Goal: Task Accomplishment & Management: Complete application form

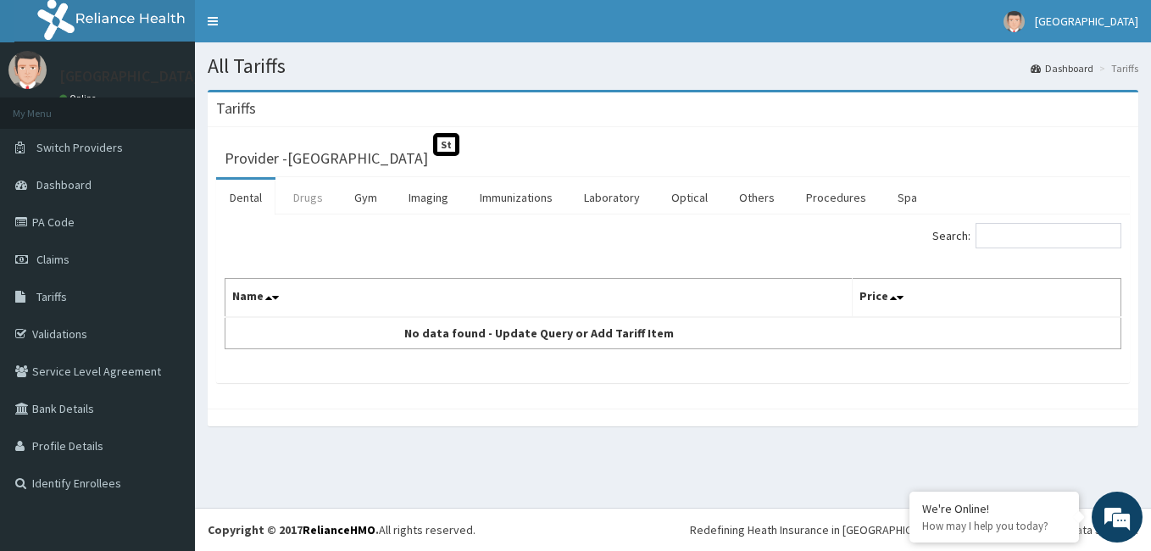
click at [313, 202] on link "Drugs" at bounding box center [308, 198] width 57 height 36
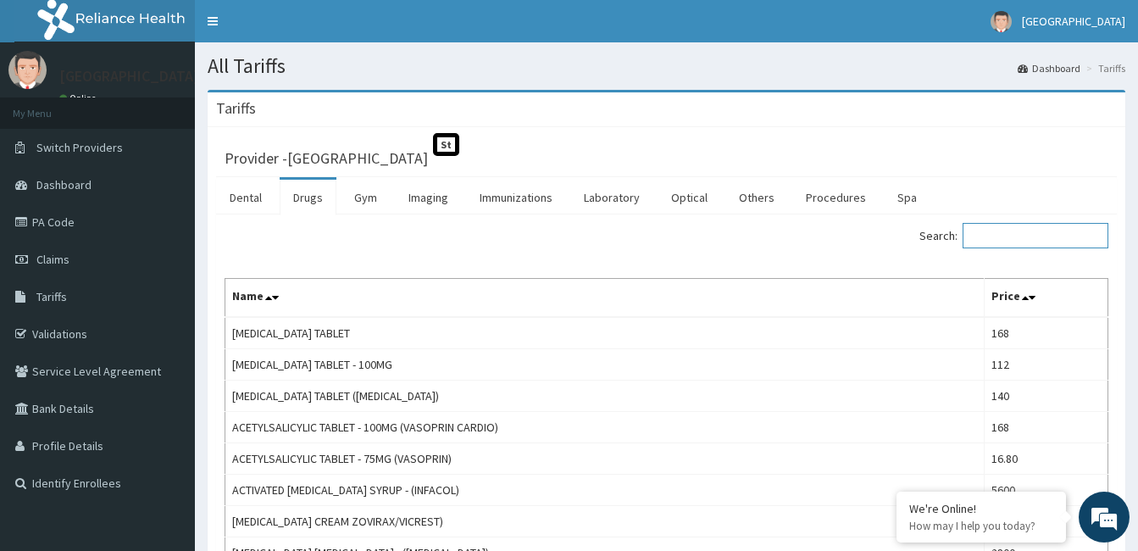
click at [1051, 232] on input "Search:" at bounding box center [1035, 235] width 146 height 25
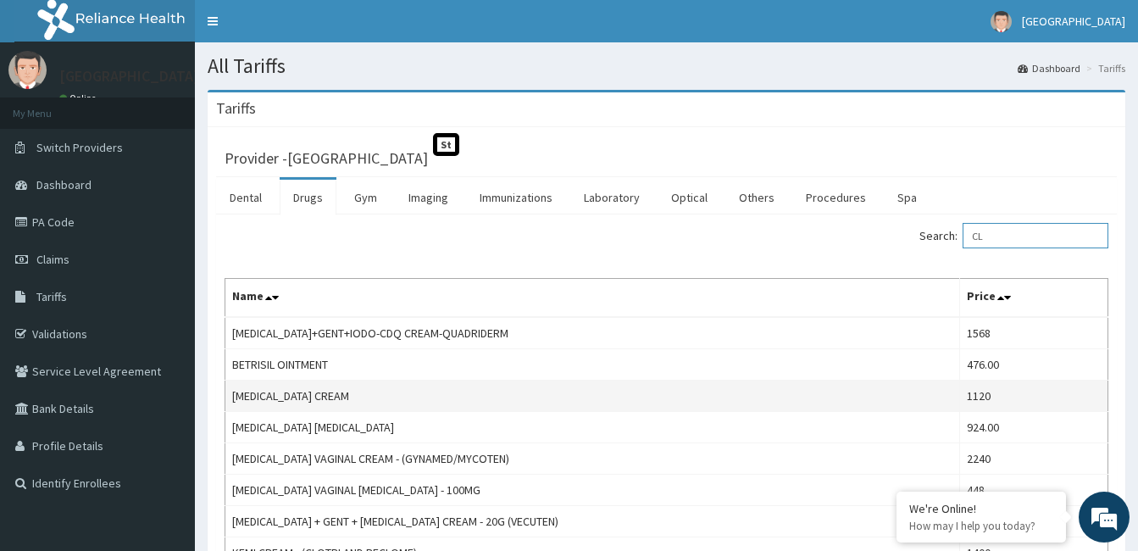
type input "C"
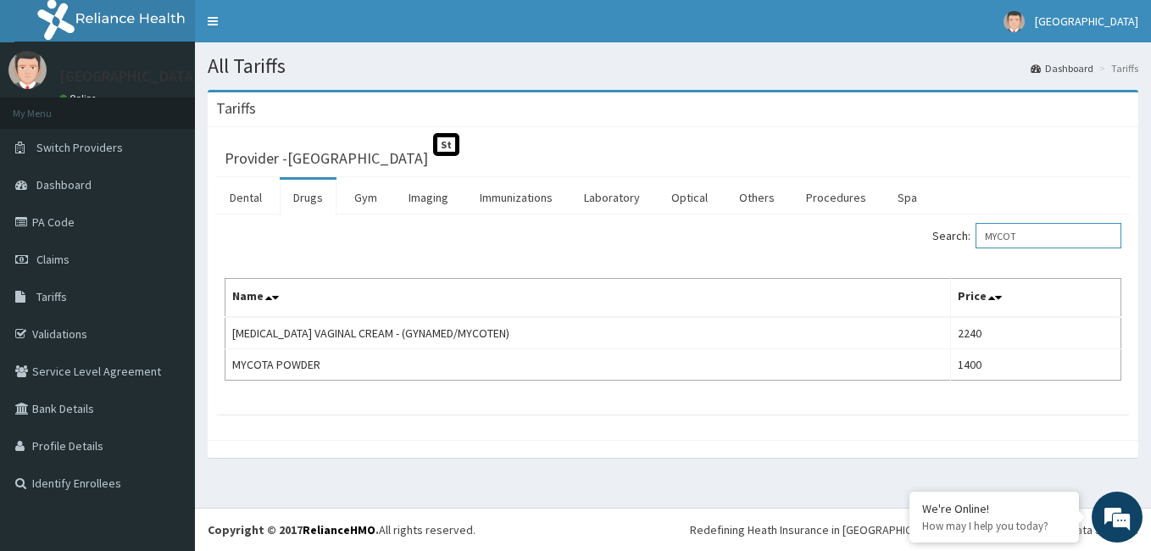
type input "MYCOT"
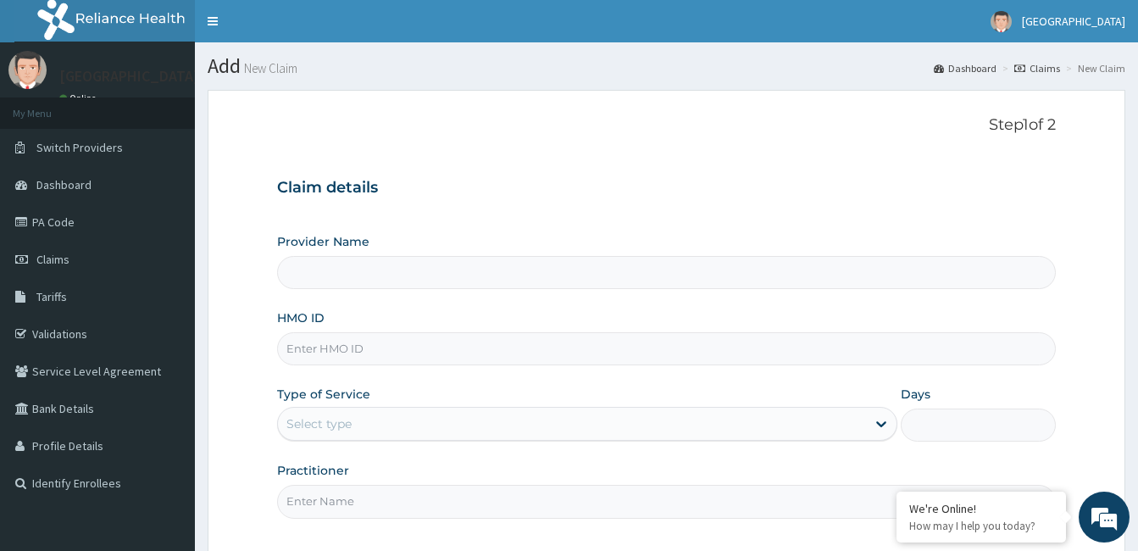
type input "[GEOGRAPHIC_DATA]"
click at [546, 355] on input "HMO ID" at bounding box center [666, 348] width 779 height 33
type input "LGT/10049/A"
click at [508, 446] on div "Provider Name MIYETTI HOSPITAL HMO ID LGT/10049/A Type of Service Select type D…" at bounding box center [666, 375] width 779 height 285
click at [495, 424] on div "Select type" at bounding box center [572, 423] width 588 height 27
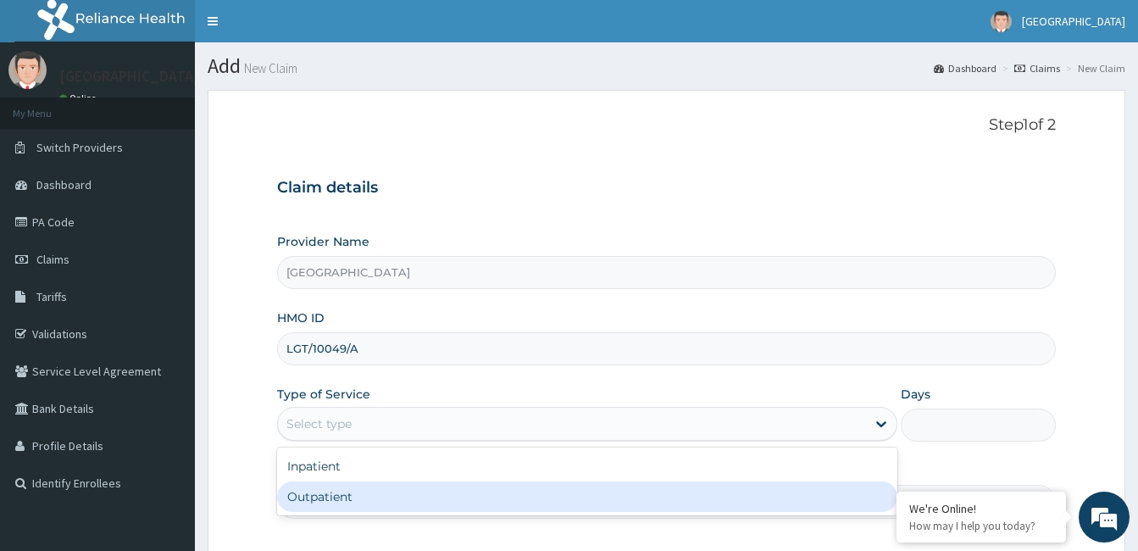
click at [375, 497] on div "Outpatient" at bounding box center [587, 496] width 620 height 31
type input "1"
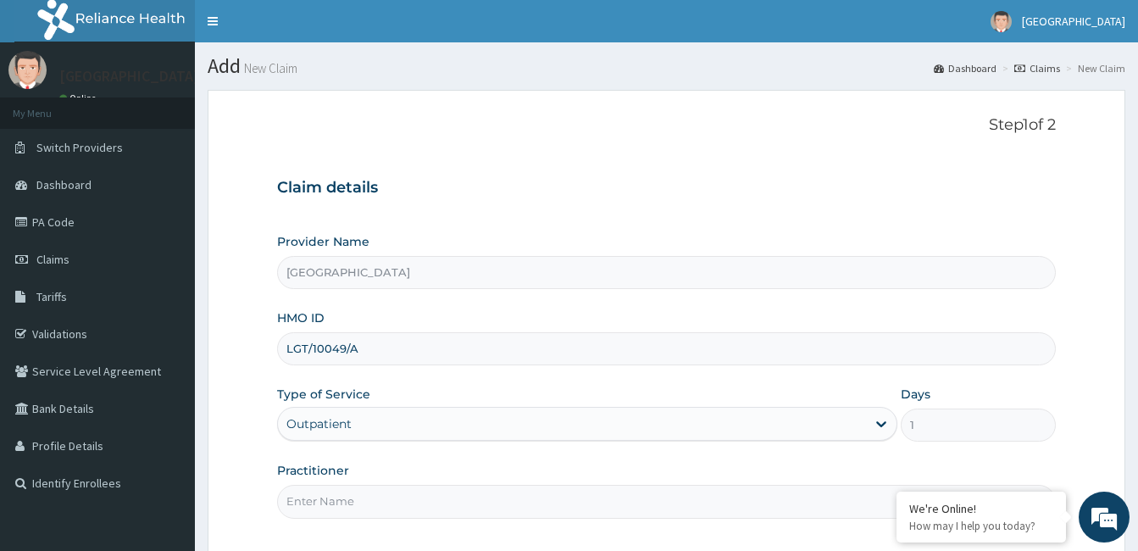
click at [375, 497] on input "Practitioner" at bounding box center [666, 501] width 779 height 33
type input "Dr. Bappa Aliyu"
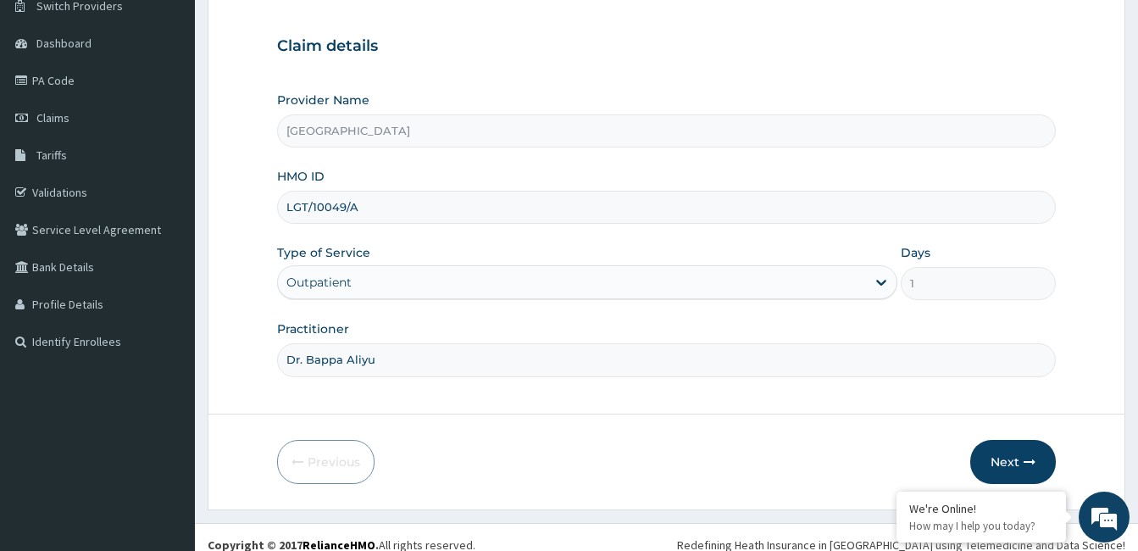
scroll to position [145, 0]
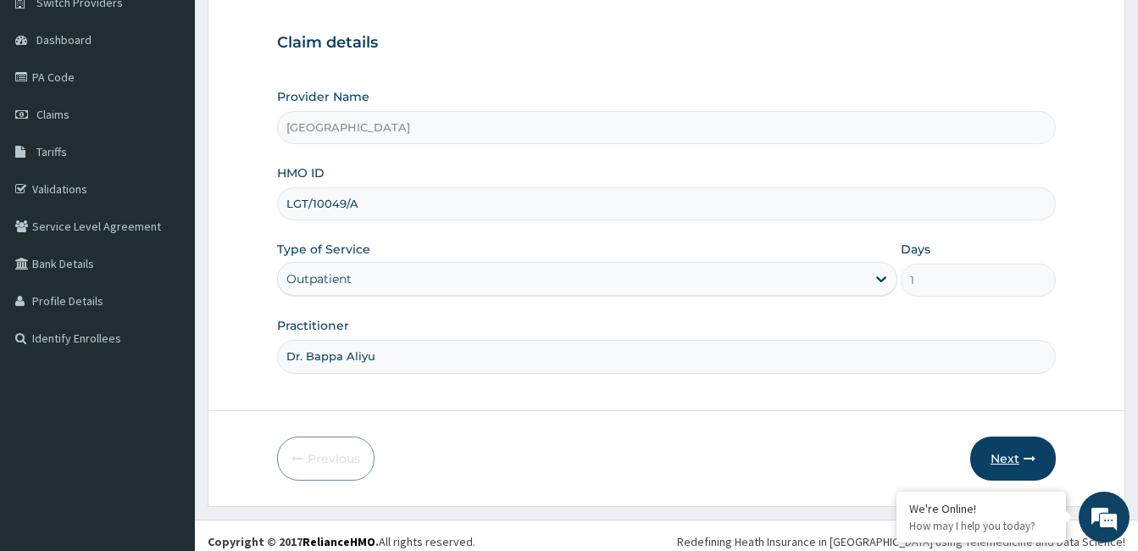
click at [999, 459] on button "Next" at bounding box center [1013, 458] width 86 height 44
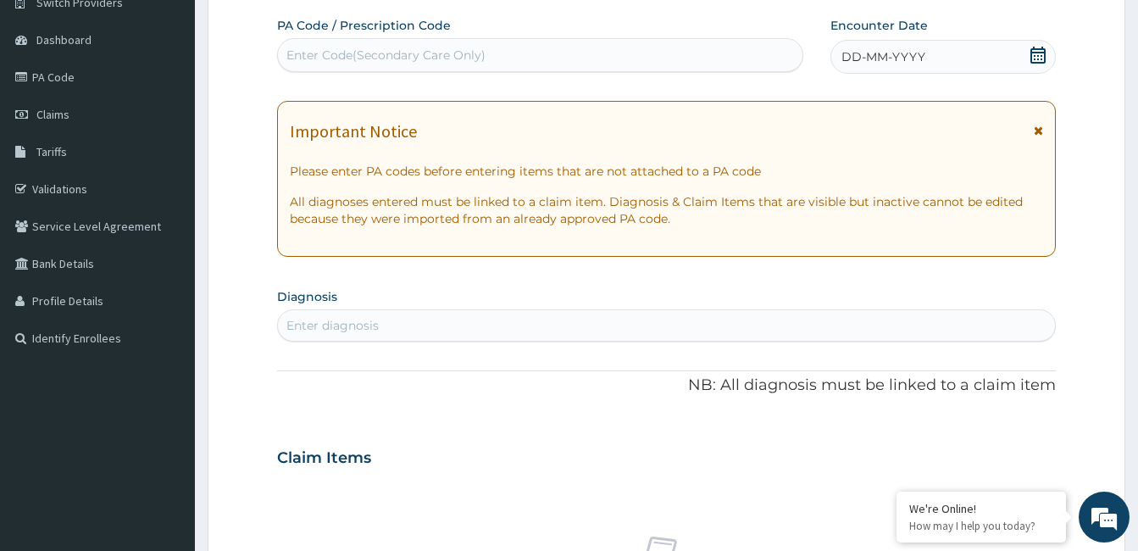
click at [1040, 55] on icon at bounding box center [1037, 55] width 17 height 17
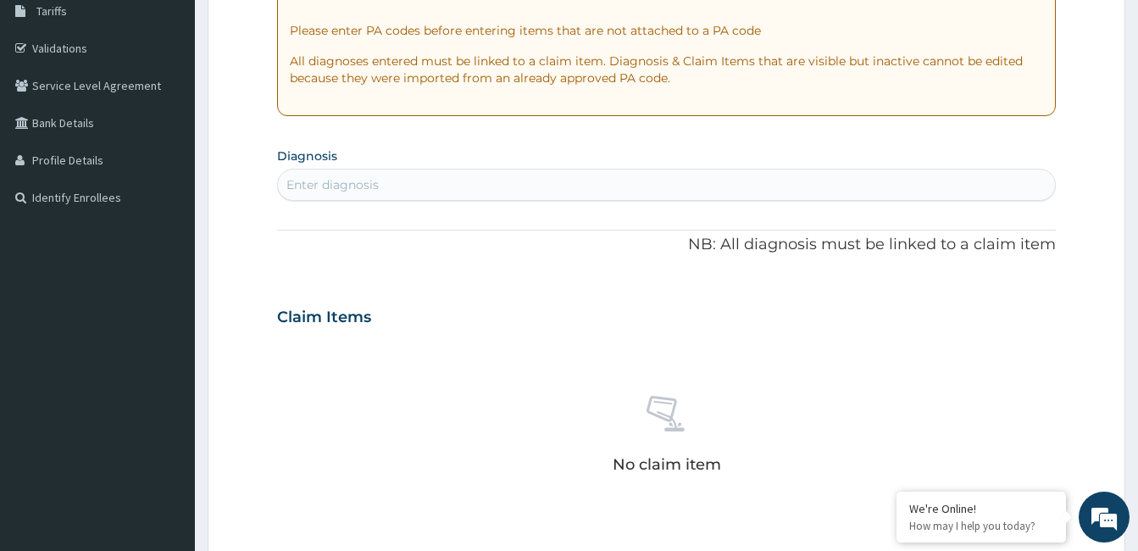
scroll to position [316, 0]
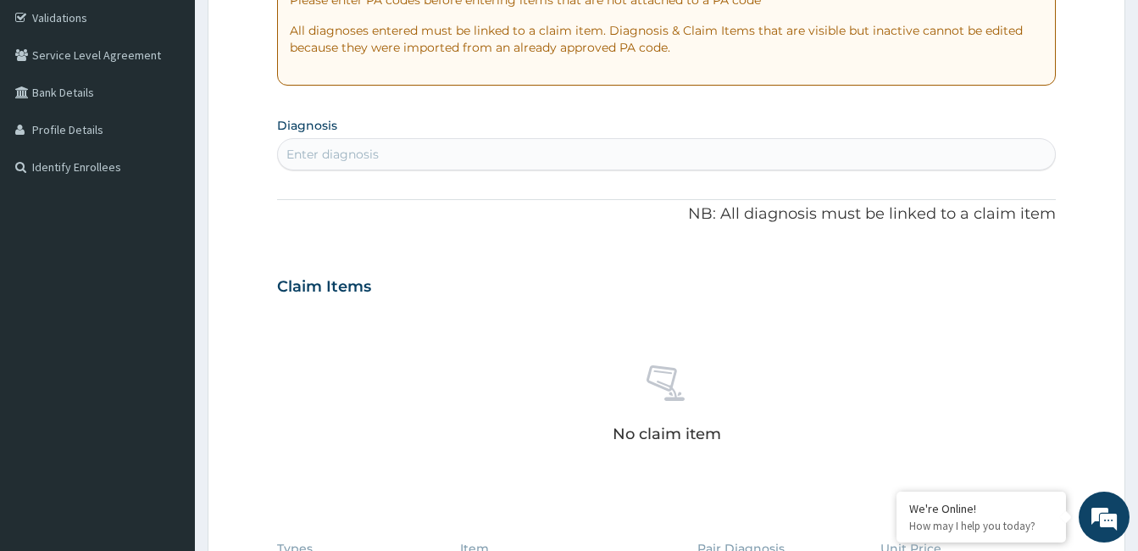
click at [469, 155] on div "Enter diagnosis" at bounding box center [666, 154] width 777 height 27
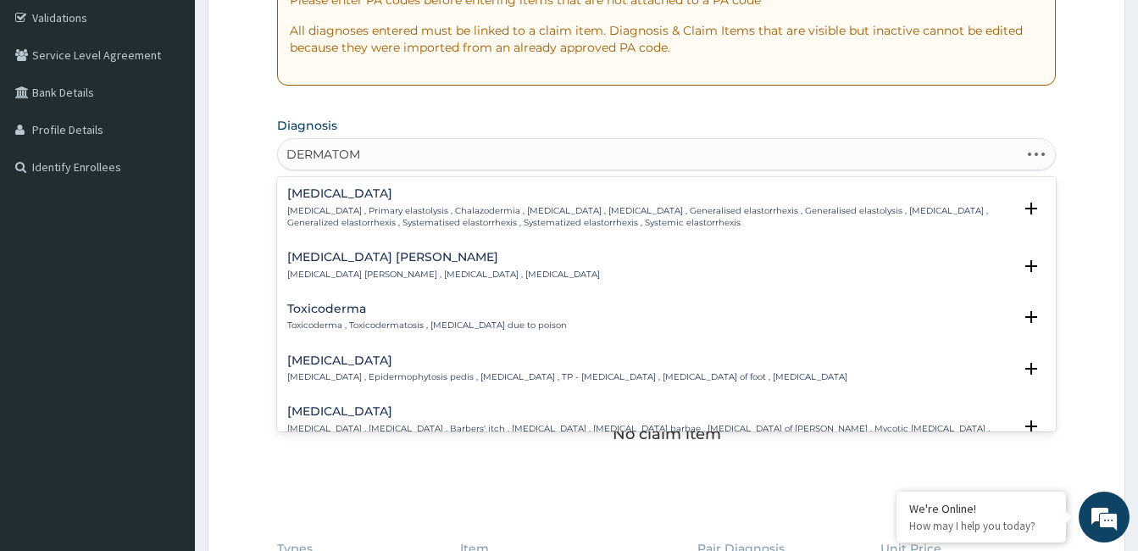
type input "DERMATOMY"
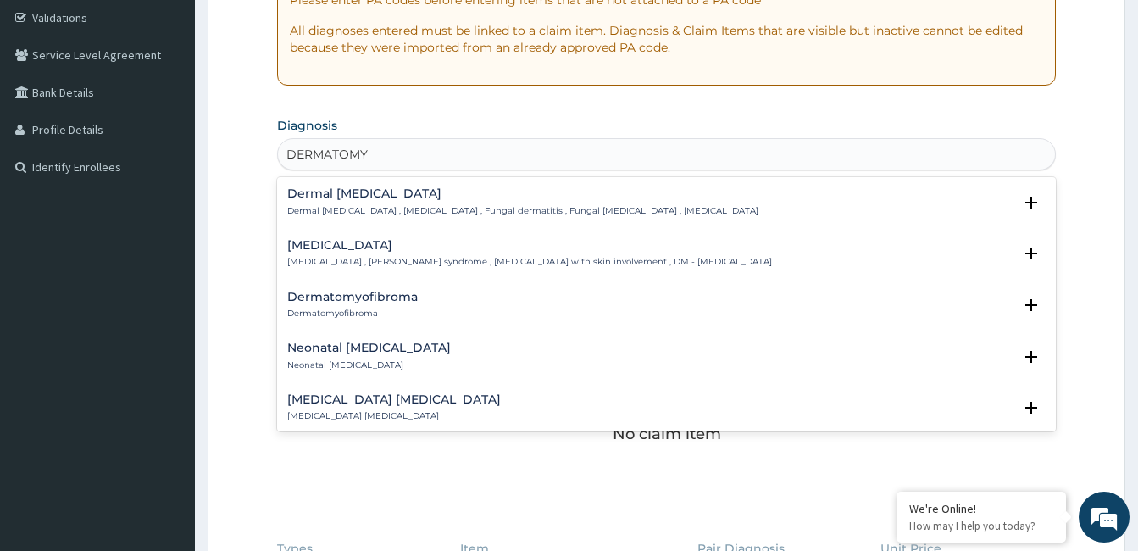
click at [385, 245] on h4 "Dermatomyositis" at bounding box center [529, 245] width 485 height 13
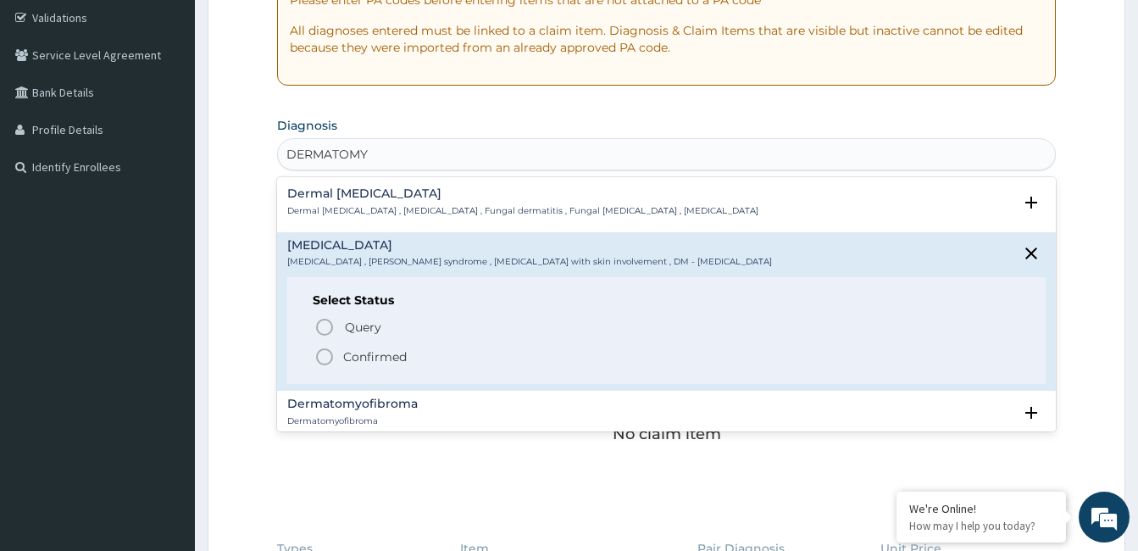
click at [354, 360] on p "Confirmed" at bounding box center [375, 356] width 64 height 17
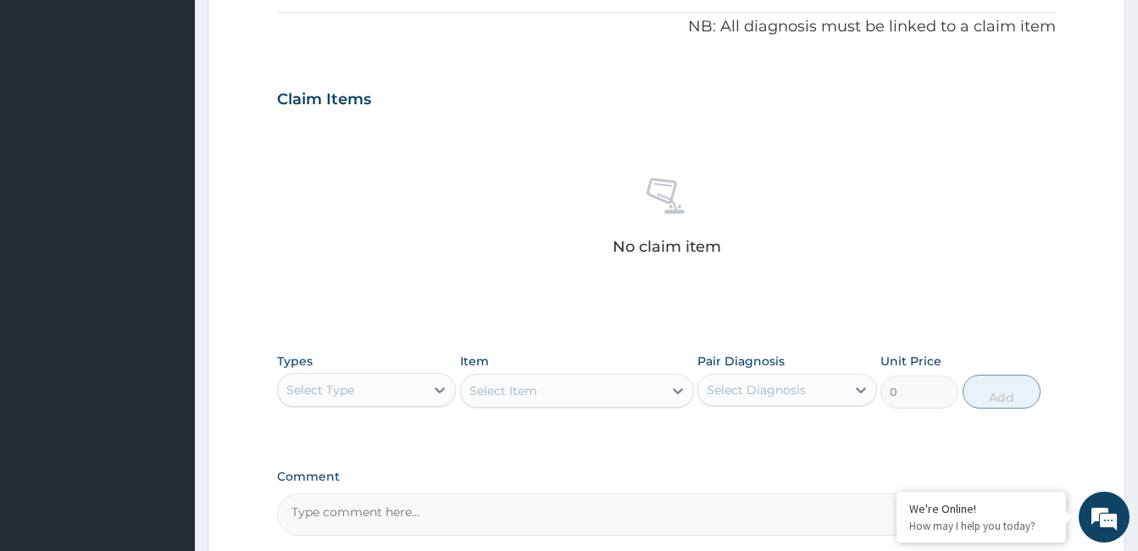
scroll to position [671, 0]
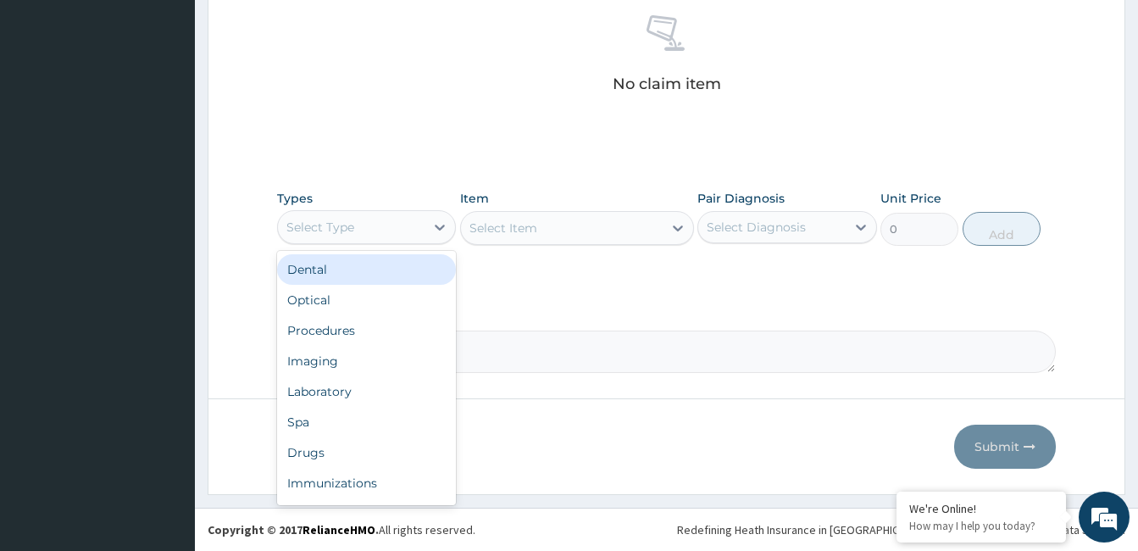
click at [360, 236] on div "Select Type" at bounding box center [351, 227] width 147 height 27
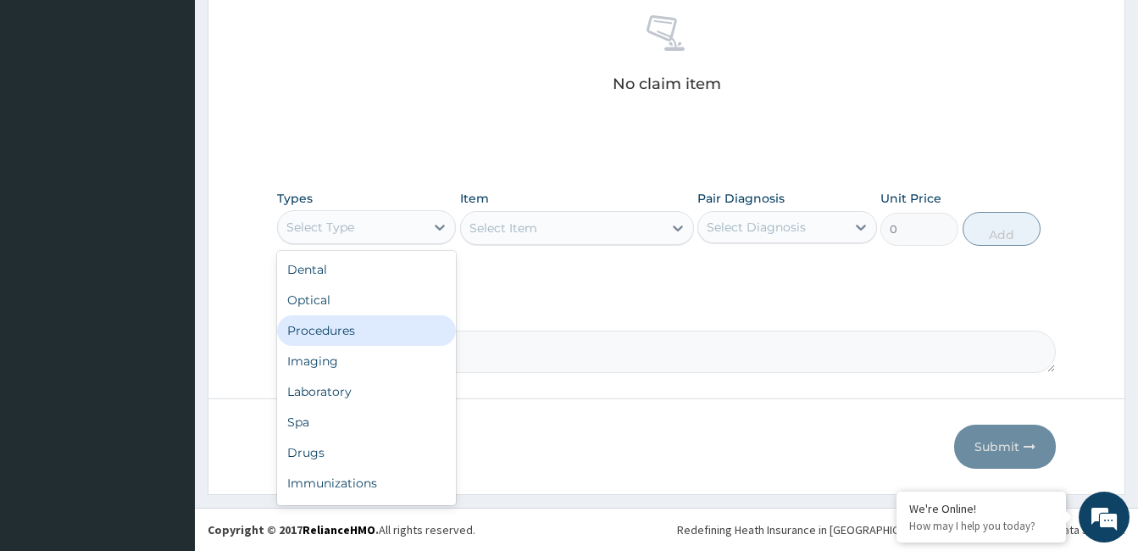
click at [349, 325] on div "Procedures" at bounding box center [366, 330] width 179 height 31
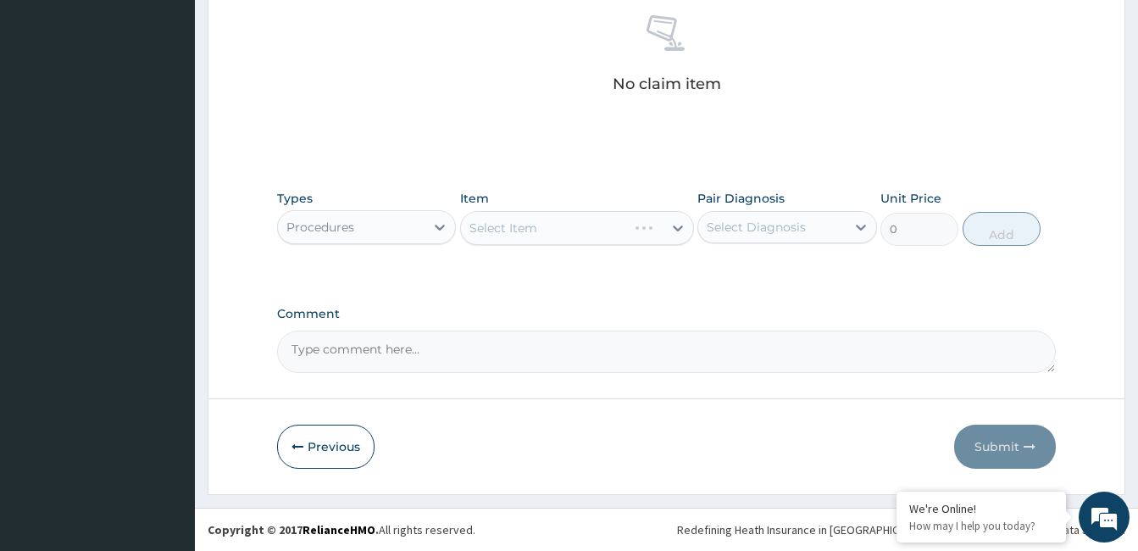
click at [630, 223] on div "Select Item" at bounding box center [577, 228] width 234 height 34
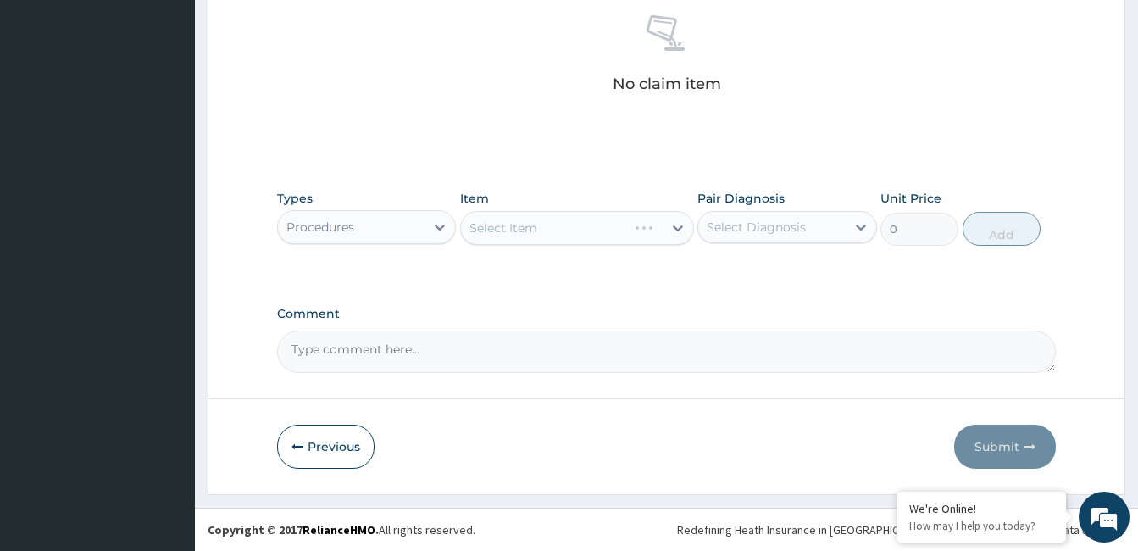
click at [630, 227] on div "Select Item" at bounding box center [577, 228] width 234 height 34
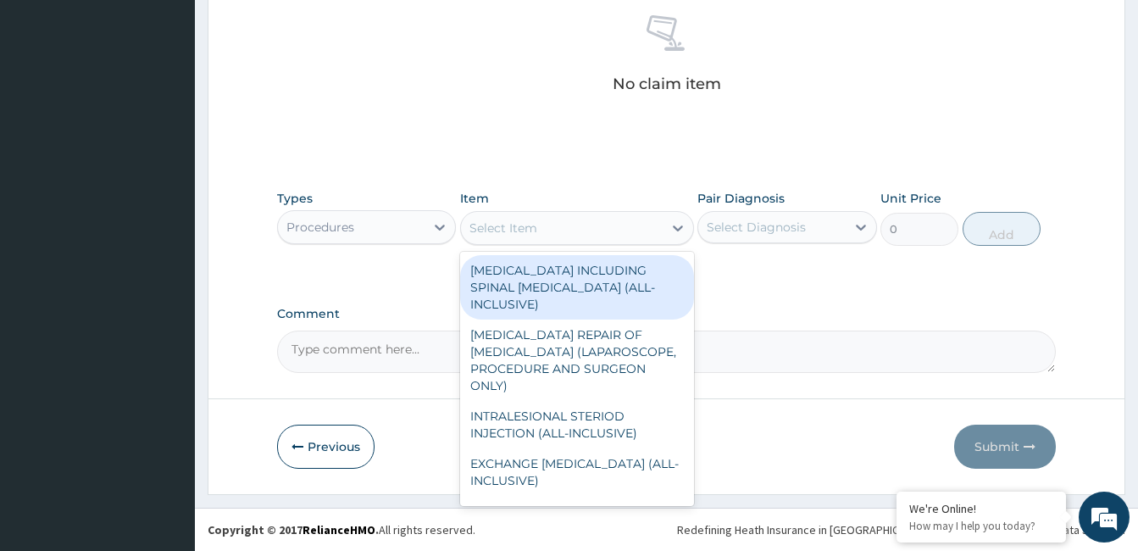
click at [630, 227] on div "Select Item" at bounding box center [562, 227] width 202 height 27
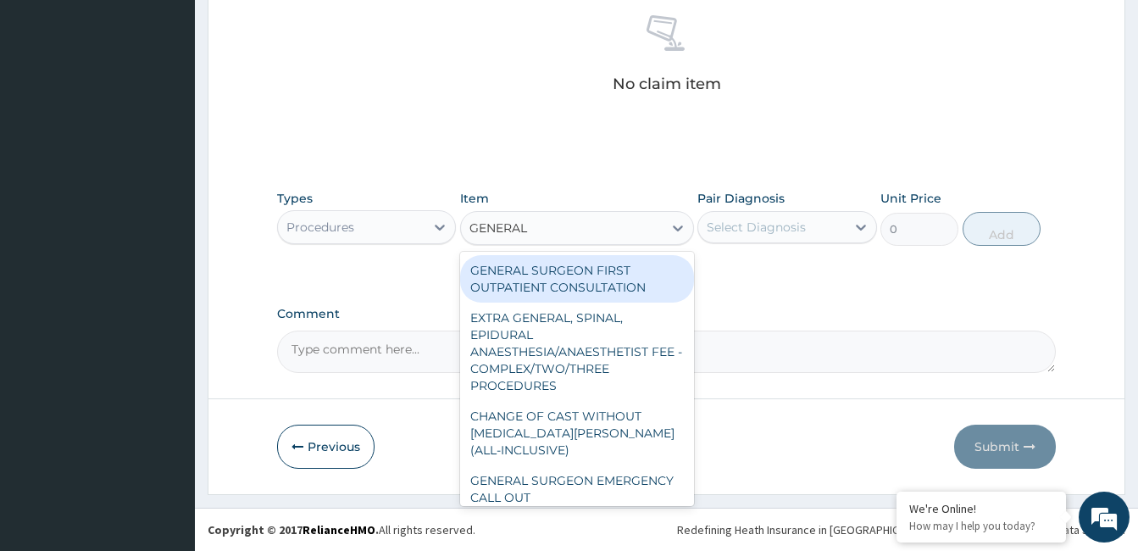
type input "GENERAL P"
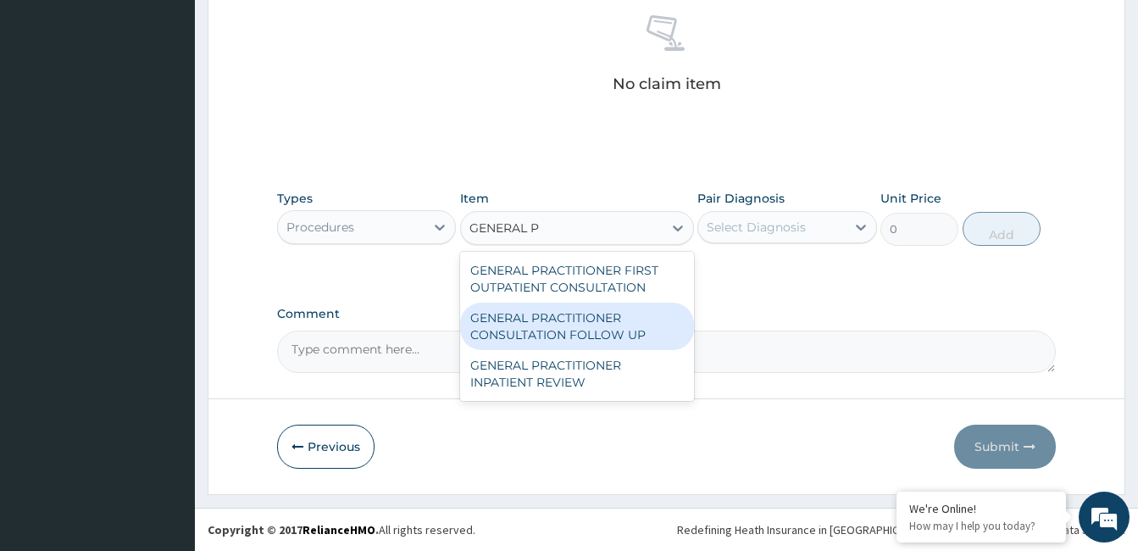
click at [600, 317] on div "GENERAL PRACTITIONER CONSULTATION FOLLOW UP" at bounding box center [577, 325] width 234 height 47
type input "1875"
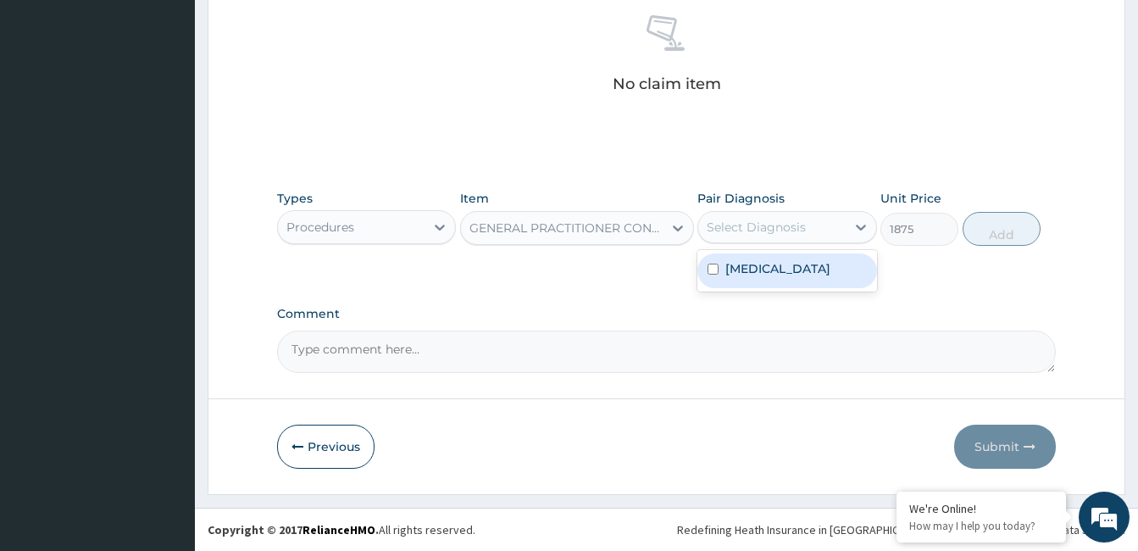
drag, startPoint x: 753, startPoint y: 226, endPoint x: 757, endPoint y: 268, distance: 41.7
click at [757, 243] on div "option Dermatomyositis focused, 1 of 1. 1 result available. Use Up and Down to …" at bounding box center [786, 227] width 179 height 32
click at [757, 268] on label "Dermatomyositis" at bounding box center [777, 268] width 105 height 17
checkbox input "true"
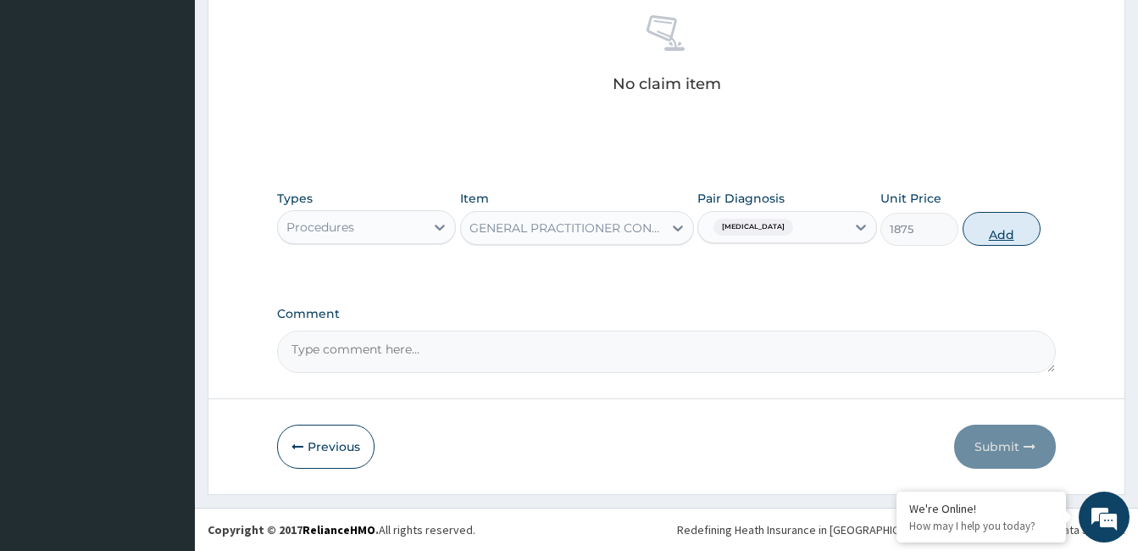
click at [990, 229] on button "Add" at bounding box center [1001, 229] width 78 height 34
type input "0"
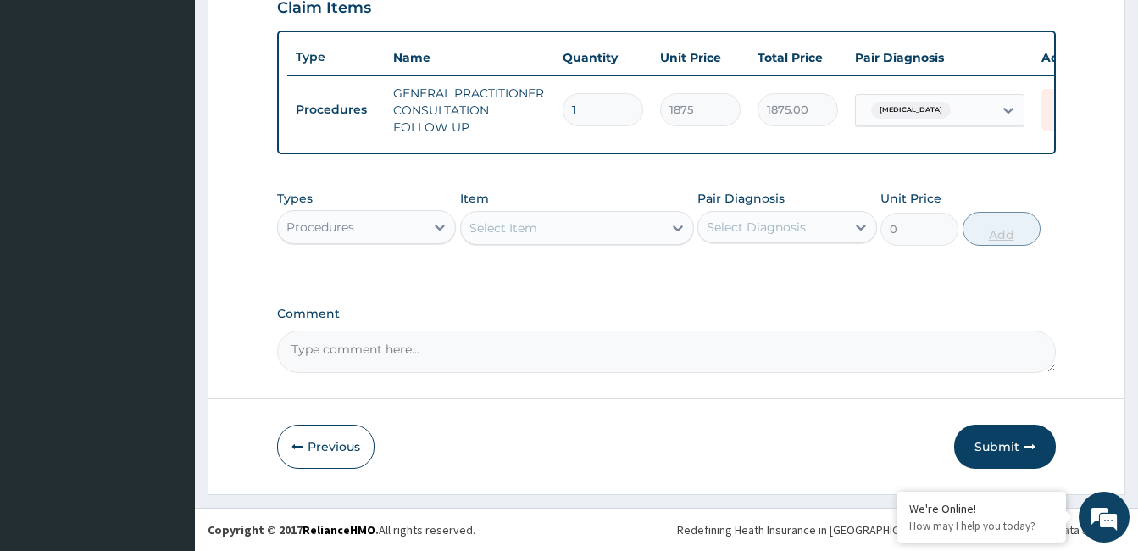
scroll to position [613, 0]
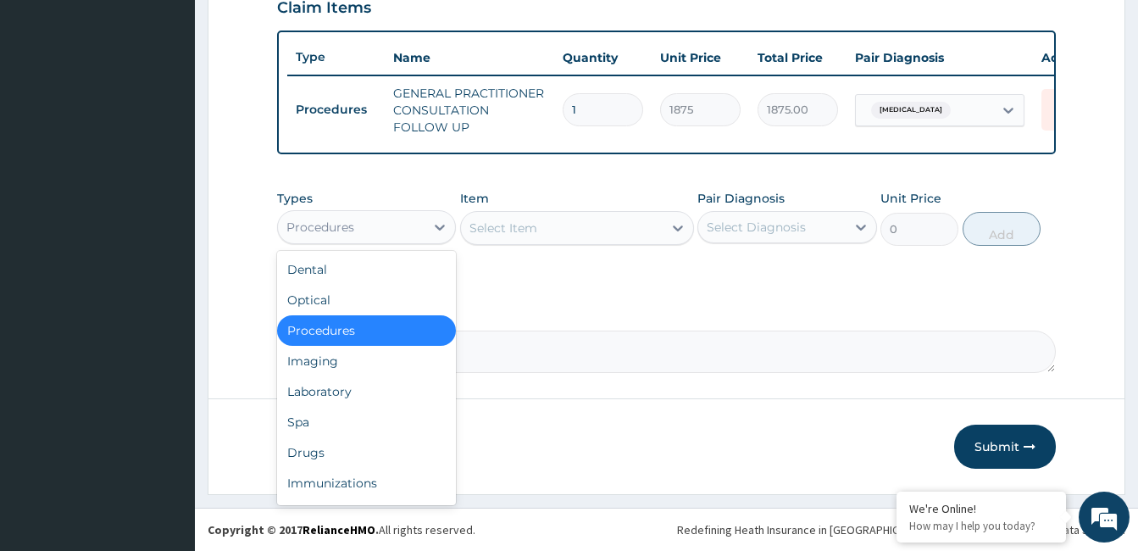
click at [359, 238] on div "Procedures" at bounding box center [351, 227] width 147 height 27
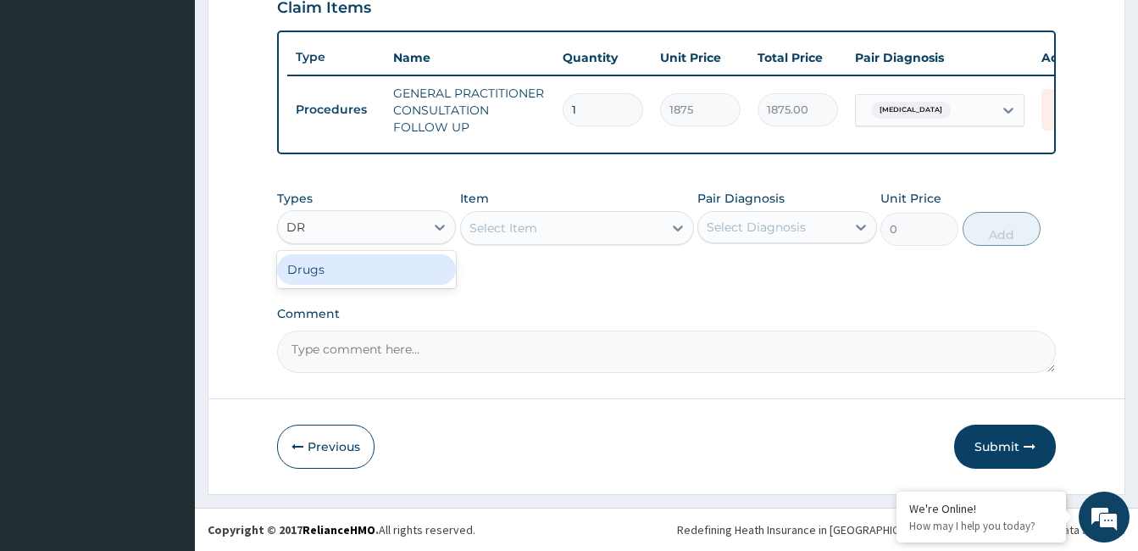
type input "DRU"
click at [606, 228] on div "Select Item" at bounding box center [577, 228] width 234 height 34
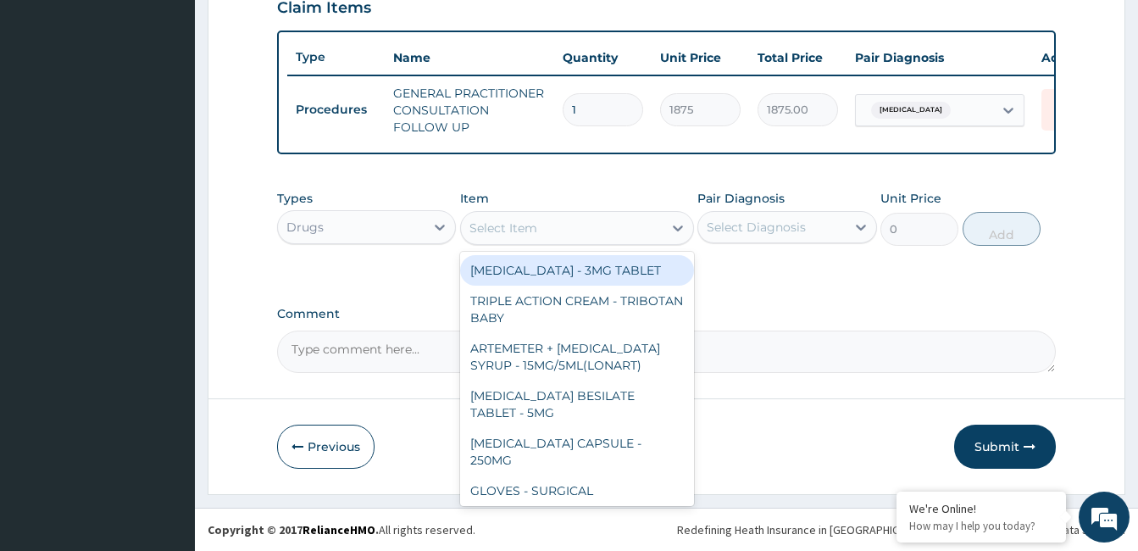
click at [606, 228] on div "Select Item" at bounding box center [562, 227] width 202 height 27
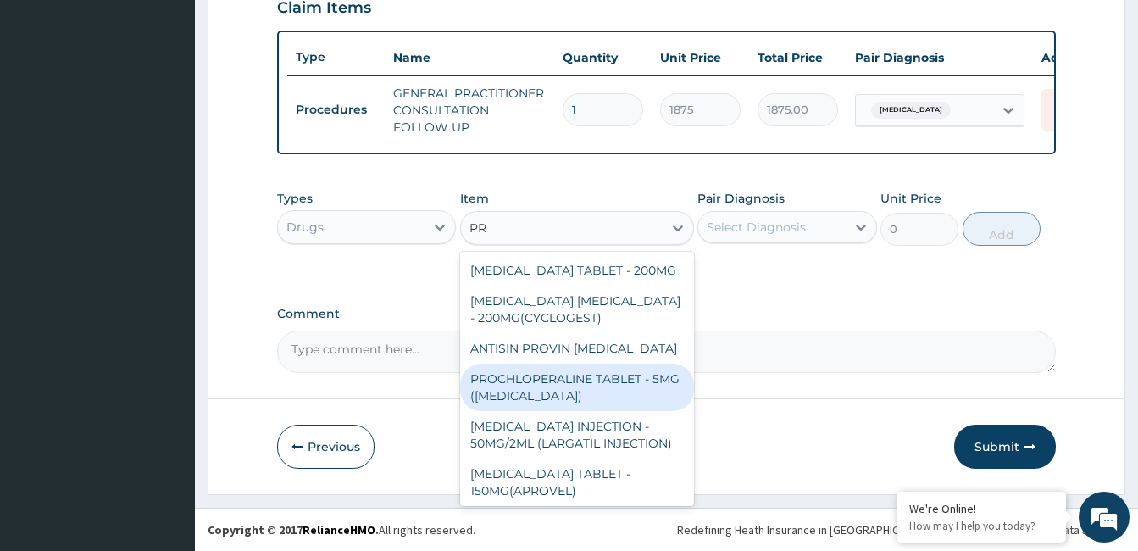
type input "P"
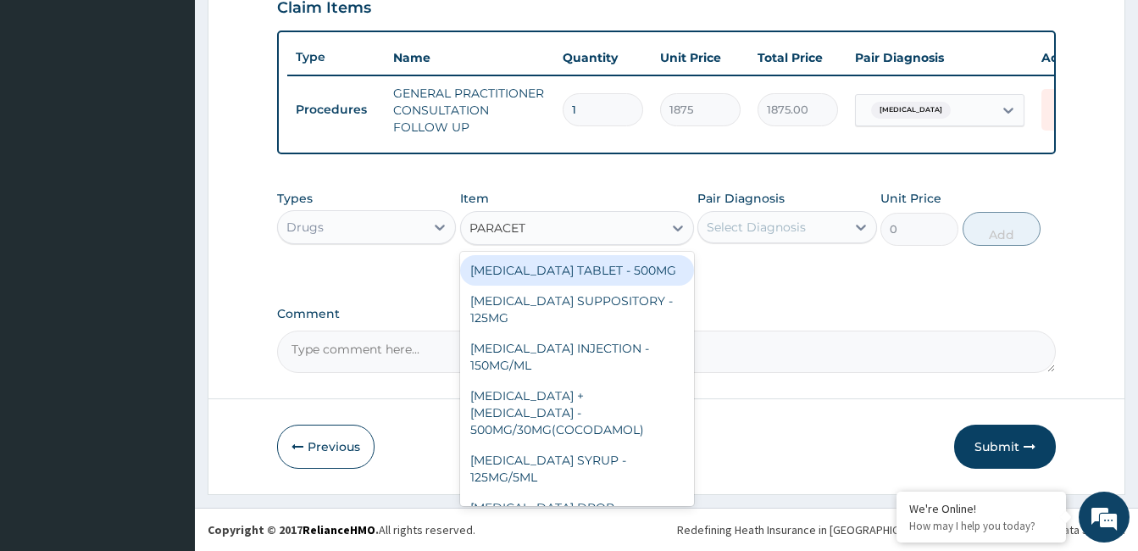
type input "PARACETA"
click at [598, 269] on div "PARACETAMOL TABLET - 500MG" at bounding box center [577, 270] width 234 height 31
type input "33.599999999999994"
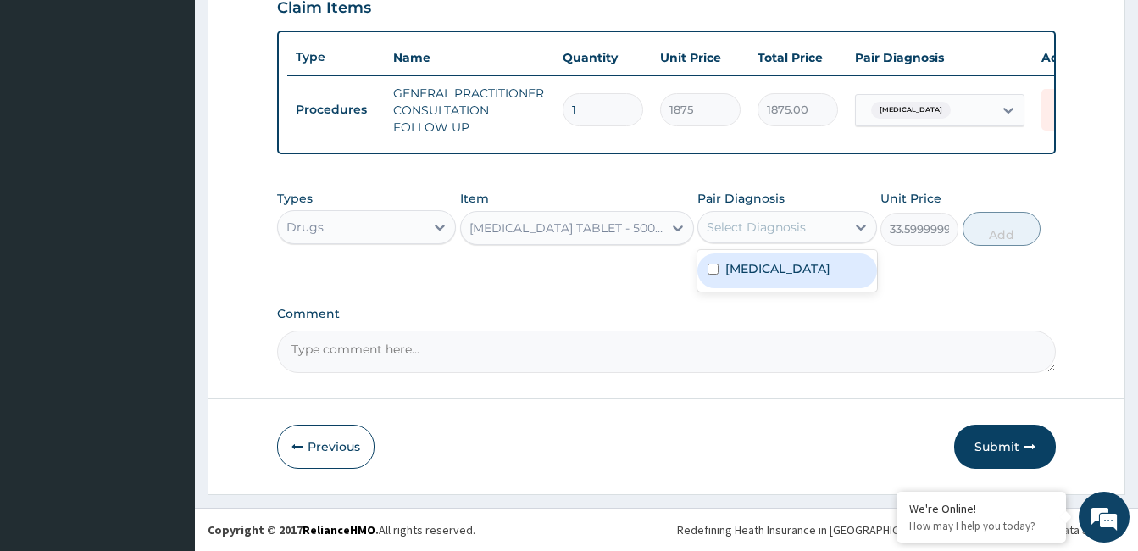
drag, startPoint x: 790, startPoint y: 226, endPoint x: 784, endPoint y: 258, distance: 31.9
click at [784, 243] on div "option Dermatomyositis, selected. option Dermatomyositis focused, 1 of 1. 1 res…" at bounding box center [786, 227] width 179 height 32
click at [784, 258] on div "Dermatomyositis" at bounding box center [786, 270] width 179 height 35
checkbox input "true"
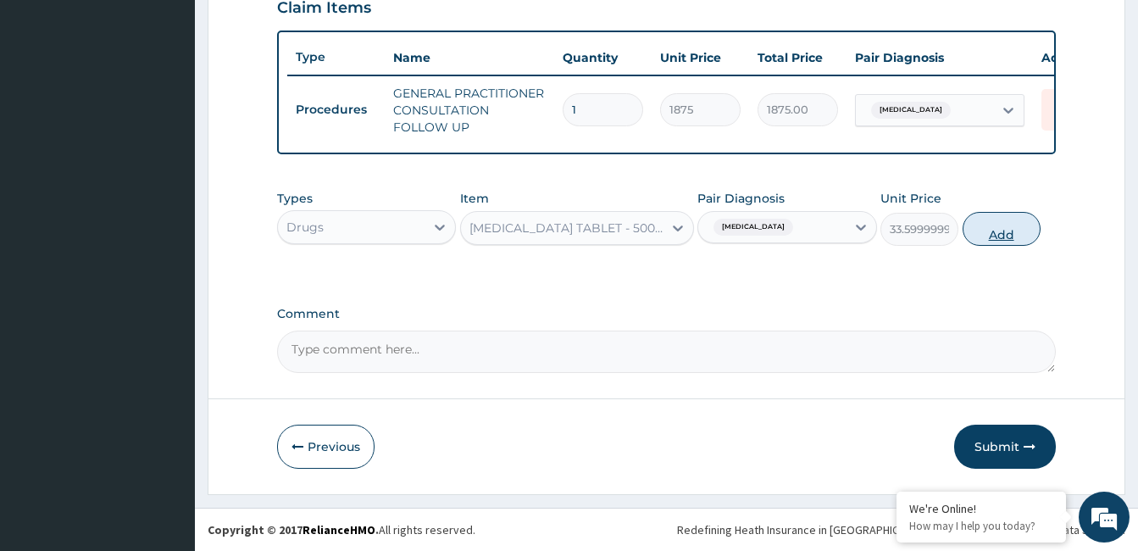
click at [969, 235] on button "Add" at bounding box center [1001, 229] width 78 height 34
type input "0"
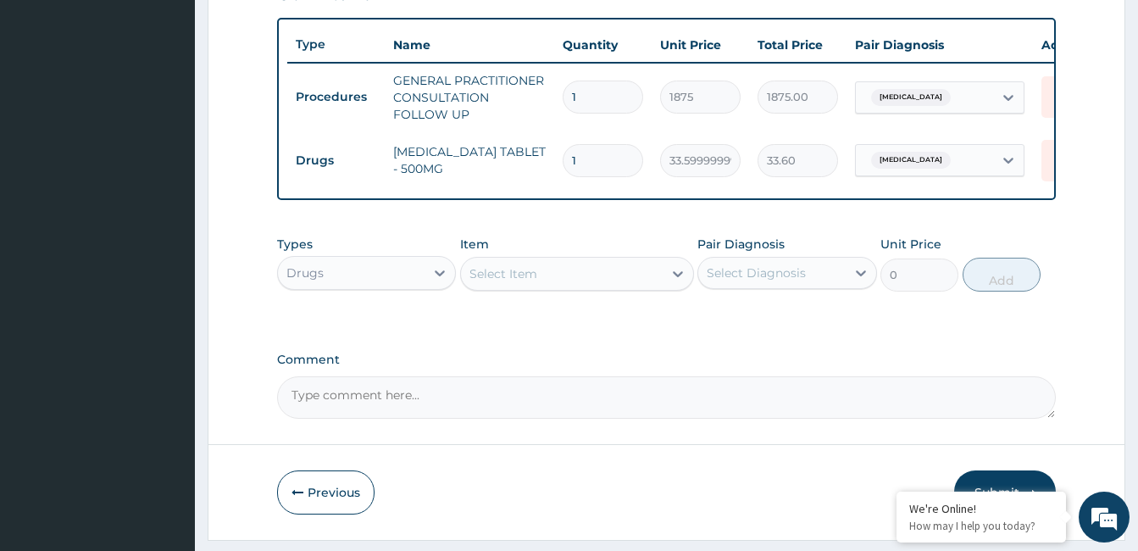
type input "18"
type input "604.80"
type input "18"
click at [617, 287] on div "Select Item" at bounding box center [562, 273] width 202 height 27
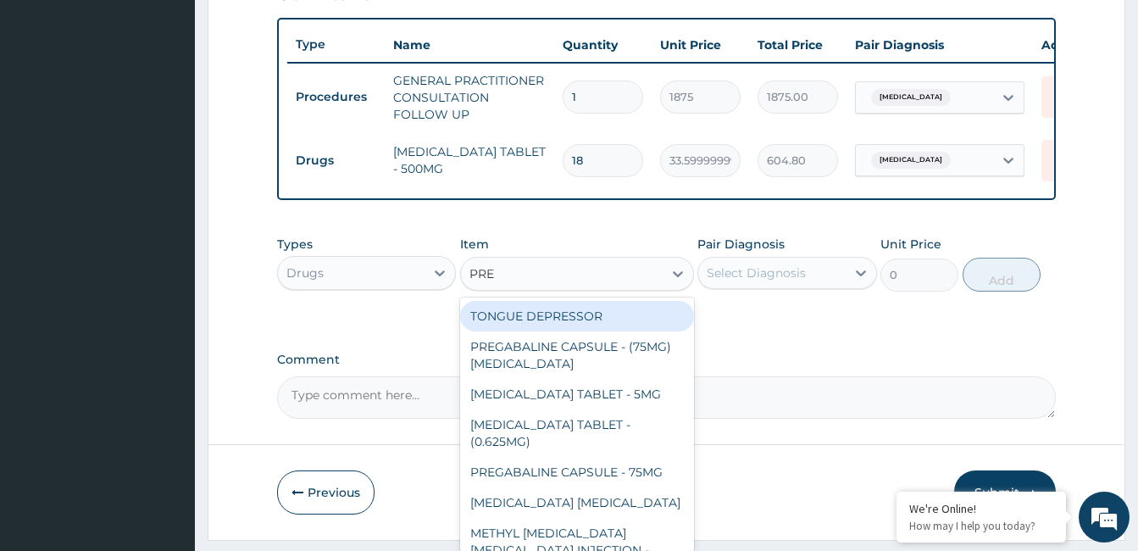
type input "PRED"
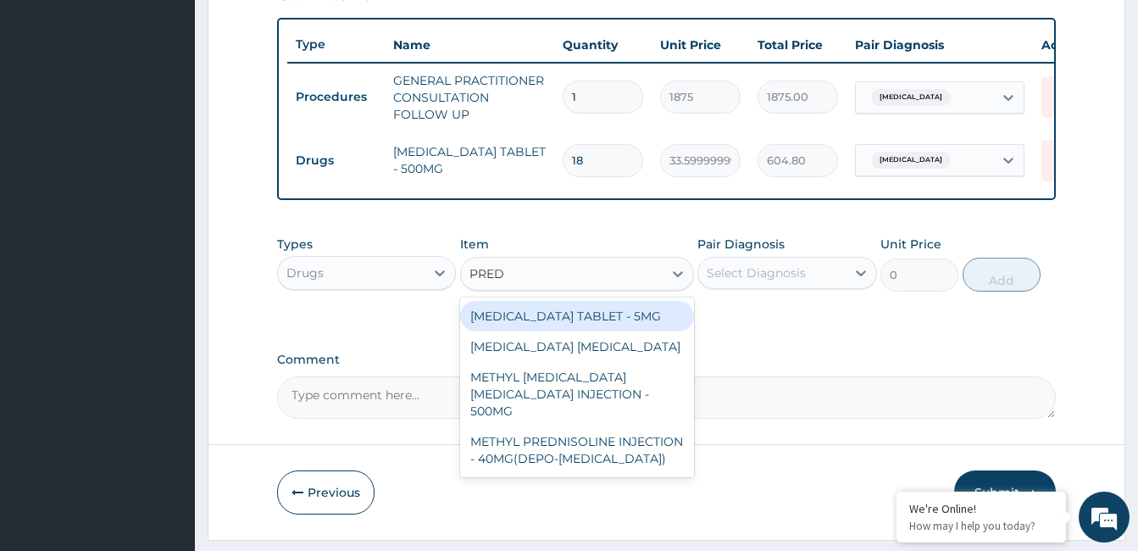
click at [602, 330] on div "PREDNISOLONE TABLET - 5MG" at bounding box center [577, 316] width 234 height 31
type input "42"
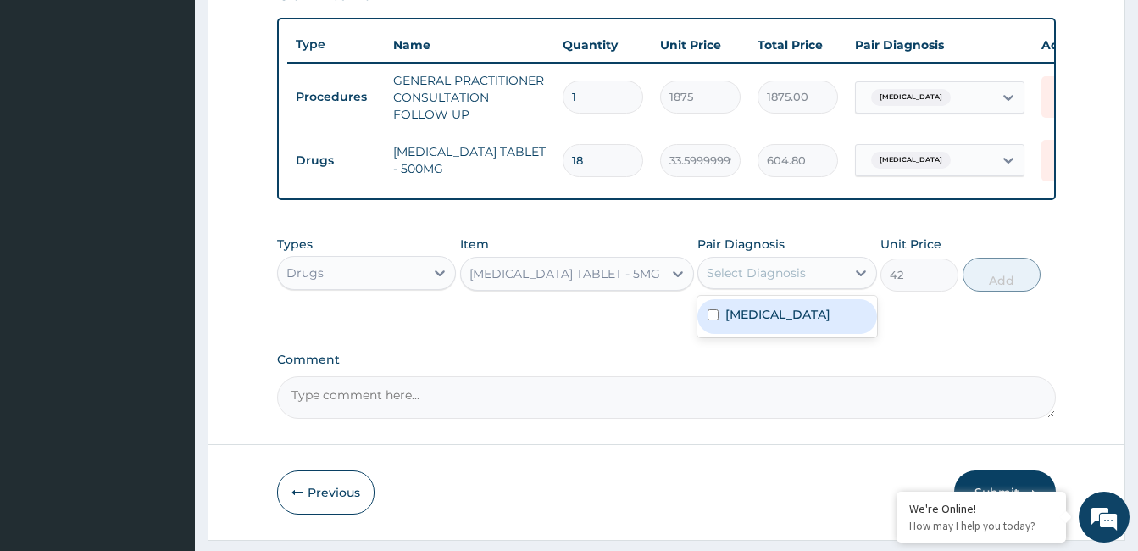
click at [779, 281] on div "Select Diagnosis" at bounding box center [756, 272] width 99 height 17
click at [774, 334] on div "Dermatomyositis" at bounding box center [786, 316] width 179 height 35
checkbox input "true"
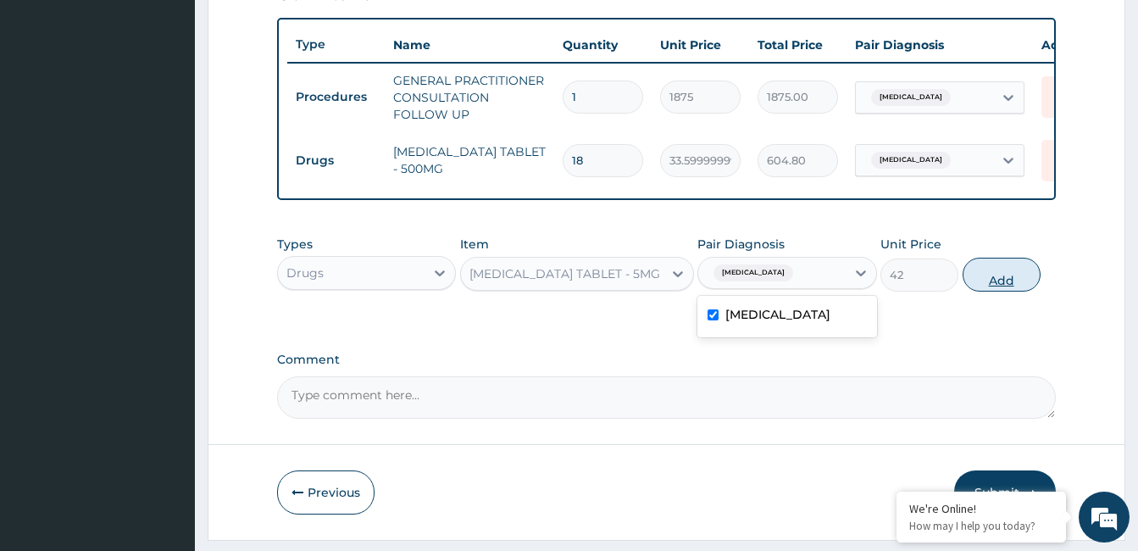
click at [986, 286] on button "Add" at bounding box center [1001, 275] width 78 height 34
type input "0"
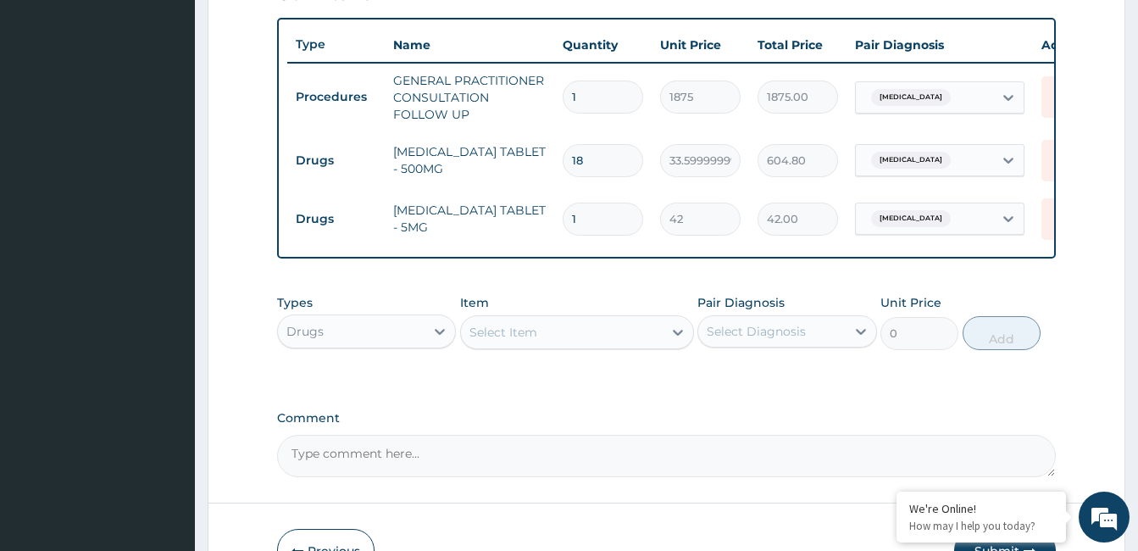
type input "0.00"
type input "2"
type input "84.00"
type input "20"
type input "840.00"
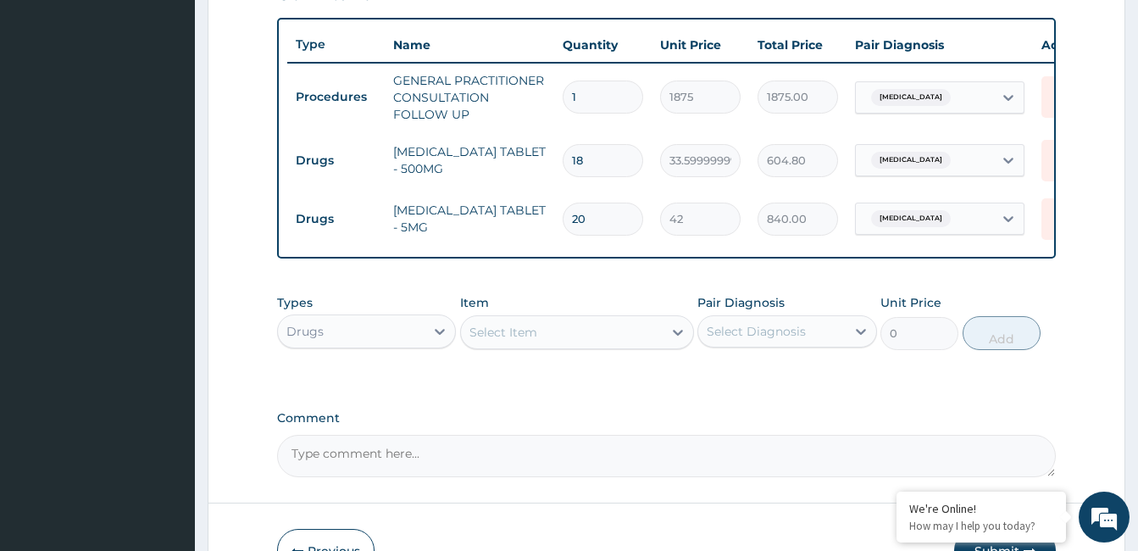
type input "20"
click at [642, 339] on div "Select Item" at bounding box center [562, 332] width 202 height 27
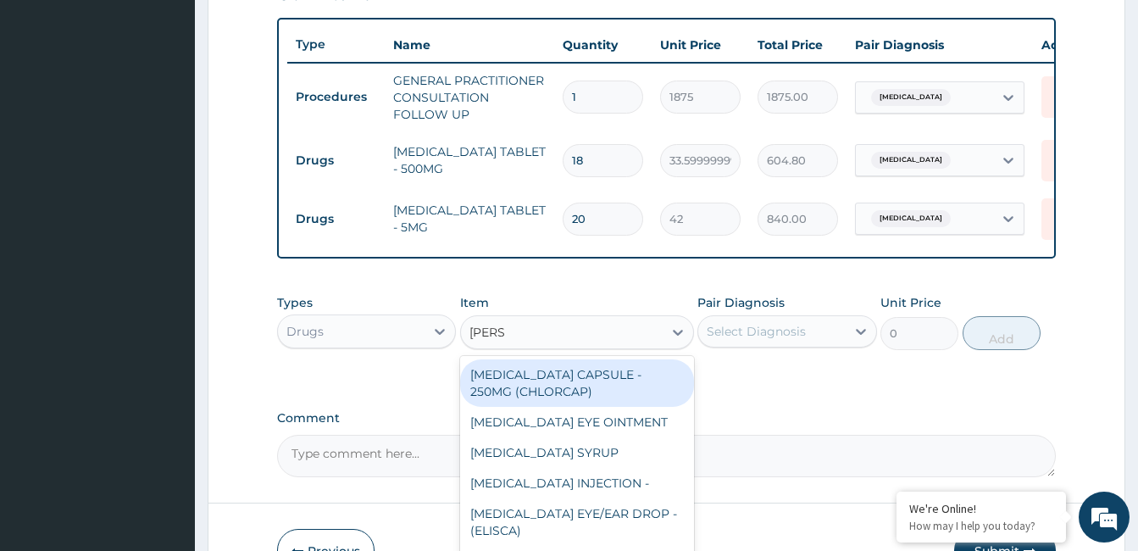
type input "LORAT"
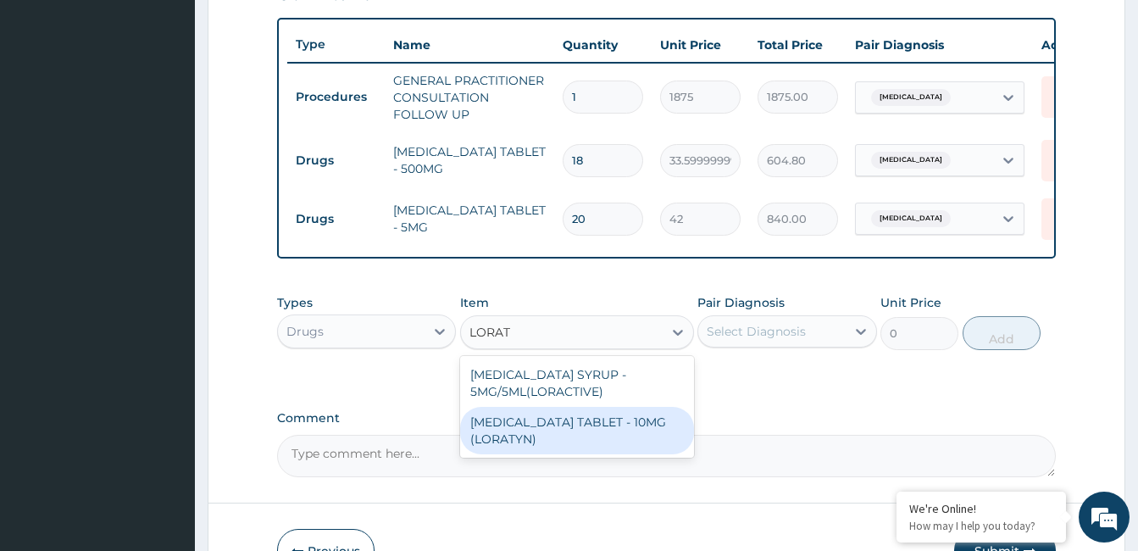
click at [602, 430] on div "LORATADINE TABLET - 10MG (LORATYN)" at bounding box center [577, 430] width 234 height 47
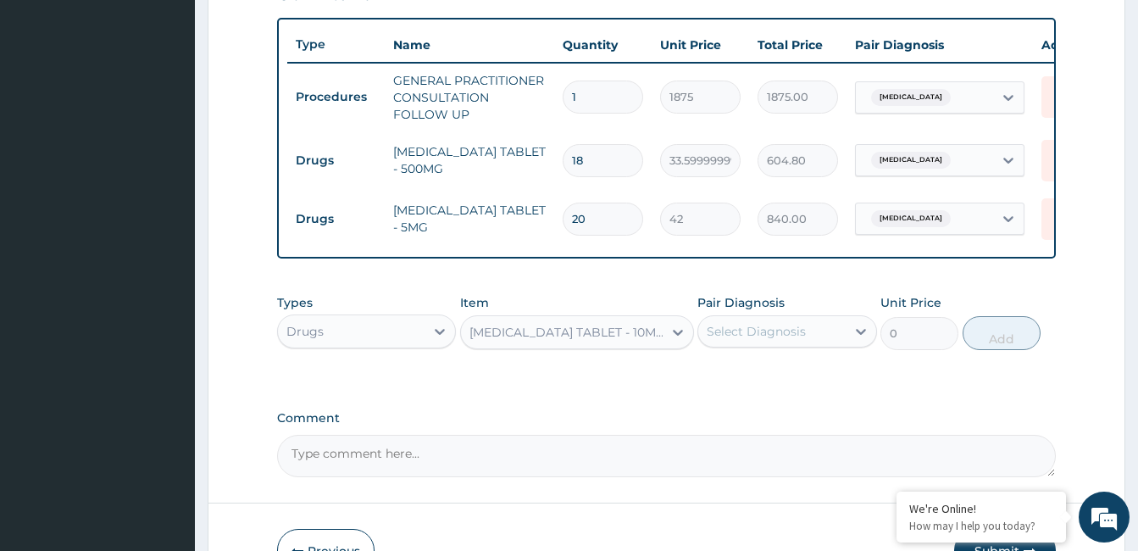
type input "98"
click at [774, 345] on div "Select Diagnosis" at bounding box center [771, 331] width 147 height 27
click at [768, 381] on label "Dermatomyositis" at bounding box center [777, 372] width 105 height 17
checkbox input "true"
click at [993, 345] on button "Add" at bounding box center [1001, 333] width 78 height 34
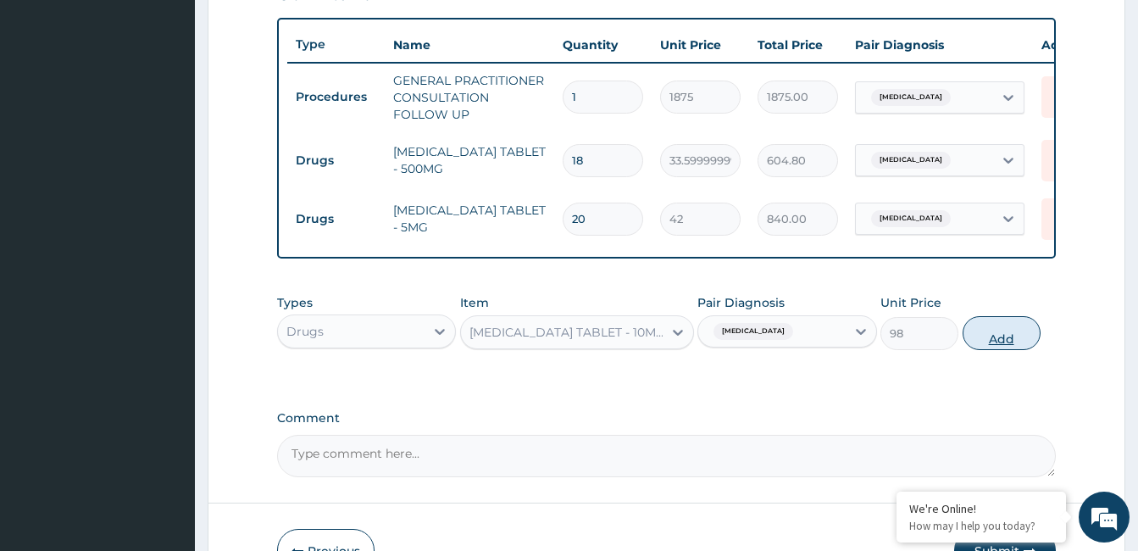
type input "0"
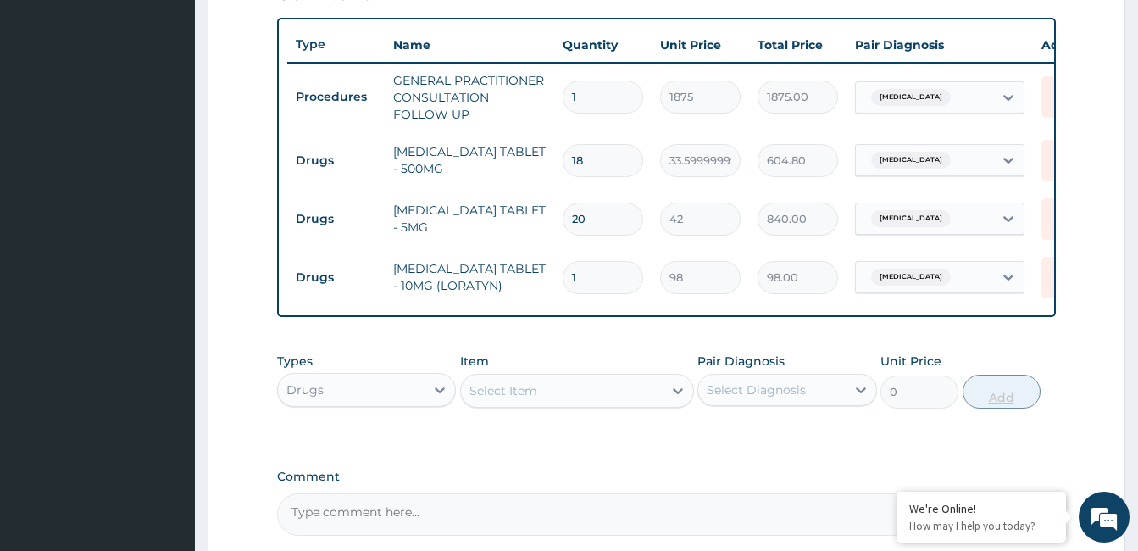
type input "10"
type input "980.00"
type input "10"
click at [935, 442] on div "Types Drugs Item Select Item Pair Diagnosis Select Diagnosis Unit Price 0 Add" at bounding box center [666, 393] width 779 height 98
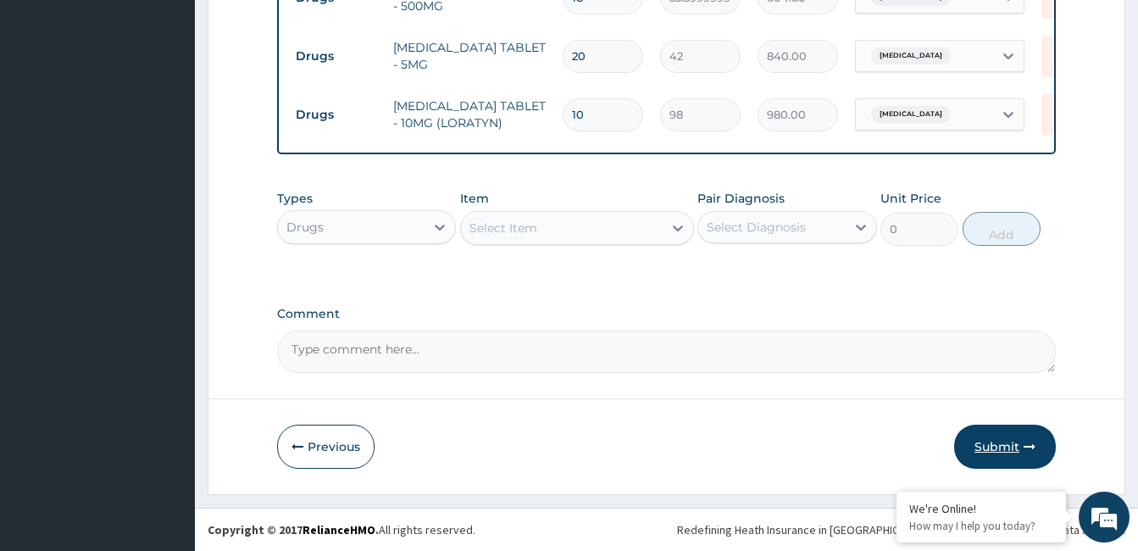
click at [1020, 445] on button "Submit" at bounding box center [1005, 446] width 102 height 44
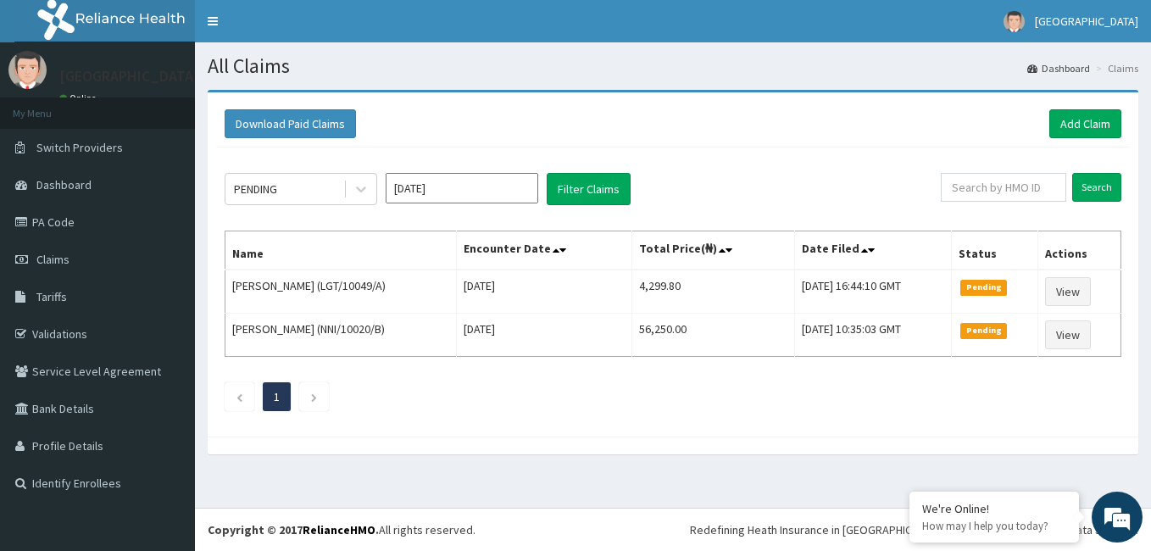
click at [757, 139] on div "Download Paid Claims Add Claim" at bounding box center [672, 124] width 913 height 47
click at [1118, 125] on link "Add Claim" at bounding box center [1085, 123] width 72 height 29
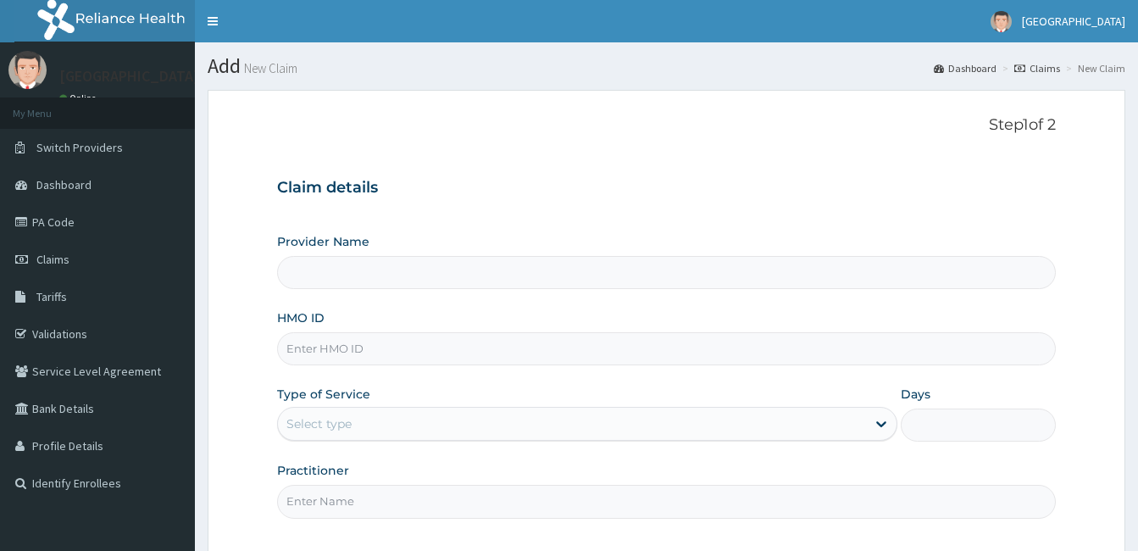
click at [402, 356] on input "HMO ID" at bounding box center [666, 348] width 779 height 33
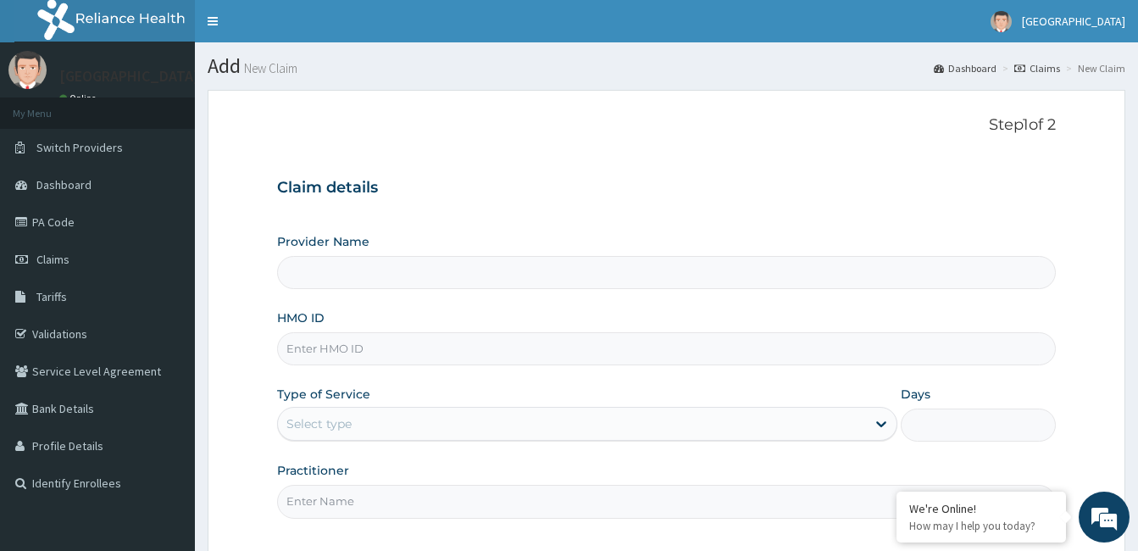
paste input "NPM/10316/A"
type input "NPM/10316/A"
type input "[GEOGRAPHIC_DATA]"
type input "NPM/10316/A"
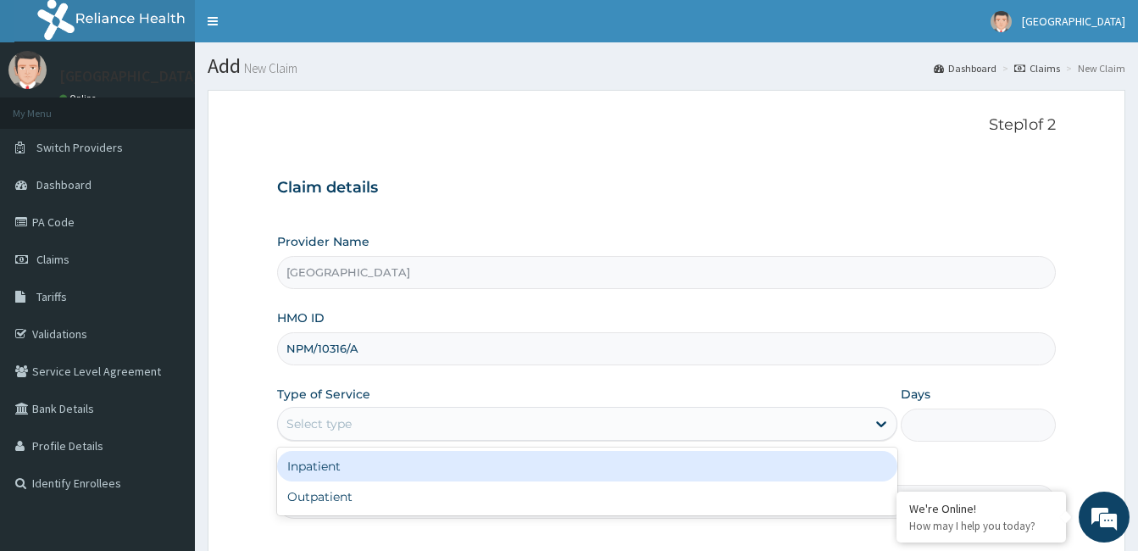
click at [397, 411] on div "Select type" at bounding box center [572, 423] width 588 height 27
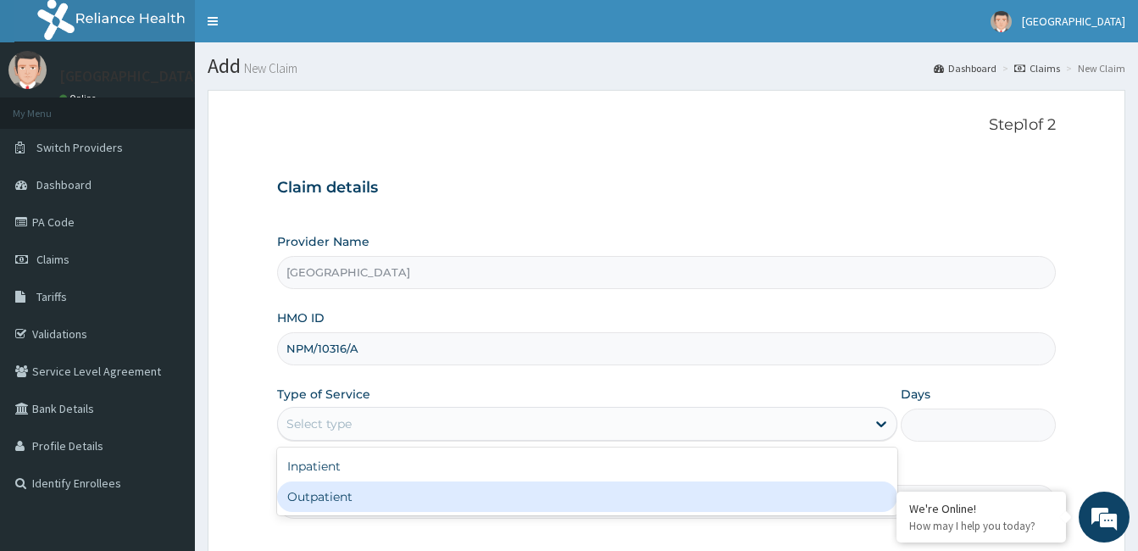
click at [358, 494] on div "Outpatient" at bounding box center [587, 496] width 620 height 31
type input "1"
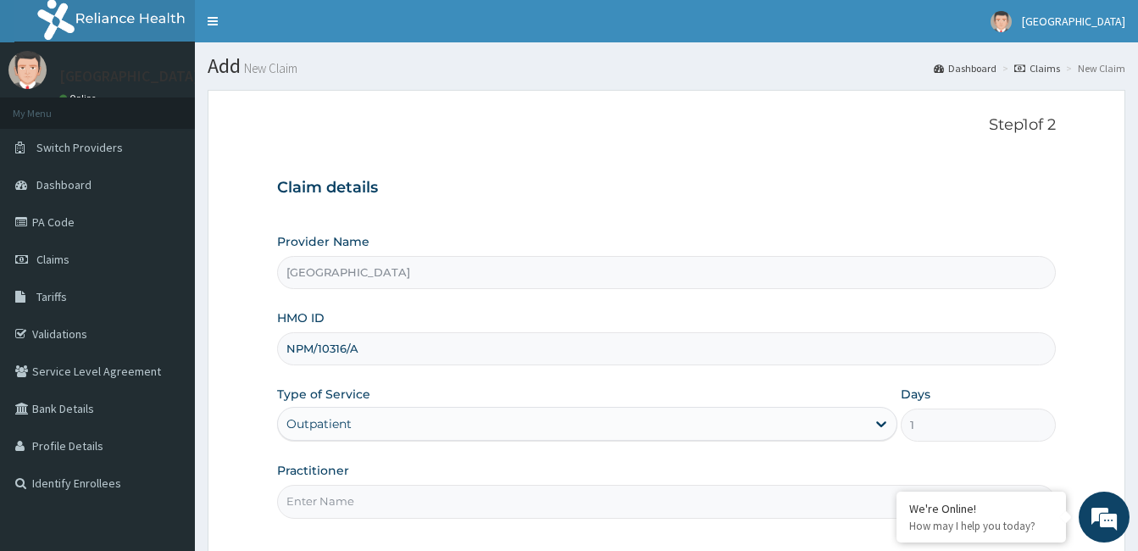
click at [458, 493] on input "Practitioner" at bounding box center [666, 501] width 779 height 33
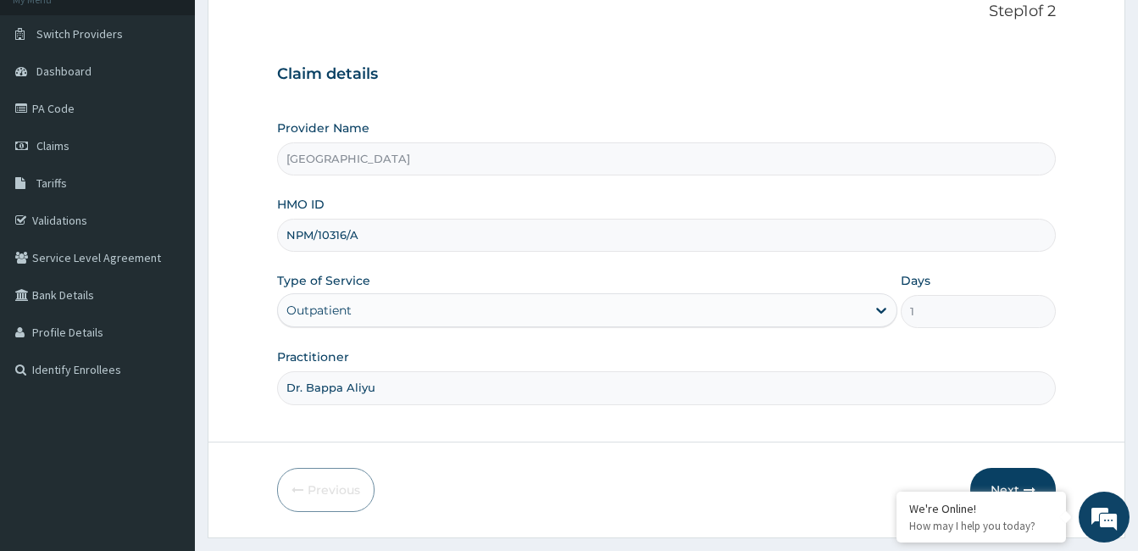
scroll to position [144, 0]
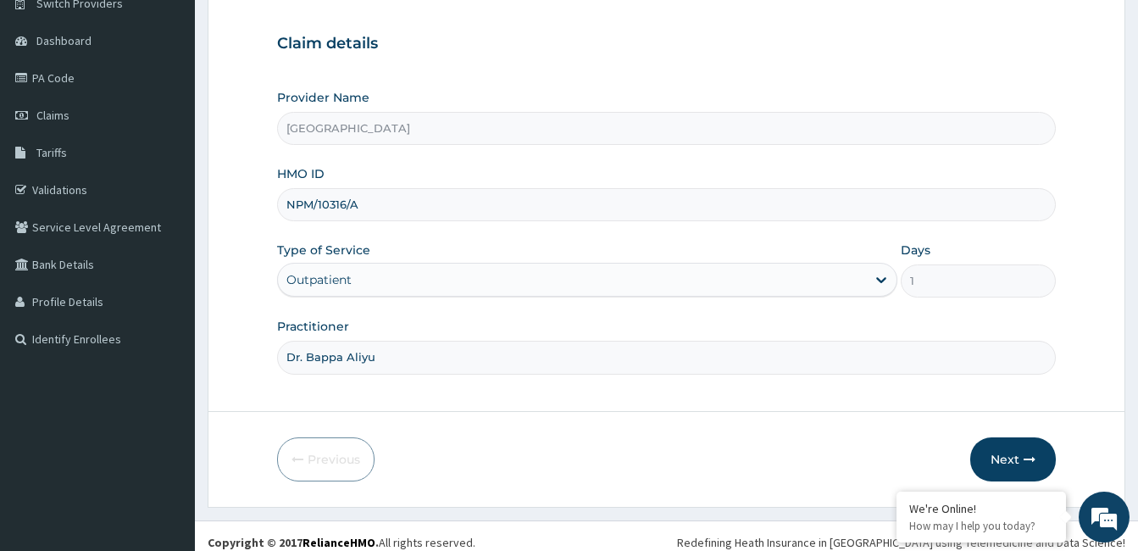
click at [348, 361] on input "Dr. Bappa Aliyu" at bounding box center [666, 357] width 779 height 33
type input "Dr. Aliyu Muhammad"
click at [1025, 458] on icon "button" at bounding box center [1029, 459] width 12 height 12
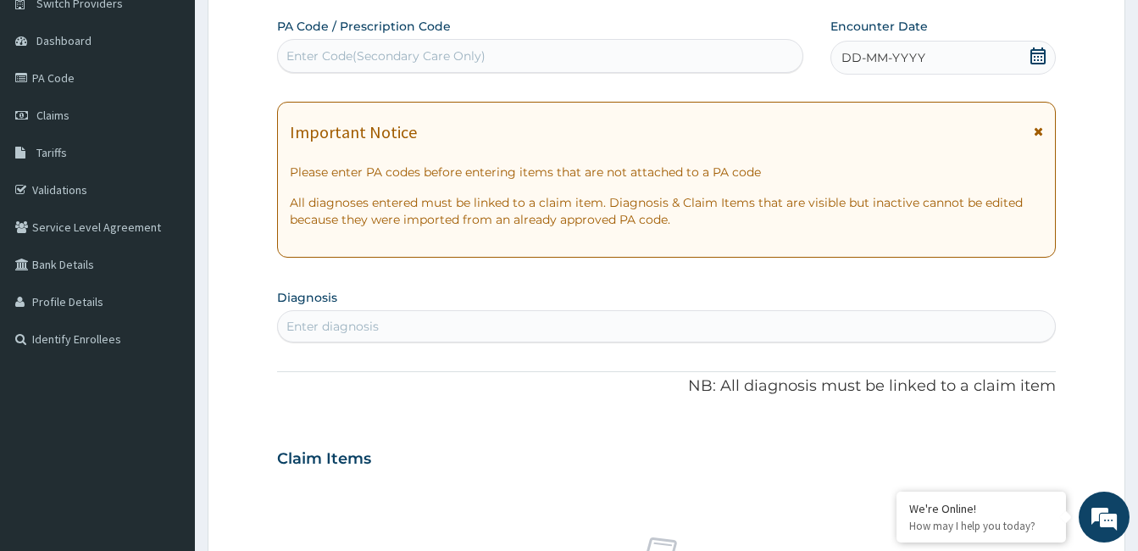
scroll to position [27, 0]
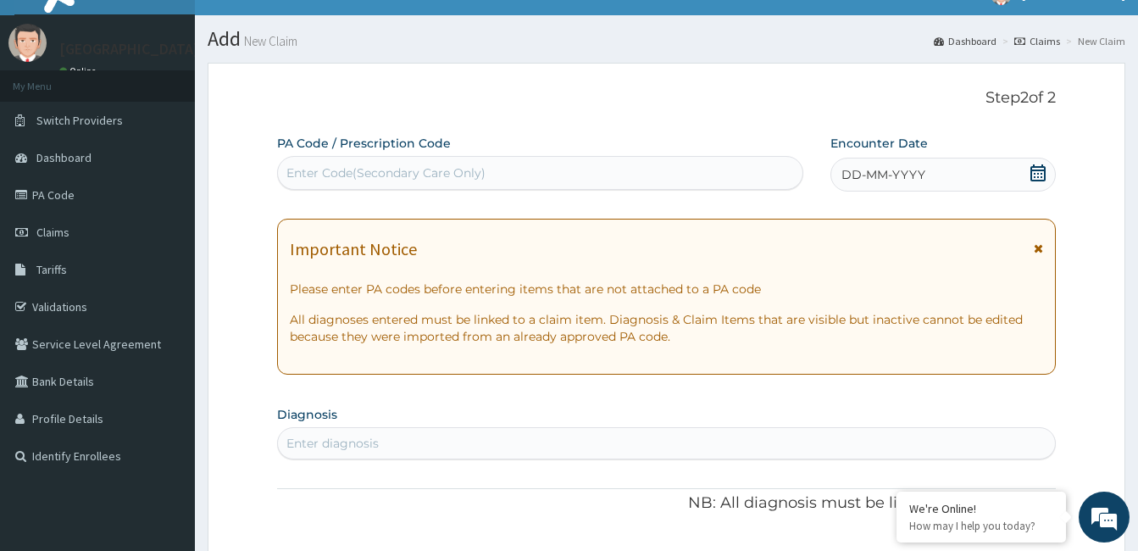
click at [403, 169] on div "Enter Code(Secondary Care Only)" at bounding box center [385, 172] width 199 height 17
paste input "PA/B95DD9"
type input "PA/B95DD9"
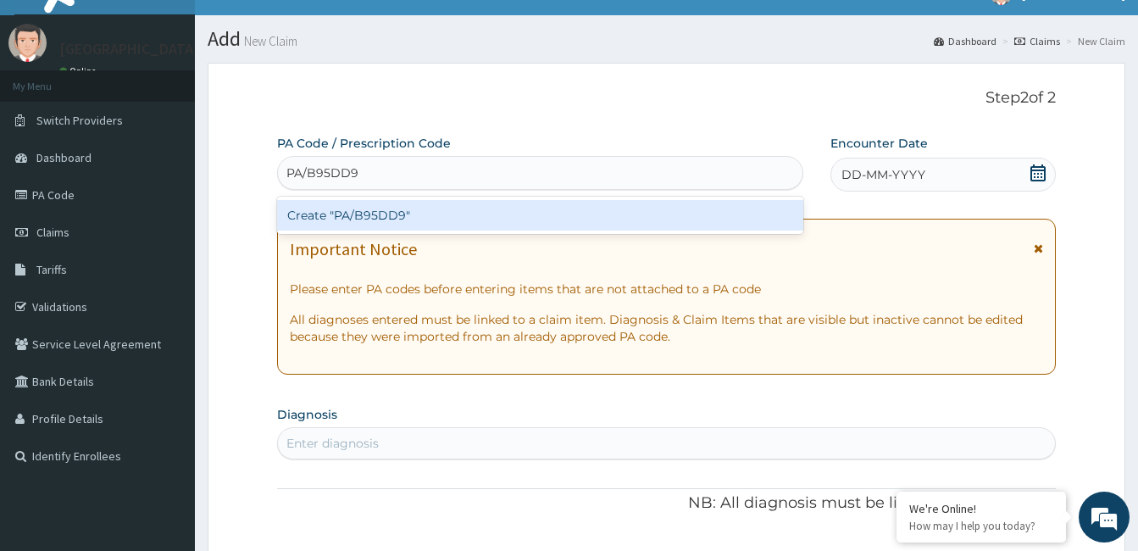
click at [382, 214] on div "Create "PA/B95DD9"" at bounding box center [540, 215] width 526 height 31
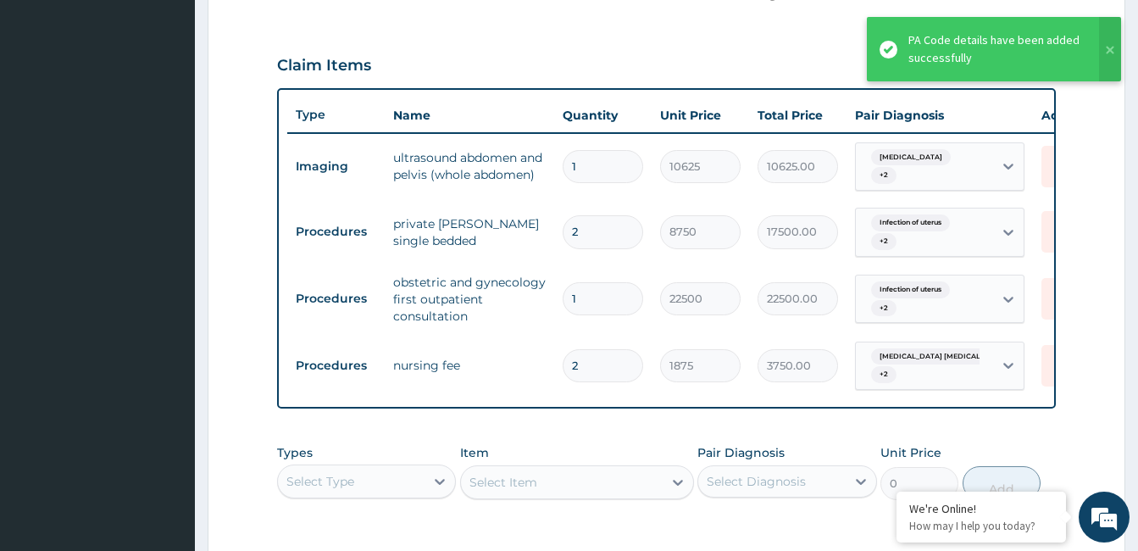
scroll to position [549, 0]
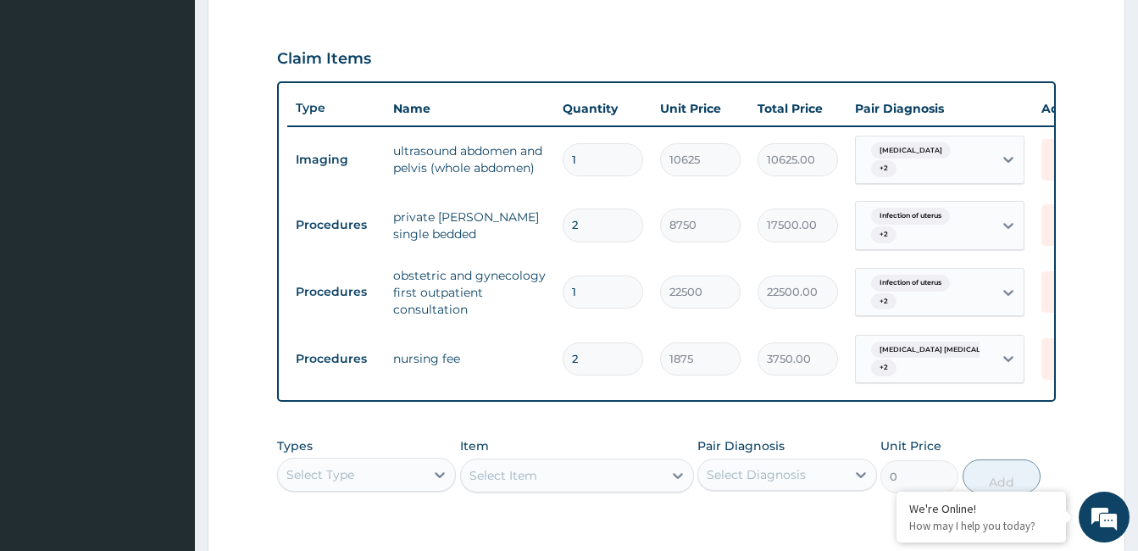
click at [615, 218] on input "2" at bounding box center [603, 224] width 80 height 33
type input "0.00"
type input "3"
type input "26250.00"
type input "33"
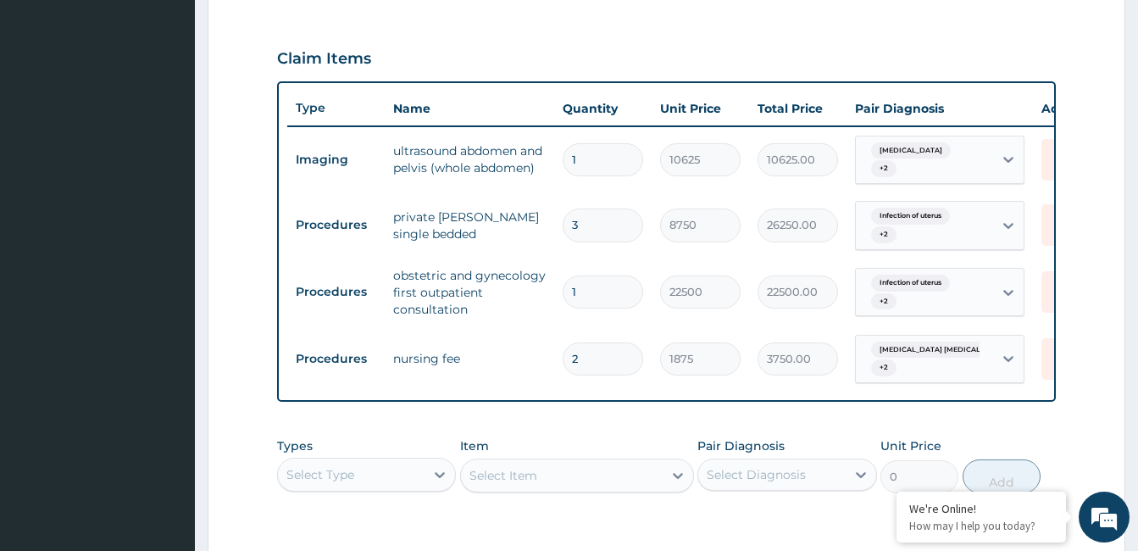
type input "288750.00"
type input "3"
type input "26250.00"
type input "3"
click at [601, 353] on input "2" at bounding box center [603, 358] width 80 height 33
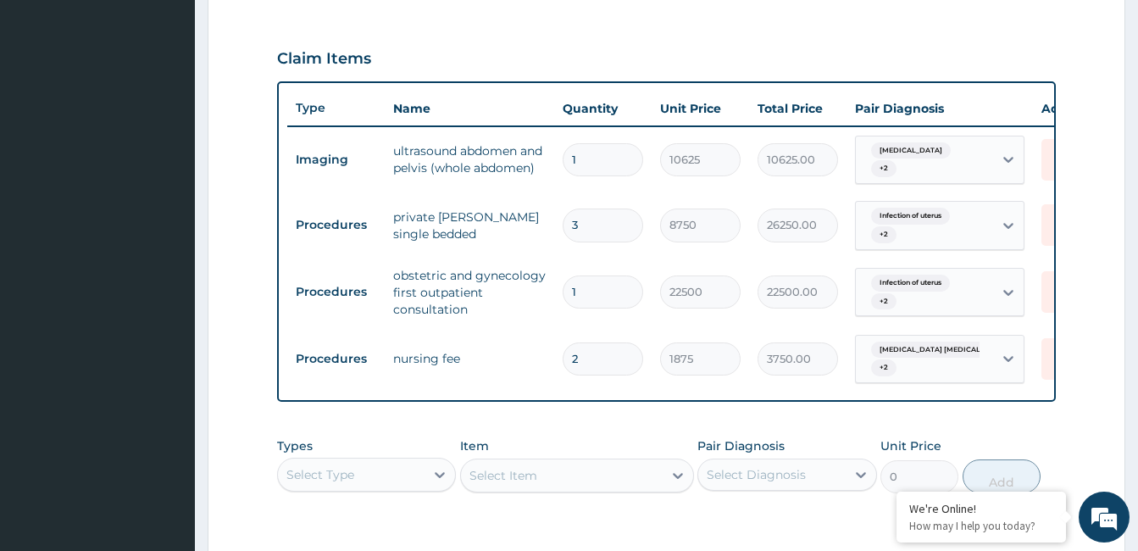
type input "0.00"
type input "3"
type input "5625.00"
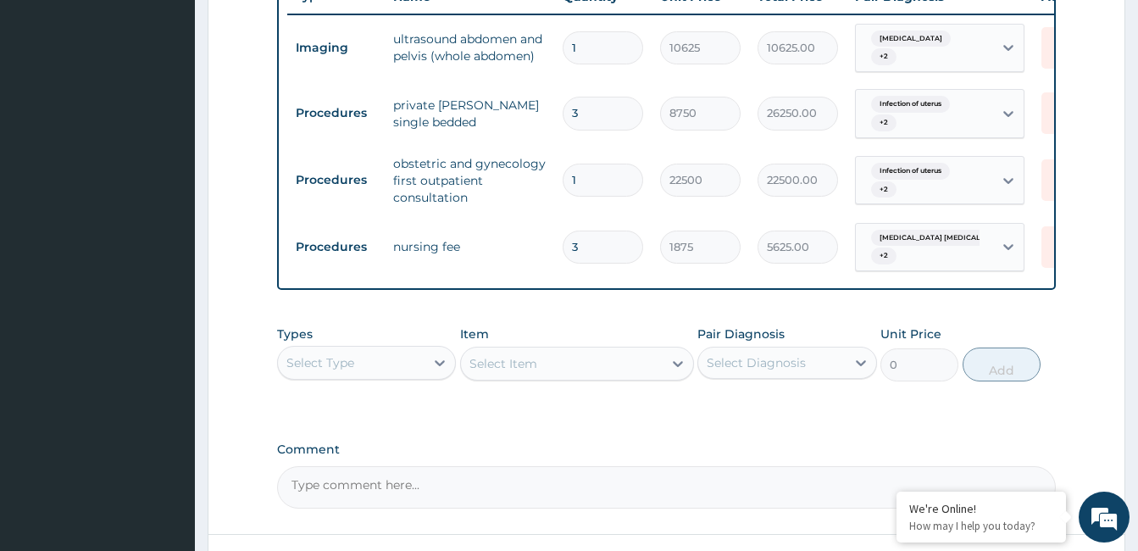
scroll to position [180, 0]
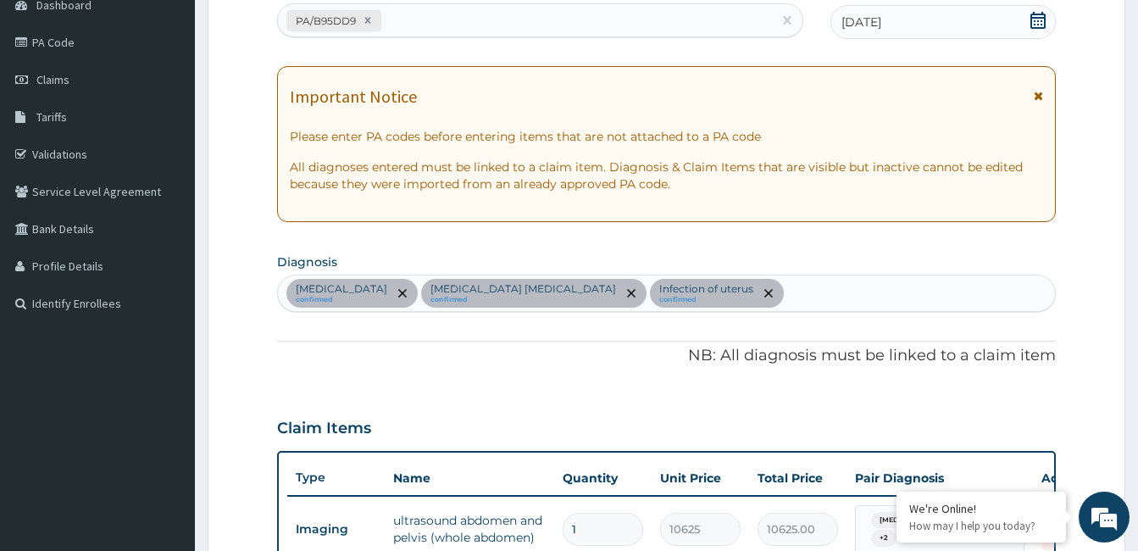
type input "3"
click at [685, 297] on div "Anemia confirmed Uterine fibroid polyp confirmed Infection of uterus confirmed" at bounding box center [666, 293] width 777 height 36
type input "fever"
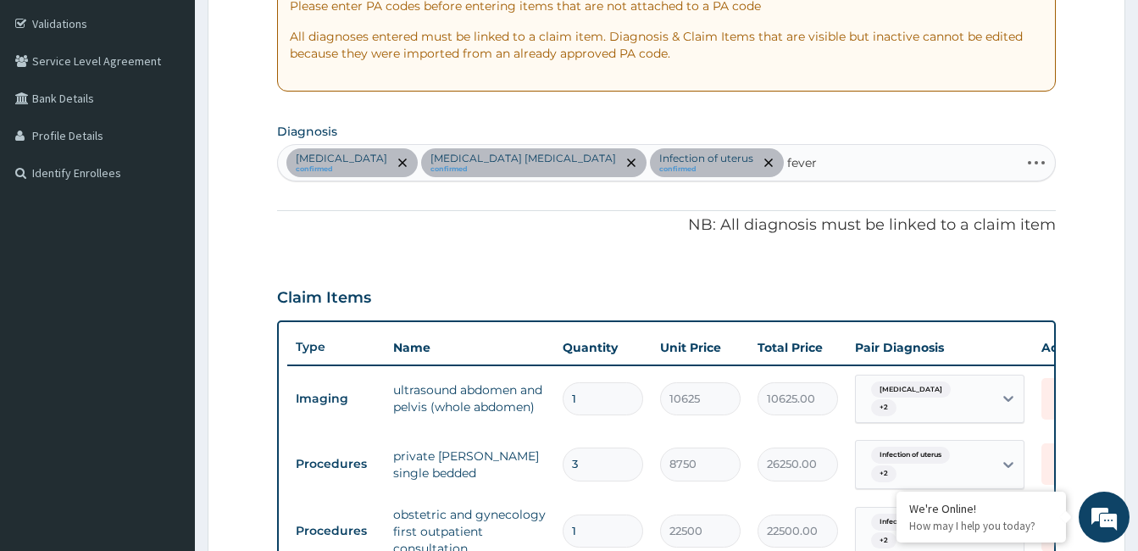
scroll to position [325, 0]
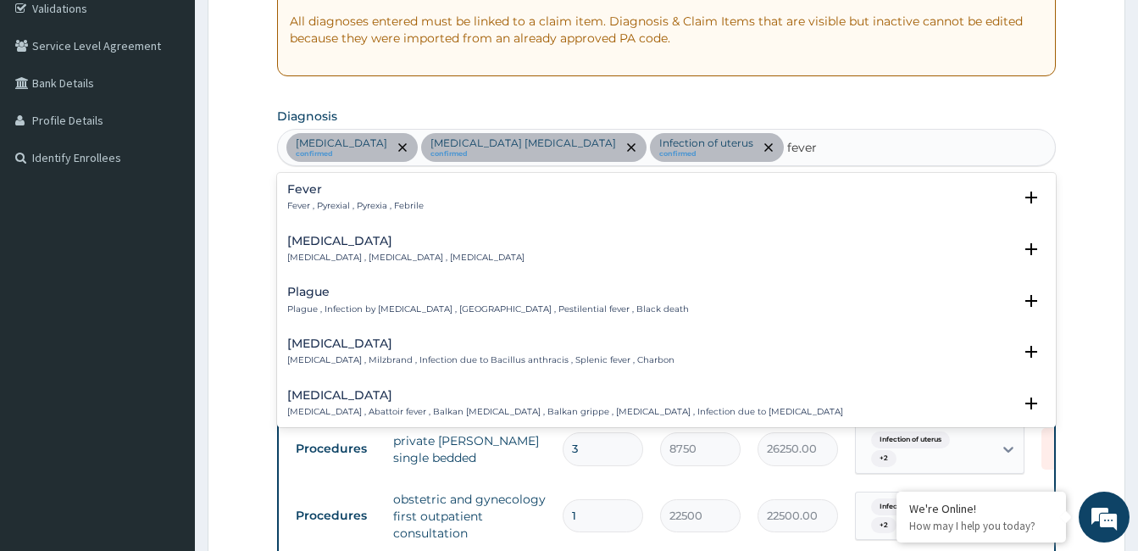
click at [297, 191] on h4 "Fever" at bounding box center [355, 189] width 136 height 13
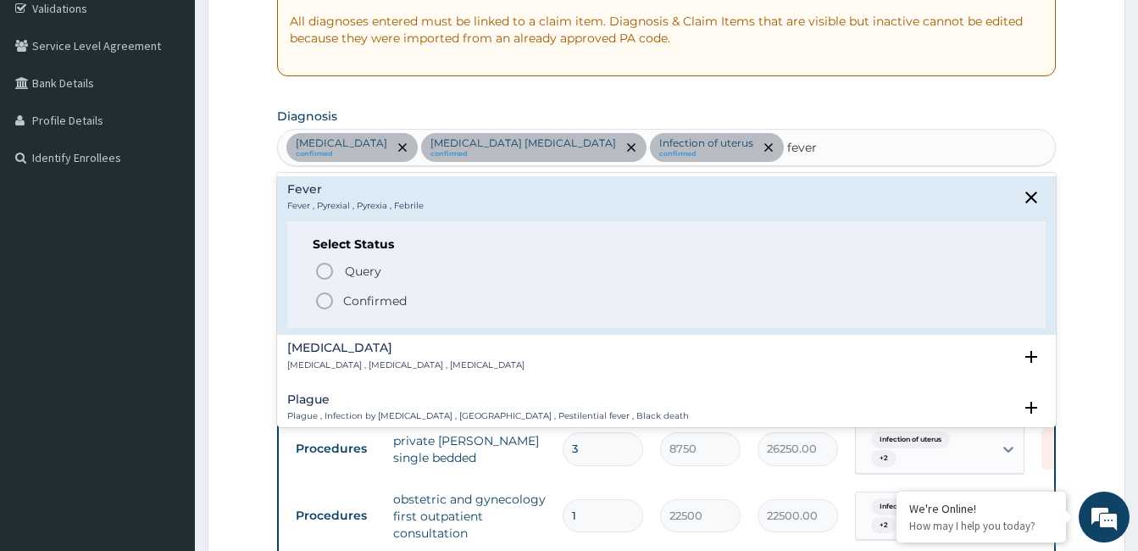
click at [345, 296] on p "Confirmed" at bounding box center [375, 300] width 64 height 17
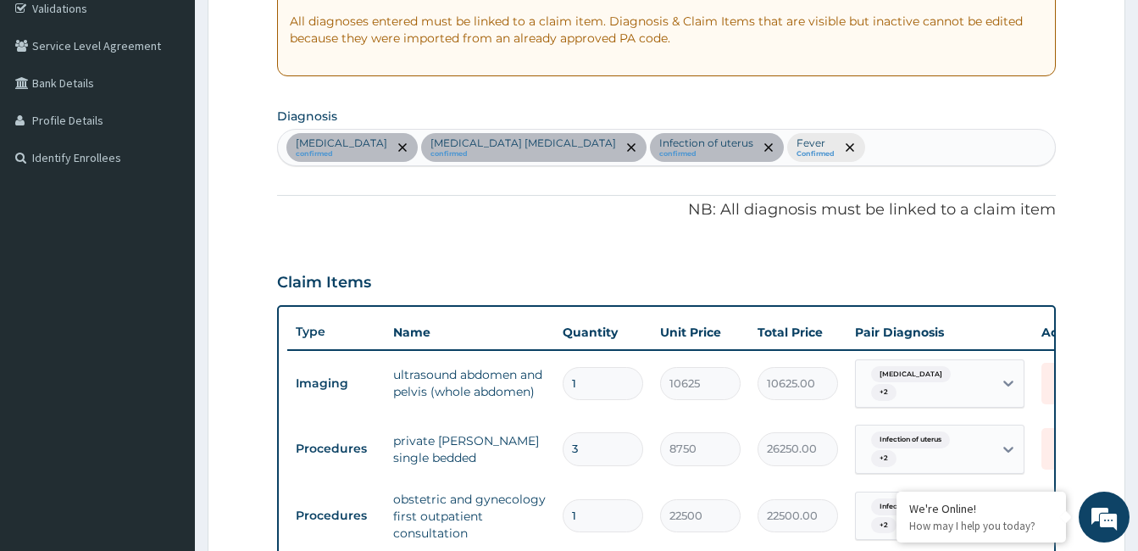
click at [773, 140] on div "Anemia confirmed Uterine fibroid polyp confirmed Infection of uterus confirmed …" at bounding box center [666, 148] width 777 height 36
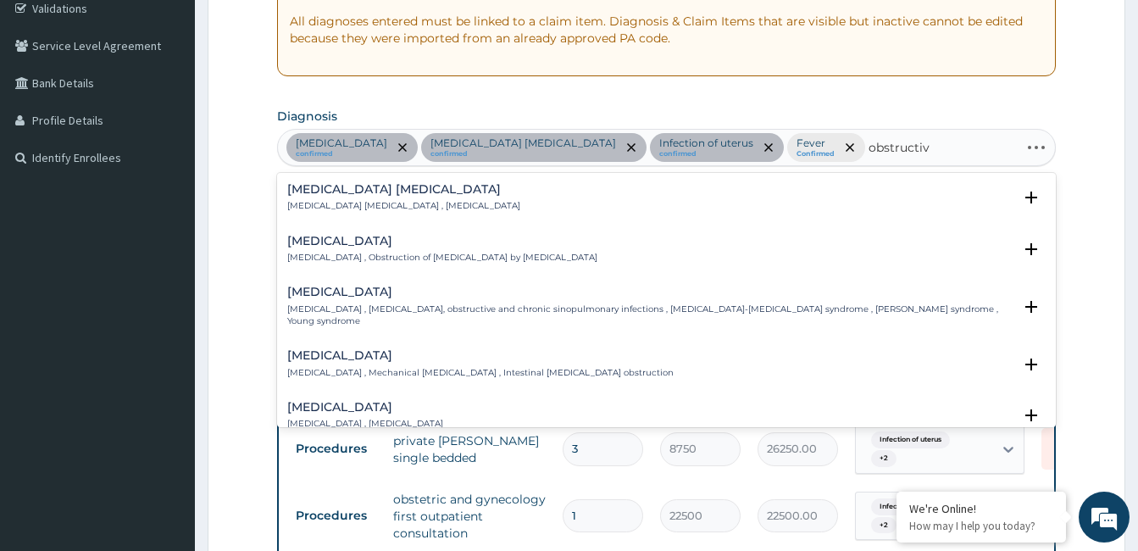
type input "obstructive"
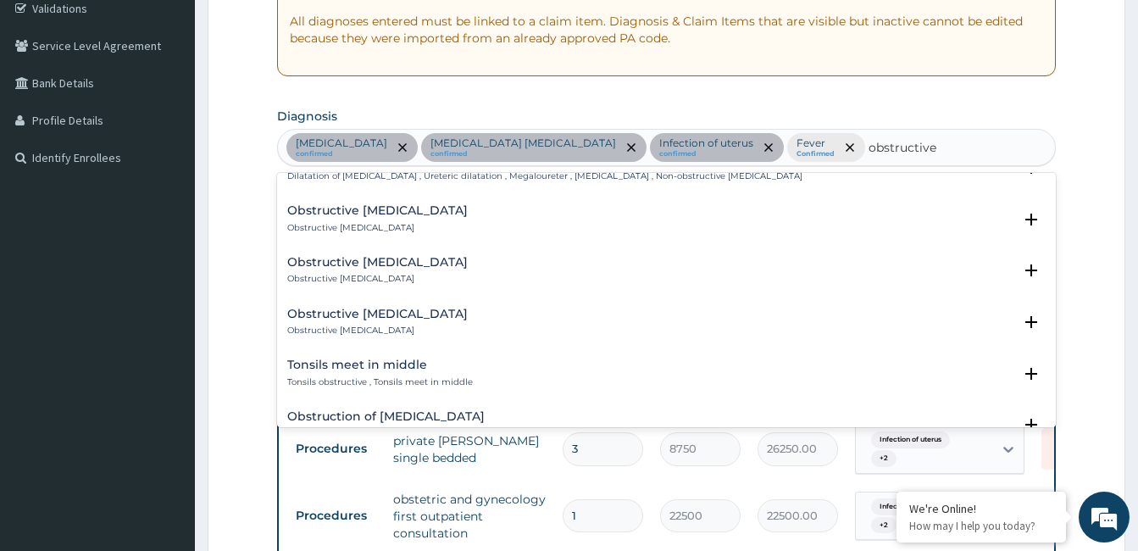
scroll to position [0, 0]
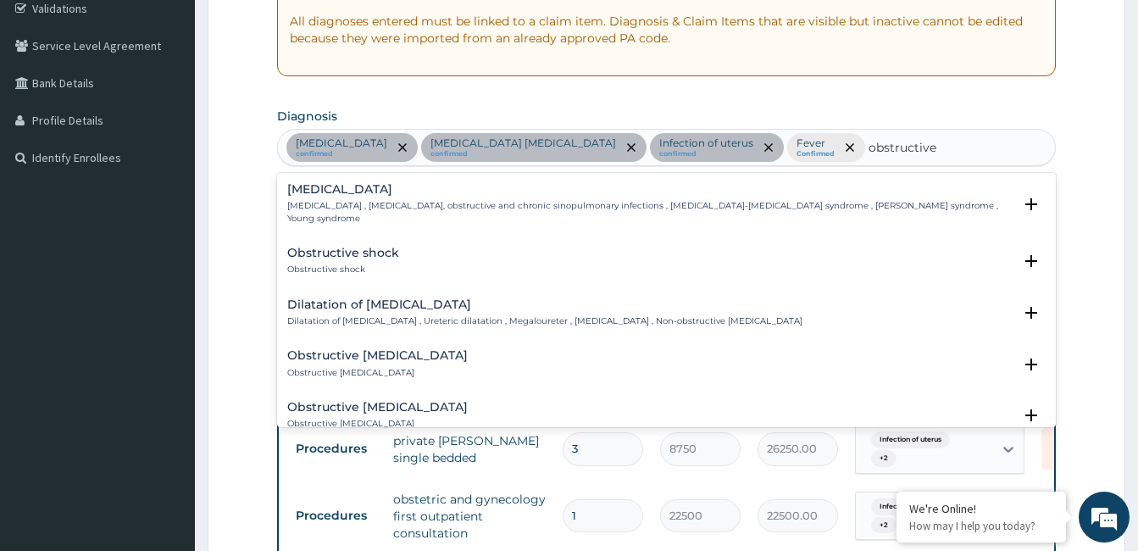
click at [358, 247] on h4 "Obstructive shock" at bounding box center [343, 253] width 112 height 13
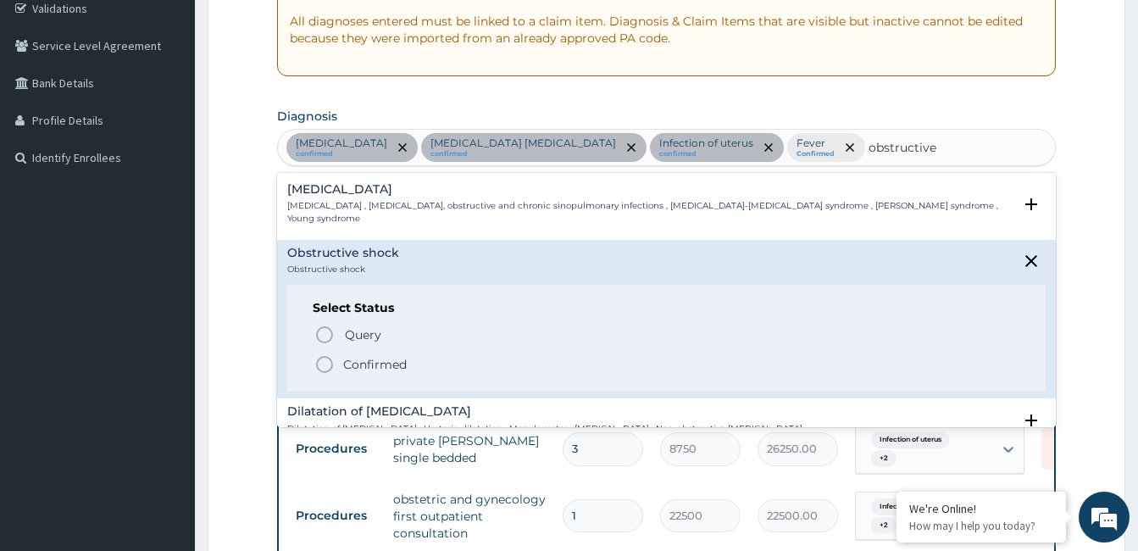
click at [363, 356] on p "Confirmed" at bounding box center [375, 364] width 64 height 17
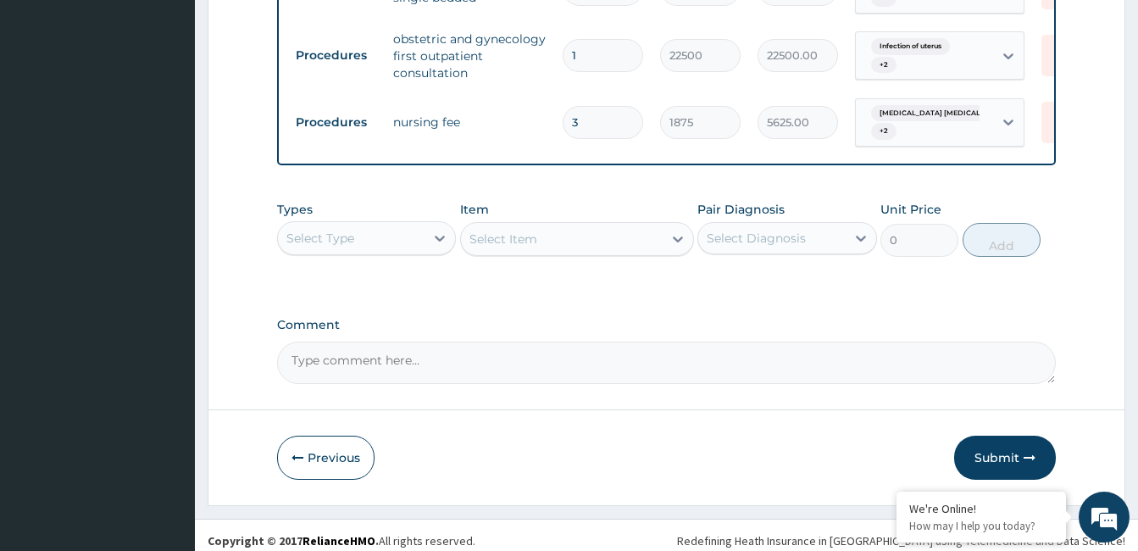
scroll to position [802, 0]
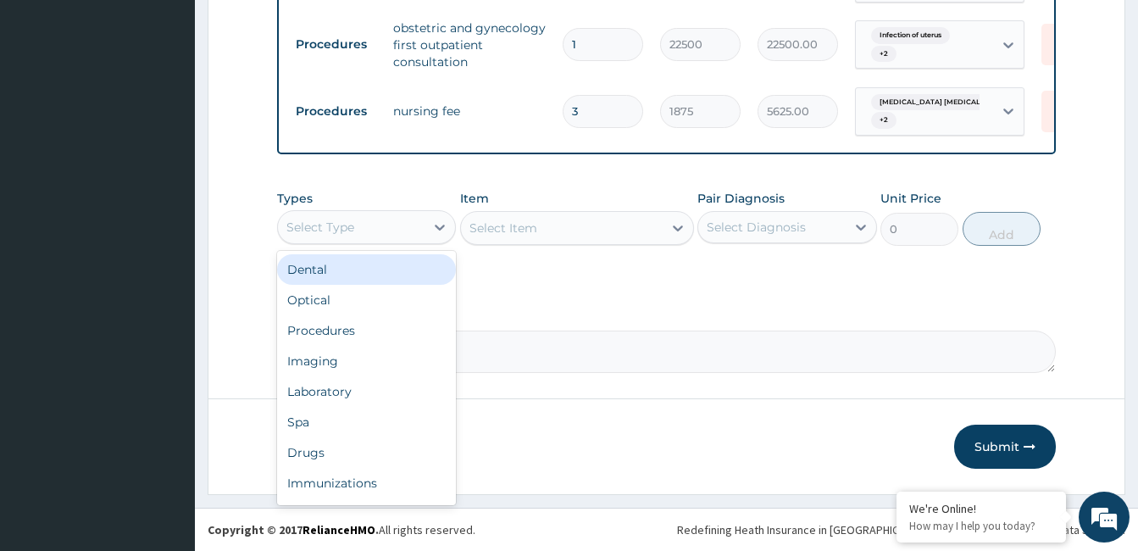
click at [345, 230] on div "Select Type" at bounding box center [320, 227] width 68 height 17
type input "dr"
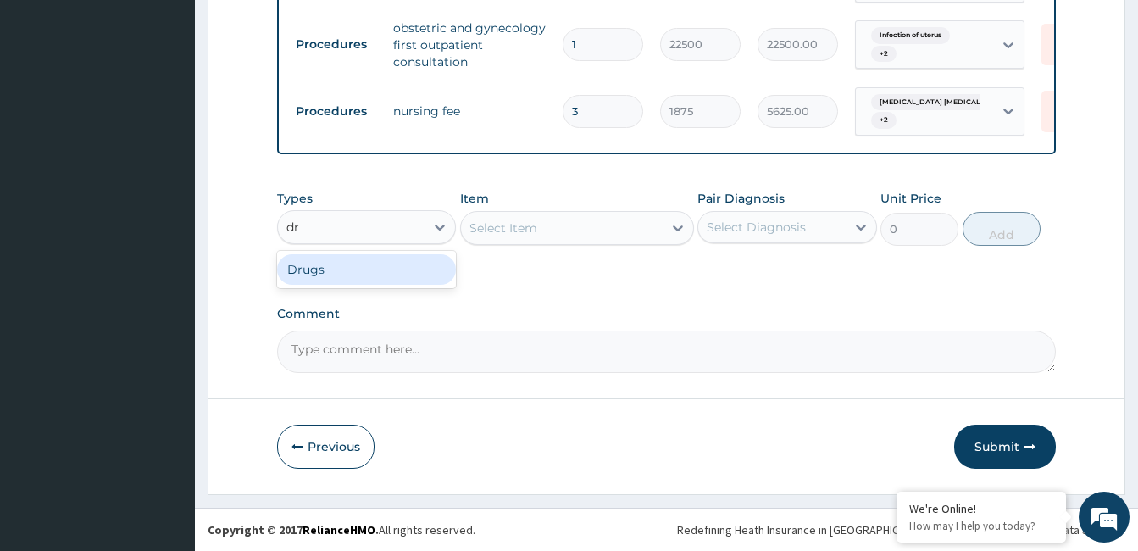
click at [341, 278] on div "Drugs" at bounding box center [366, 269] width 179 height 31
click at [654, 226] on div "Select Item" at bounding box center [577, 228] width 234 height 34
click at [654, 226] on div "Select Item" at bounding box center [562, 227] width 202 height 27
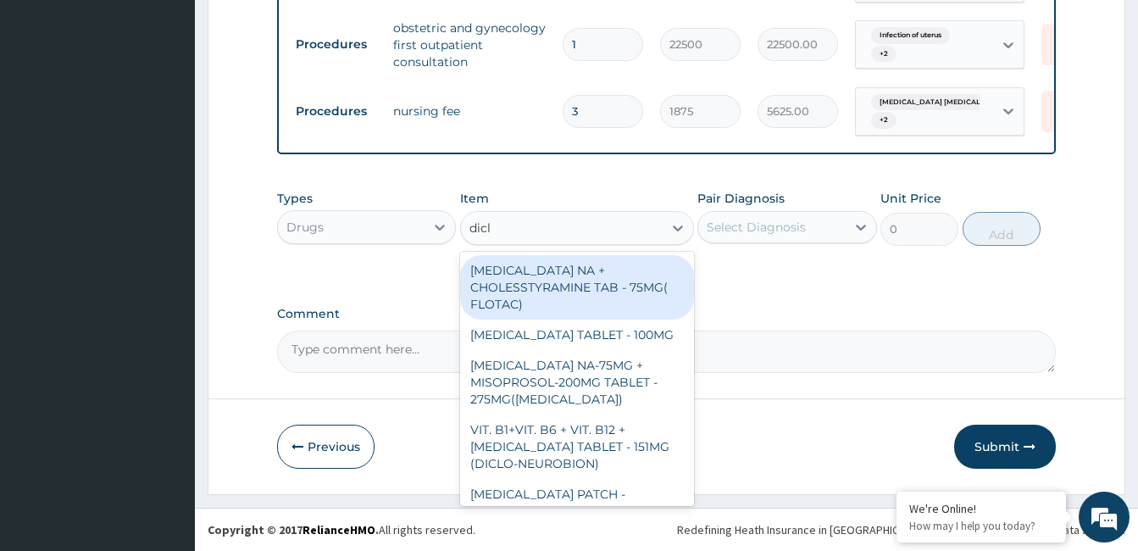
type input "diclo"
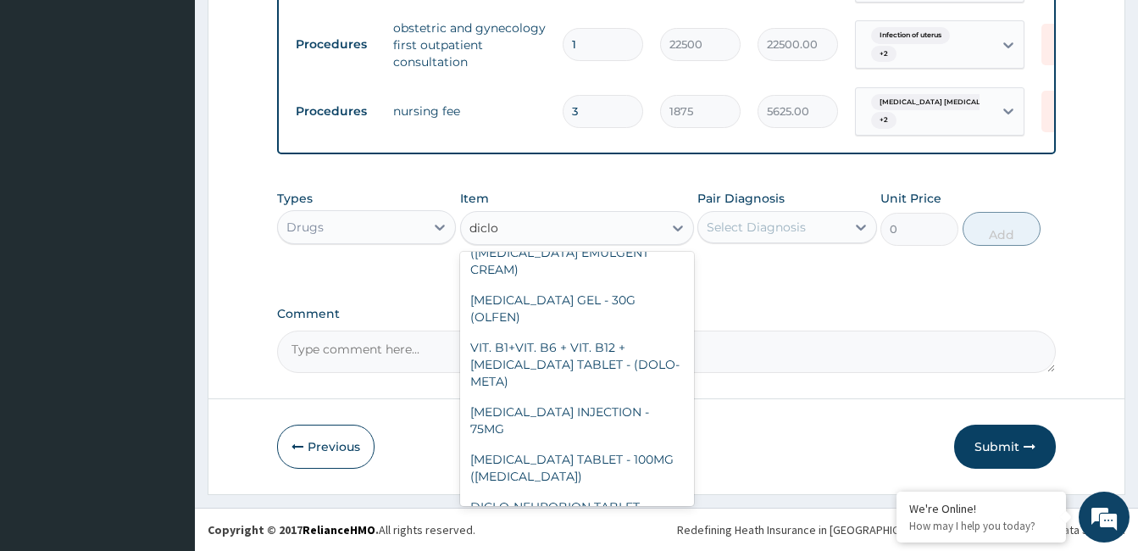
scroll to position [301, 0]
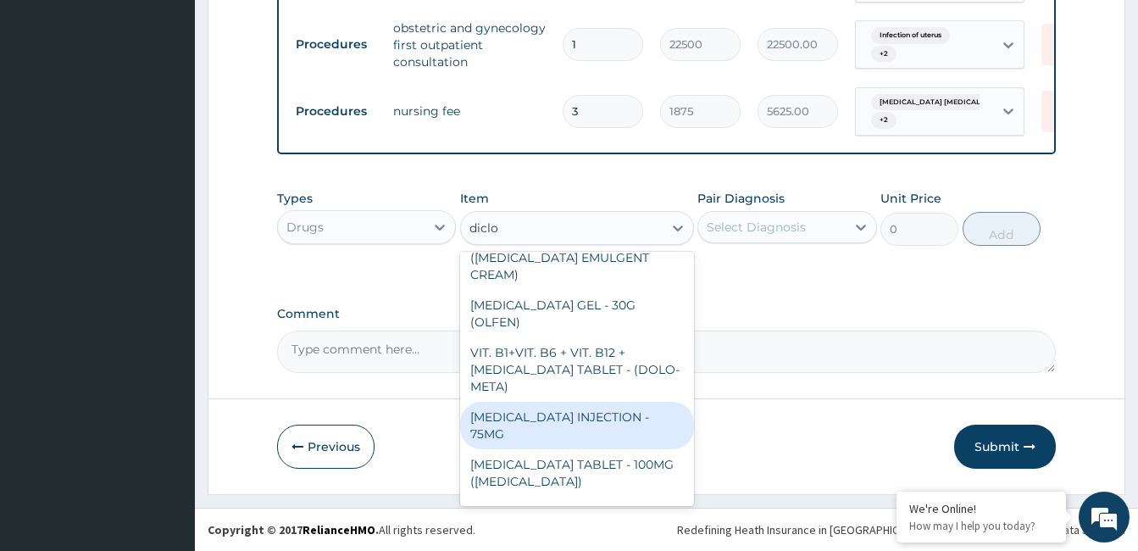
click at [640, 402] on div "DICLOFENAC INJECTION - 75MG" at bounding box center [577, 425] width 234 height 47
type input "420"
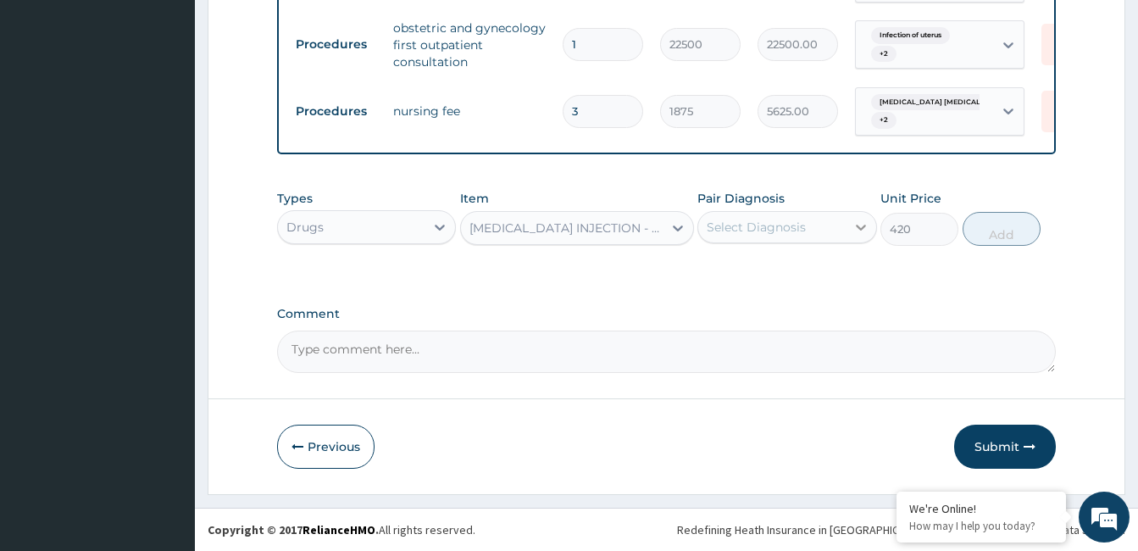
click at [846, 226] on div at bounding box center [861, 227] width 31 height 31
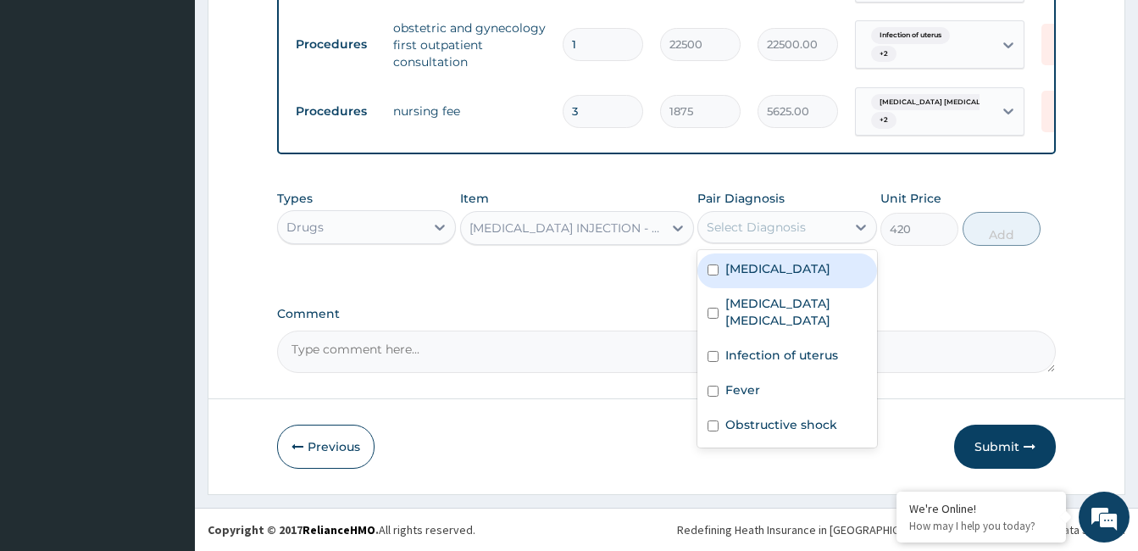
click at [788, 272] on div "Anemia" at bounding box center [786, 270] width 179 height 35
checkbox input "true"
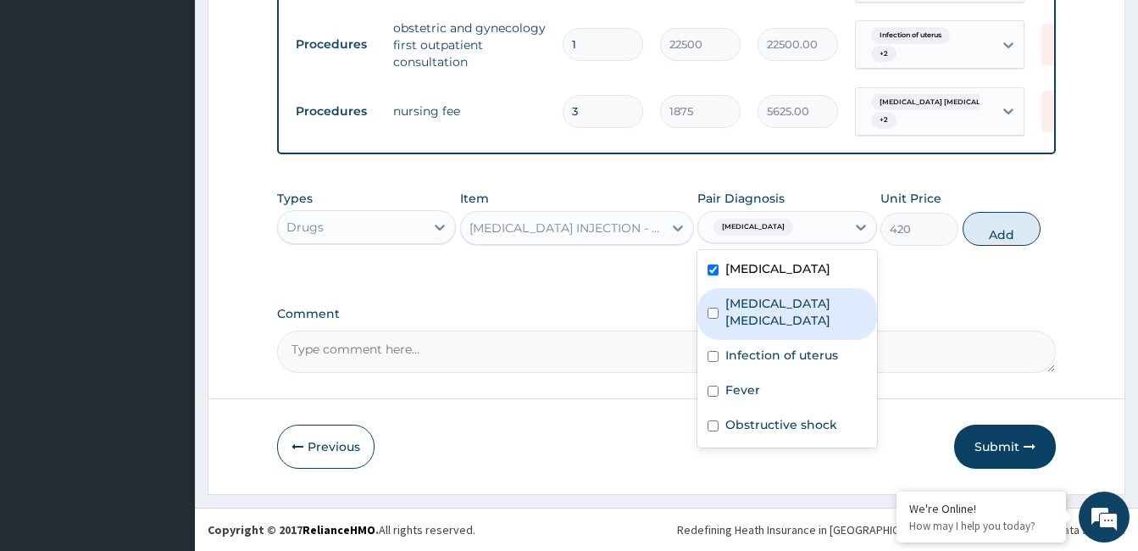
click at [768, 307] on label "Uterine fibroid polyp" at bounding box center [795, 312] width 141 height 34
checkbox input "true"
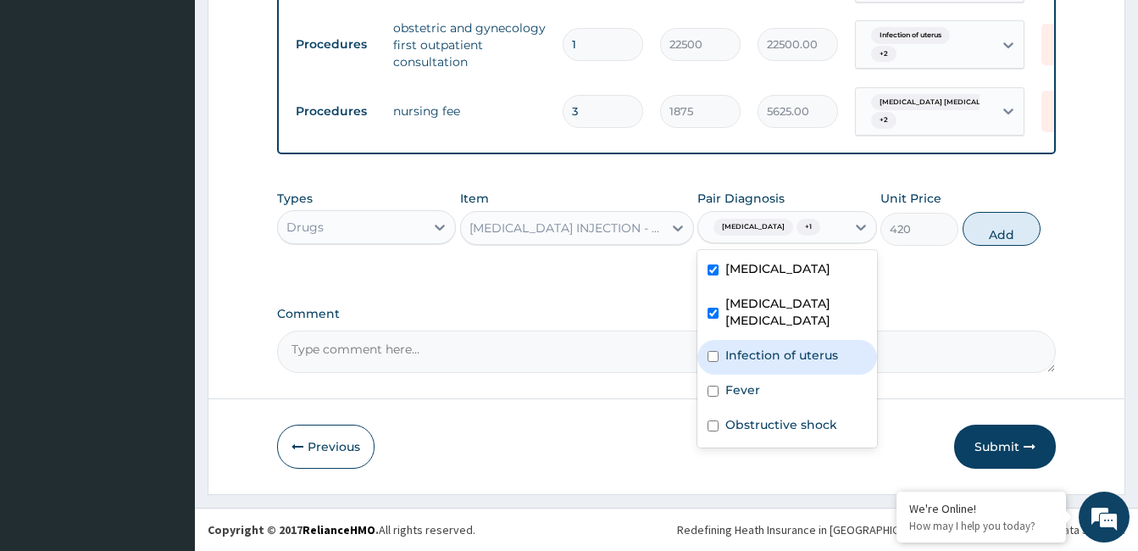
click at [758, 347] on label "Infection of uterus" at bounding box center [781, 355] width 113 height 17
checkbox input "true"
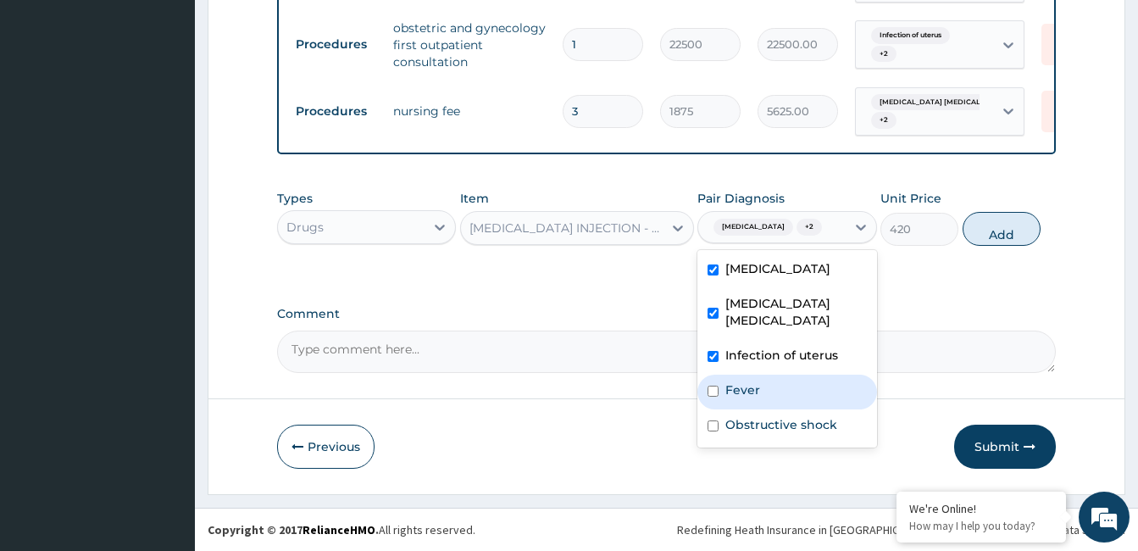
click at [743, 381] on div "Fever" at bounding box center [786, 391] width 179 height 35
checkbox input "true"
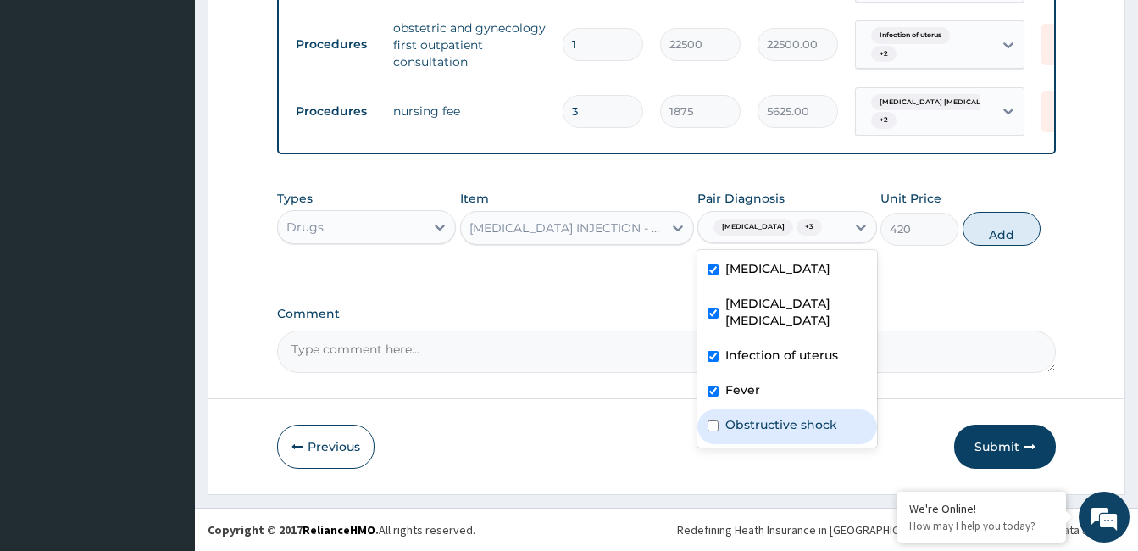
click at [742, 416] on label "Obstructive shock" at bounding box center [781, 424] width 112 height 17
checkbox input "true"
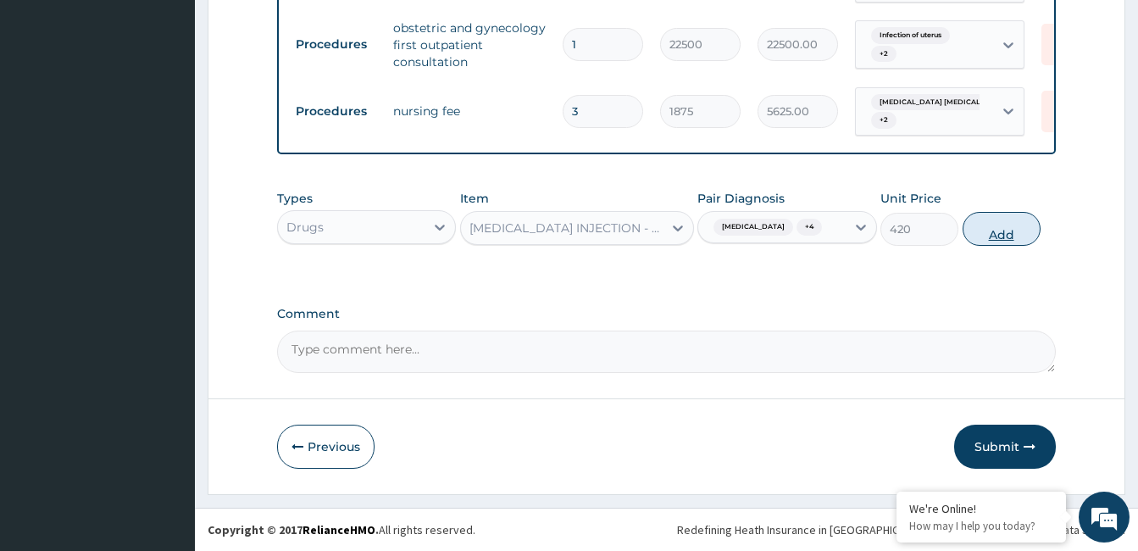
click at [996, 231] on button "Add" at bounding box center [1001, 229] width 78 height 34
type input "0"
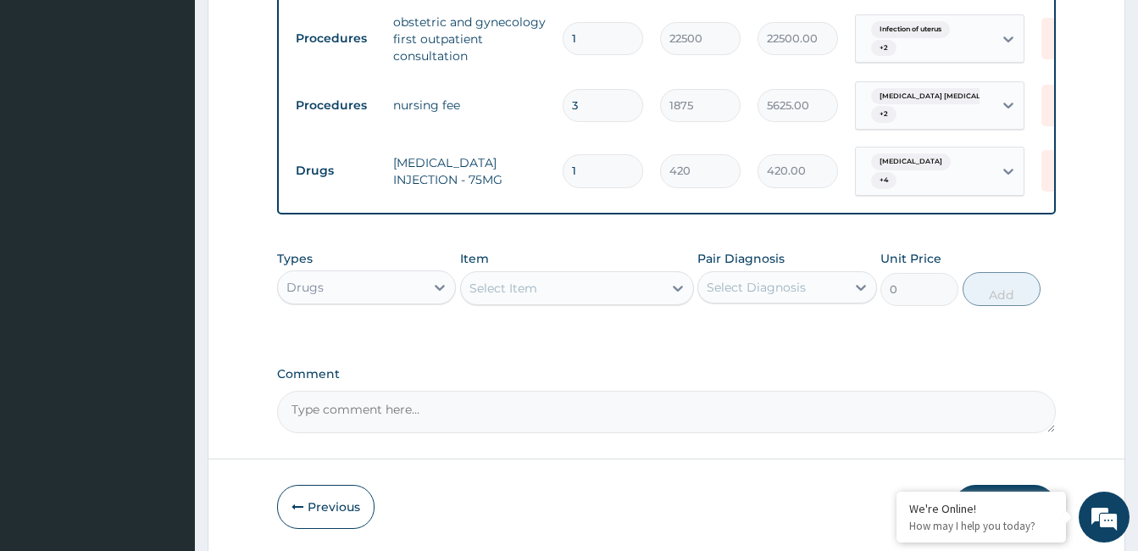
type input "0.00"
type input "2"
type input "840.00"
type input "2"
click at [612, 296] on div "Select Item" at bounding box center [562, 288] width 202 height 27
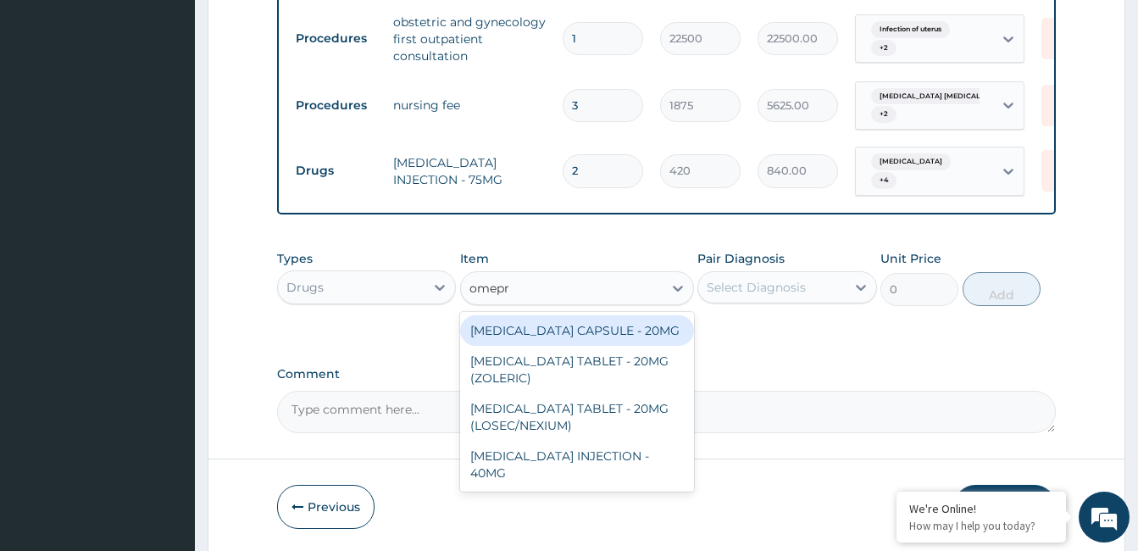
type input "omepra"
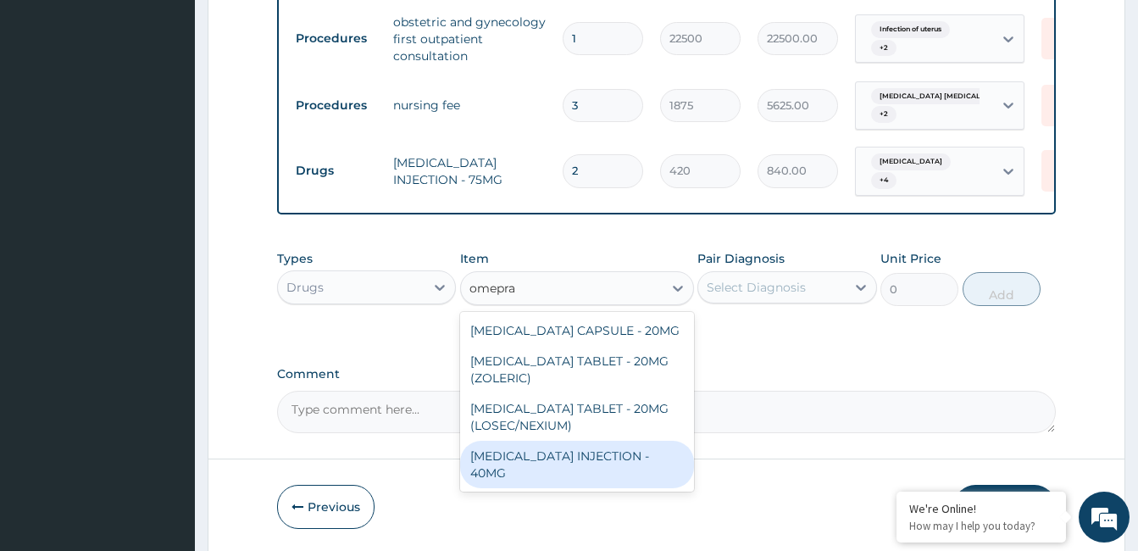
click at [595, 449] on div "[MEDICAL_DATA] INJECTION - 40MG" at bounding box center [577, 464] width 234 height 47
type input "1400"
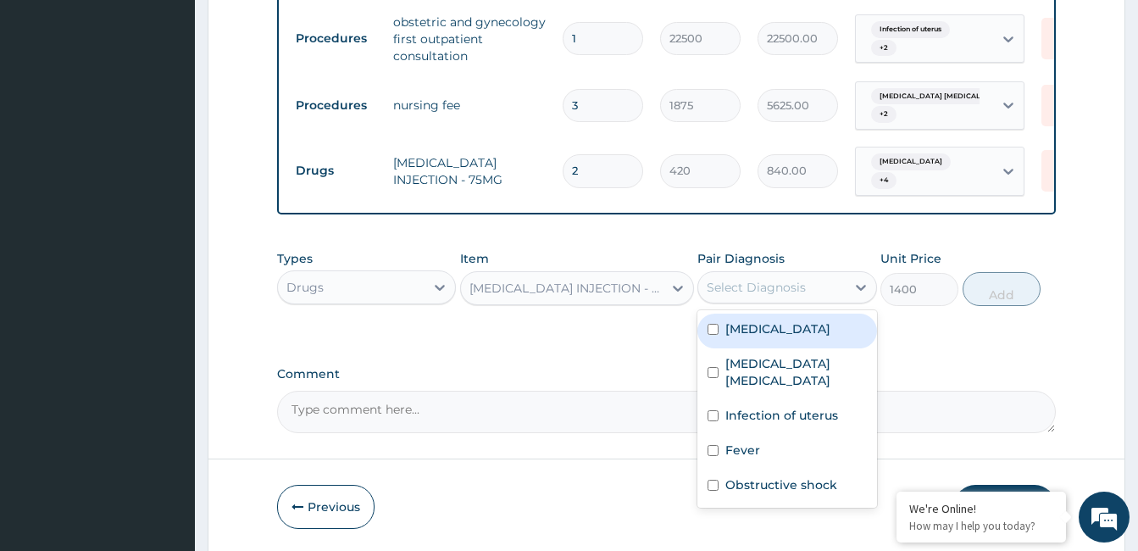
click at [824, 286] on div "Select Diagnosis" at bounding box center [771, 287] width 147 height 27
click at [789, 338] on div "[MEDICAL_DATA]" at bounding box center [786, 330] width 179 height 35
checkbox input "true"
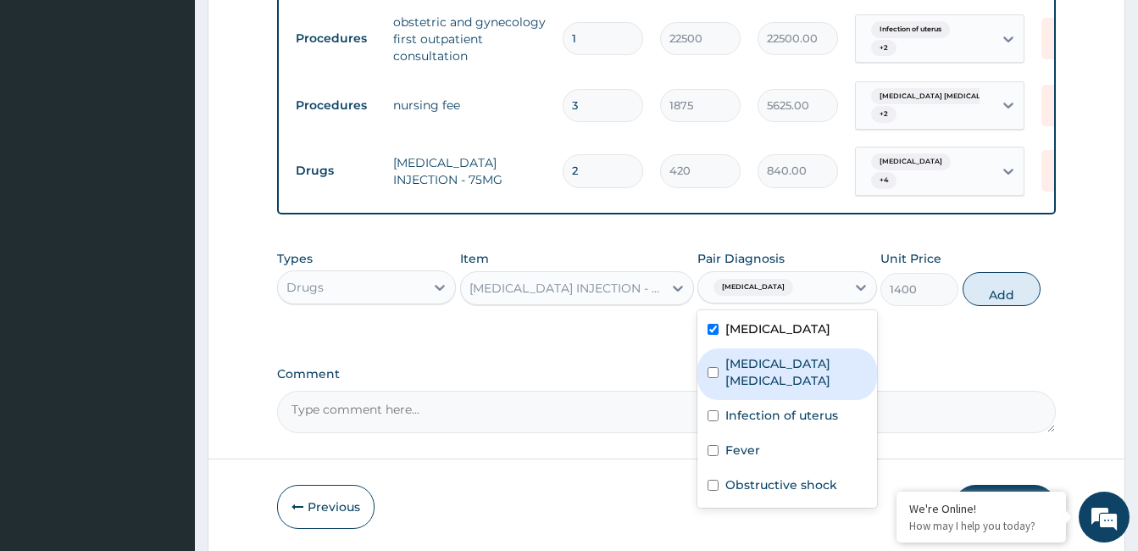
click at [787, 361] on label "[MEDICAL_DATA] [MEDICAL_DATA]" at bounding box center [795, 372] width 141 height 34
checkbox input "true"
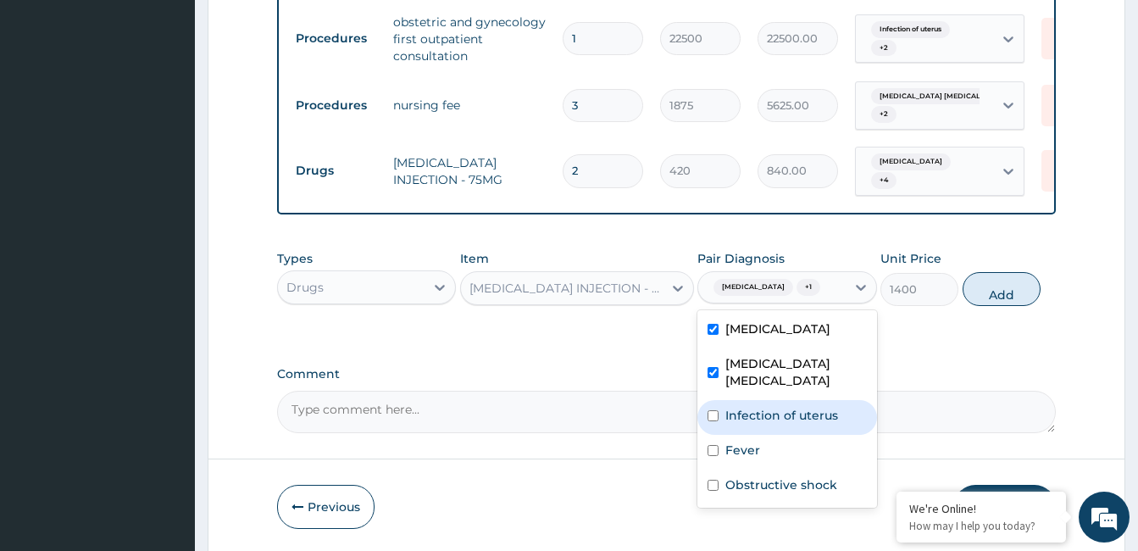
click at [785, 407] on label "Infection of uterus" at bounding box center [781, 415] width 113 height 17
checkbox input "true"
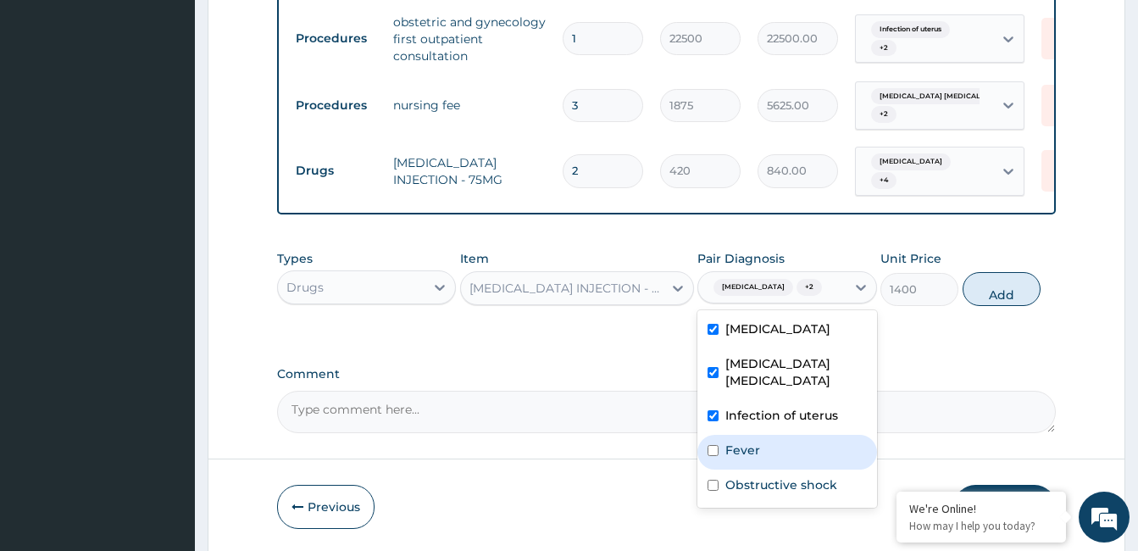
click at [764, 435] on div "Fever" at bounding box center [786, 452] width 179 height 35
checkbox input "true"
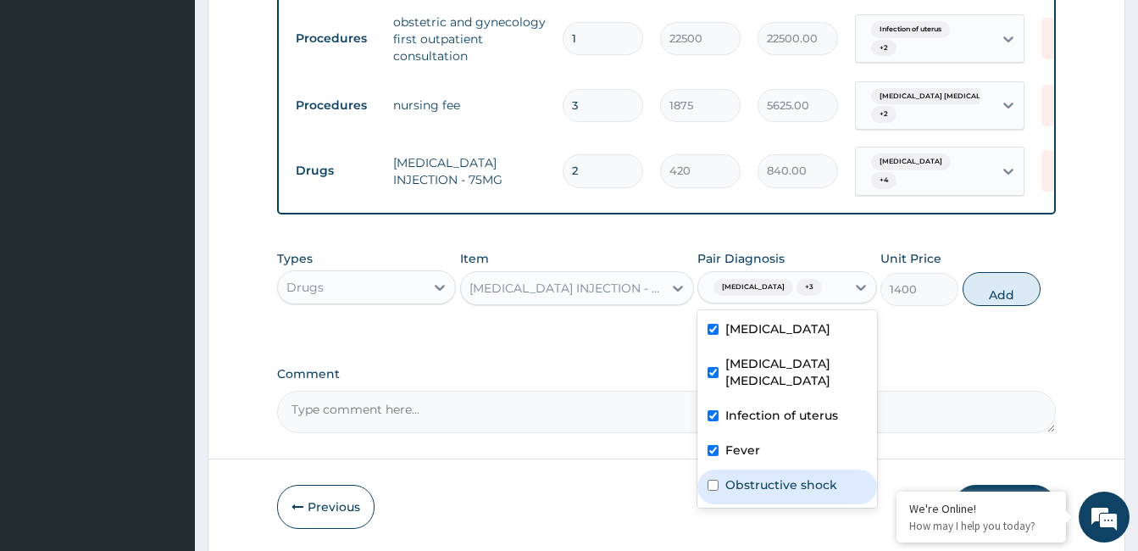
click at [761, 476] on label "Obstructive shock" at bounding box center [781, 484] width 112 height 17
checkbox input "true"
click at [990, 291] on button "Add" at bounding box center [1001, 289] width 78 height 34
type input "0"
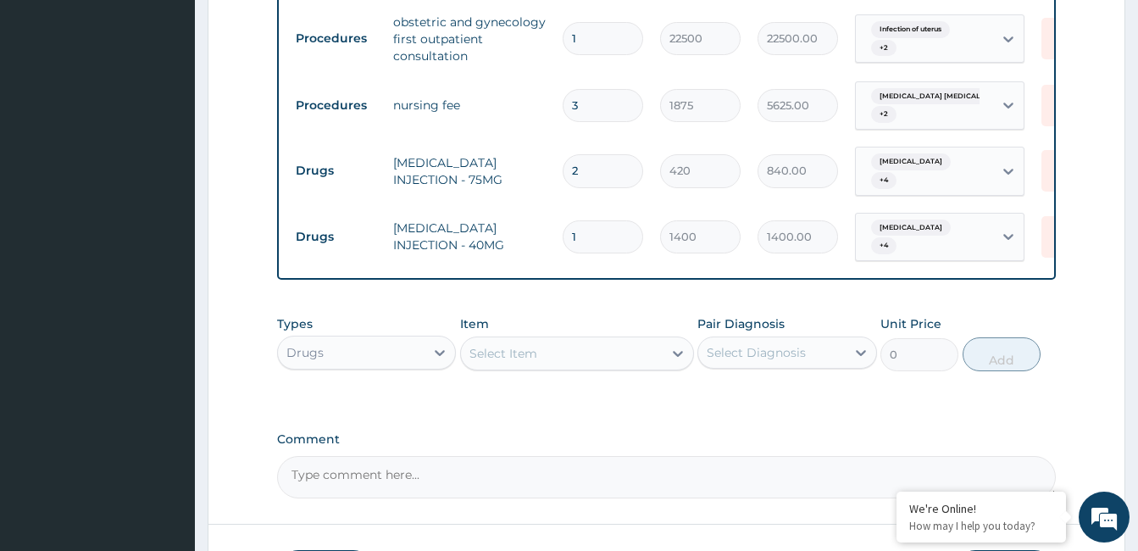
type input "0.00"
type input "2"
type input "2800.00"
type input "2"
click at [596, 351] on div "Select Item" at bounding box center [562, 353] width 202 height 27
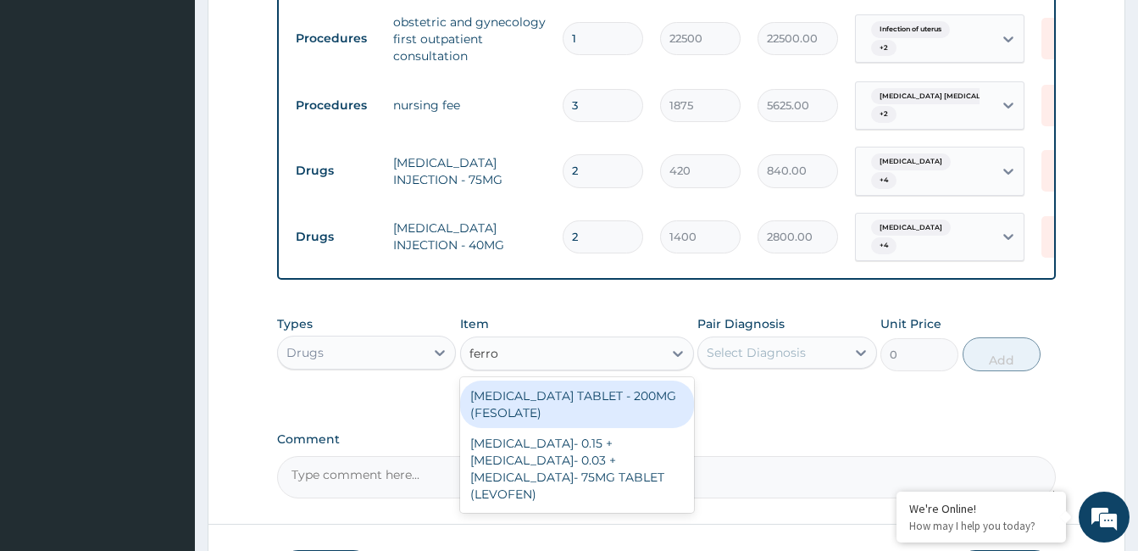
type input "ferrou"
click at [597, 388] on div "[MEDICAL_DATA] TABLET - 200MG (FESOLATE)" at bounding box center [577, 403] width 234 height 47
type input "28"
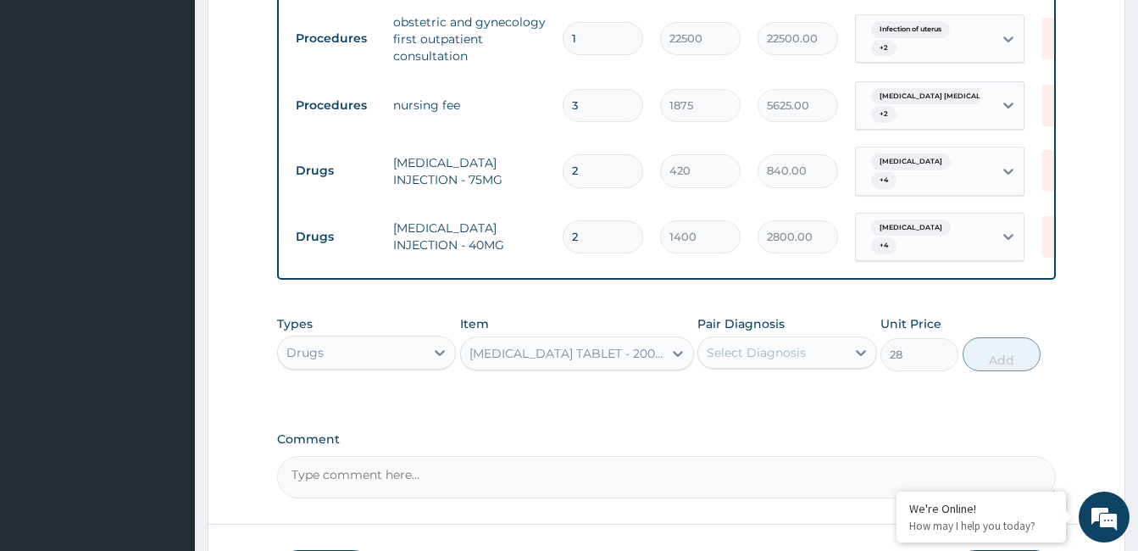
click at [767, 344] on div "Select Diagnosis" at bounding box center [756, 352] width 99 height 17
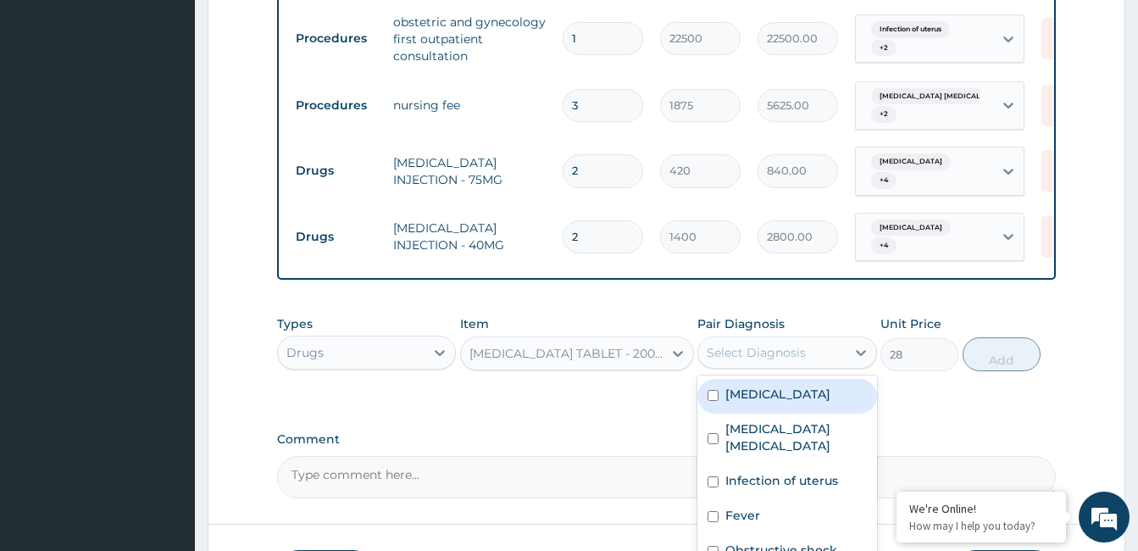
click at [795, 390] on div "[MEDICAL_DATA]" at bounding box center [786, 396] width 179 height 35
checkbox input "true"
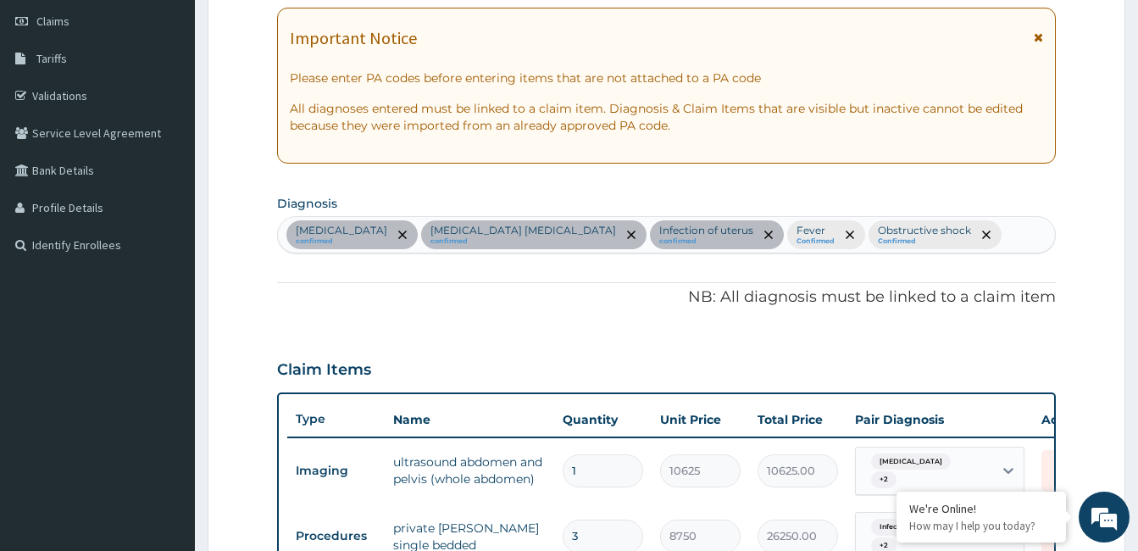
scroll to position [199, 0]
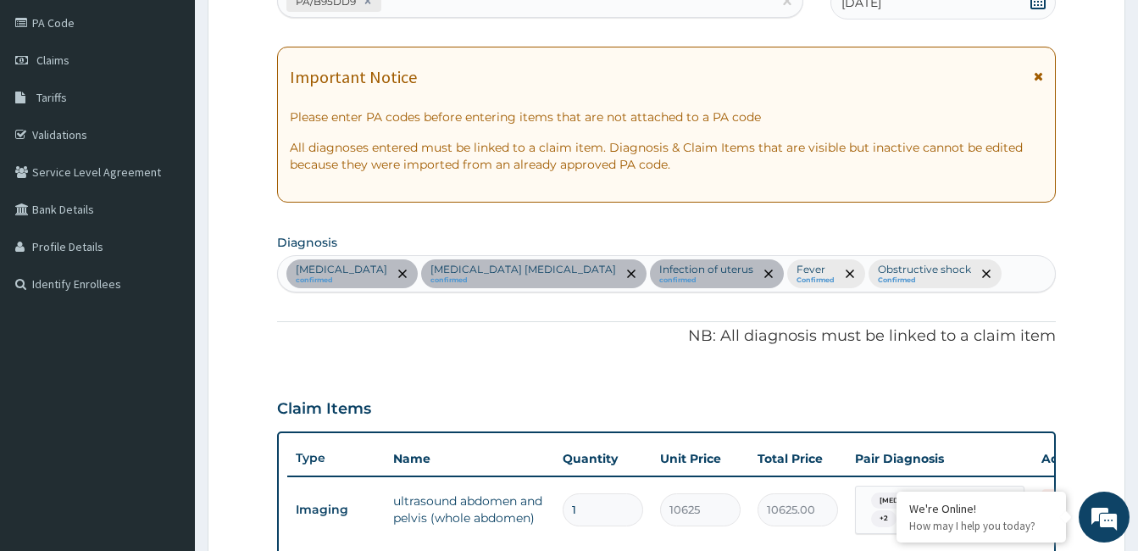
click at [917, 259] on div "Anemia confirmed Uterine fibroid polyp confirmed Infection of uterus confirmed …" at bounding box center [666, 274] width 777 height 36
click at [915, 271] on div "Anemia confirmed Uterine fibroid polyp confirmed Infection of uterus confirmed …" at bounding box center [666, 274] width 777 height 36
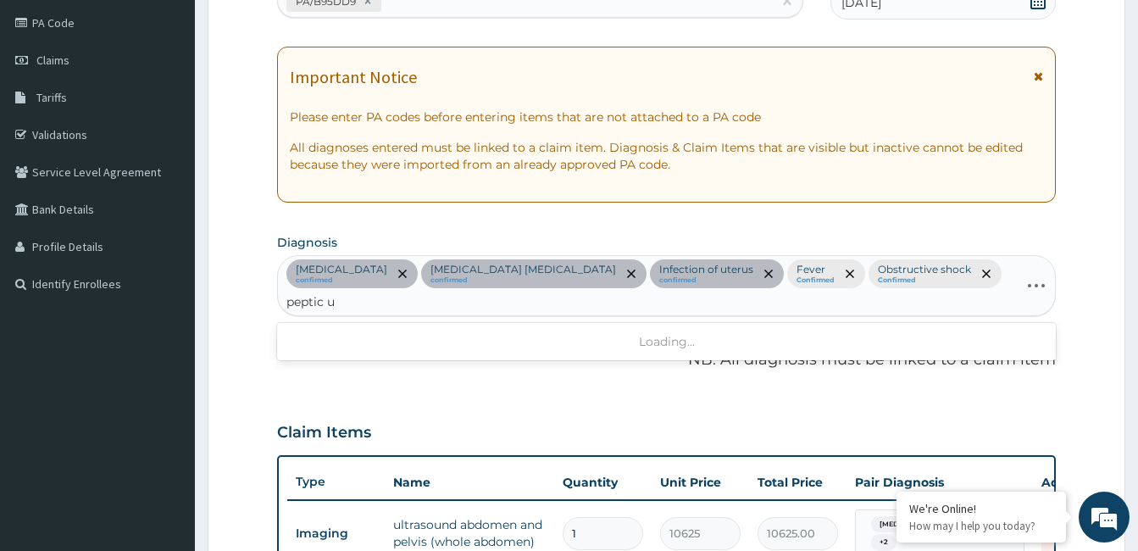
type input "peptic ul"
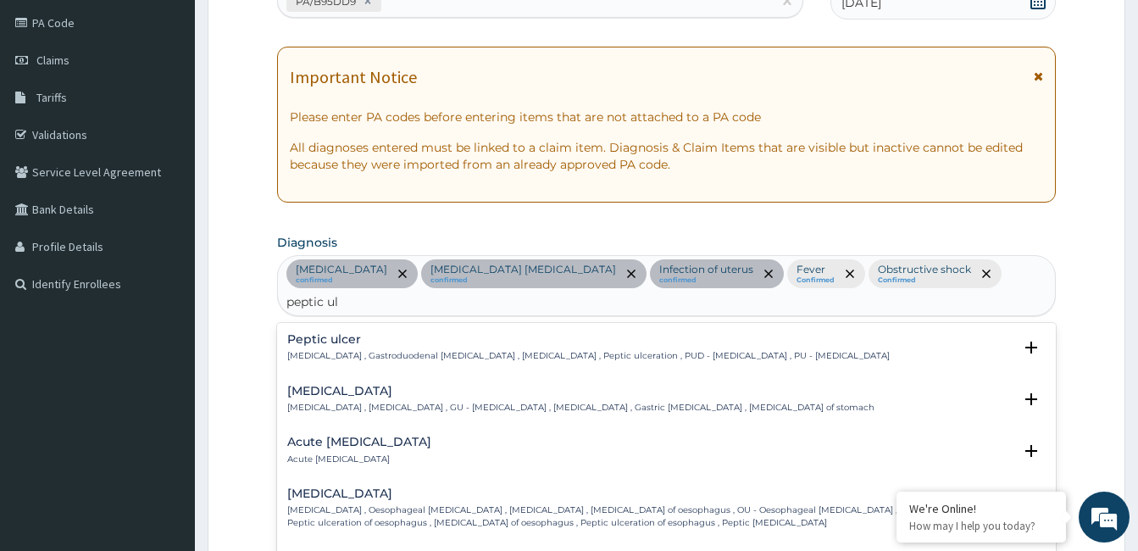
click at [344, 333] on h4 "Peptic ulcer" at bounding box center [588, 339] width 602 height 13
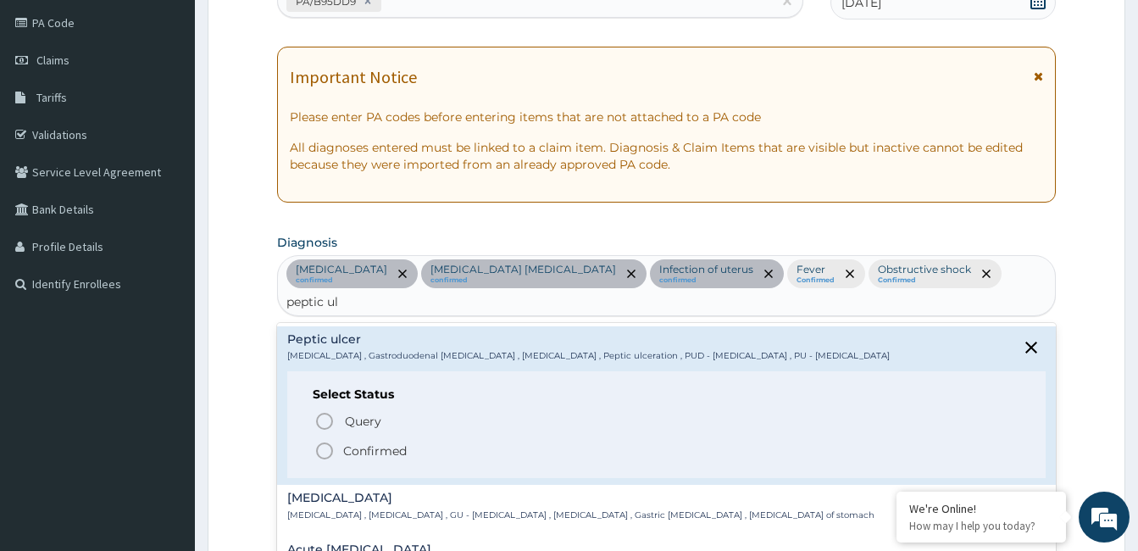
click at [342, 441] on span "Confirmed" at bounding box center [667, 451] width 706 height 20
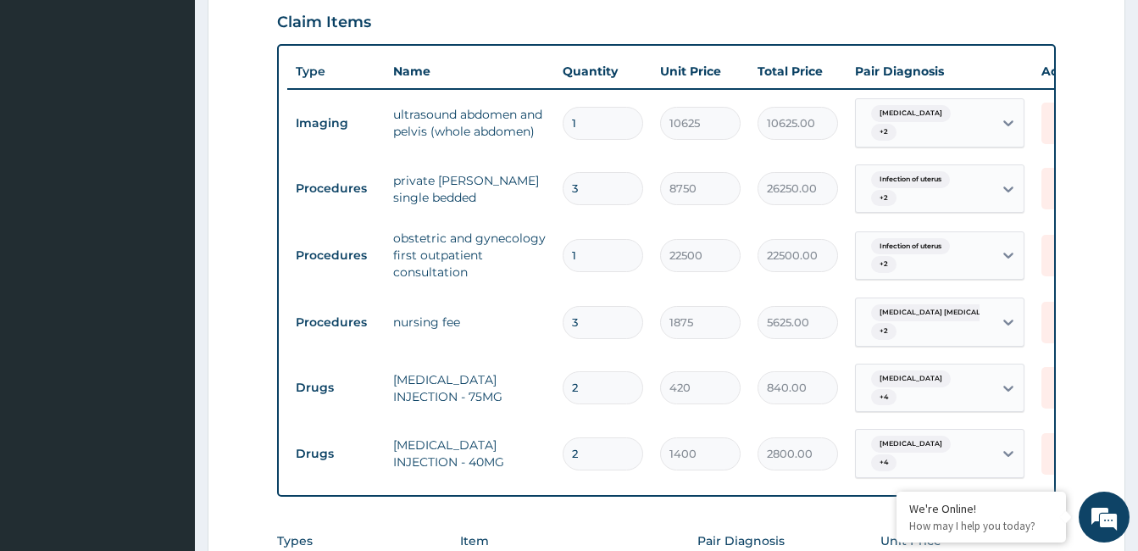
scroll to position [623, 0]
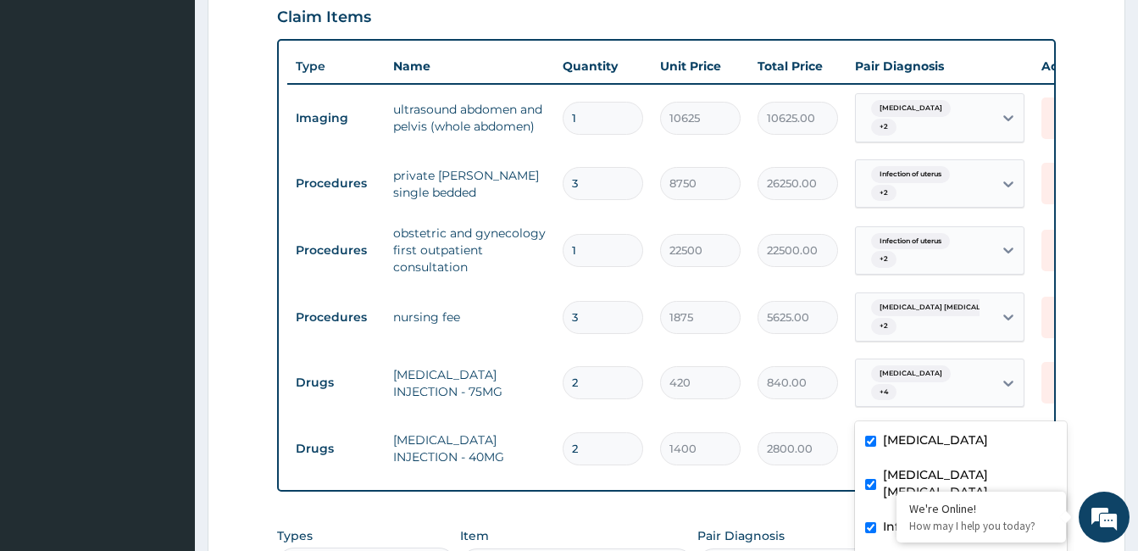
click at [992, 424] on div "Anemia + 4" at bounding box center [924, 447] width 137 height 47
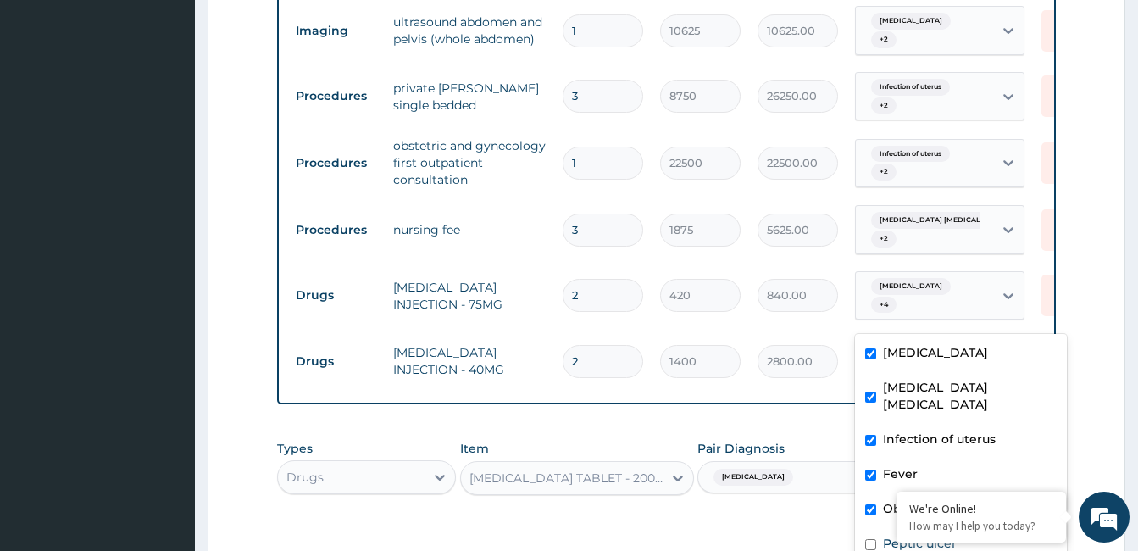
scroll to position [749, 0]
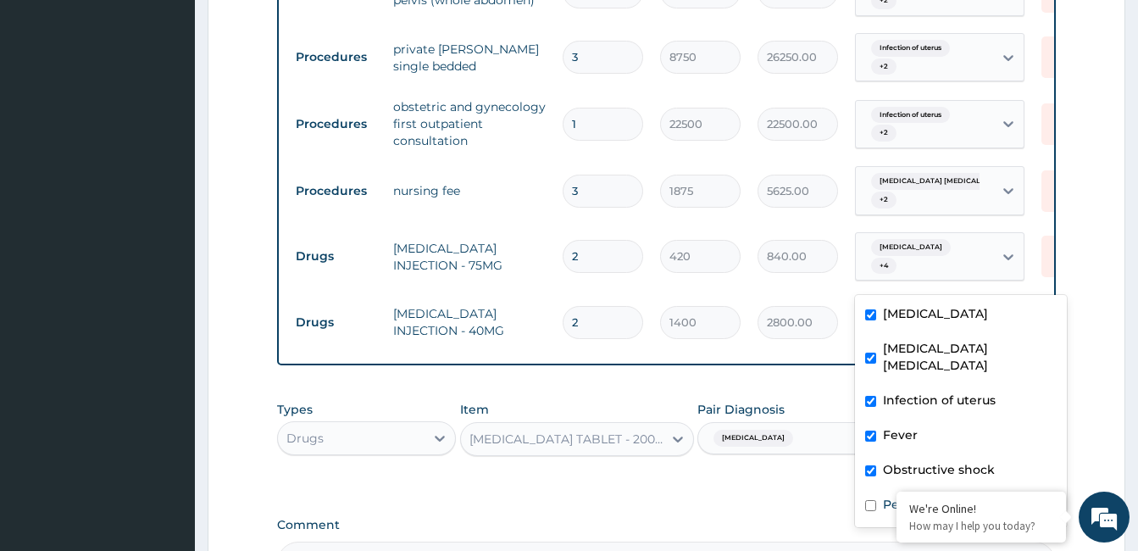
click at [890, 461] on label "Obstructive shock" at bounding box center [939, 469] width 112 height 17
checkbox input "false"
click at [888, 426] on label "Fever" at bounding box center [900, 434] width 35 height 17
checkbox input "false"
click at [896, 391] on label "Infection of uterus" at bounding box center [939, 399] width 113 height 17
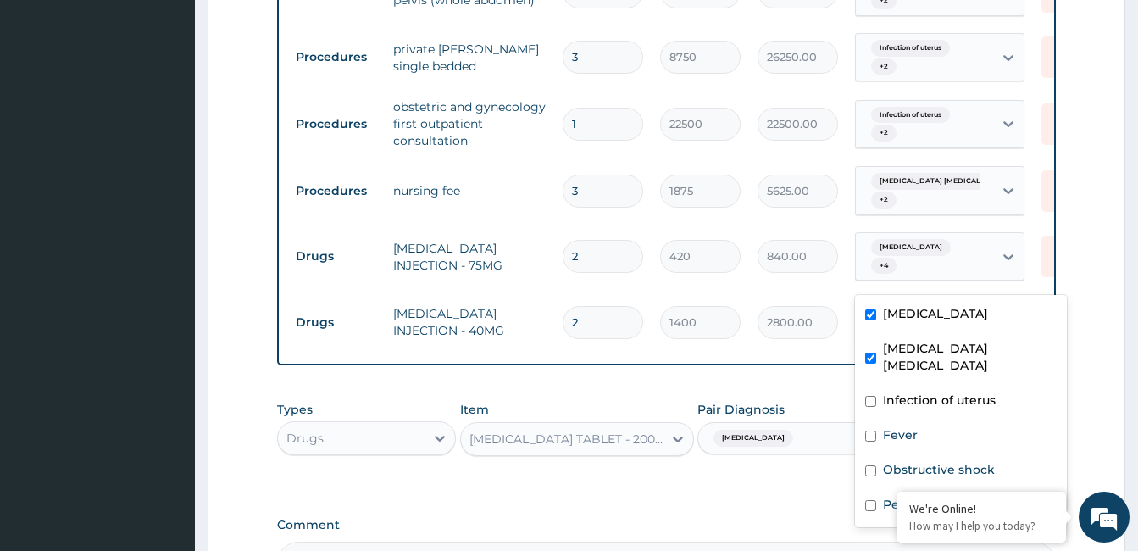
checkbox input "false"
click at [902, 344] on label "[MEDICAL_DATA] [MEDICAL_DATA]" at bounding box center [970, 357] width 174 height 34
checkbox input "false"
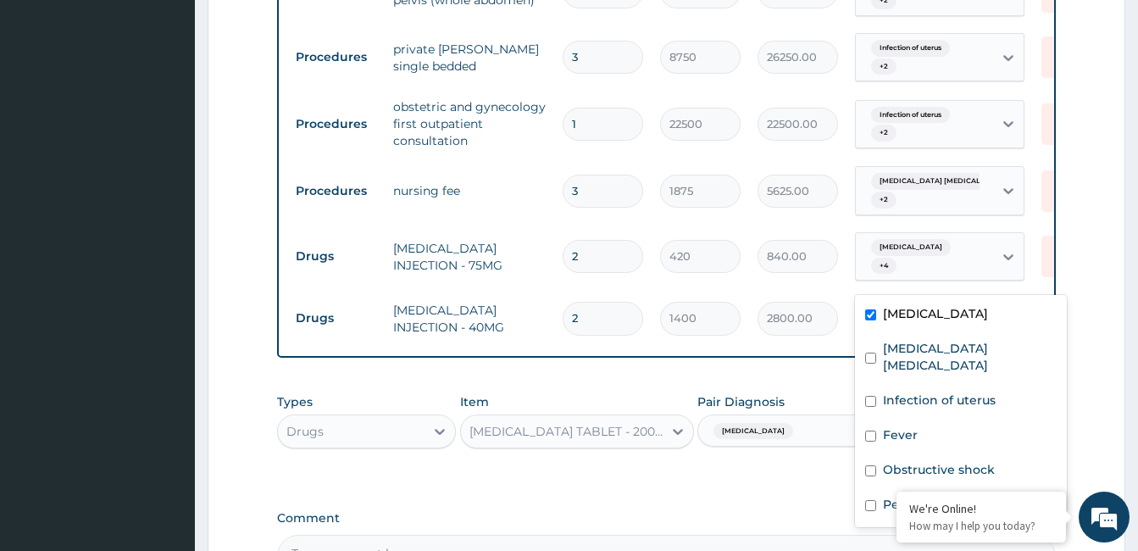
click at [903, 311] on label "[MEDICAL_DATA]" at bounding box center [935, 313] width 105 height 17
checkbox input "false"
click at [875, 500] on input "checkbox" at bounding box center [870, 505] width 11 height 11
checkbox input "true"
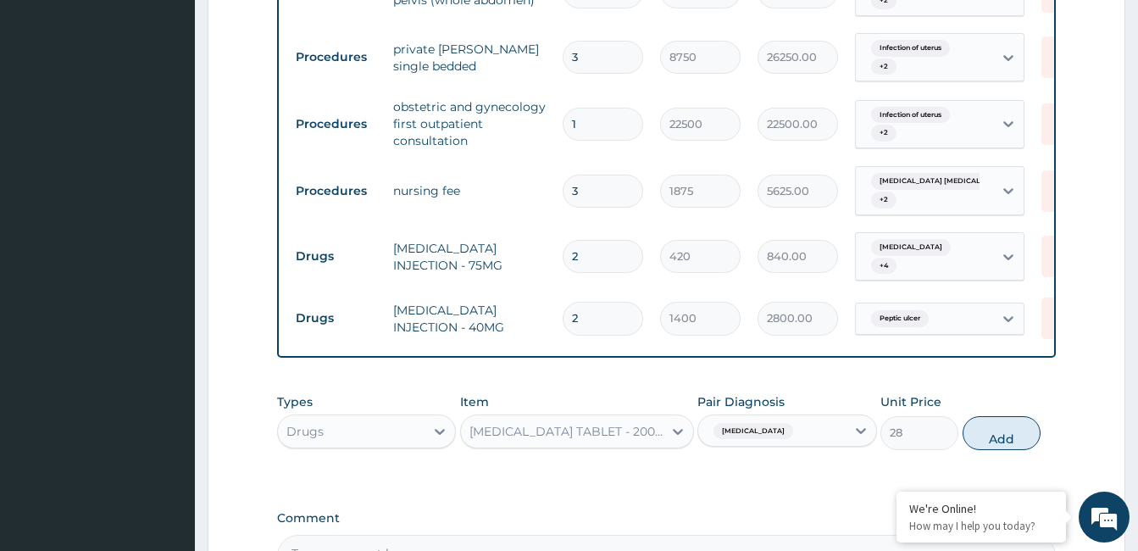
click at [1088, 310] on form "Step 2 of 2 PA Code / Prescription Code PA/B95DD9 Encounter Date 10-08-2025 Imp…" at bounding box center [667, 19] width 918 height 1357
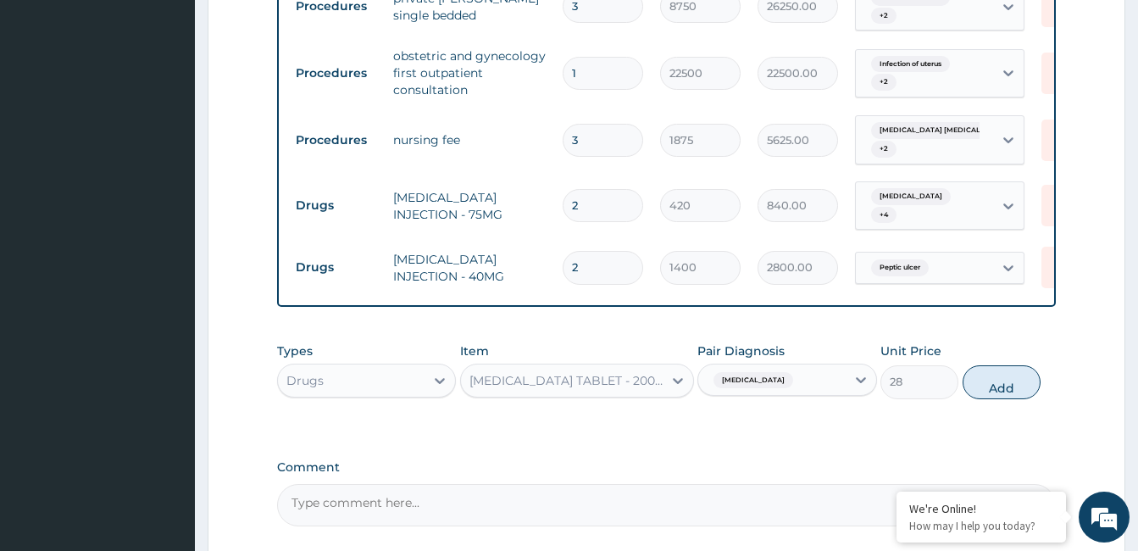
scroll to position [797, 0]
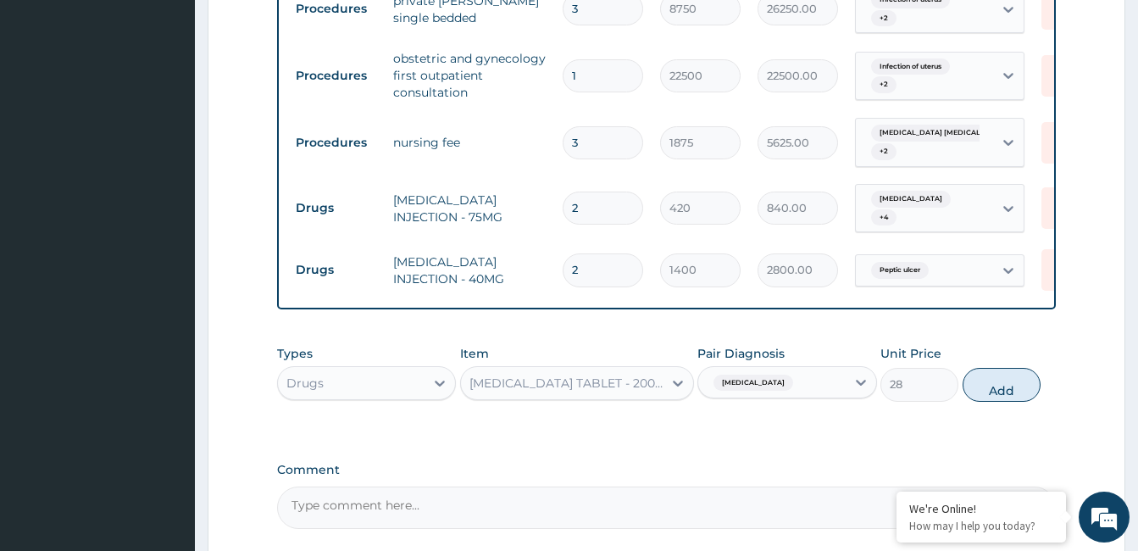
click at [828, 369] on div "[MEDICAL_DATA]" at bounding box center [771, 383] width 147 height 29
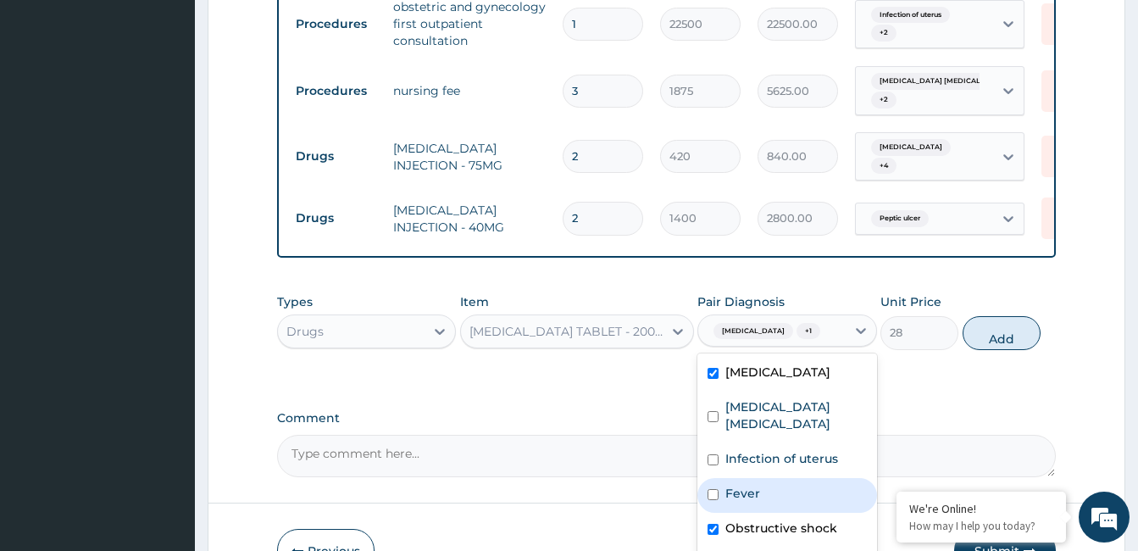
scroll to position [863, 0]
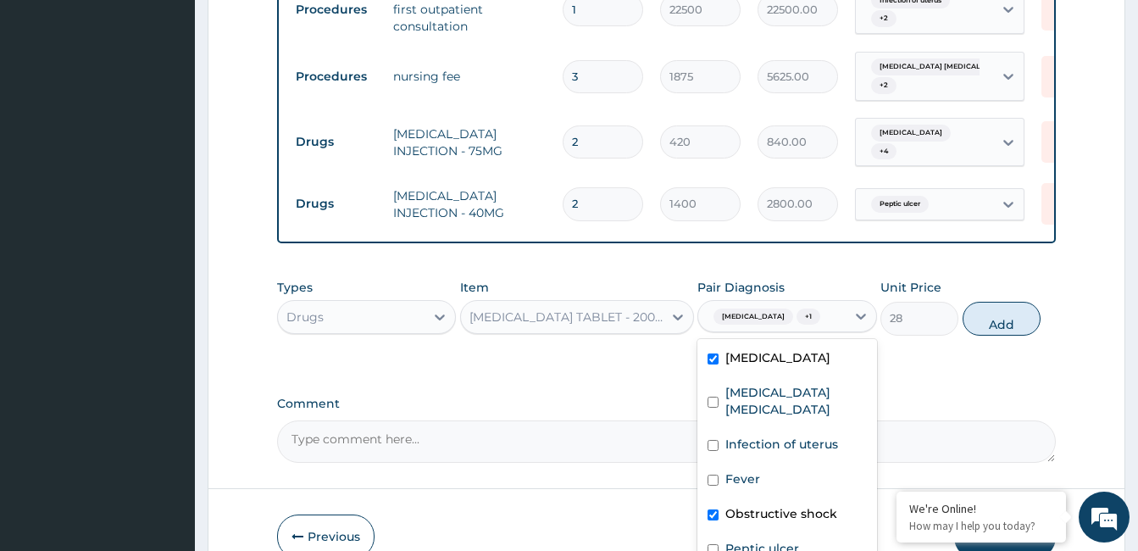
click at [747, 505] on label "Obstructive shock" at bounding box center [781, 513] width 112 height 17
checkbox input "false"
click at [746, 540] on label "Peptic ulcer" at bounding box center [762, 548] width 74 height 17
checkbox input "true"
click at [756, 349] on label "[MEDICAL_DATA]" at bounding box center [777, 357] width 105 height 17
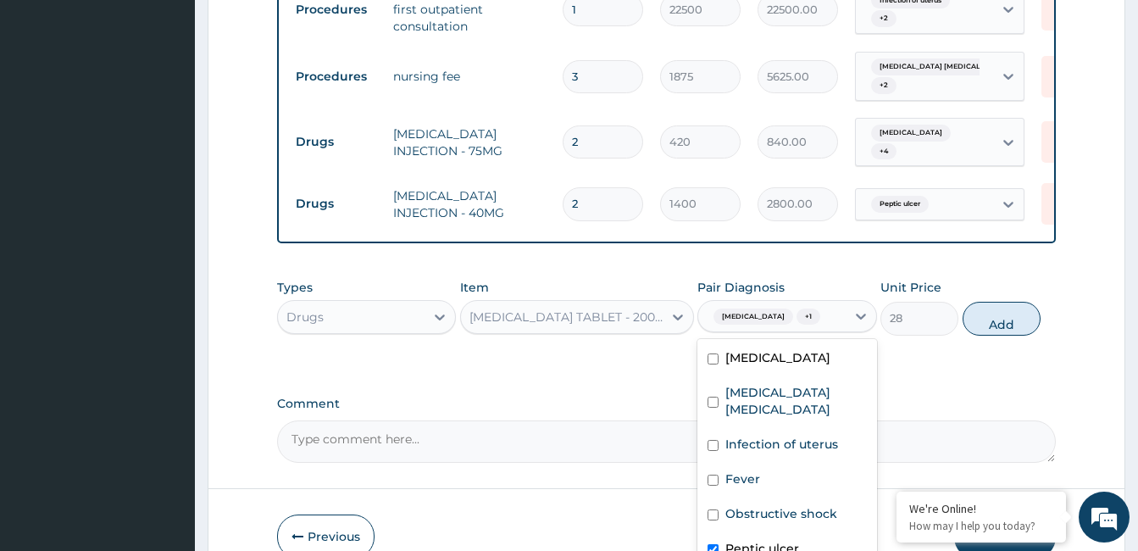
checkbox input "false"
click at [1006, 302] on button "Add" at bounding box center [1001, 319] width 78 height 34
type input "0"
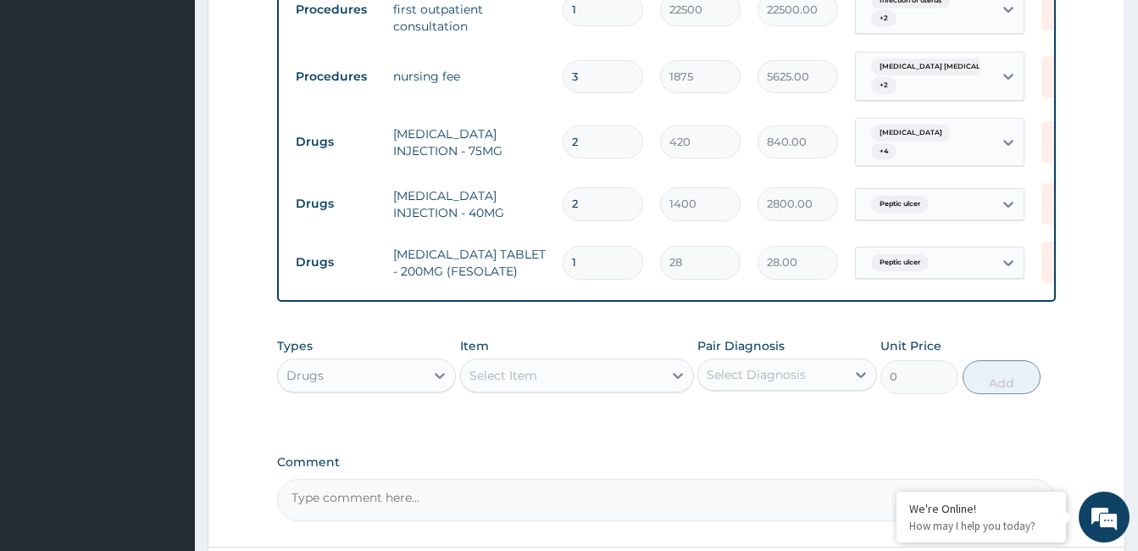
type input "0.00"
type input "3"
type input "84.00"
type input "30"
type input "840.00"
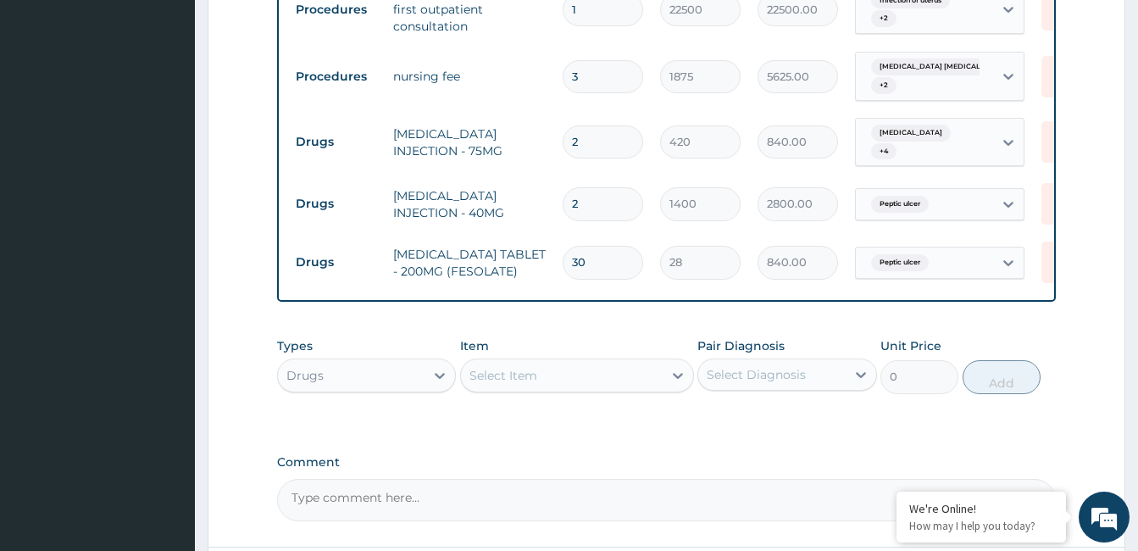
type input "30"
click at [582, 362] on div "Select Item" at bounding box center [562, 375] width 202 height 27
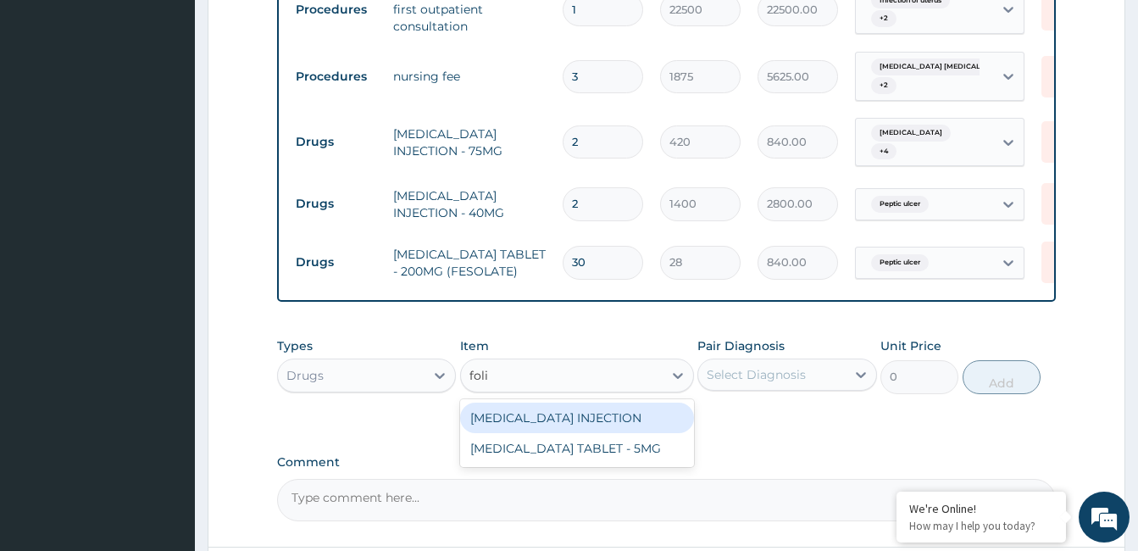
type input "folic"
click at [590, 402] on div "[MEDICAL_DATA] TABLET - 5MG" at bounding box center [577, 417] width 234 height 31
type input "11.2"
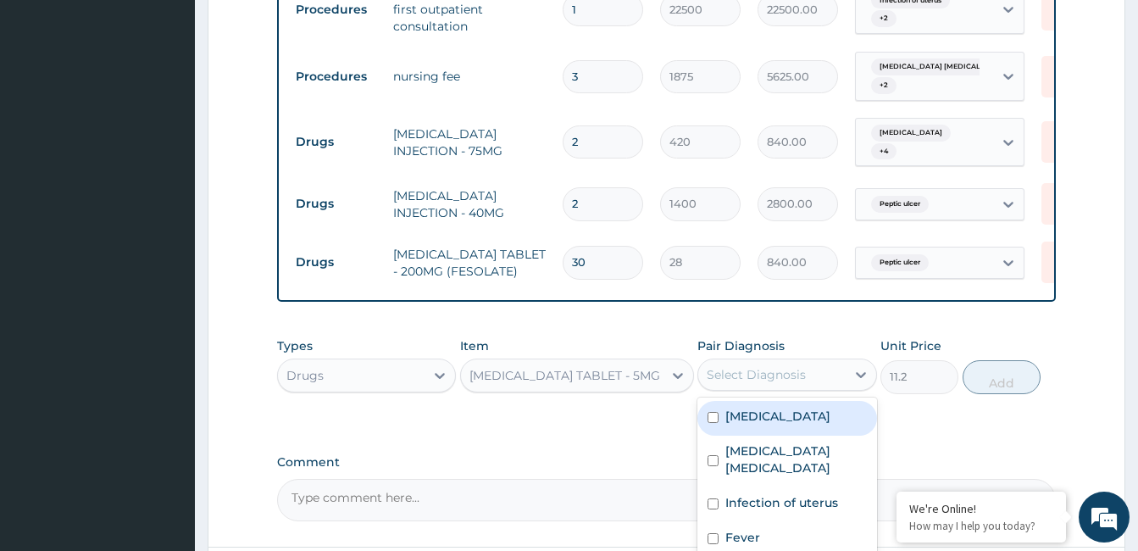
click at [812, 361] on div "Select Diagnosis" at bounding box center [771, 374] width 147 height 27
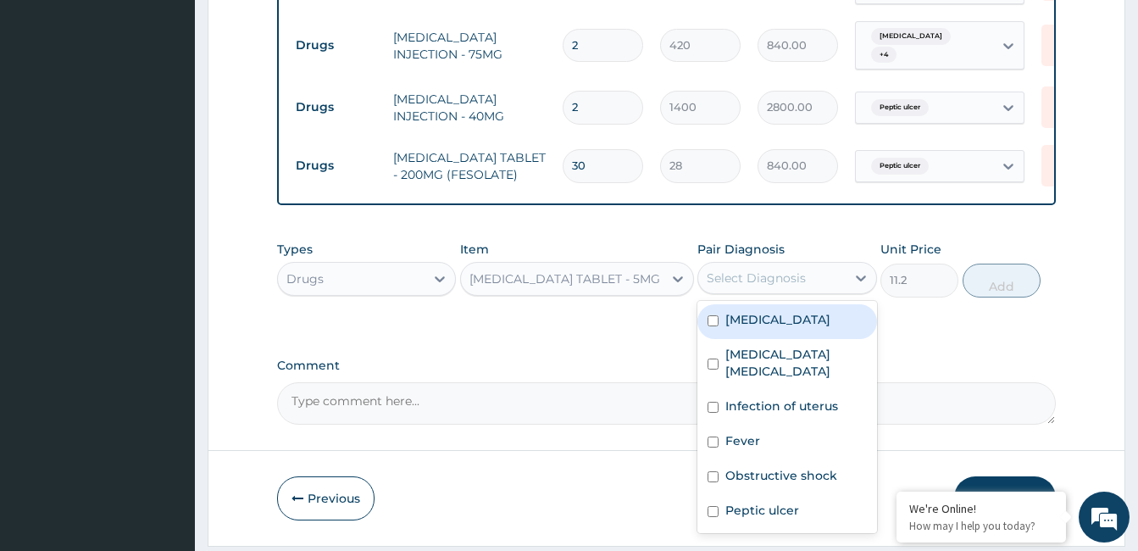
scroll to position [957, 0]
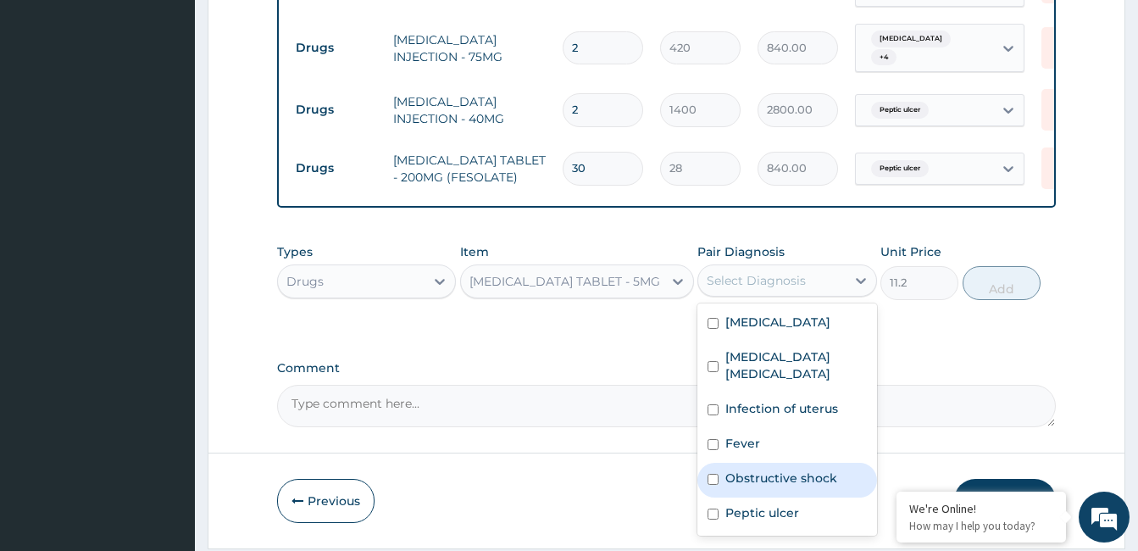
click at [785, 469] on label "Obstructive shock" at bounding box center [781, 477] width 112 height 17
checkbox input "true"
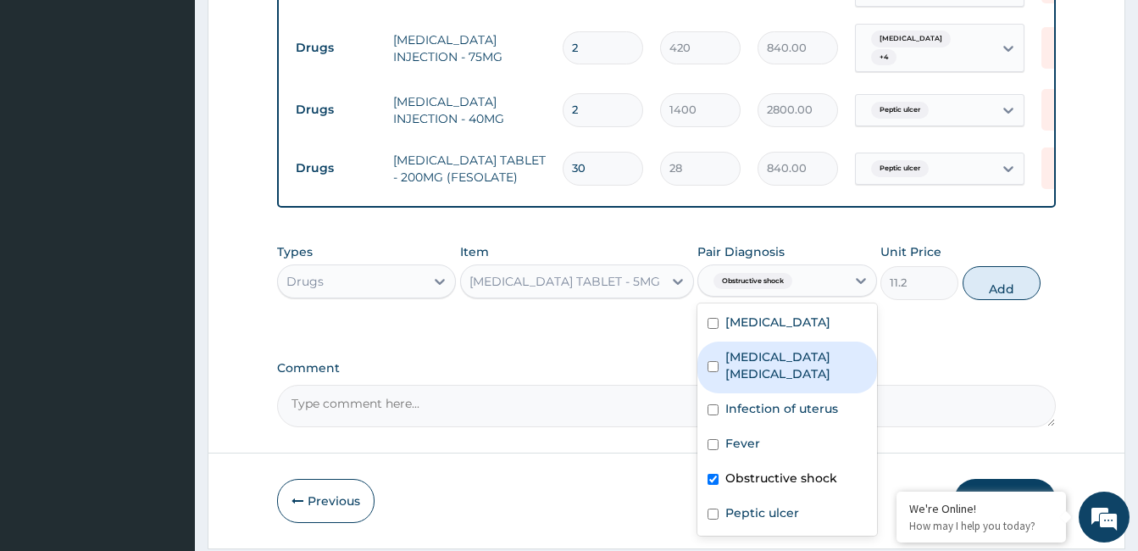
click at [790, 342] on div "[MEDICAL_DATA] [MEDICAL_DATA]" at bounding box center [786, 367] width 179 height 52
checkbox input "true"
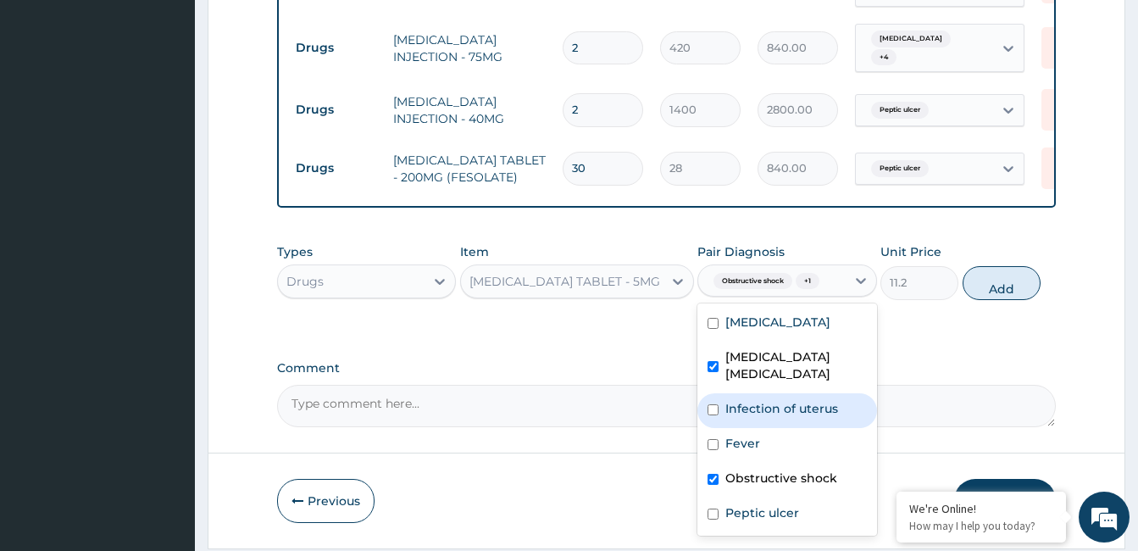
click at [788, 400] on label "Infection of uterus" at bounding box center [781, 408] width 113 height 17
checkbox input "true"
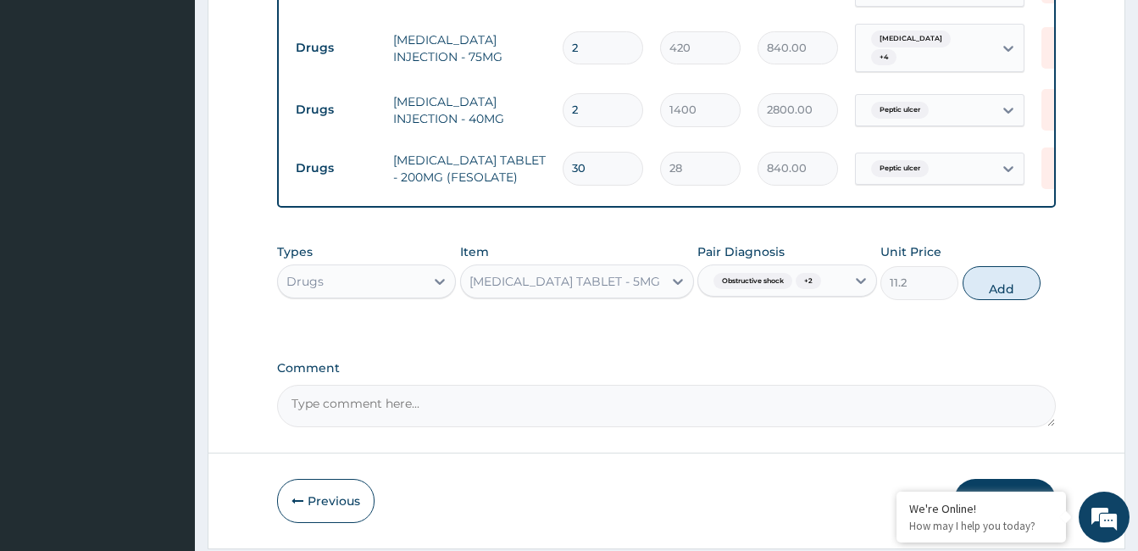
click at [1015, 479] on button "Submit" at bounding box center [1005, 501] width 102 height 44
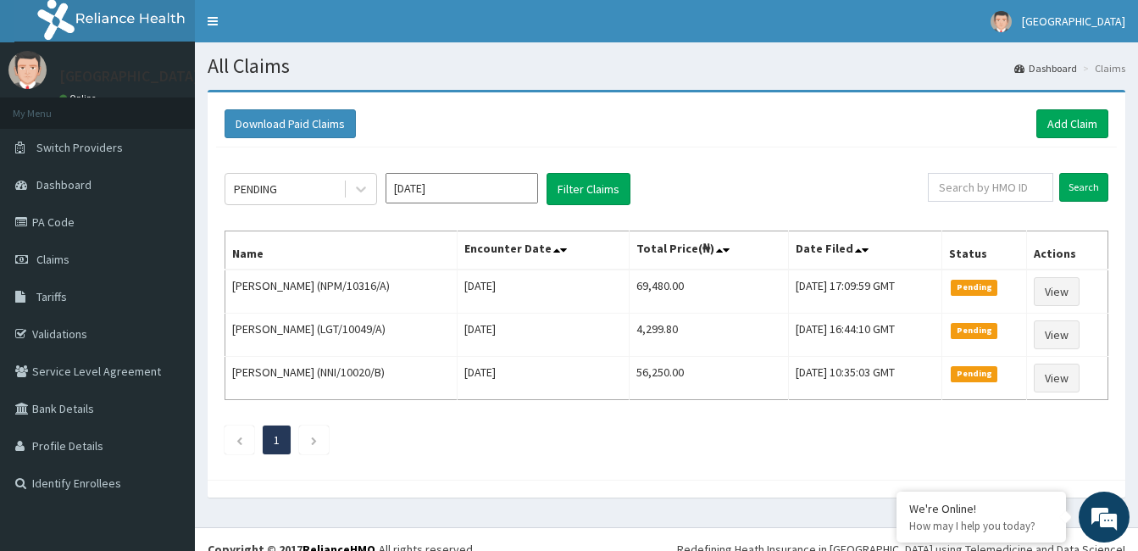
click at [1079, 290] on link "View" at bounding box center [1057, 291] width 46 height 29
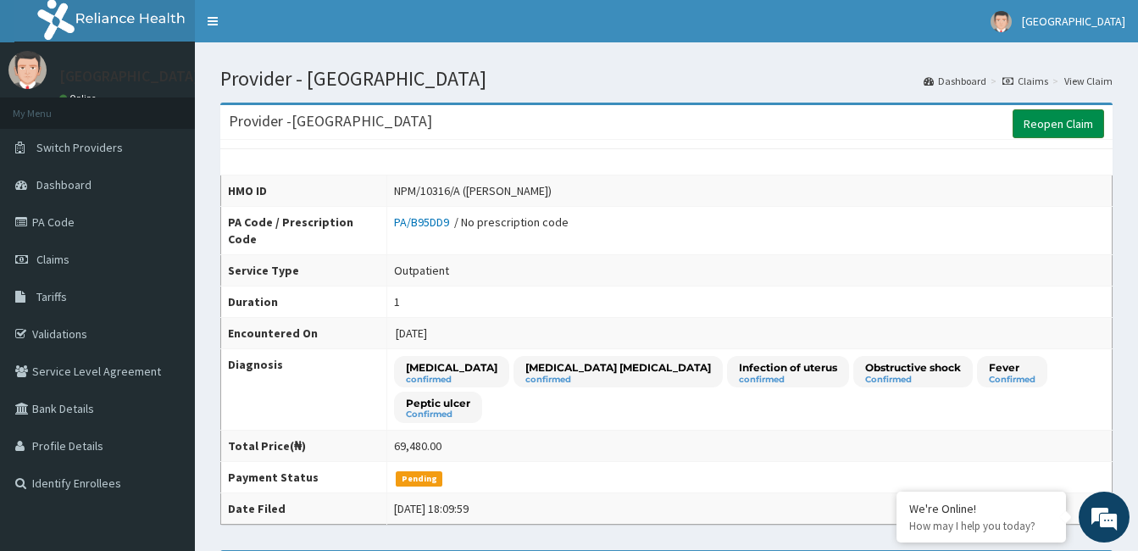
click at [1075, 130] on link "Reopen Claim" at bounding box center [1058, 123] width 92 height 29
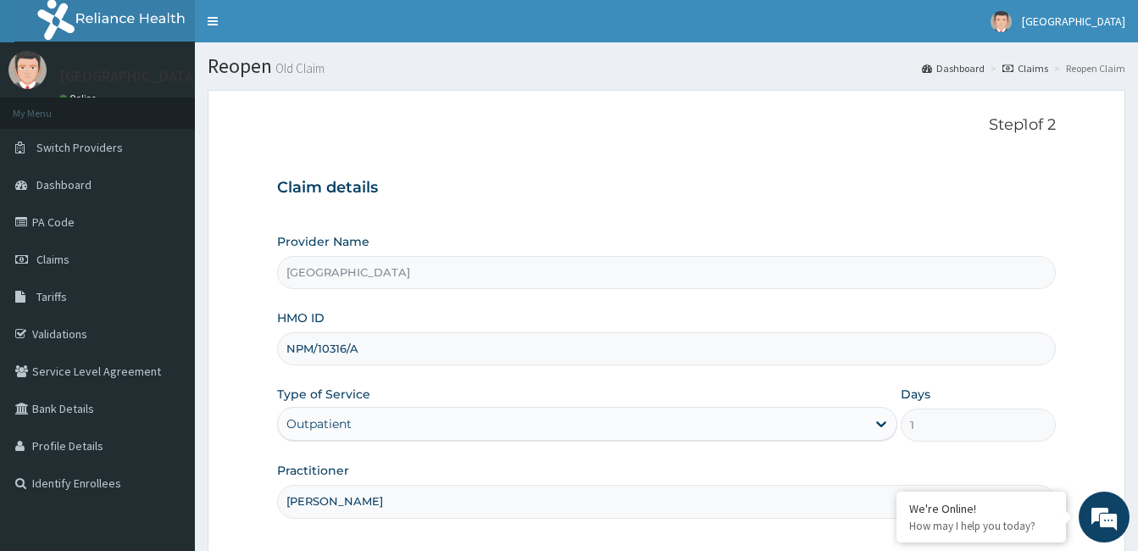
scroll to position [157, 0]
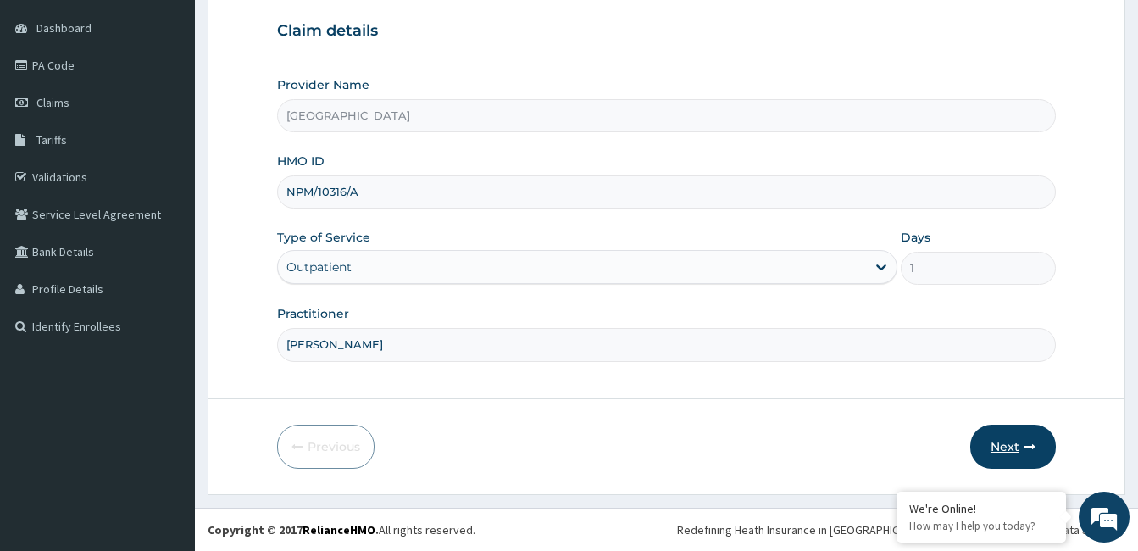
click at [1012, 450] on button "Next" at bounding box center [1013, 446] width 86 height 44
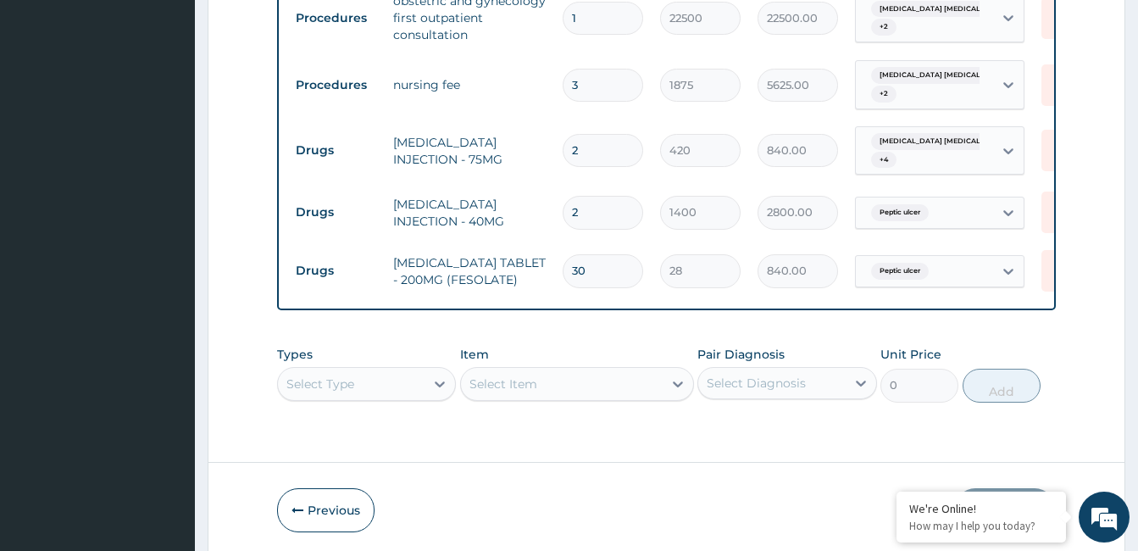
scroll to position [0, 0]
click at [512, 376] on div "Select Item" at bounding box center [577, 384] width 234 height 34
click at [510, 376] on div "Select Item" at bounding box center [577, 384] width 234 height 34
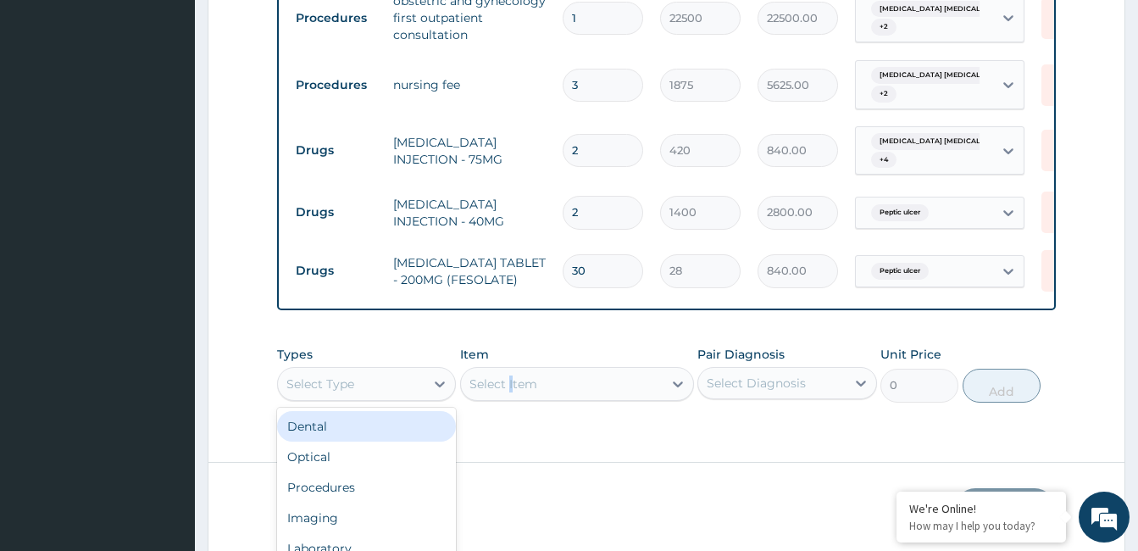
scroll to position [47, 0]
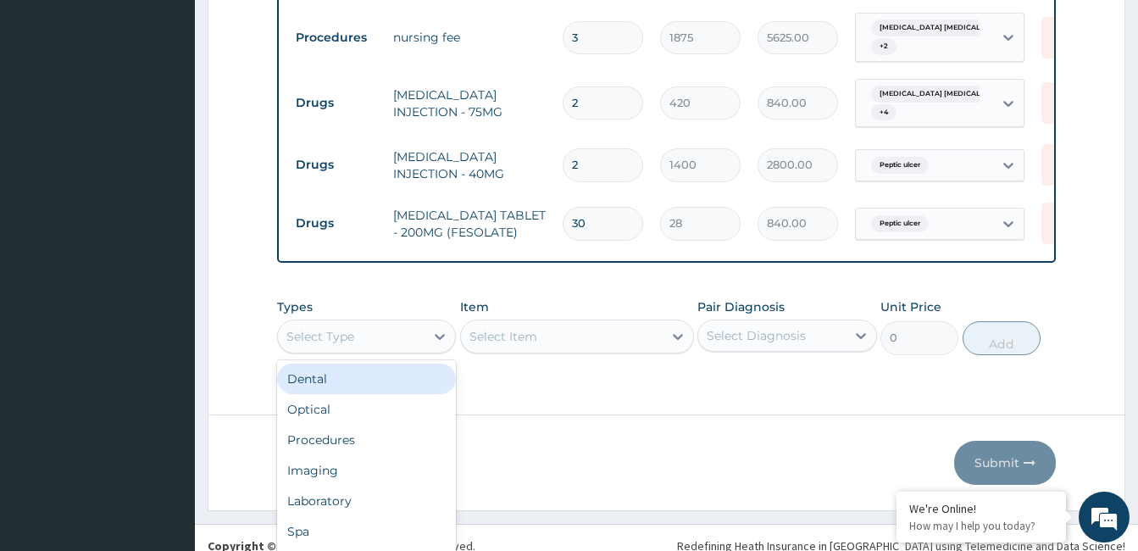
drag, startPoint x: 510, startPoint y: 376, endPoint x: 408, endPoint y: 374, distance: 102.5
click at [408, 353] on div "option Dental focused, 1 of 10. 10 results available. Use Up and Down to choose…" at bounding box center [366, 336] width 179 height 34
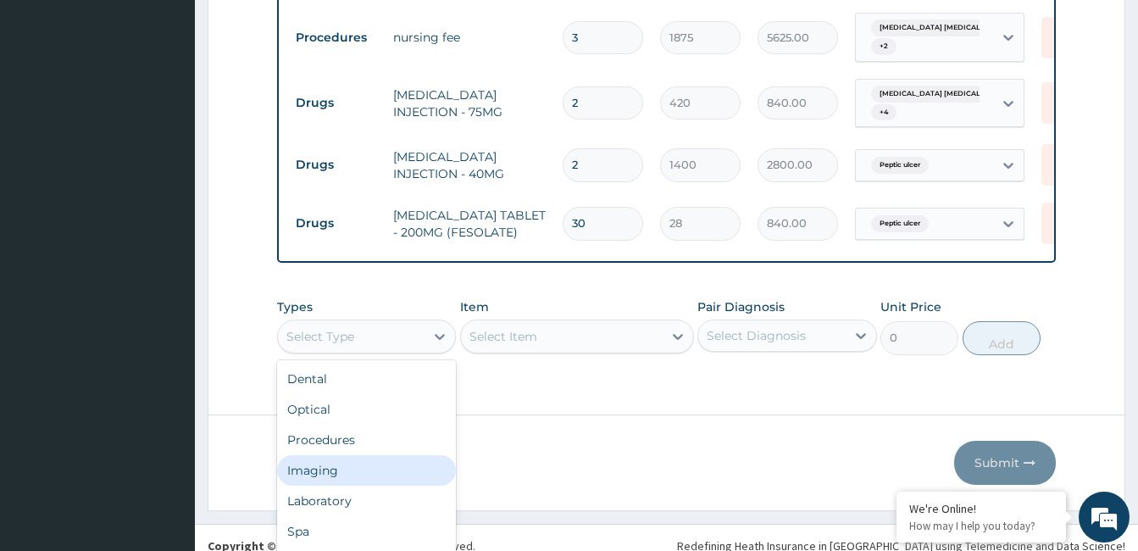
click at [341, 469] on div "Imaging" at bounding box center [366, 470] width 179 height 31
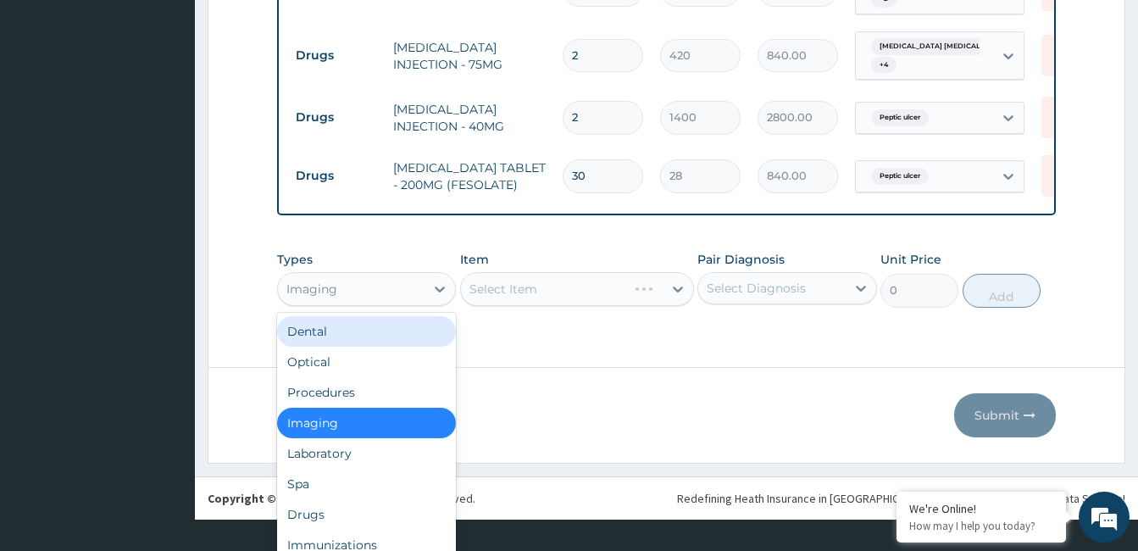
click at [399, 306] on div "option Imaging, selected. option Dental focused, 1 of 10. 10 results available.…" at bounding box center [366, 289] width 179 height 34
type input "dr"
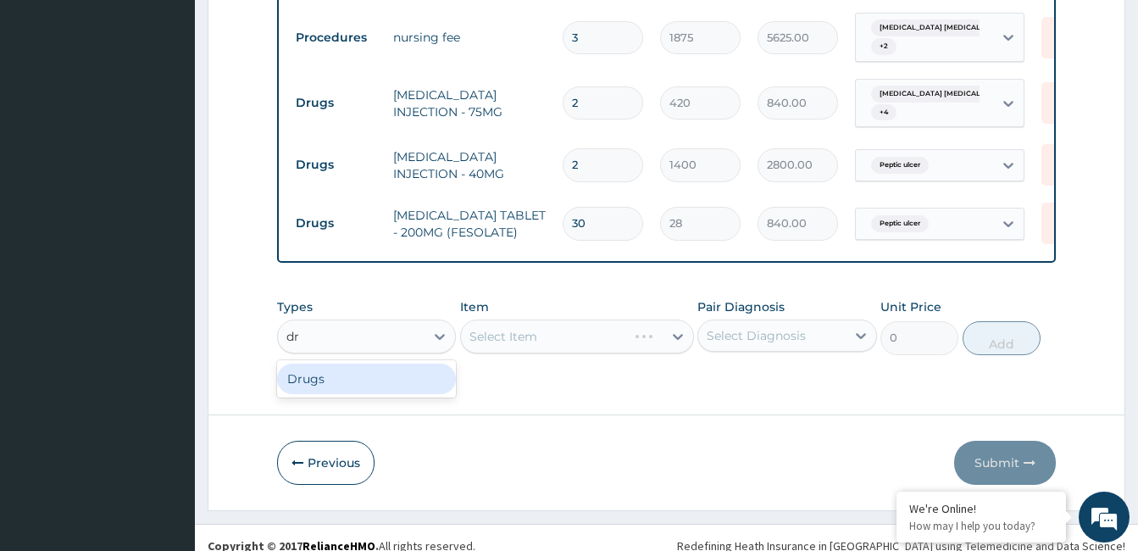
scroll to position [0, 0]
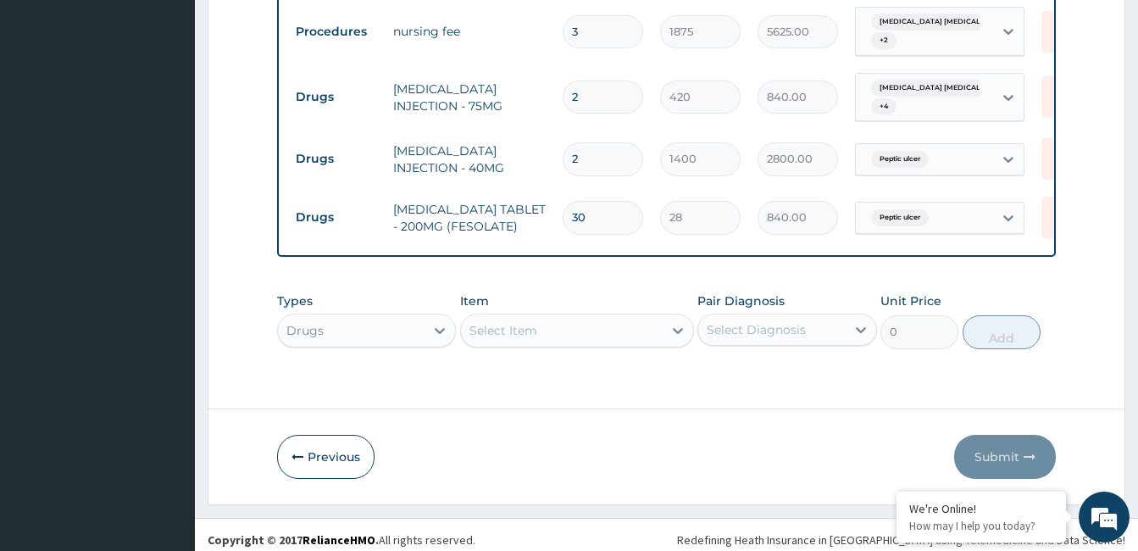
click at [543, 319] on div "Select Item" at bounding box center [577, 330] width 234 height 34
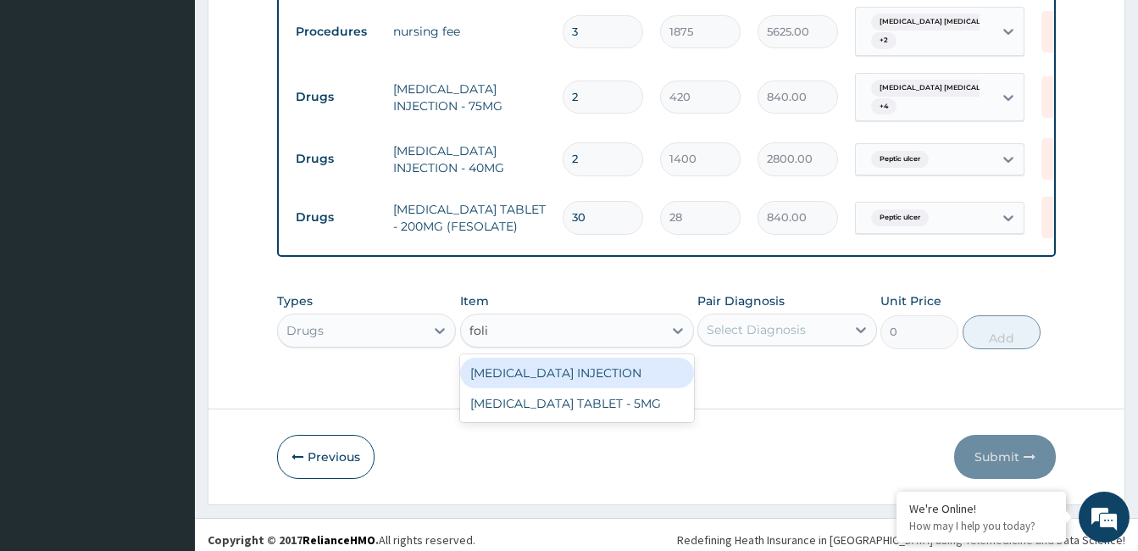
type input "fol"
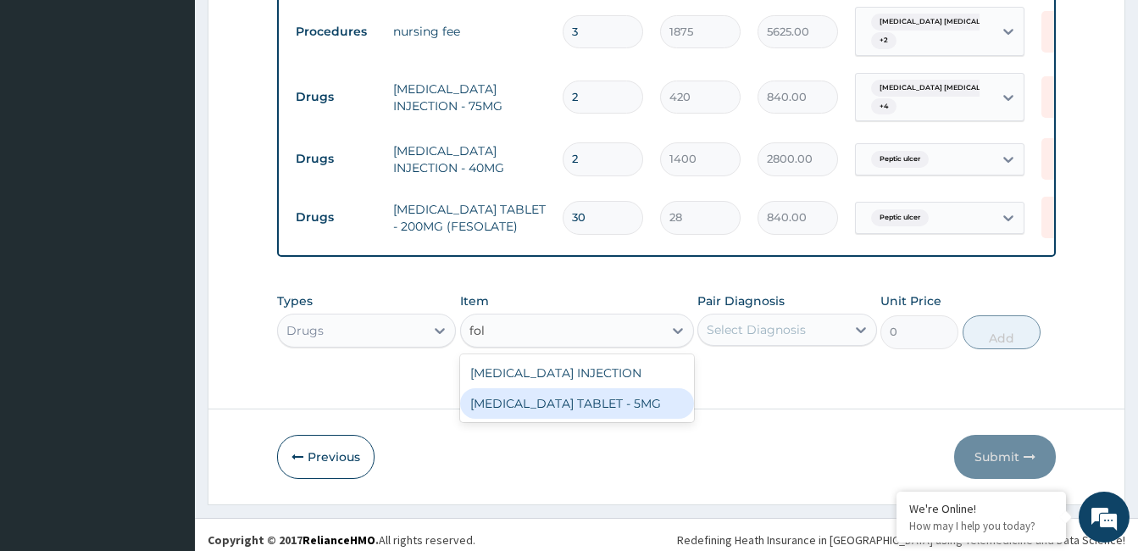
click at [563, 391] on div "FOLIC ACID TABLET - 5MG" at bounding box center [577, 403] width 234 height 31
type input "11.2"
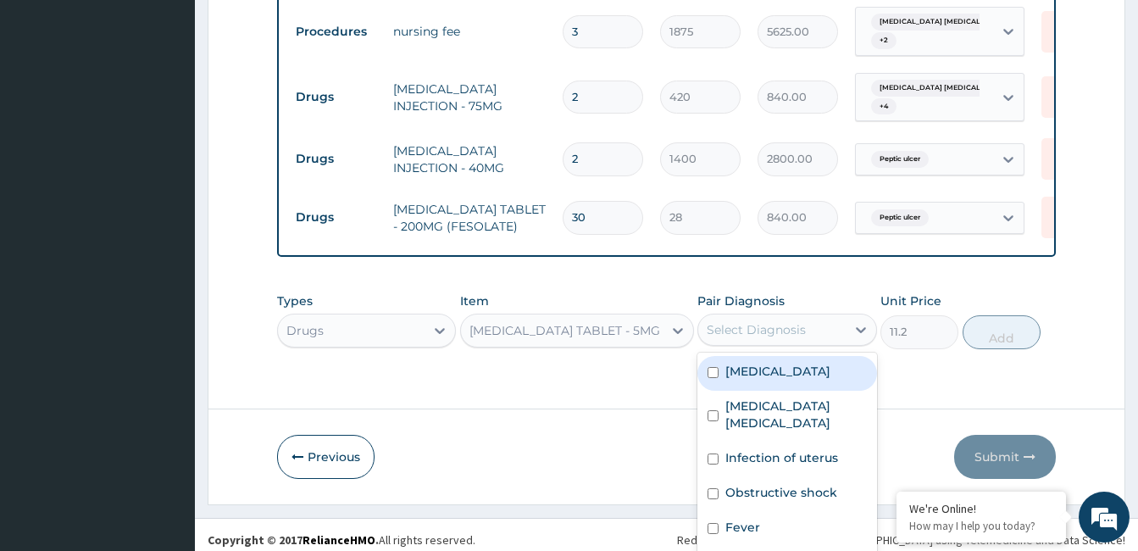
scroll to position [8, 0]
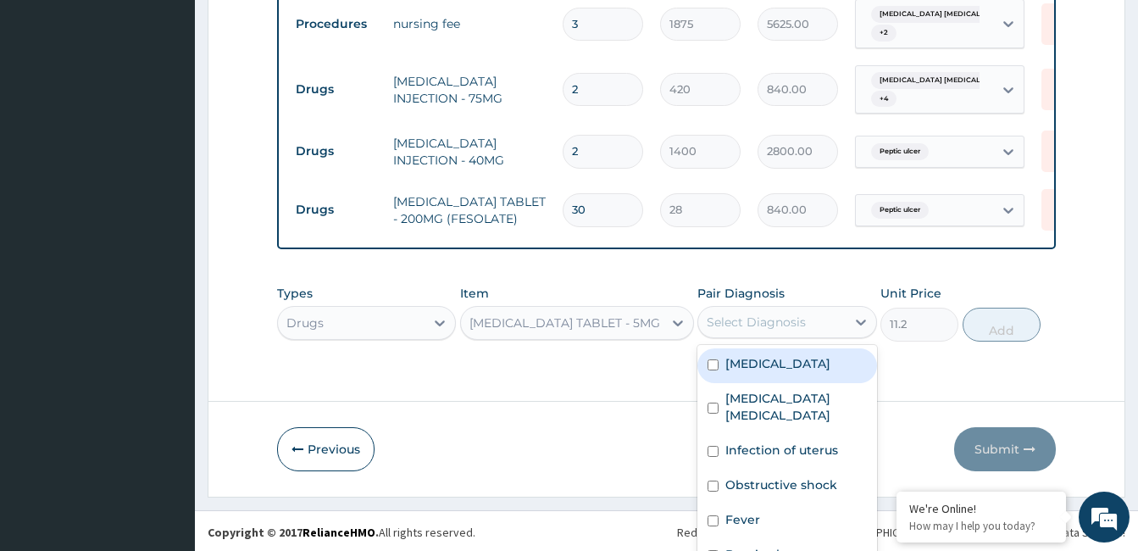
click at [791, 321] on div "Select Diagnosis" at bounding box center [771, 321] width 147 height 27
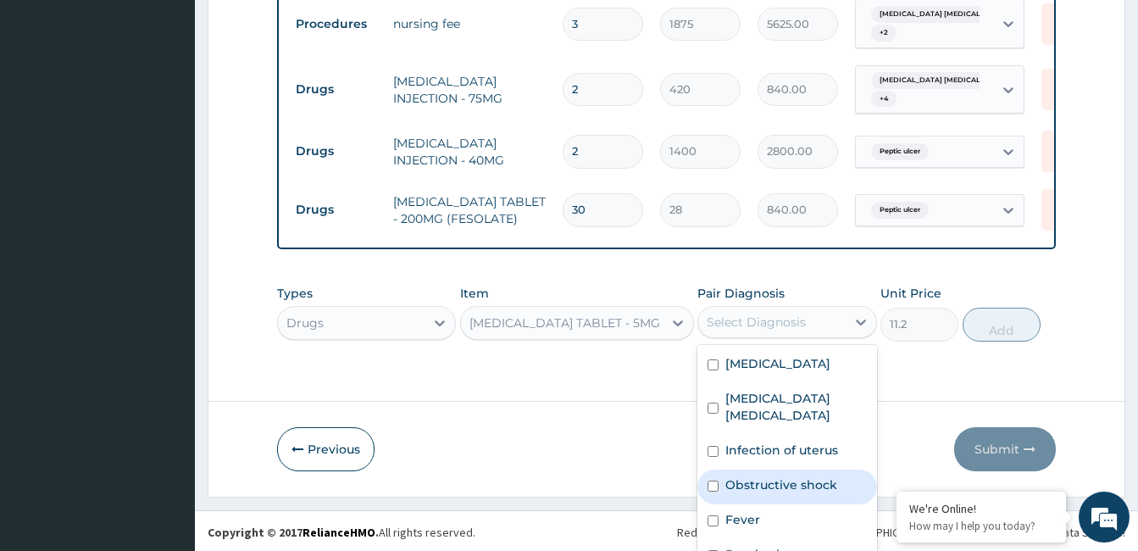
click at [744, 476] on label "Obstructive shock" at bounding box center [781, 484] width 112 height 17
checkbox input "true"
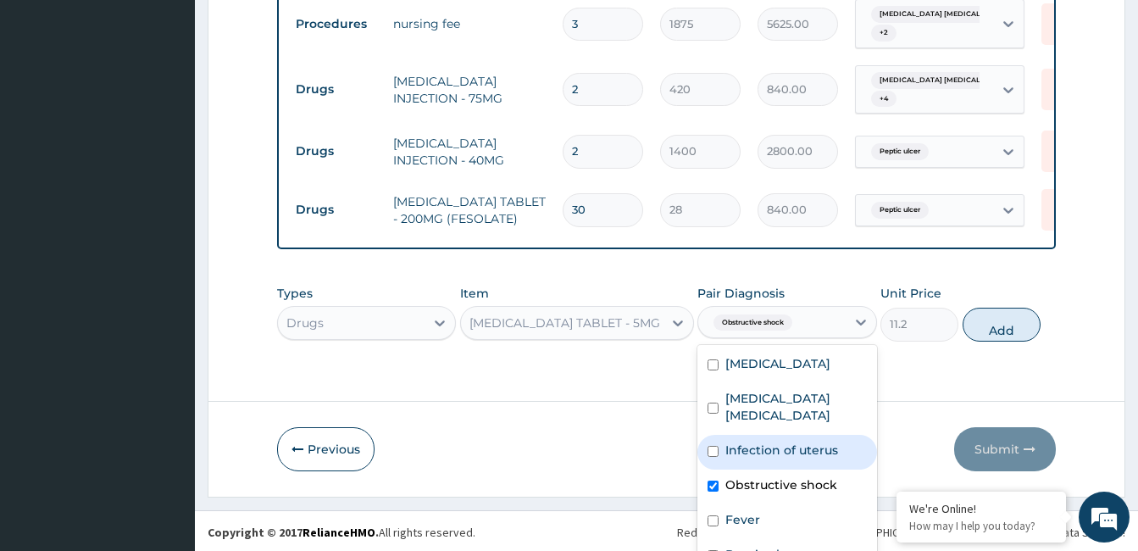
click at [758, 441] on label "Infection of uterus" at bounding box center [781, 449] width 113 height 17
checkbox input "true"
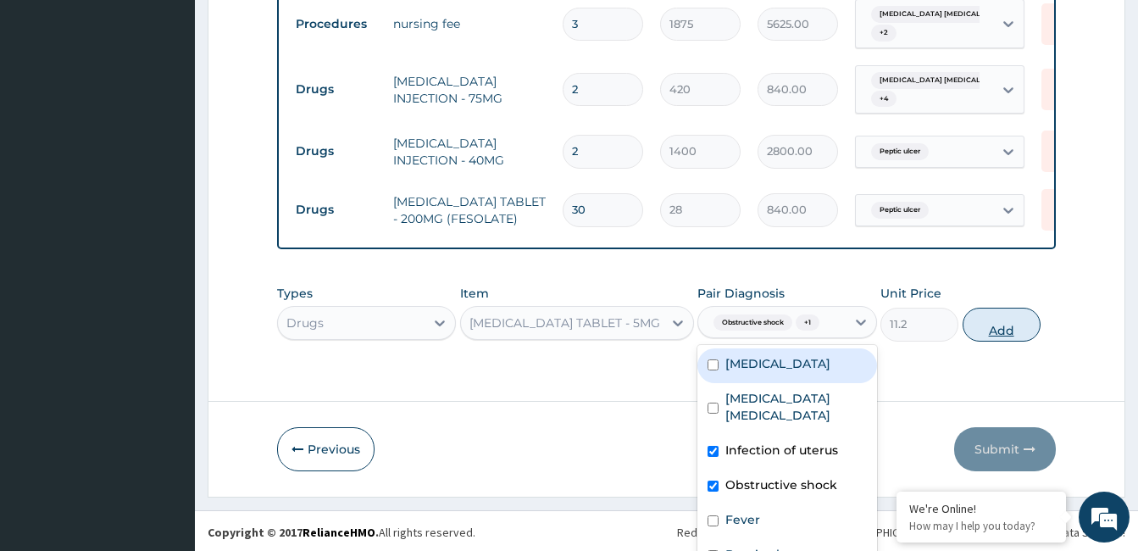
scroll to position [0, 0]
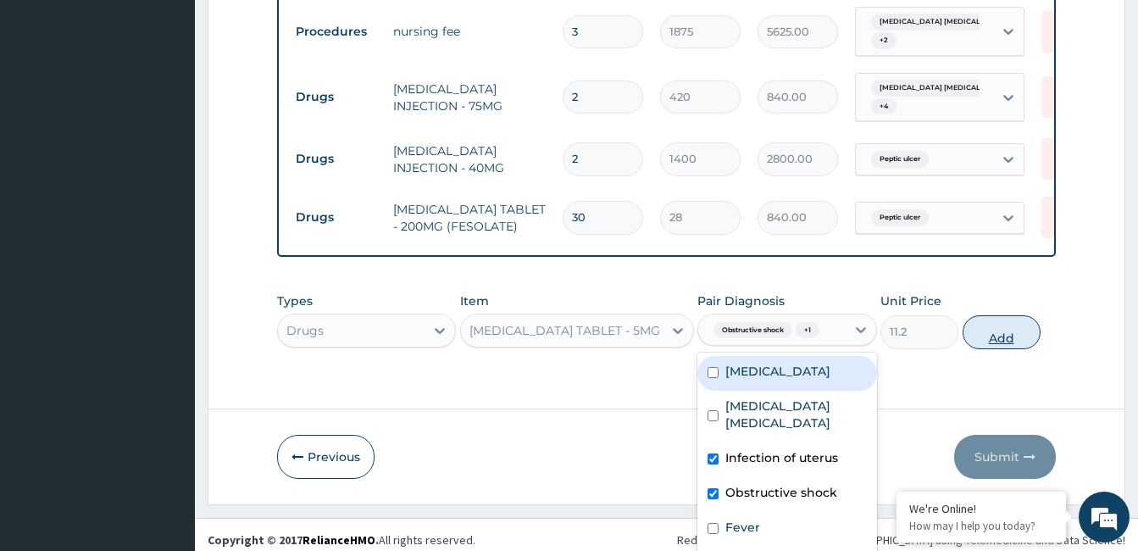
click at [972, 322] on button "Add" at bounding box center [1001, 332] width 78 height 34
type input "0"
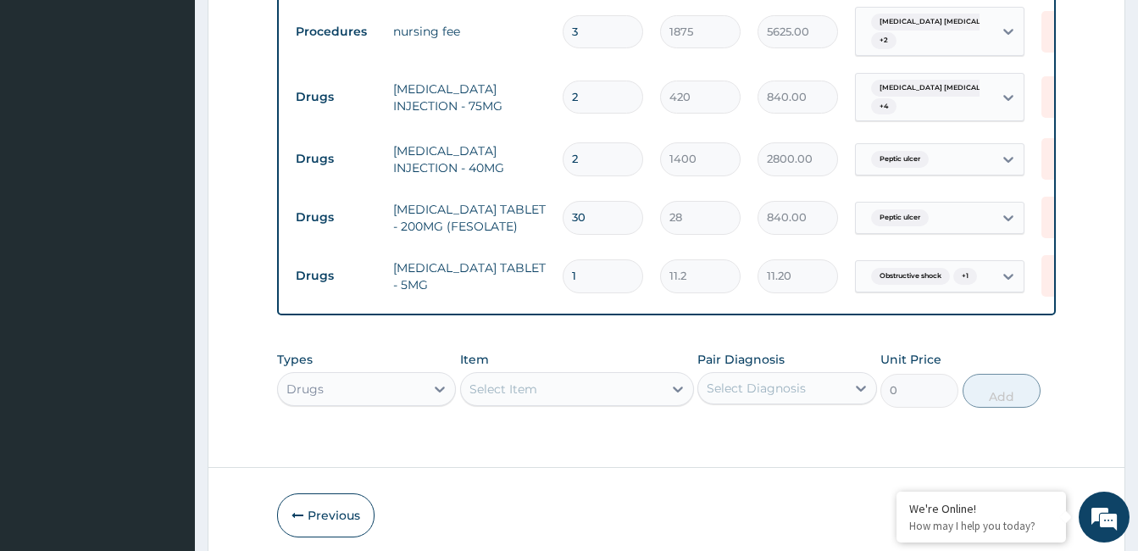
type input "0.00"
type input "3"
type input "33.60"
type input "30"
type input "336.00"
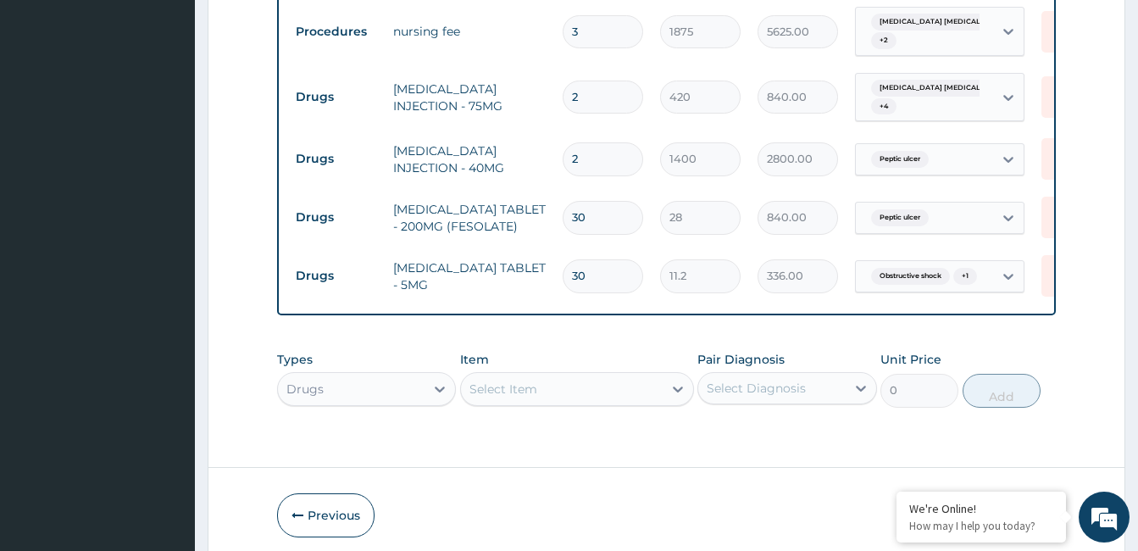
scroll to position [973, 0]
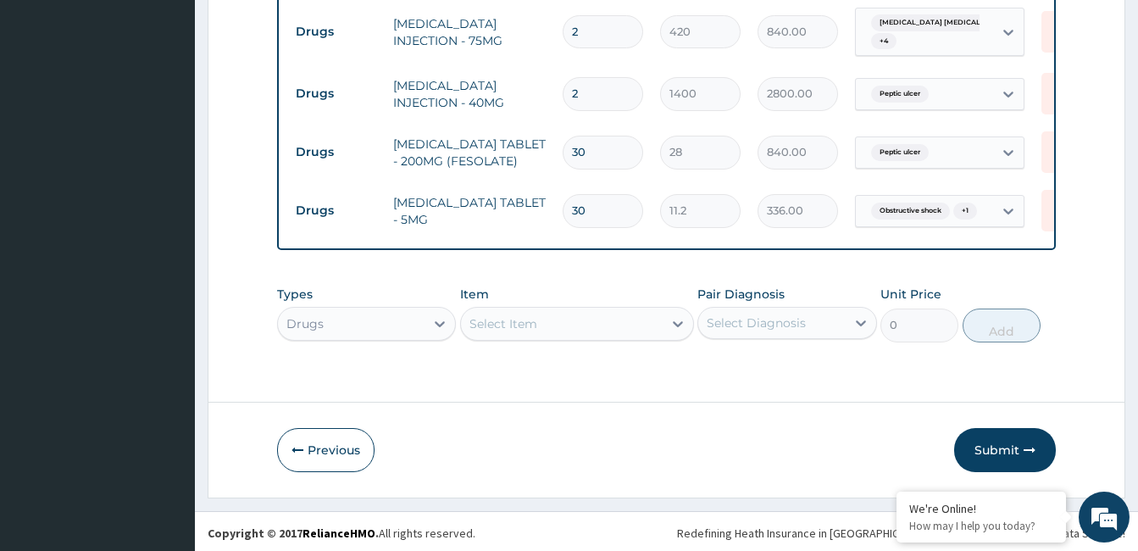
type input "30"
click at [592, 319] on div "Select Item" at bounding box center [562, 323] width 202 height 27
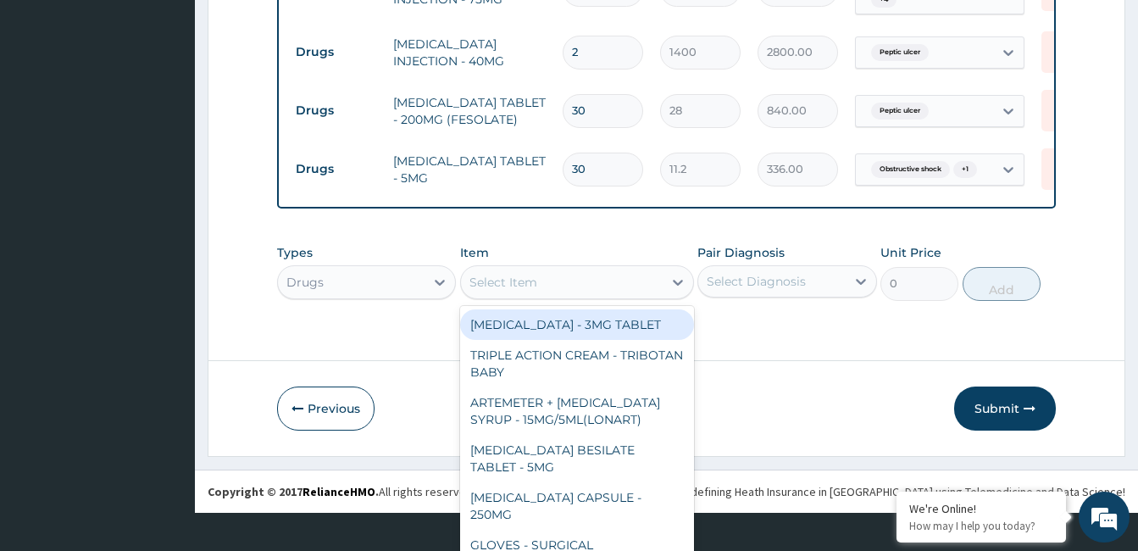
scroll to position [48, 0]
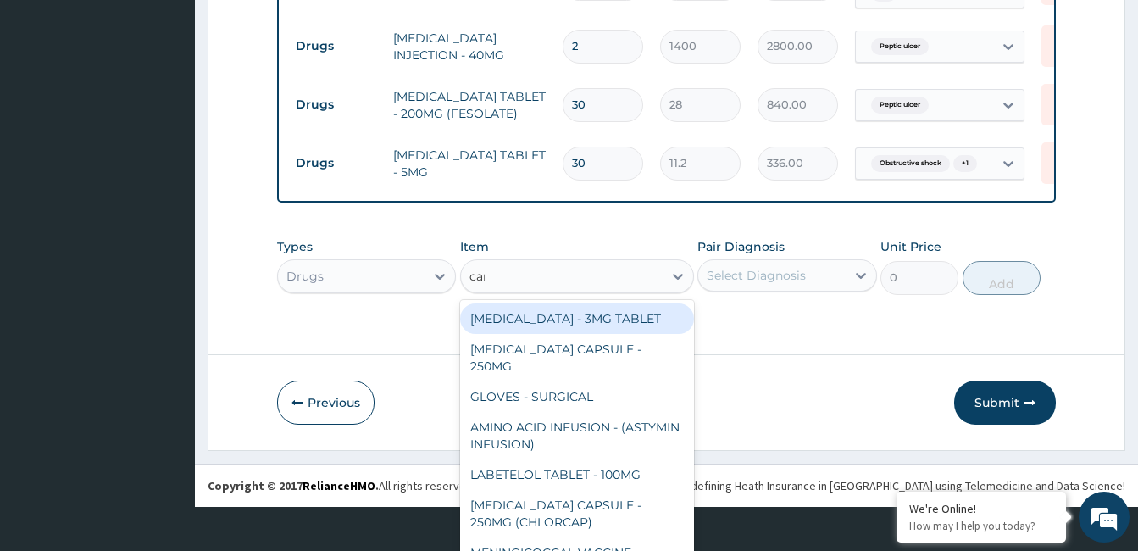
type input "cann"
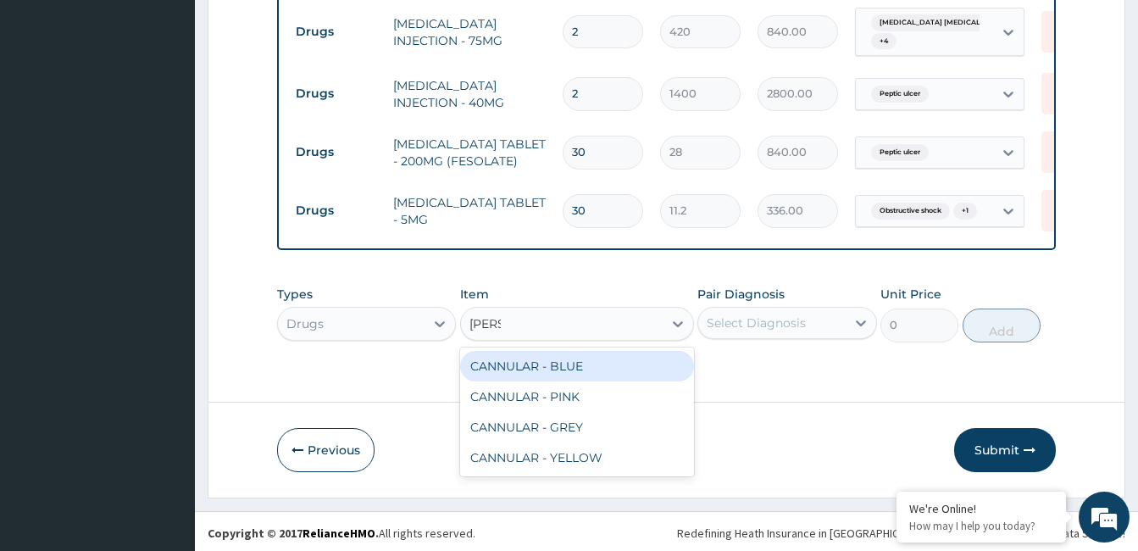
scroll to position [0, 0]
click at [590, 374] on div "CANNULAR - BLUE" at bounding box center [577, 366] width 234 height 31
type input "140"
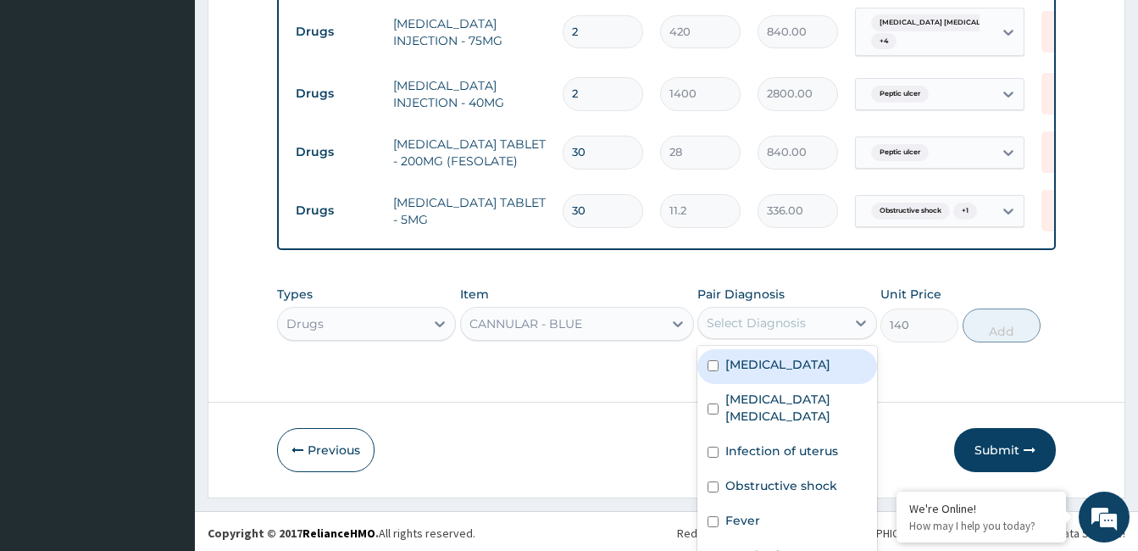
scroll to position [8, 0]
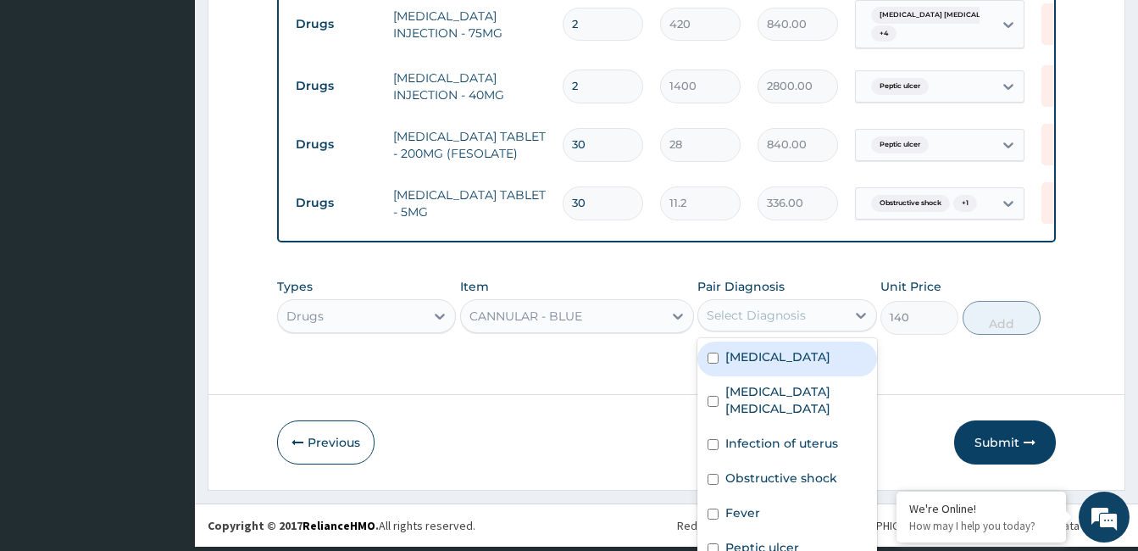
click at [840, 324] on div "Select Diagnosis" at bounding box center [786, 315] width 179 height 32
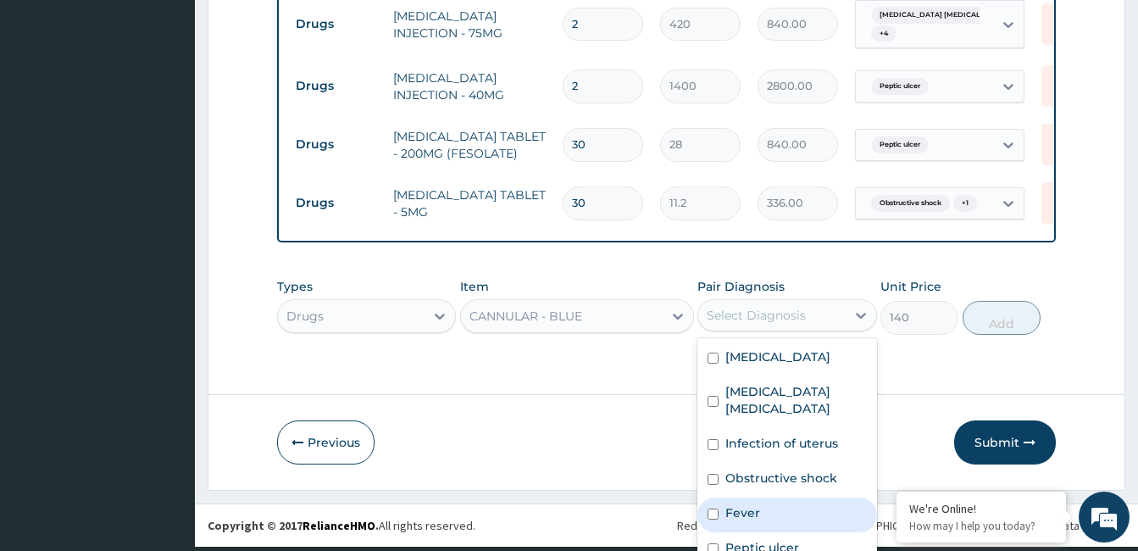
click at [758, 497] on div "Fever" at bounding box center [786, 514] width 179 height 35
checkbox input "true"
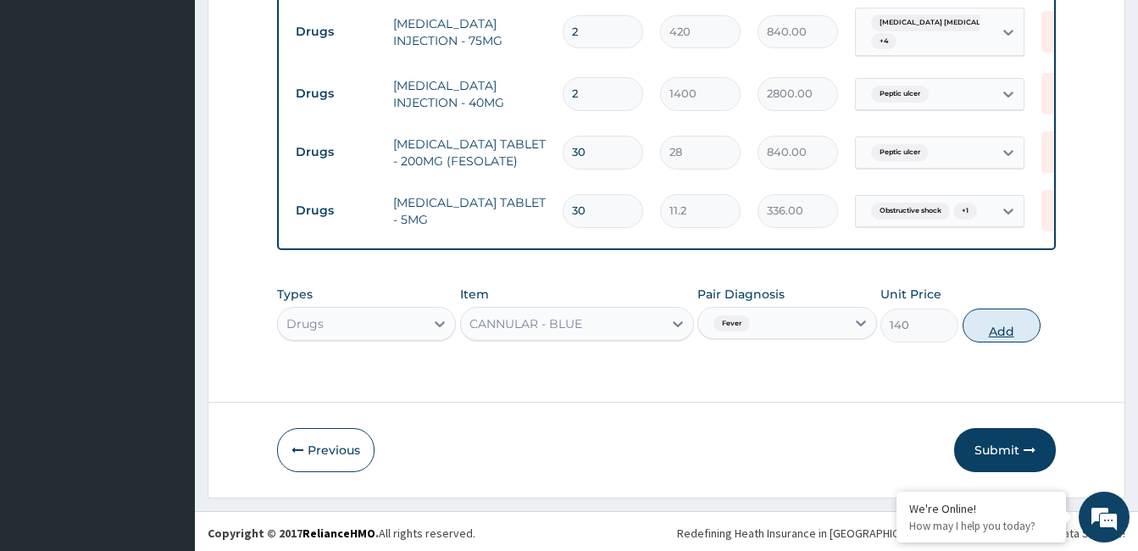
scroll to position [0, 0]
click at [991, 308] on button "Add" at bounding box center [1001, 325] width 78 height 34
type input "0"
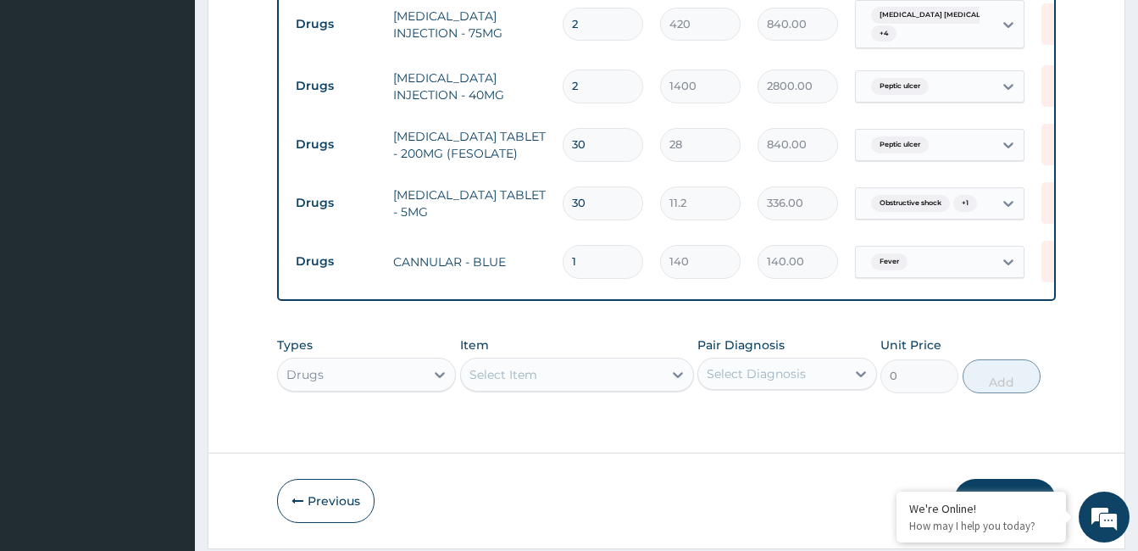
scroll to position [1032, 0]
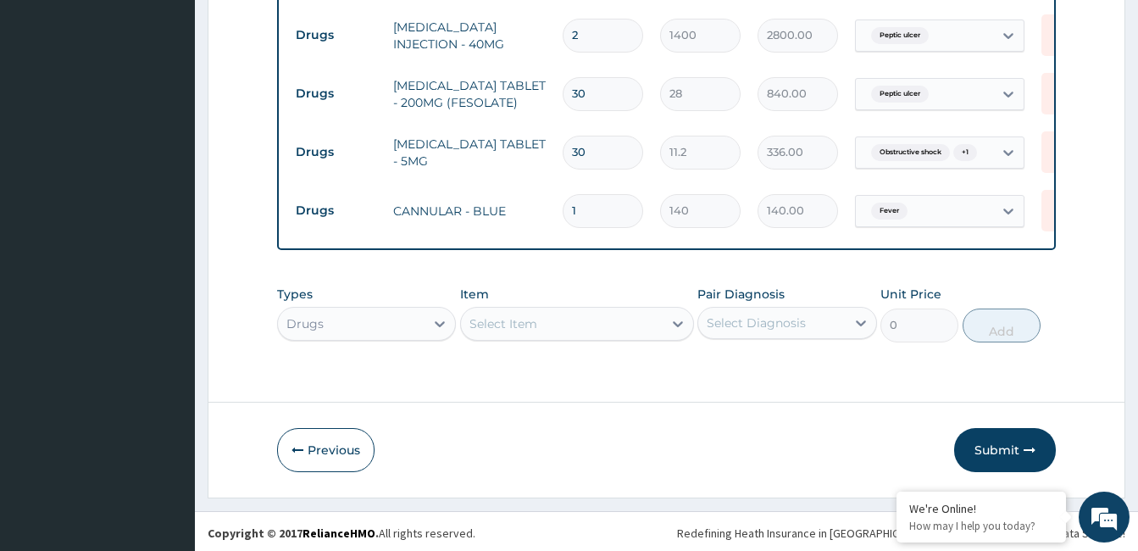
click at [574, 321] on div "Select Item" at bounding box center [562, 323] width 202 height 27
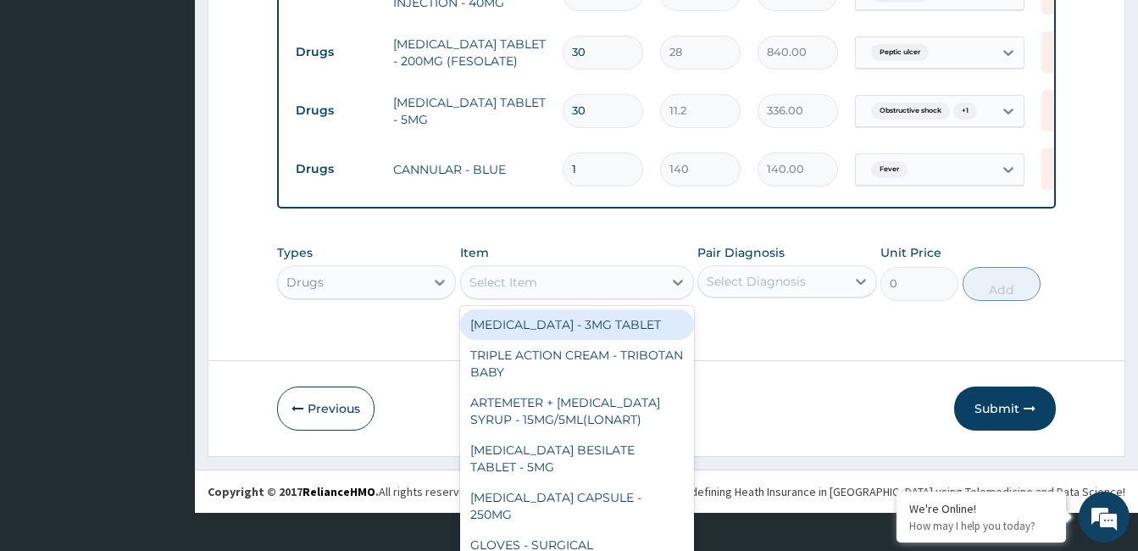
scroll to position [48, 0]
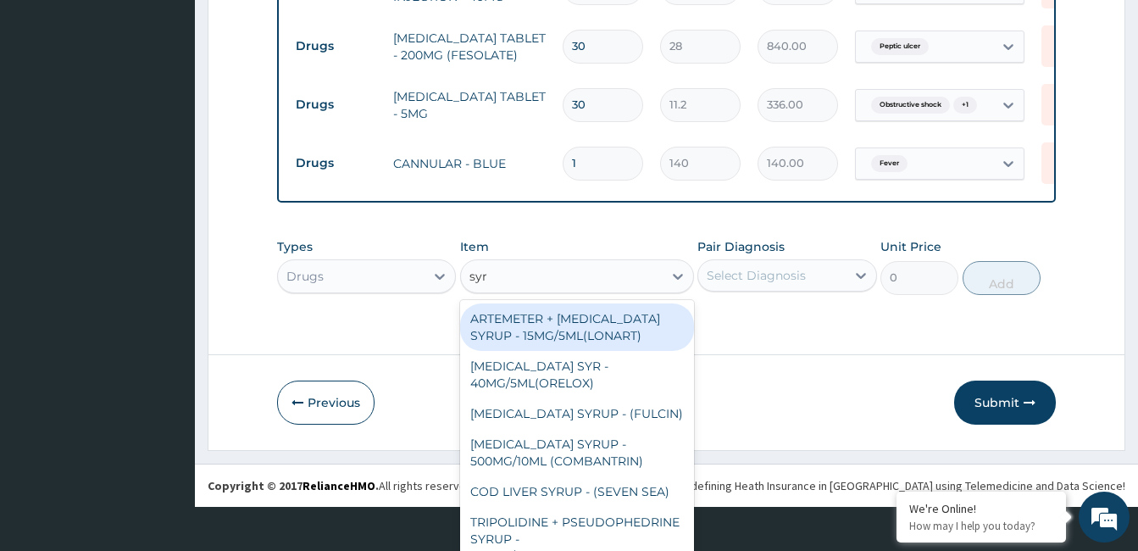
type input "syri"
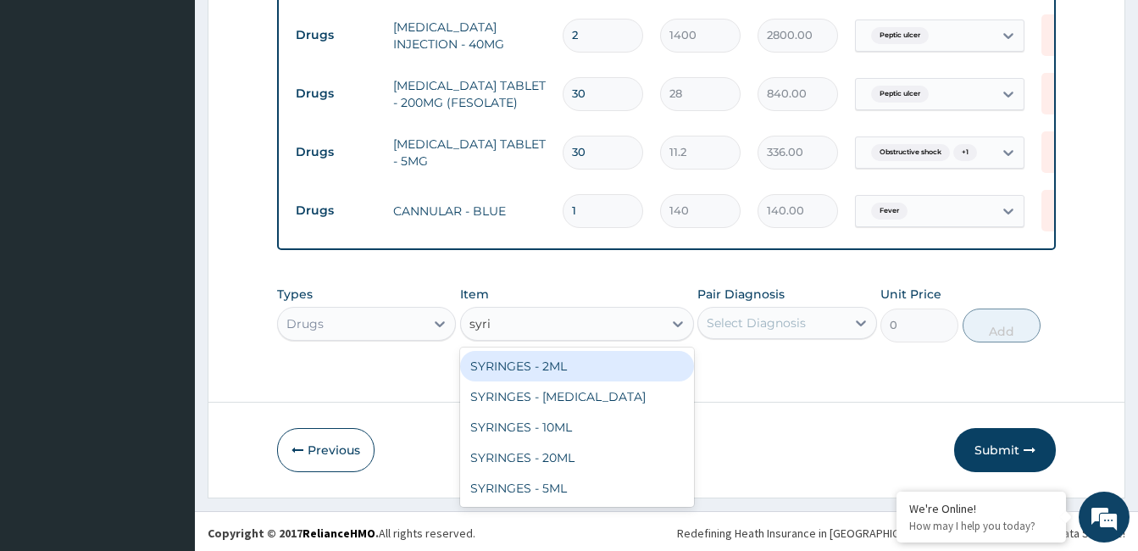
click at [569, 357] on div "SYRINGES - 2ML" at bounding box center [577, 366] width 234 height 31
type input "42"
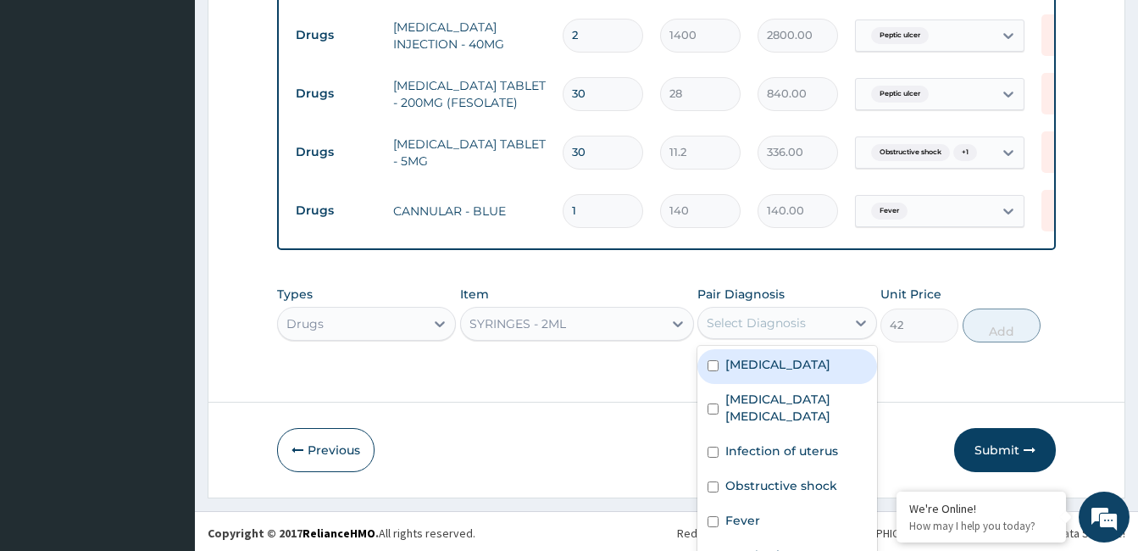
scroll to position [8, 0]
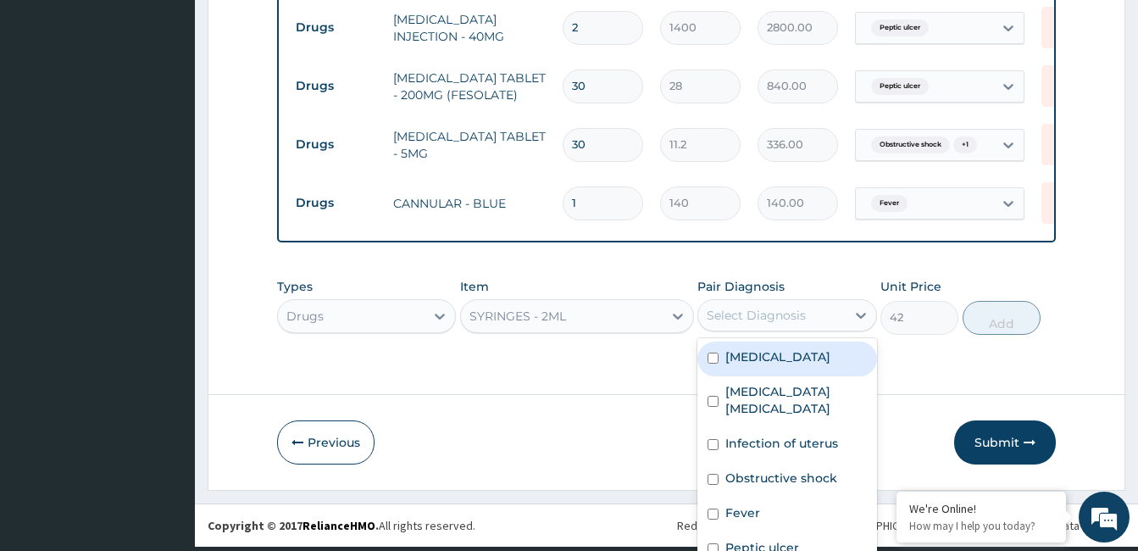
click at [774, 330] on div "Pair Diagnosis option Fever, selected. option Anemia focused, 1 of 6. 6 results…" at bounding box center [786, 306] width 179 height 56
click at [764, 363] on label "Anemia" at bounding box center [777, 356] width 105 height 17
checkbox input "true"
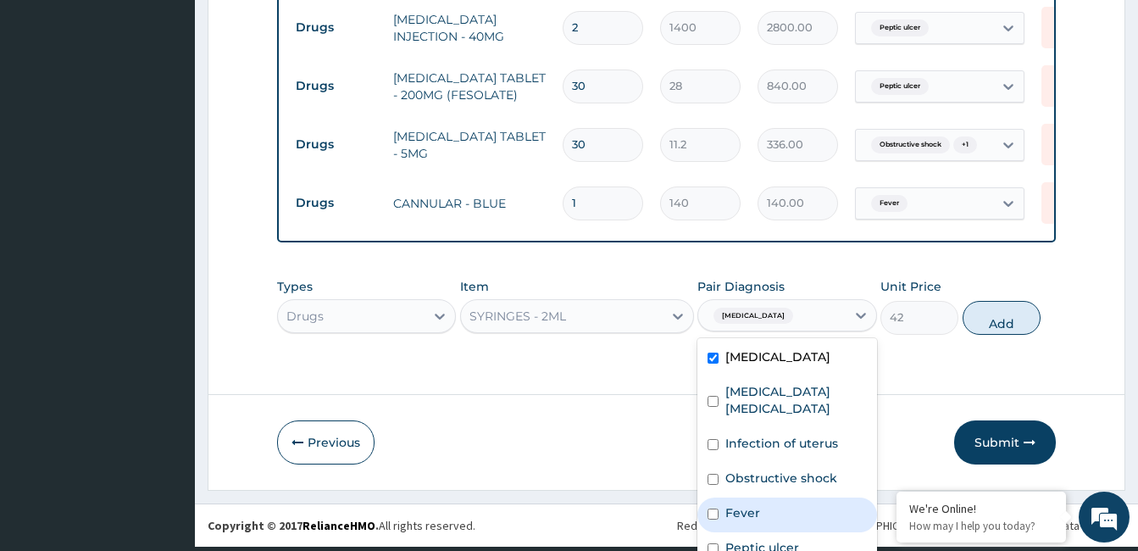
click at [736, 504] on label "Fever" at bounding box center [742, 512] width 35 height 17
checkbox input "true"
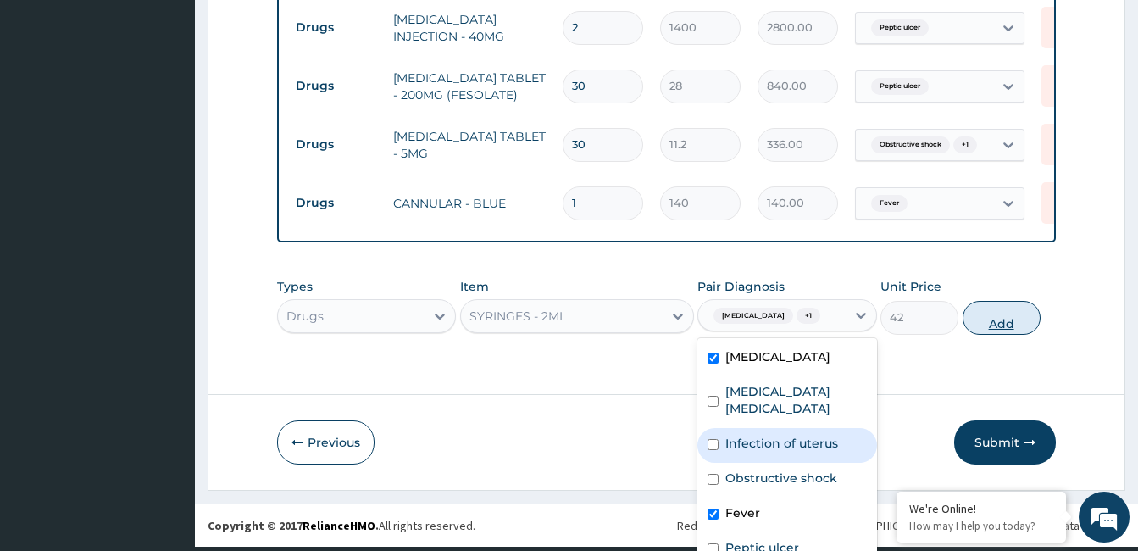
scroll to position [0, 0]
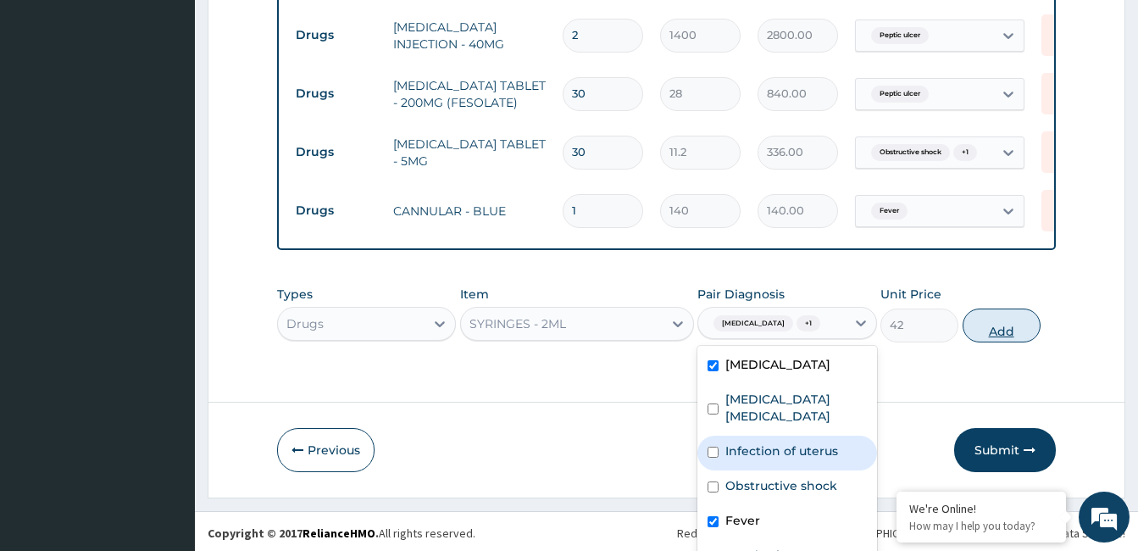
click at [975, 319] on button "Add" at bounding box center [1001, 325] width 78 height 34
type input "0"
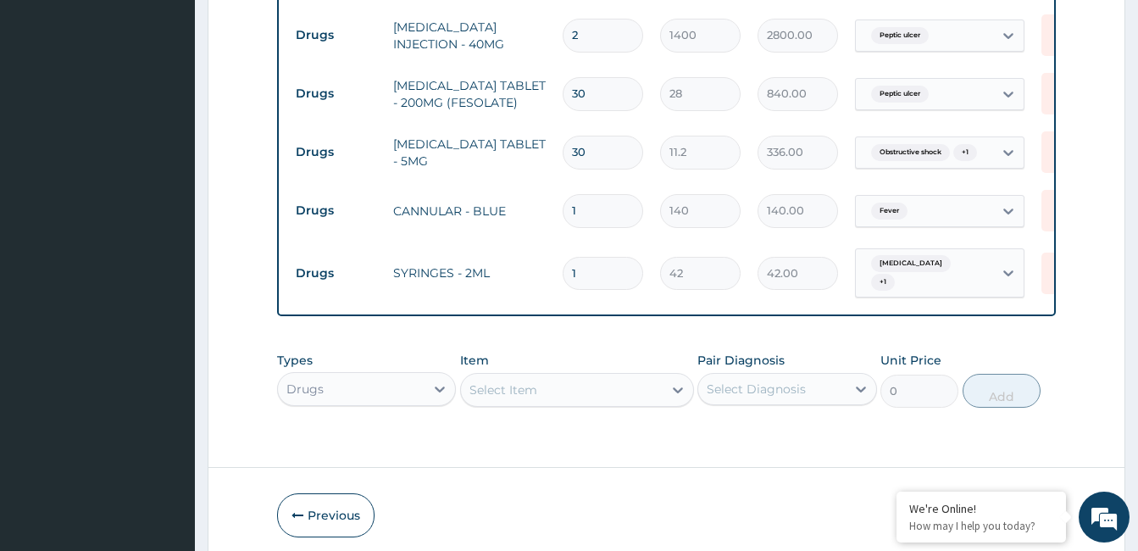
click at [552, 381] on div "Types Drugs Item Select Item Pair Diagnosis Select Diagnosis Unit Price 0 Add" at bounding box center [666, 379] width 779 height 73
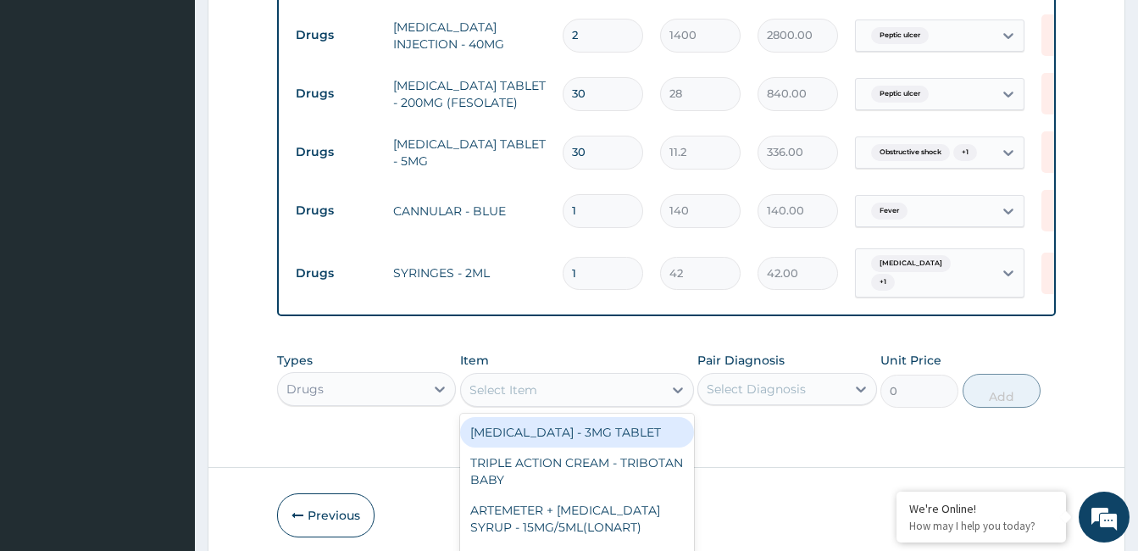
scroll to position [48, 0]
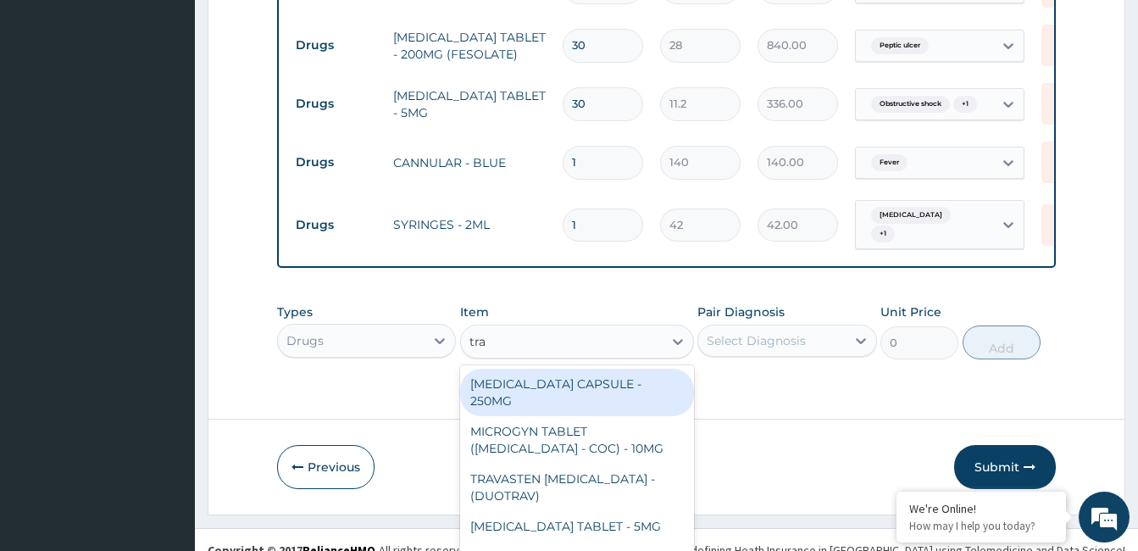
type input "tram"
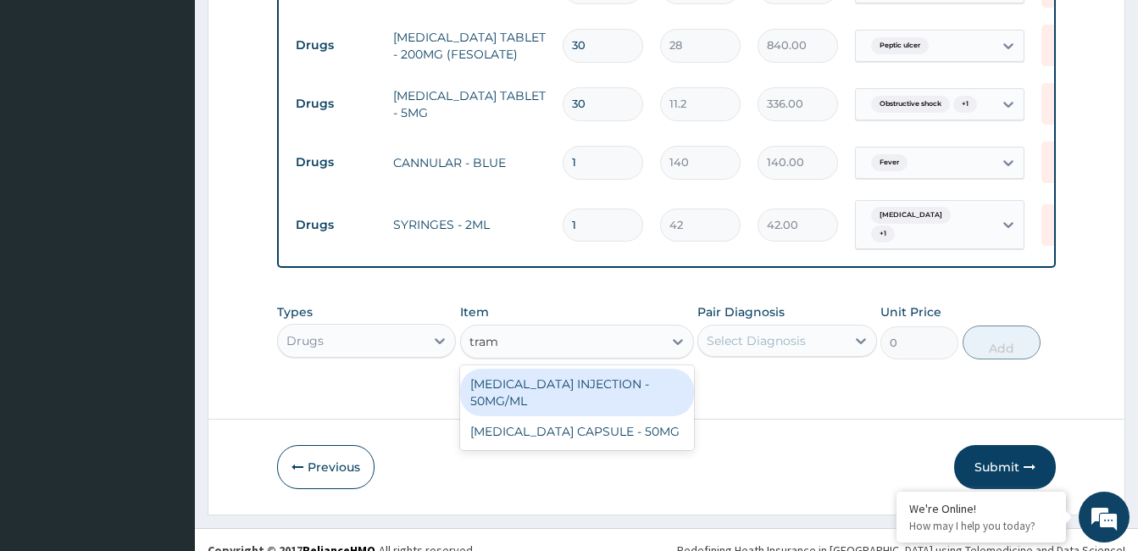
scroll to position [1090, 0]
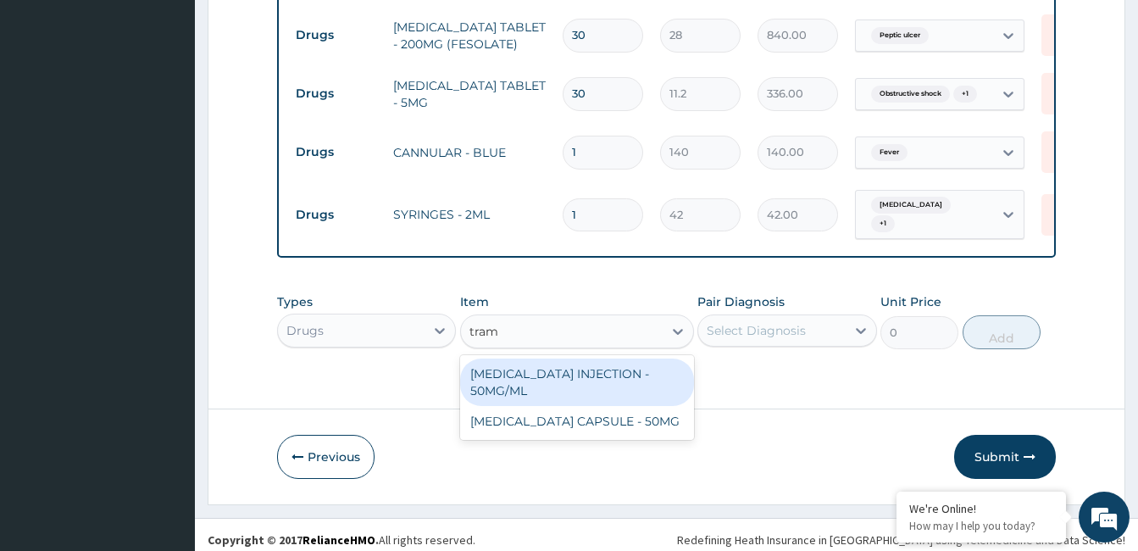
click at [627, 376] on div "TRAMADOL HYDROCHLORIDE INJECTION - 50MG/ML" at bounding box center [577, 381] width 234 height 47
type input "1120"
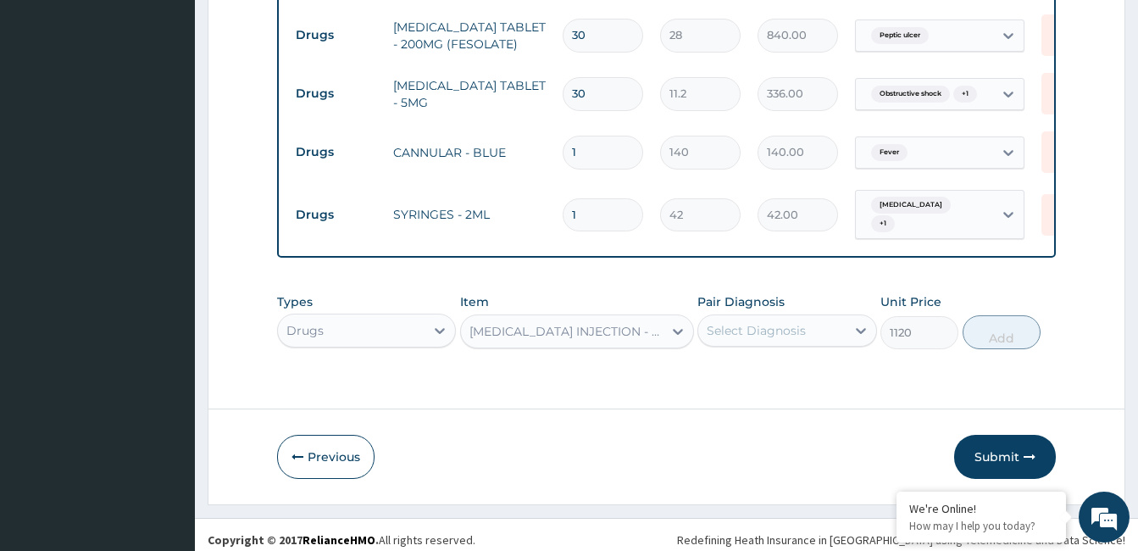
click at [783, 323] on div "Select Diagnosis" at bounding box center [771, 330] width 147 height 27
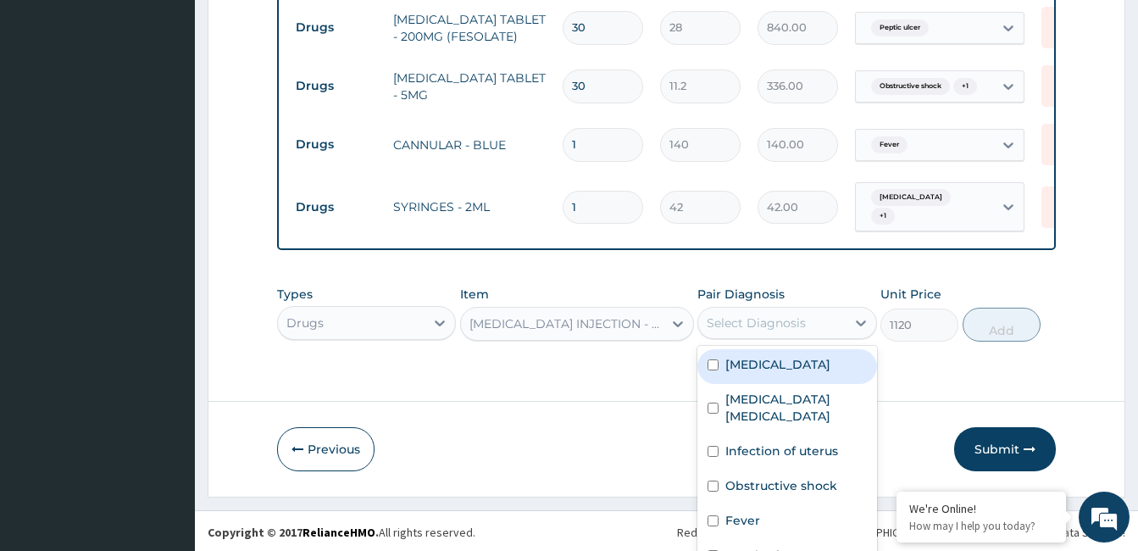
click at [771, 363] on div "Anemia" at bounding box center [786, 366] width 179 height 35
checkbox input "true"
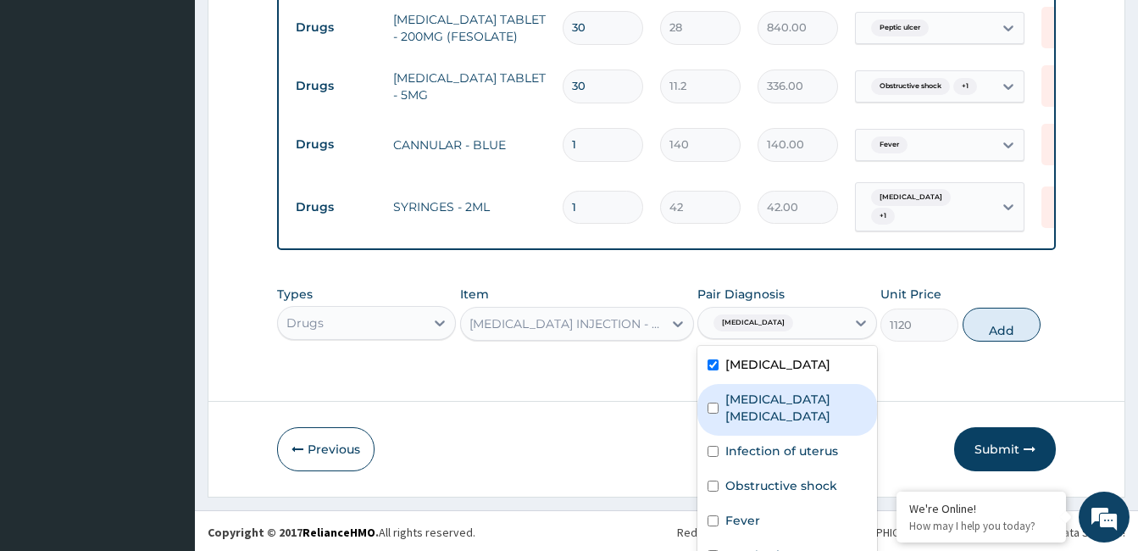
click at [770, 398] on div "Uterine fibroid polyp" at bounding box center [786, 410] width 179 height 52
checkbox input "true"
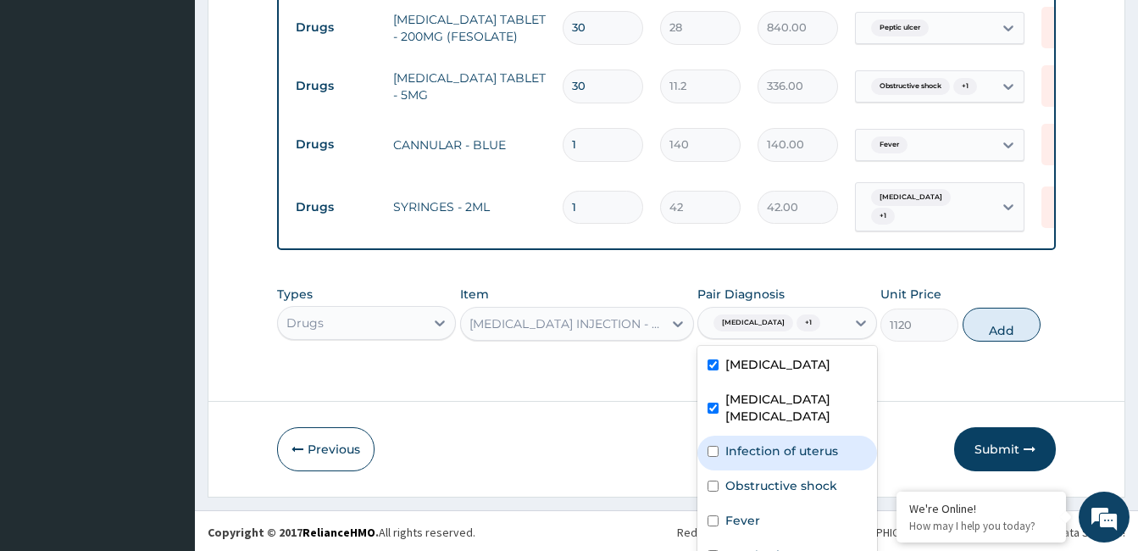
click at [769, 442] on label "Infection of uterus" at bounding box center [781, 450] width 113 height 17
checkbox input "true"
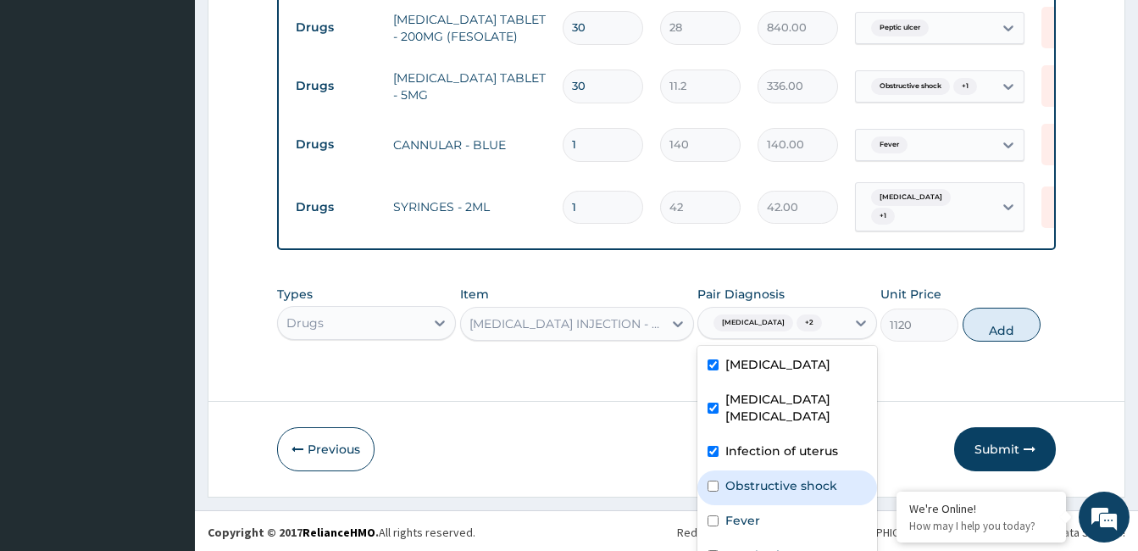
click at [763, 477] on label "Obstructive shock" at bounding box center [781, 485] width 112 height 17
checkbox input "true"
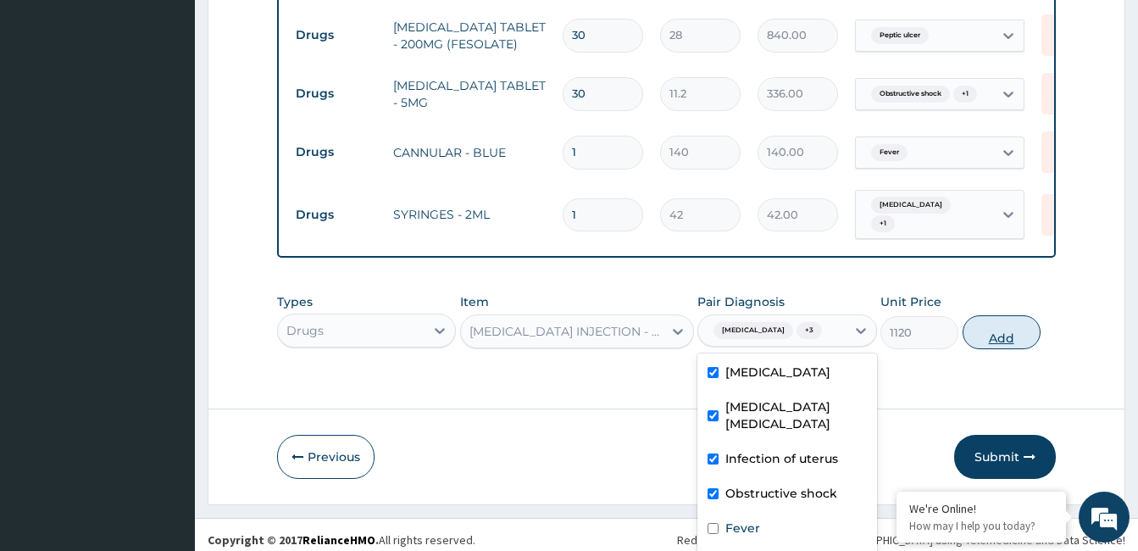
click at [1005, 302] on div "Types Drugs Item TRAMADOL HYDROCHLORIDE INJECTION - 50MG/ML Pair Diagnosis opti…" at bounding box center [666, 321] width 779 height 73
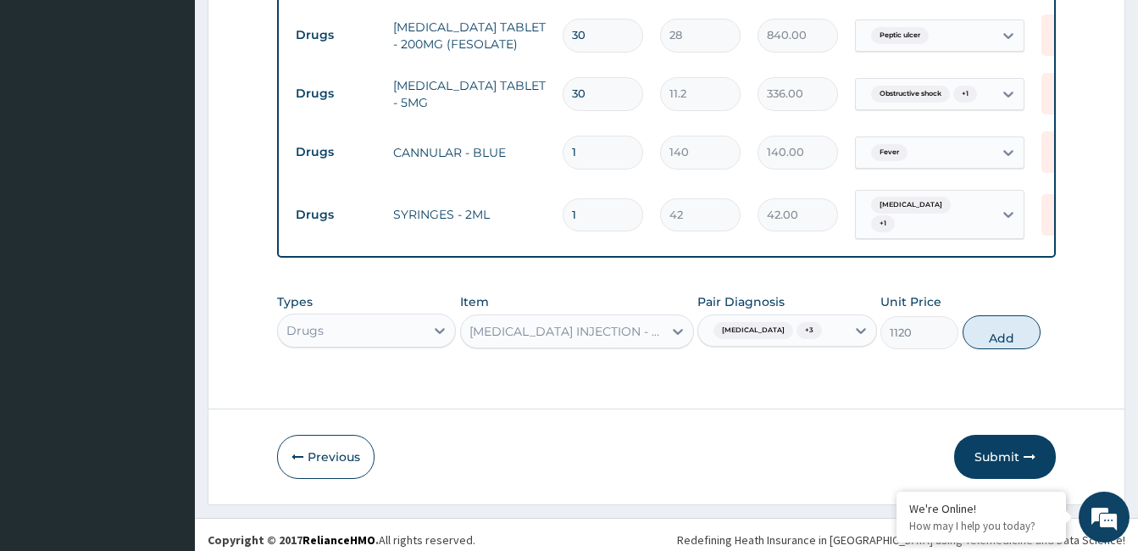
click at [596, 202] on input "1" at bounding box center [603, 214] width 80 height 33
type input "0.00"
type input "4"
type input "168.00"
type input "0.00"
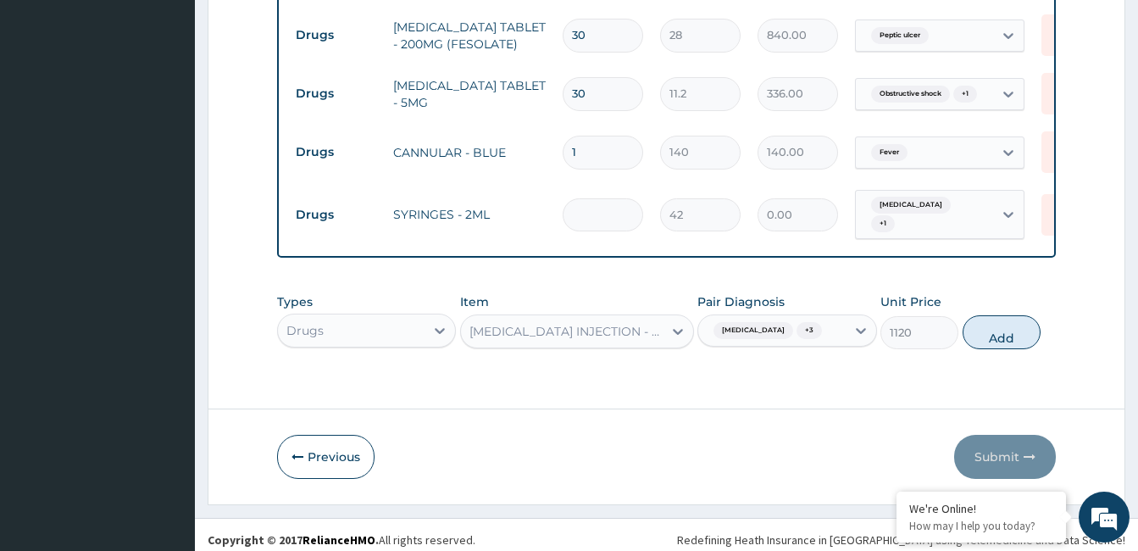
type input "1"
type input "42.00"
click at [998, 319] on button "Add" at bounding box center [1001, 332] width 78 height 34
type input "0"
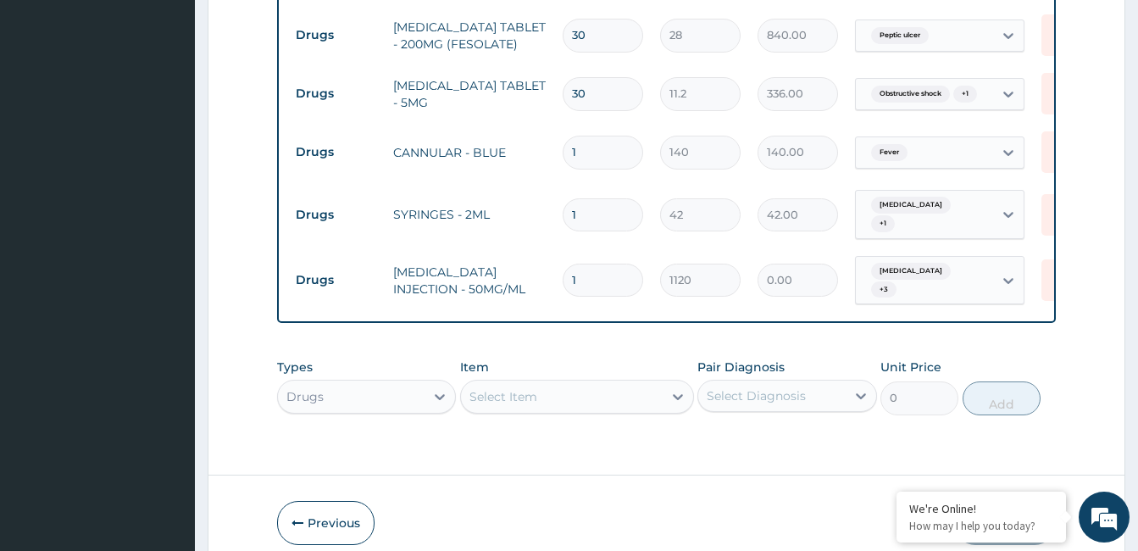
type input "0.00"
type input "4"
type input "4480.00"
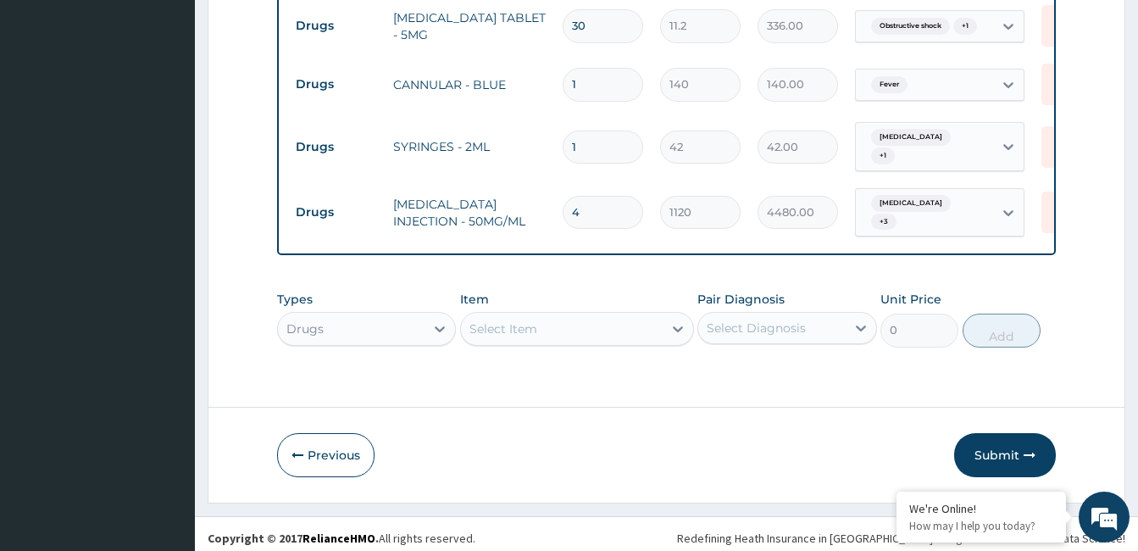
type input "4"
click at [542, 315] on div "Select Item" at bounding box center [562, 328] width 202 height 27
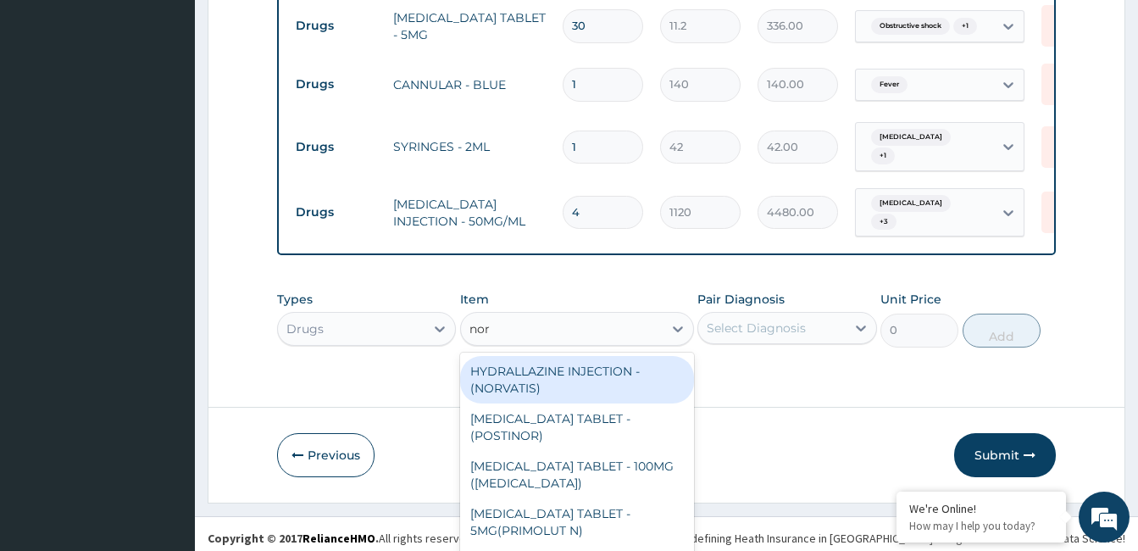
type input "norm"
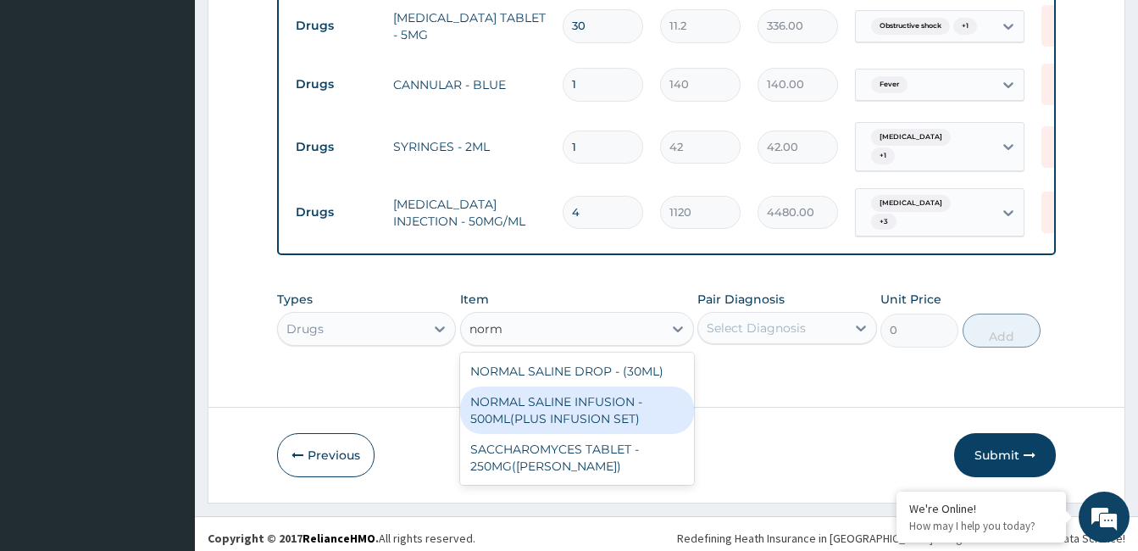
click at [577, 392] on div "NORMAL SALINE INFUSION - 500ML(PLUS INFUSION SET)" at bounding box center [577, 409] width 234 height 47
type input "1092"
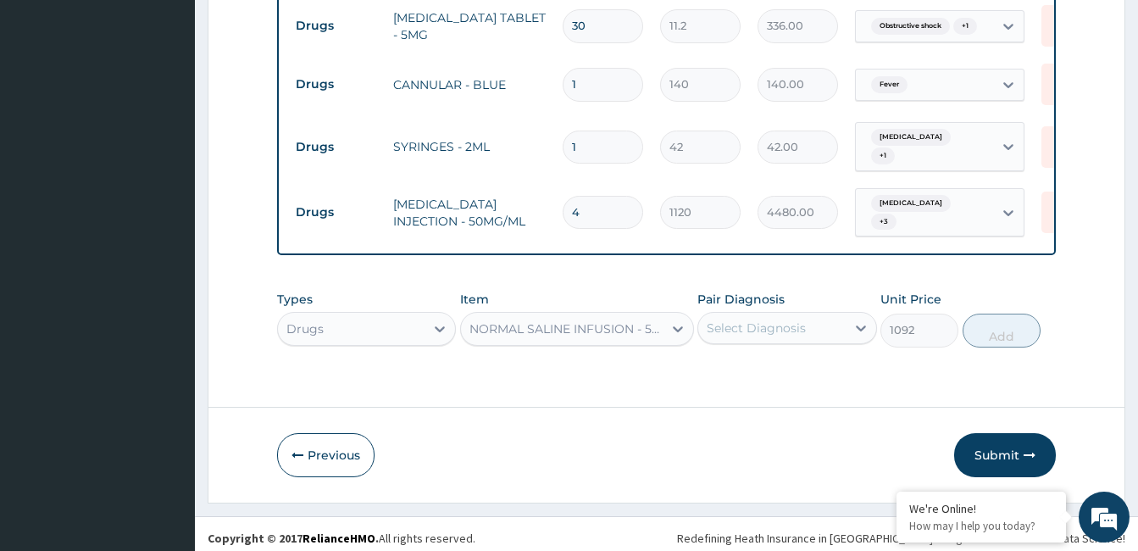
scroll to position [8, 0]
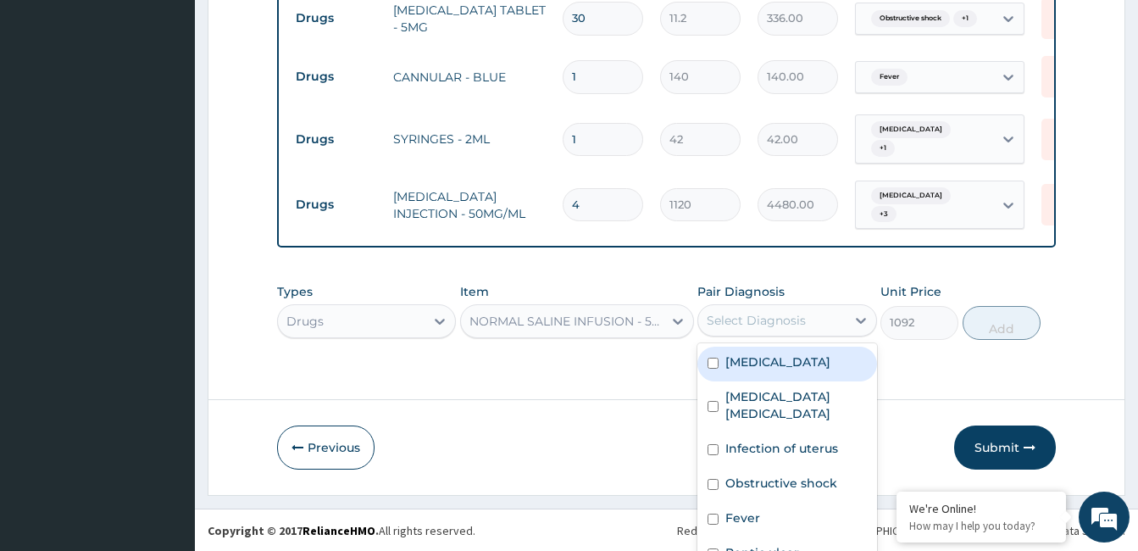
drag, startPoint x: 767, startPoint y: 322, endPoint x: 763, endPoint y: 360, distance: 38.4
click at [763, 336] on div "option Obstructive shock, selected. option Anemia focused, 1 of 6. 6 results av…" at bounding box center [786, 320] width 179 height 32
click at [763, 360] on label "Anemia" at bounding box center [777, 361] width 105 height 17
checkbox input "true"
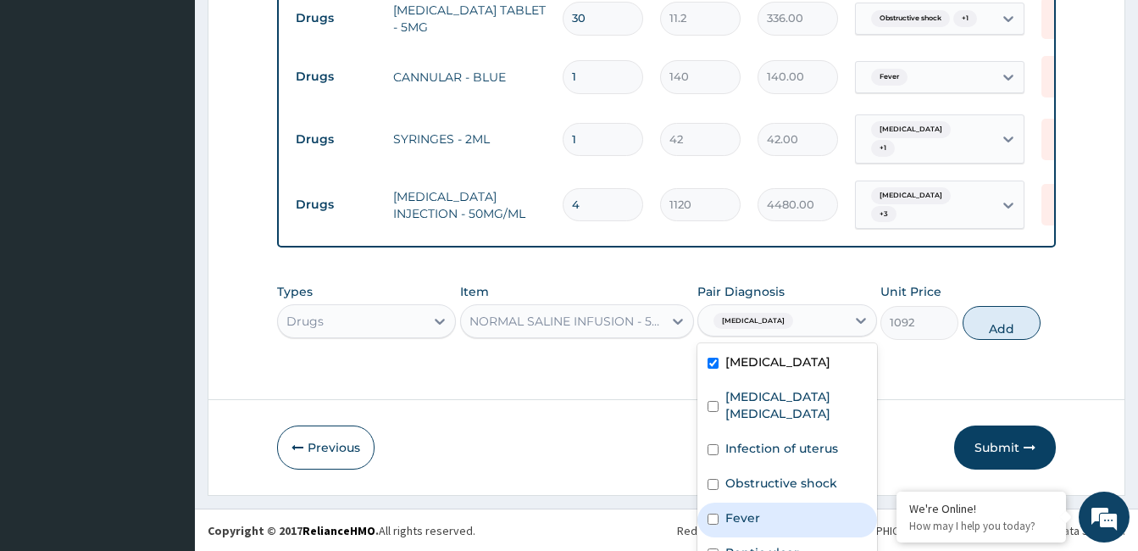
click at [744, 509] on label "Fever" at bounding box center [742, 517] width 35 height 17
checkbox input "true"
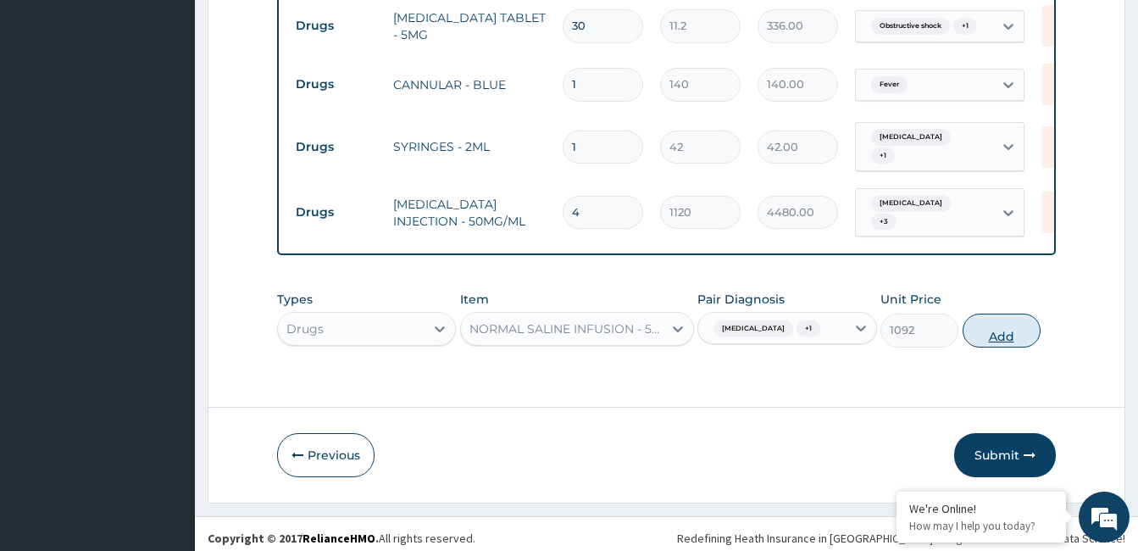
scroll to position [0, 0]
click at [988, 313] on button "Add" at bounding box center [1001, 330] width 78 height 34
type input "0"
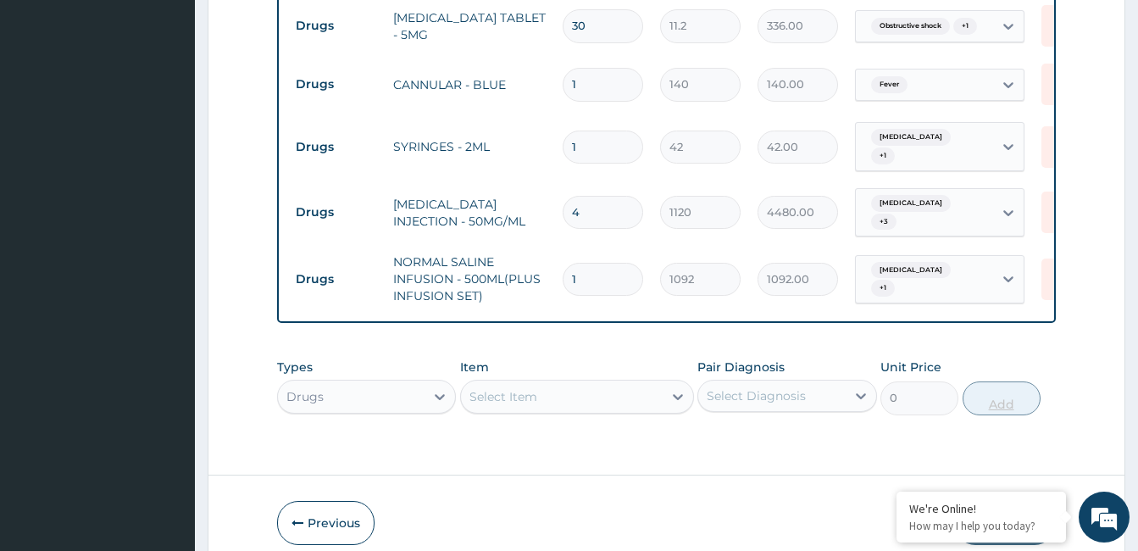
type input "0.00"
type input "3"
type input "3276.00"
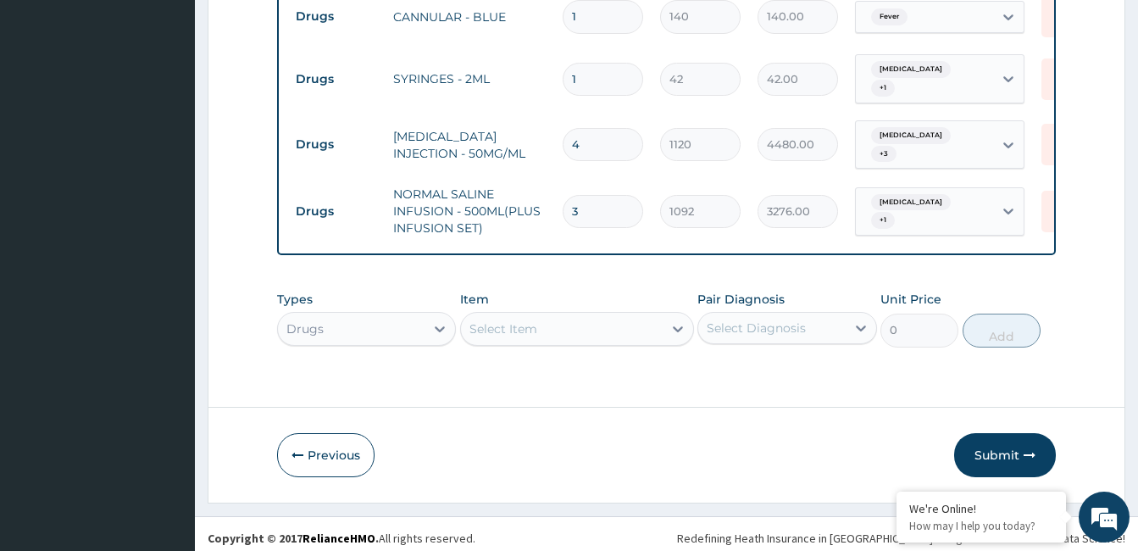
type input "3"
click at [562, 315] on div "Select Item" at bounding box center [562, 328] width 202 height 27
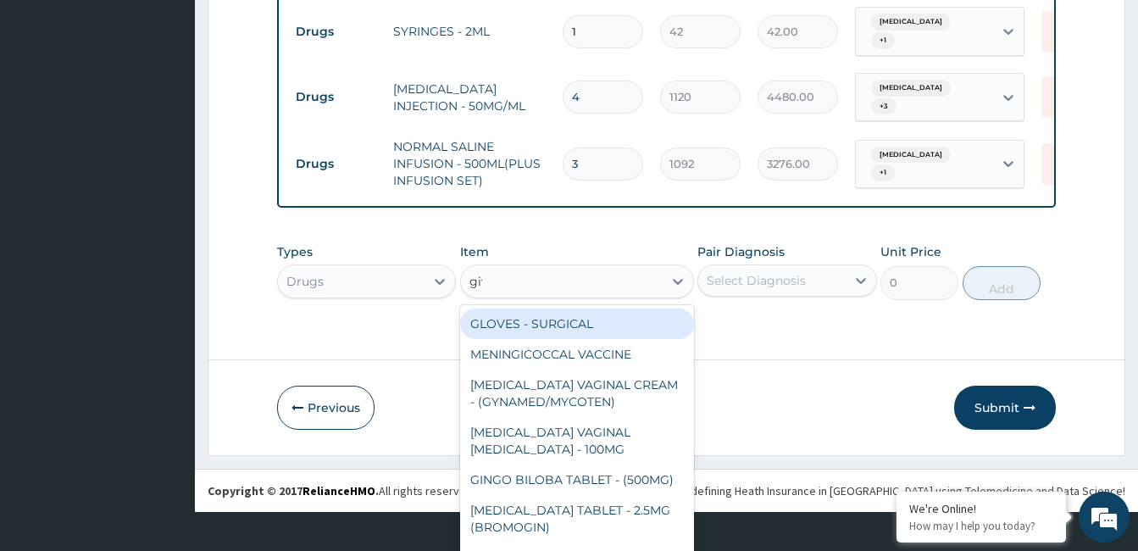
scroll to position [0, 0]
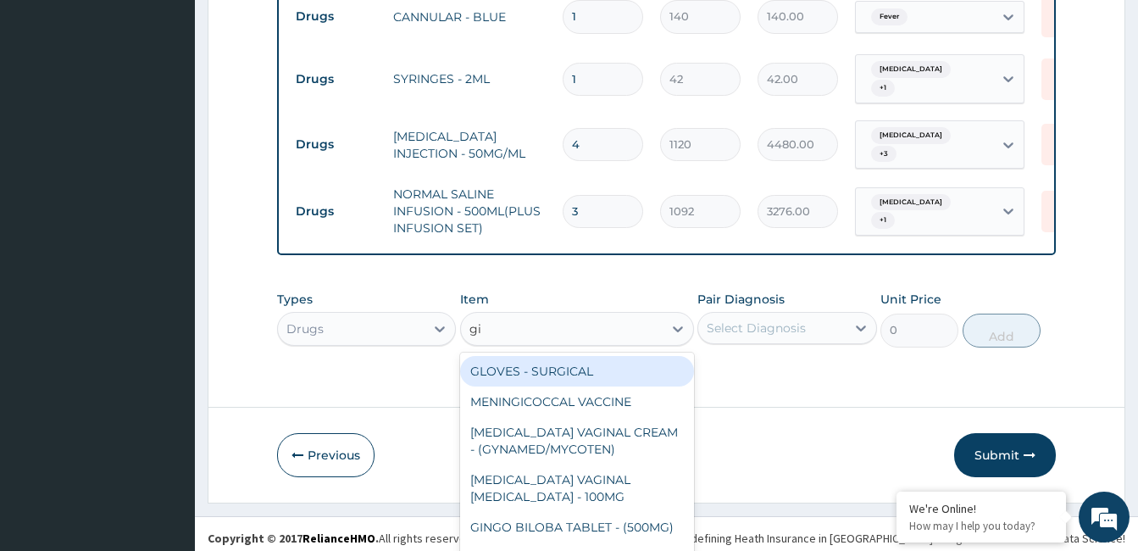
type input "g"
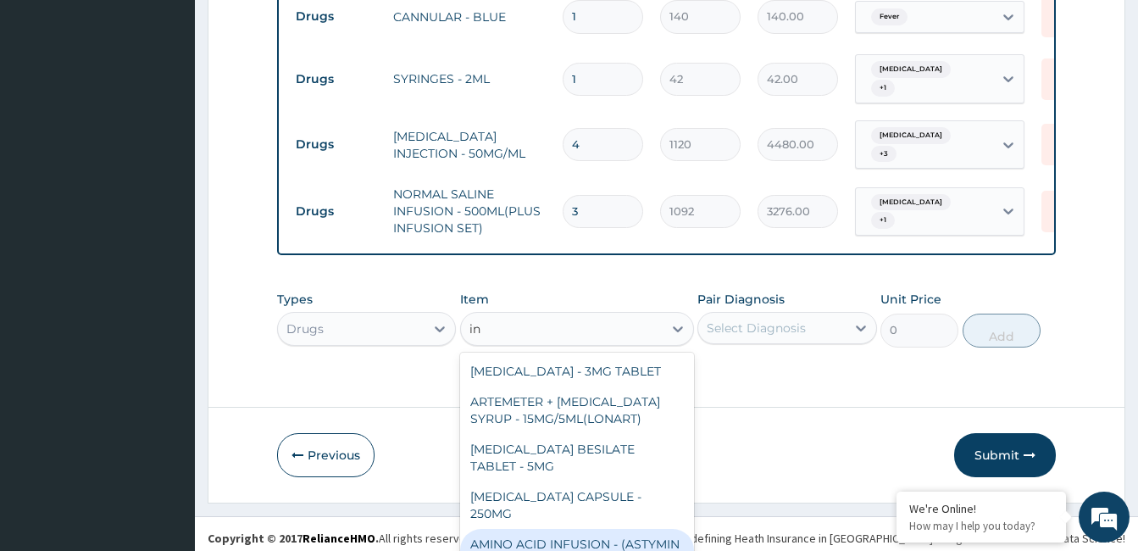
type input "i"
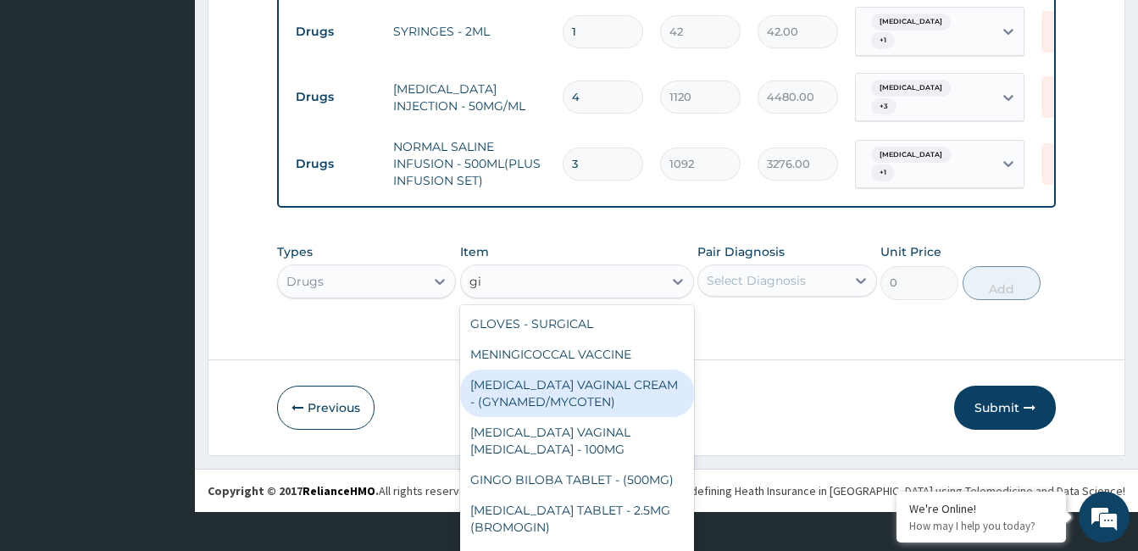
type input "g"
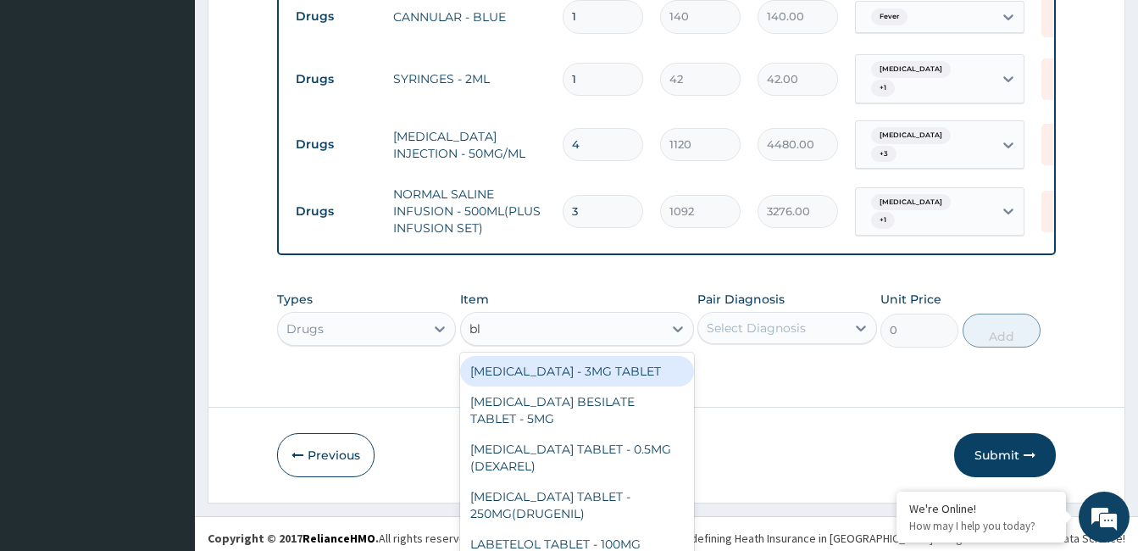
type input "b"
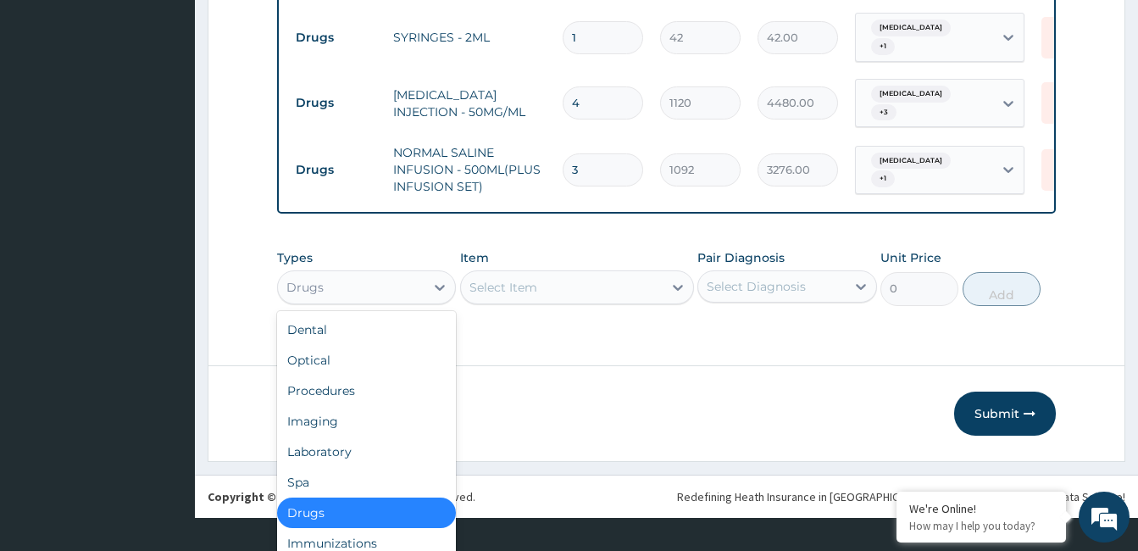
click at [416, 304] on div "option Drugs, selected. option Drugs selected, 7 of 10. 10 results available. U…" at bounding box center [366, 287] width 179 height 34
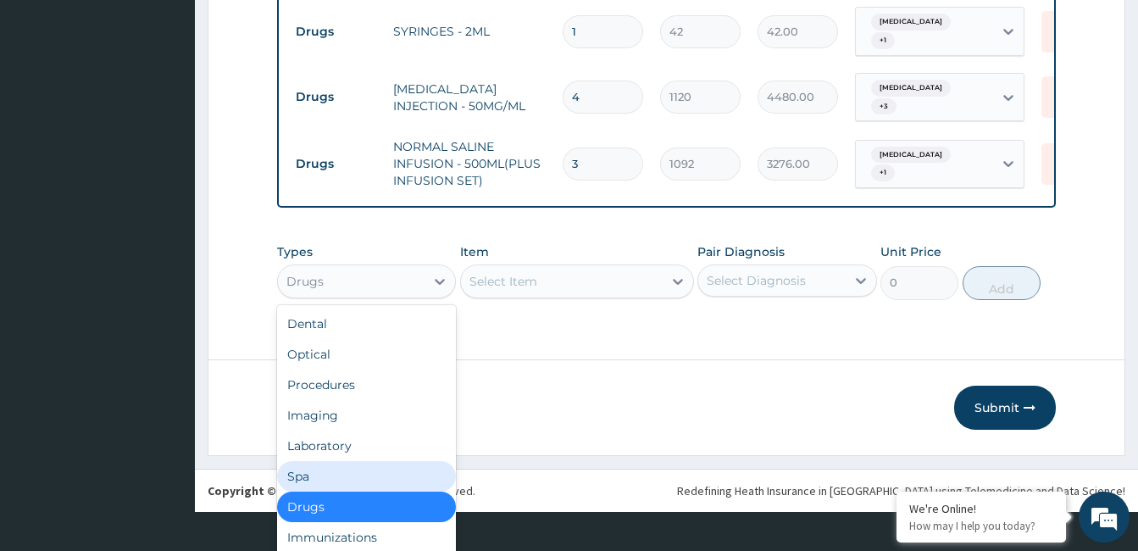
click at [328, 480] on div "Spa" at bounding box center [366, 476] width 179 height 31
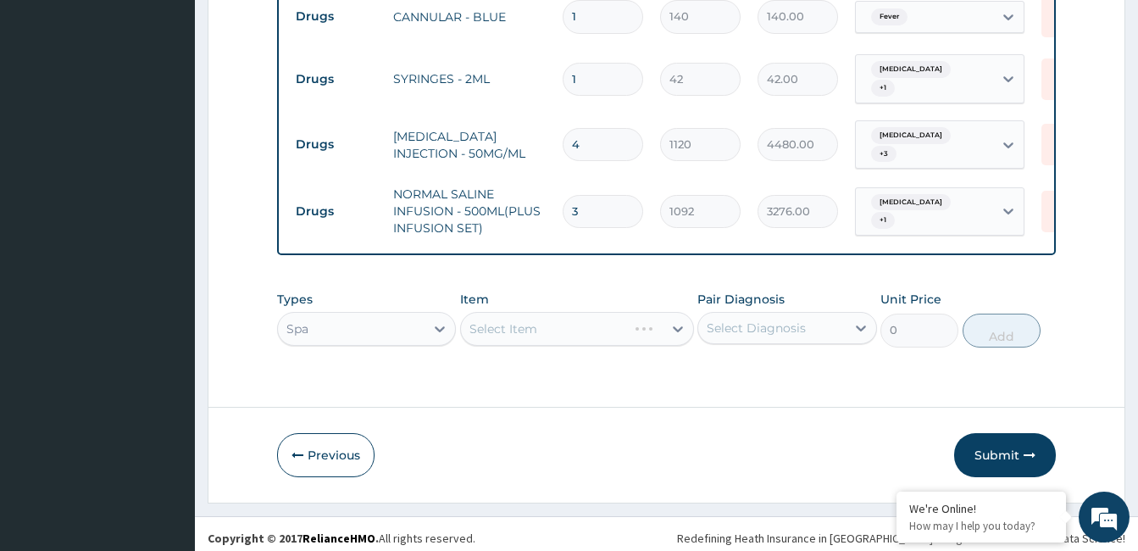
scroll to position [0, 0]
click at [419, 318] on div "option Spa, selected. Select is focused ,type to refine list, press Down to ope…" at bounding box center [366, 329] width 179 height 34
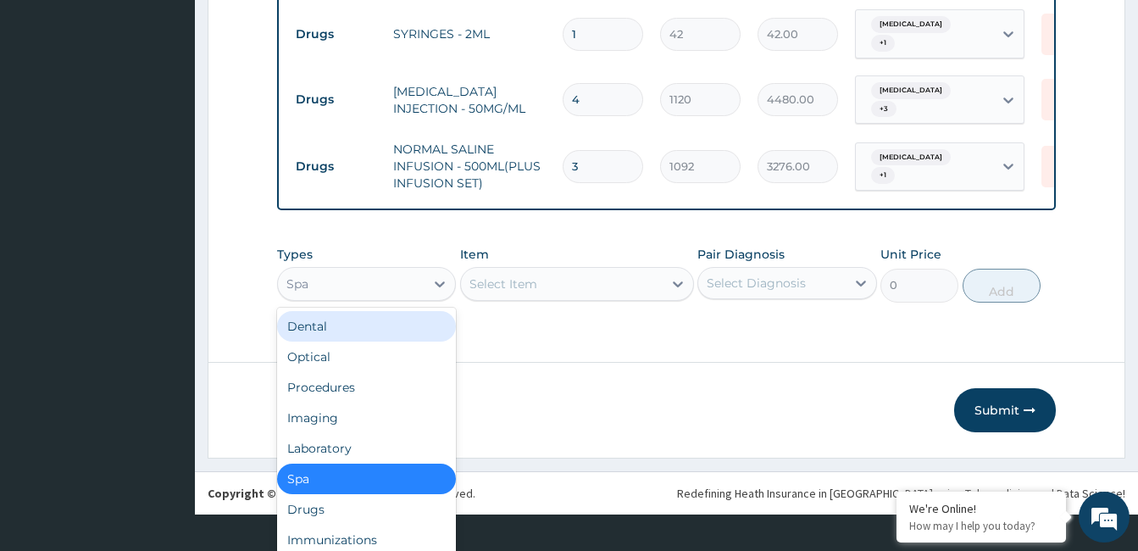
scroll to position [47, 0]
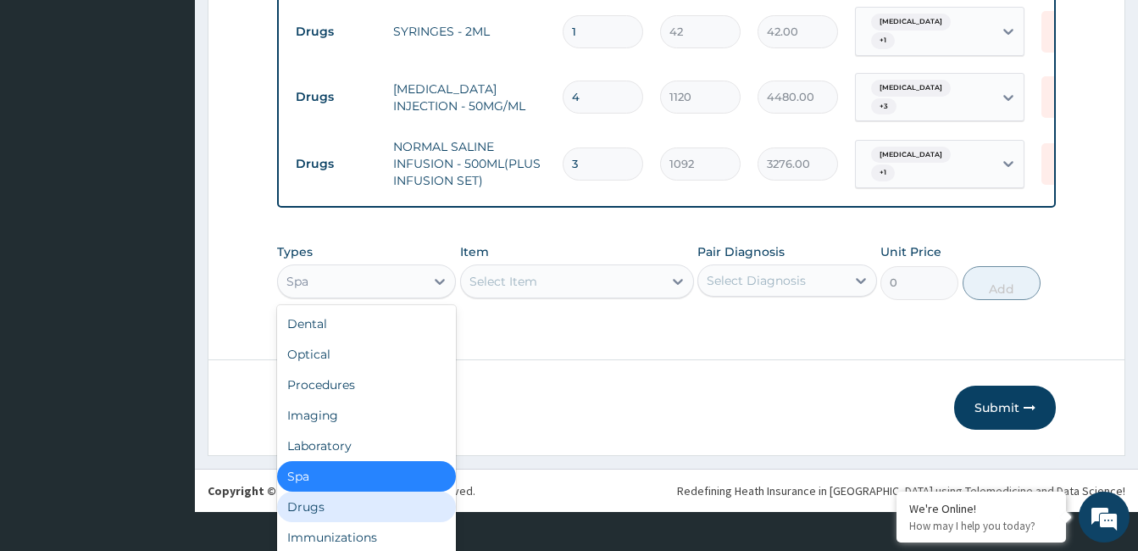
click at [339, 493] on div "Drugs" at bounding box center [366, 506] width 179 height 31
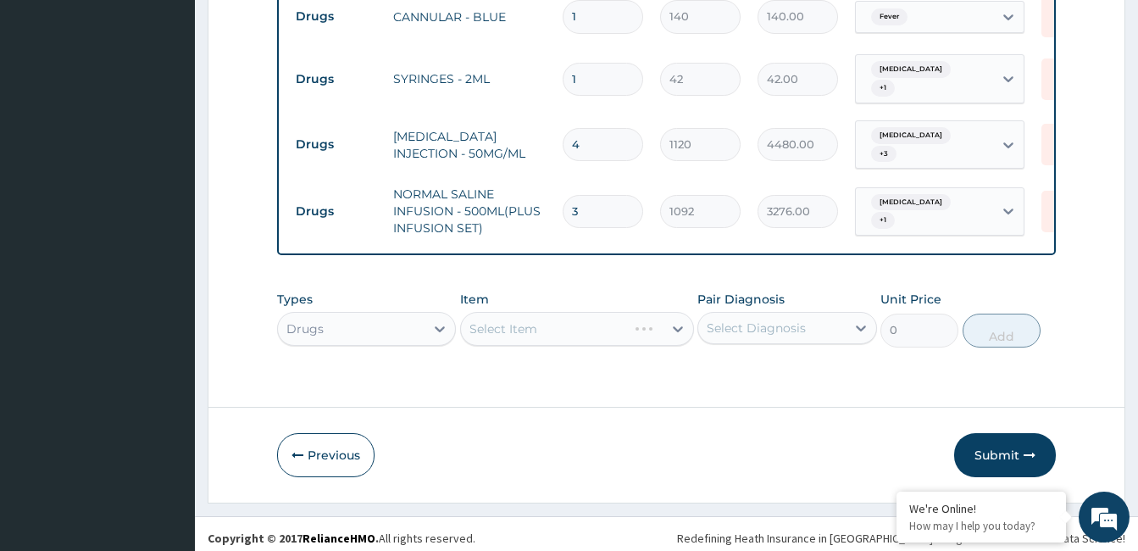
scroll to position [0, 0]
click at [668, 324] on div "Select Item" at bounding box center [577, 329] width 234 height 34
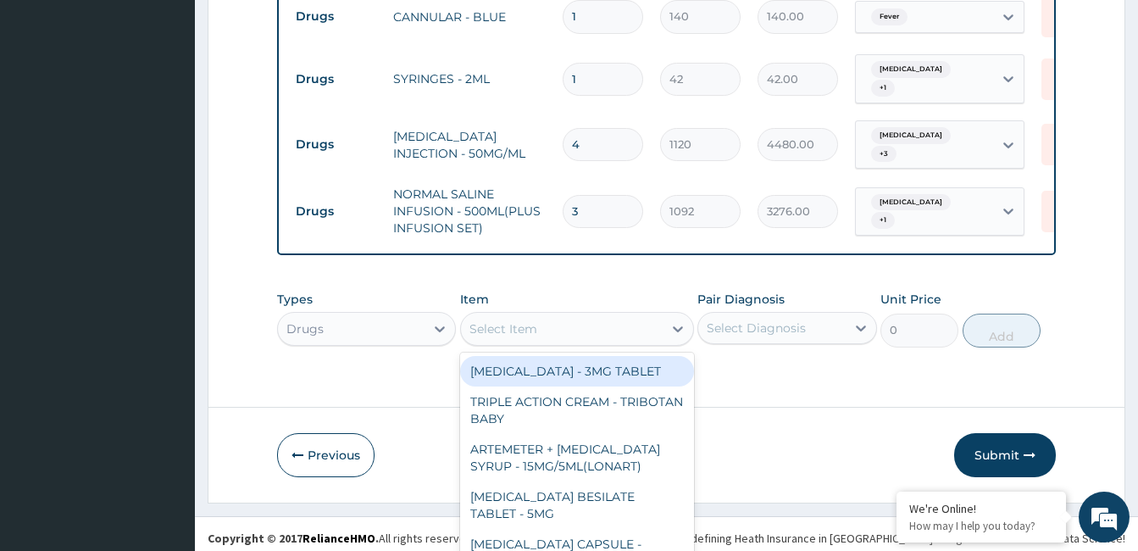
click at [668, 324] on div "option NORMAL SALINE INFUSION - 500ML(PLUS INFUSION SET), selected. option WARF…" at bounding box center [577, 329] width 234 height 34
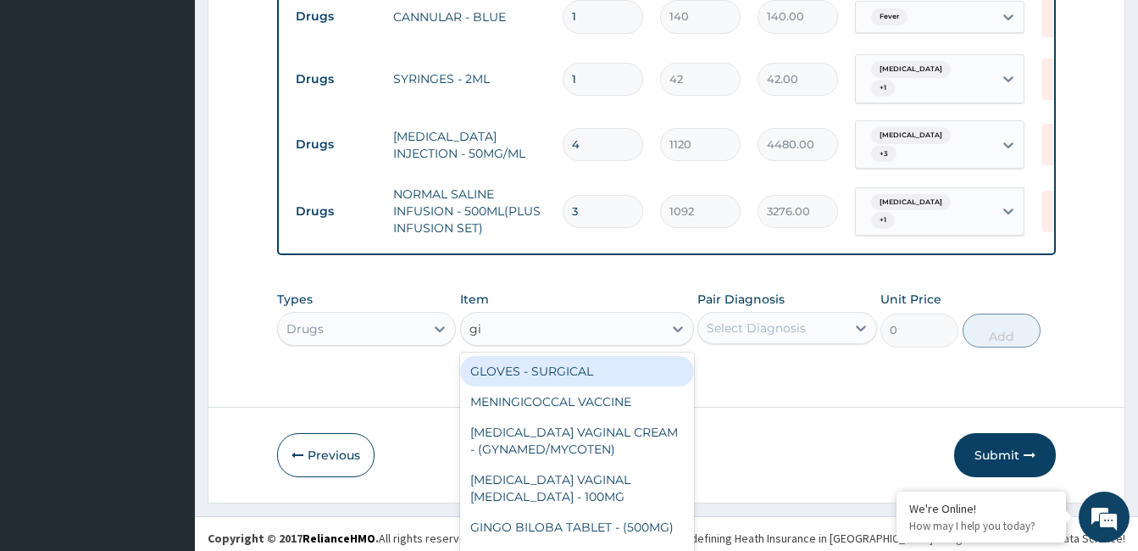
type input "g"
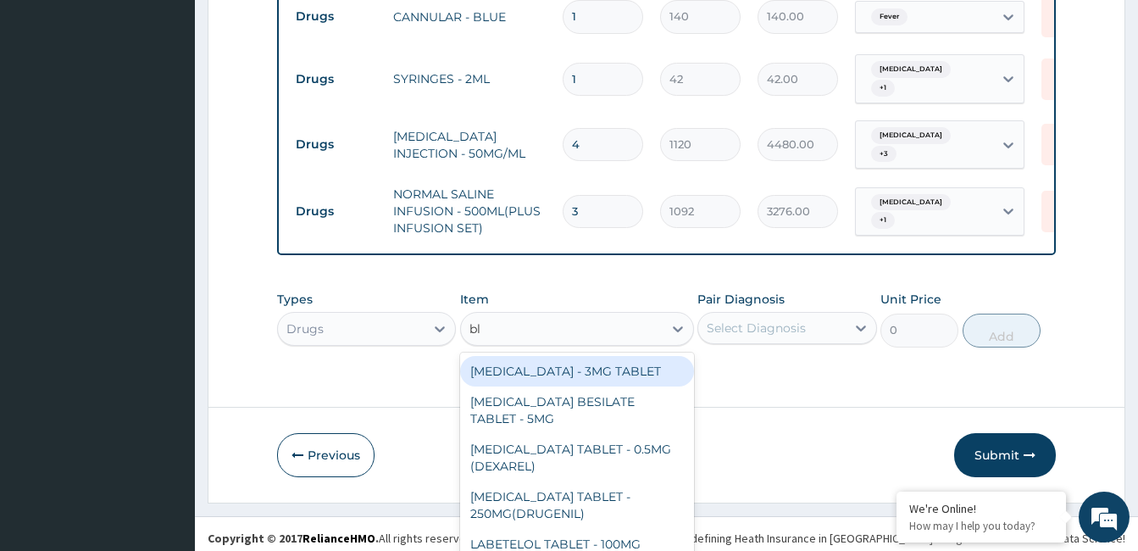
type input "b"
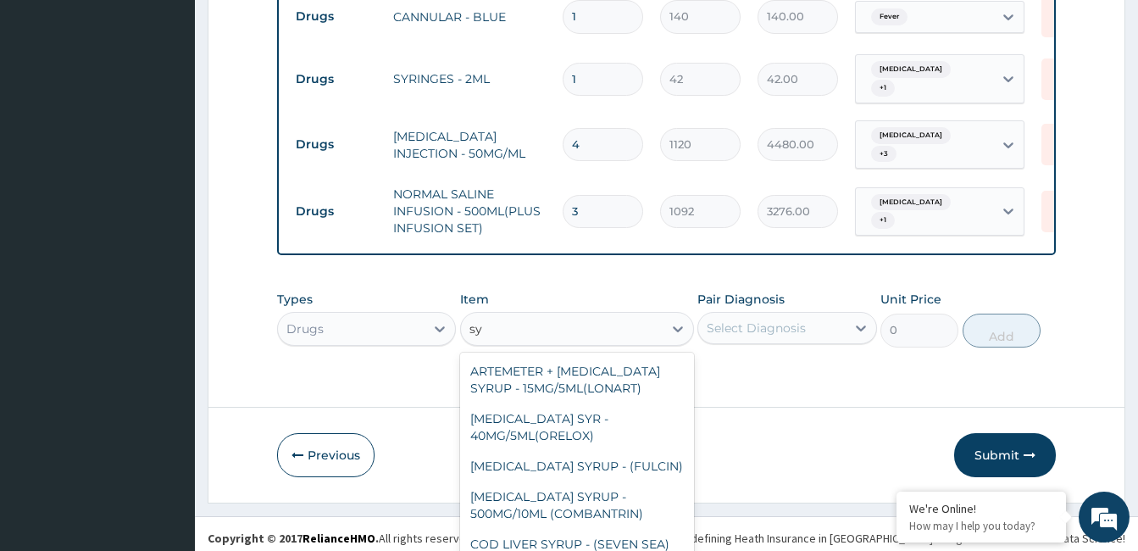
type input "s"
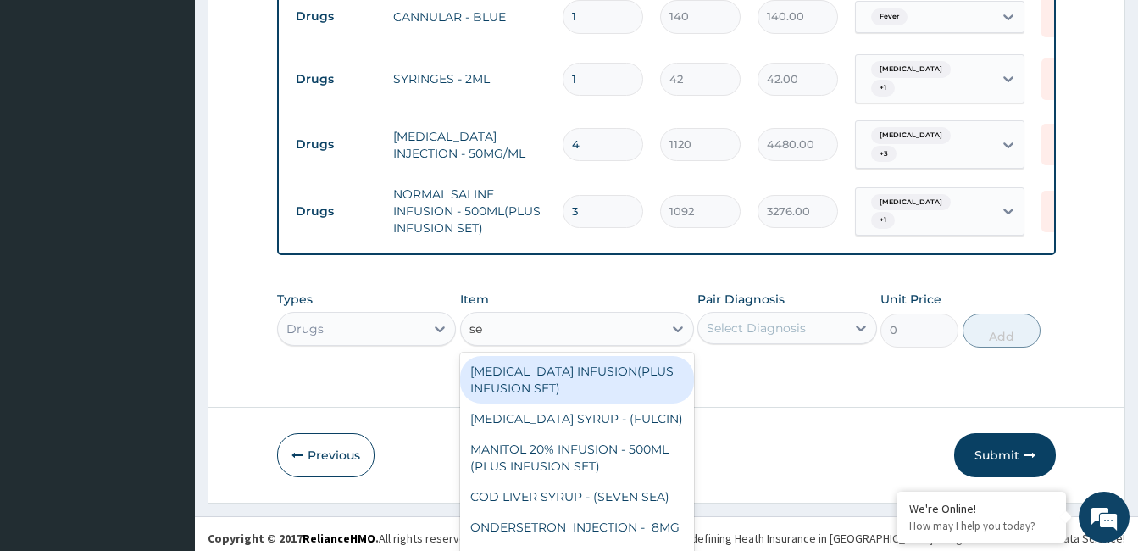
type input "set"
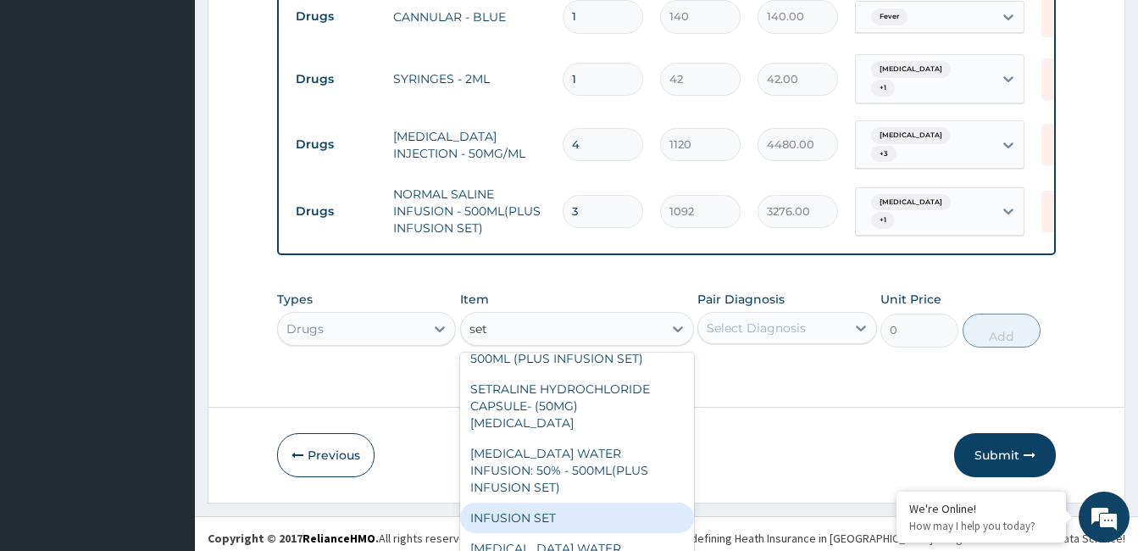
scroll to position [261, 0]
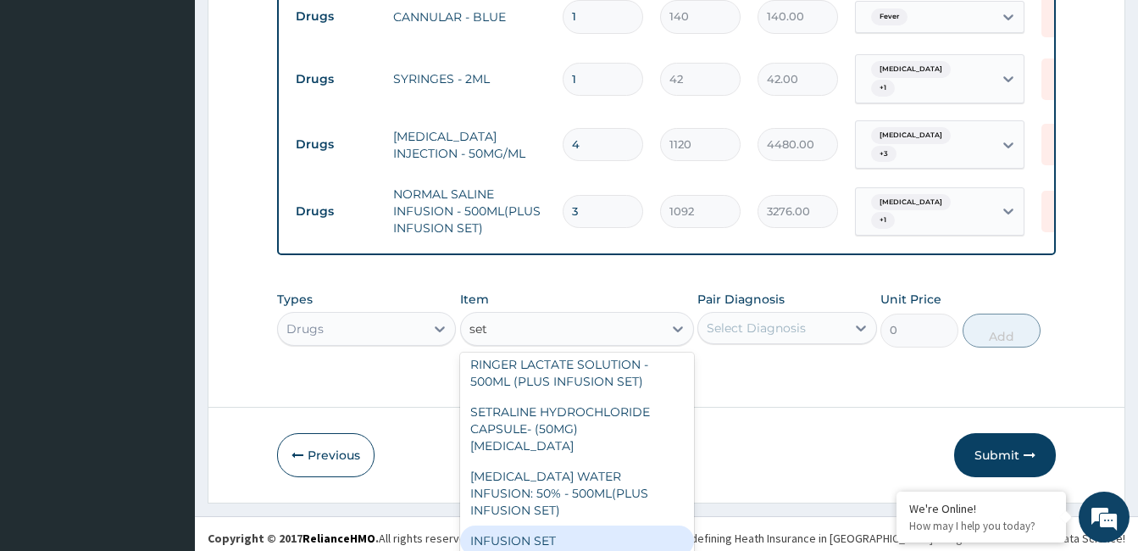
click at [596, 525] on div "INFUSION SET" at bounding box center [577, 540] width 234 height 31
type input "140"
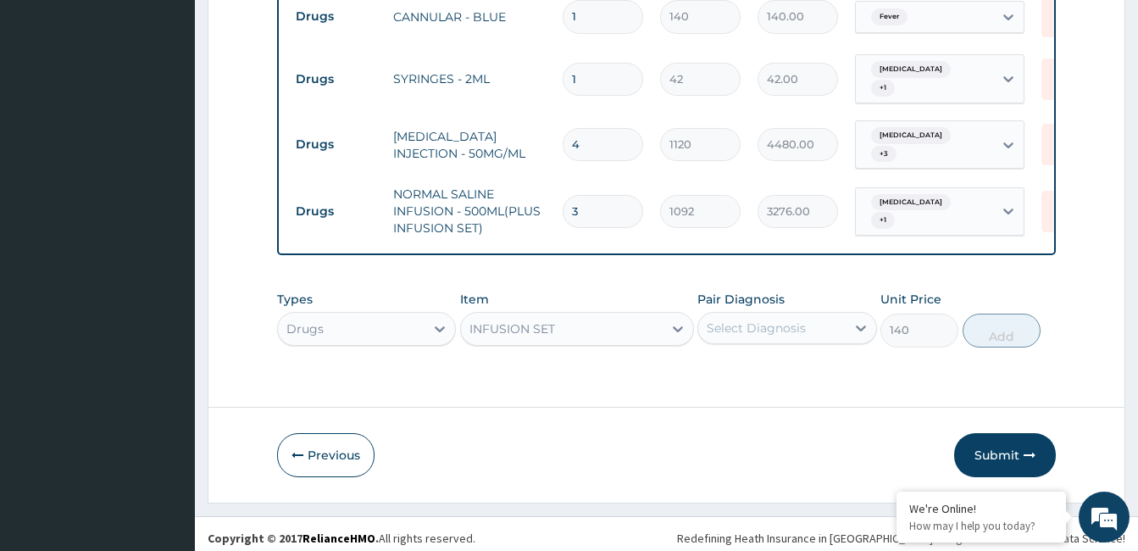
scroll to position [8, 0]
click at [763, 326] on div "Select Diagnosis" at bounding box center [771, 327] width 147 height 27
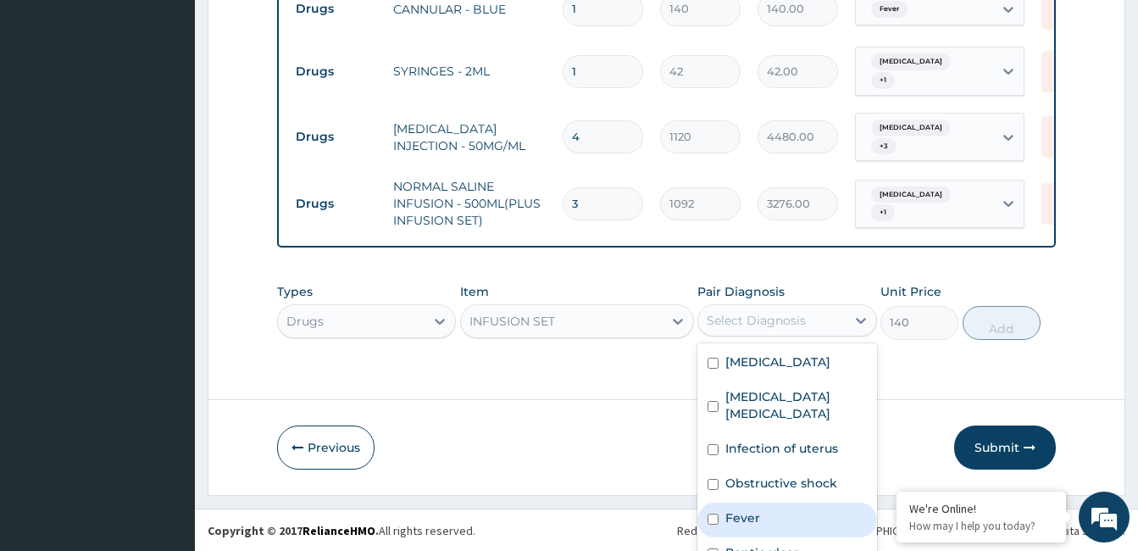
click at [745, 509] on label "Fever" at bounding box center [742, 517] width 35 height 17
checkbox input "true"
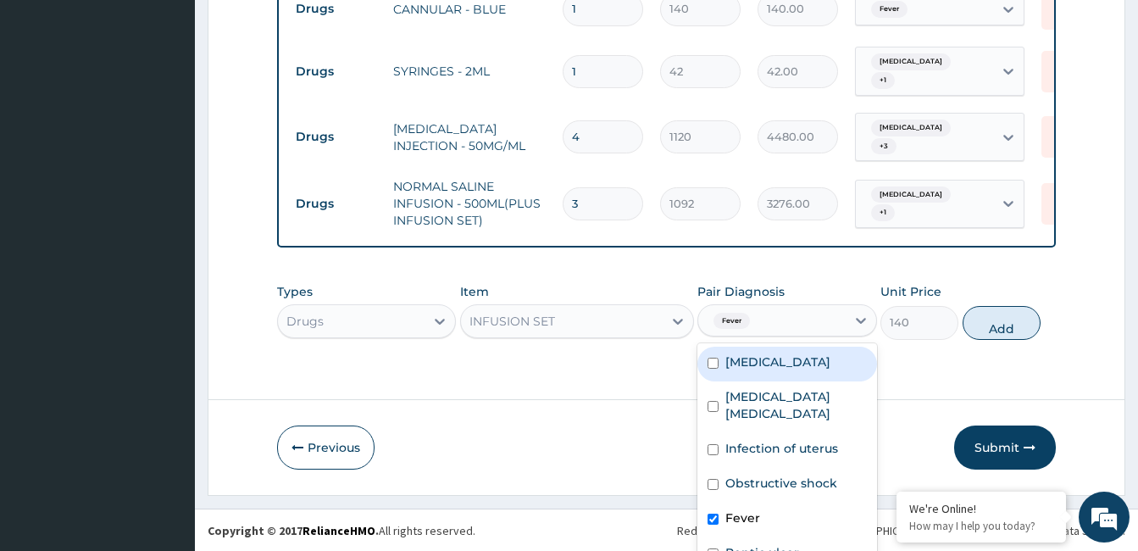
click at [742, 355] on label "Anemia" at bounding box center [777, 361] width 105 height 17
checkbox input "true"
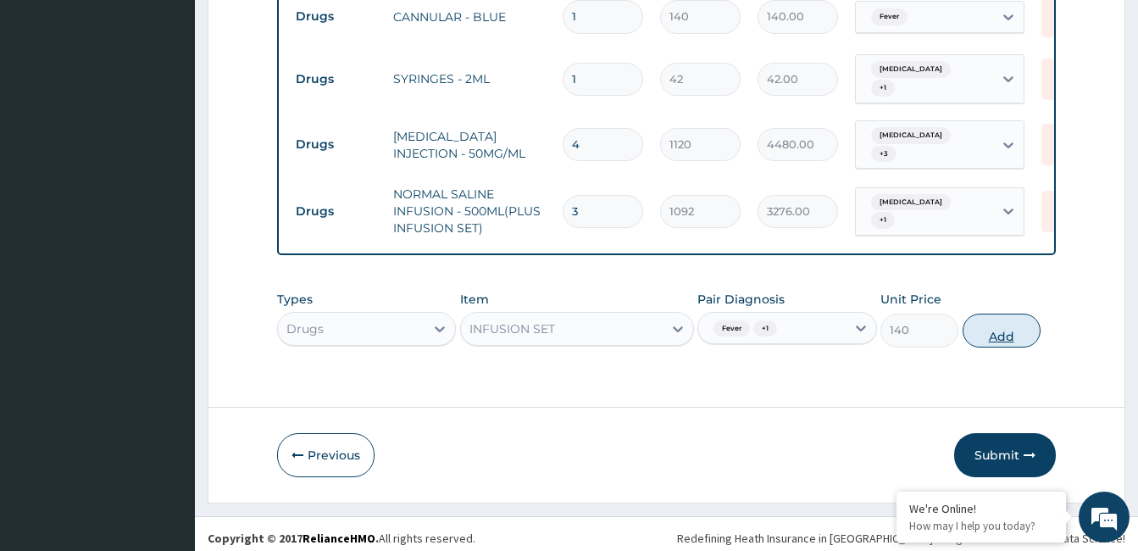
scroll to position [0, 0]
click at [1007, 315] on button "Add" at bounding box center [1001, 330] width 78 height 34
type input "0"
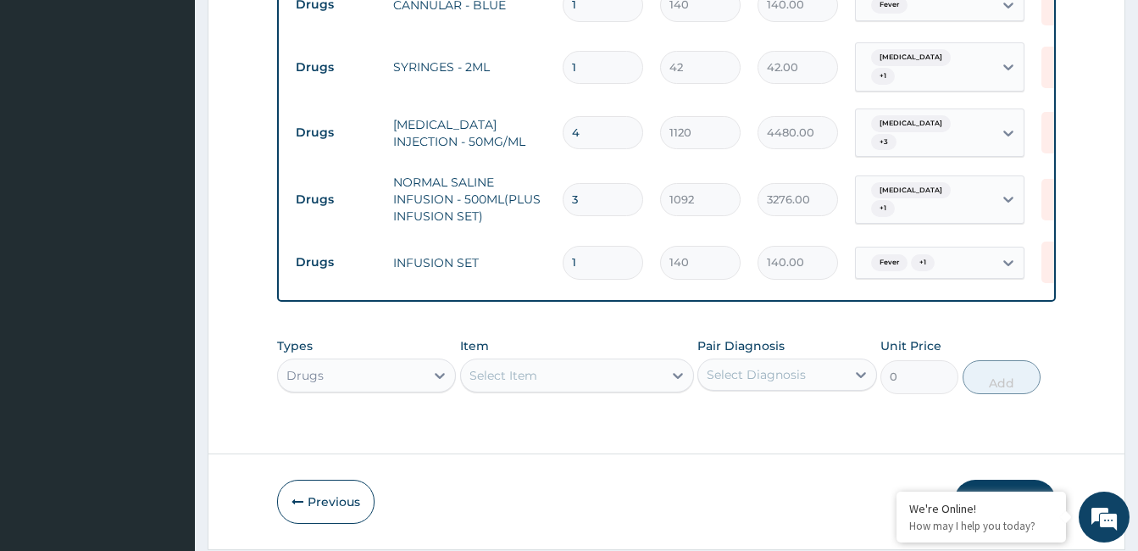
scroll to position [1284, 0]
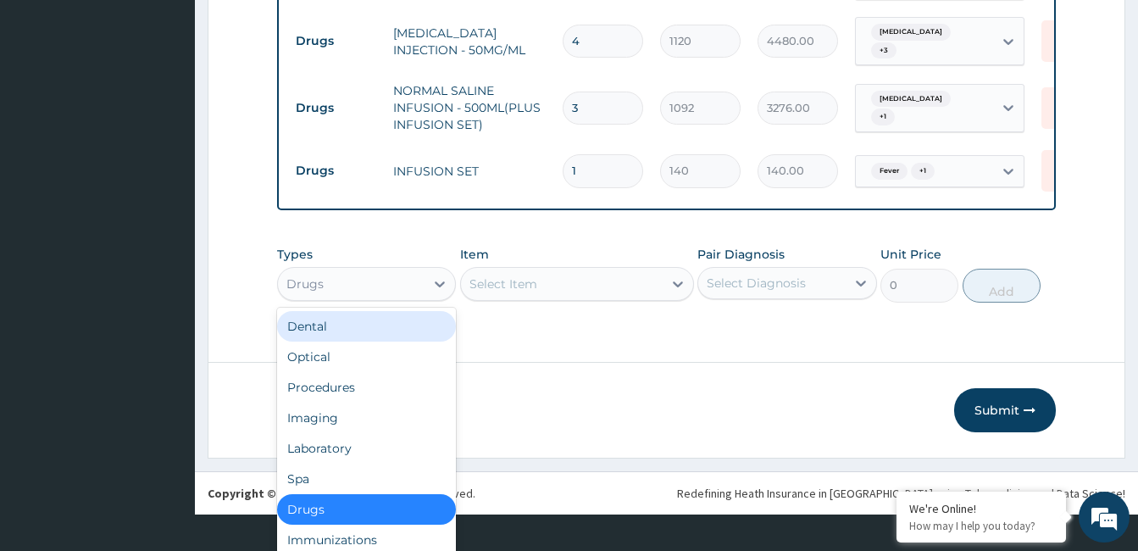
click at [348, 301] on div "option Drugs, selected. option Dental focused, 1 of 10. 10 results available. U…" at bounding box center [366, 284] width 179 height 34
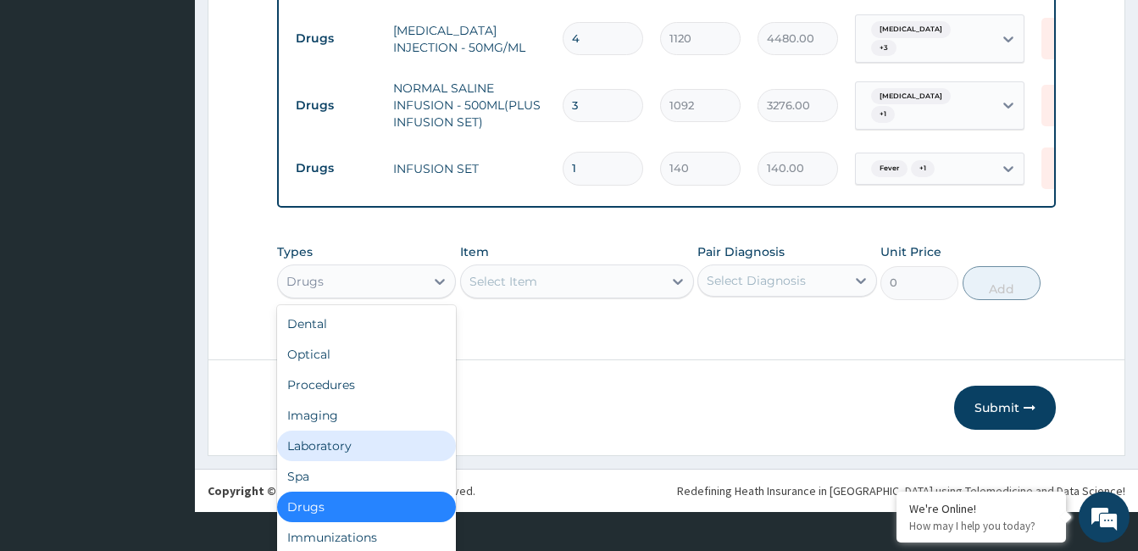
click at [337, 434] on div "Laboratory" at bounding box center [366, 445] width 179 height 31
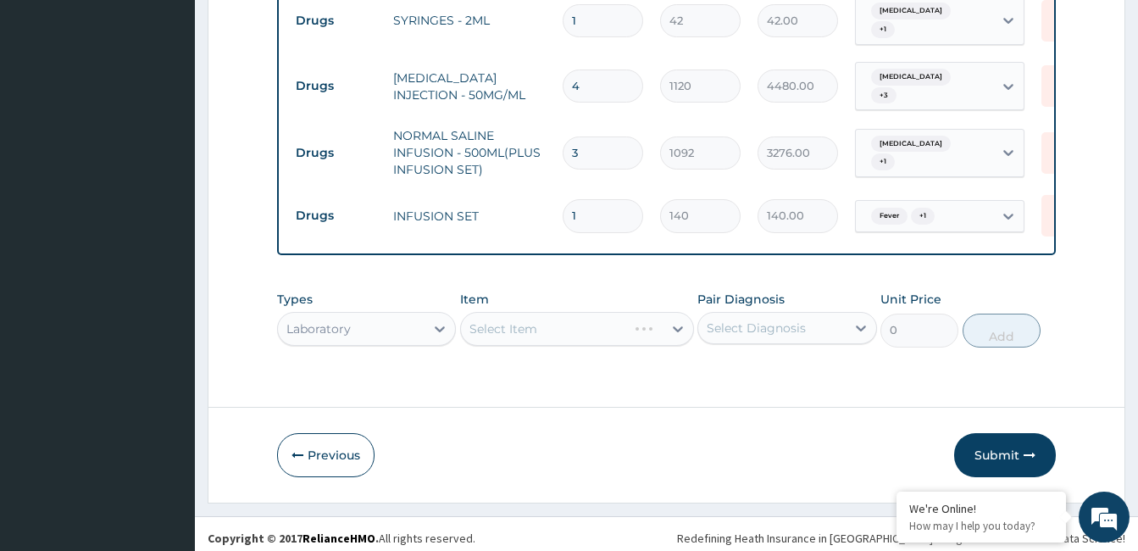
scroll to position [0, 0]
click at [572, 319] on div "Select Item" at bounding box center [577, 329] width 234 height 34
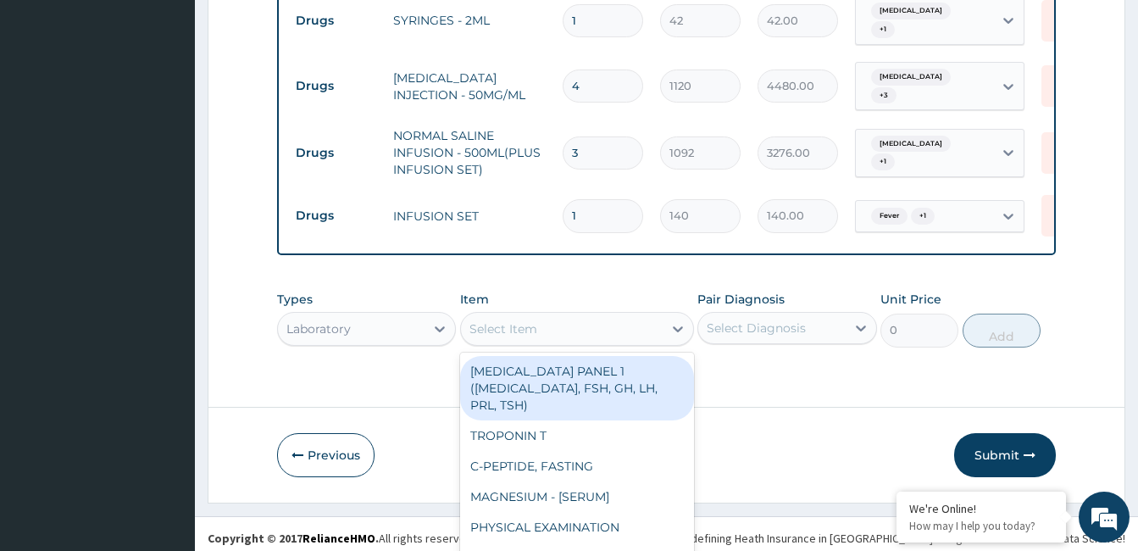
click at [572, 319] on div "option INFUSION SET, selected. option PITUITARY PANEL 1 (CORTISOL, FSH, GH, LH,…" at bounding box center [577, 329] width 234 height 34
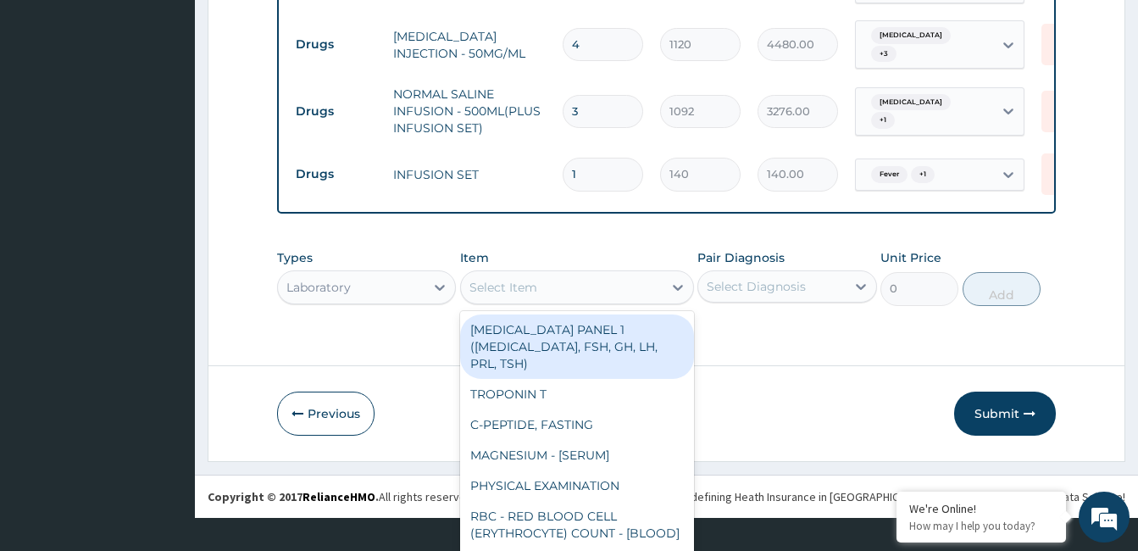
scroll to position [48, 0]
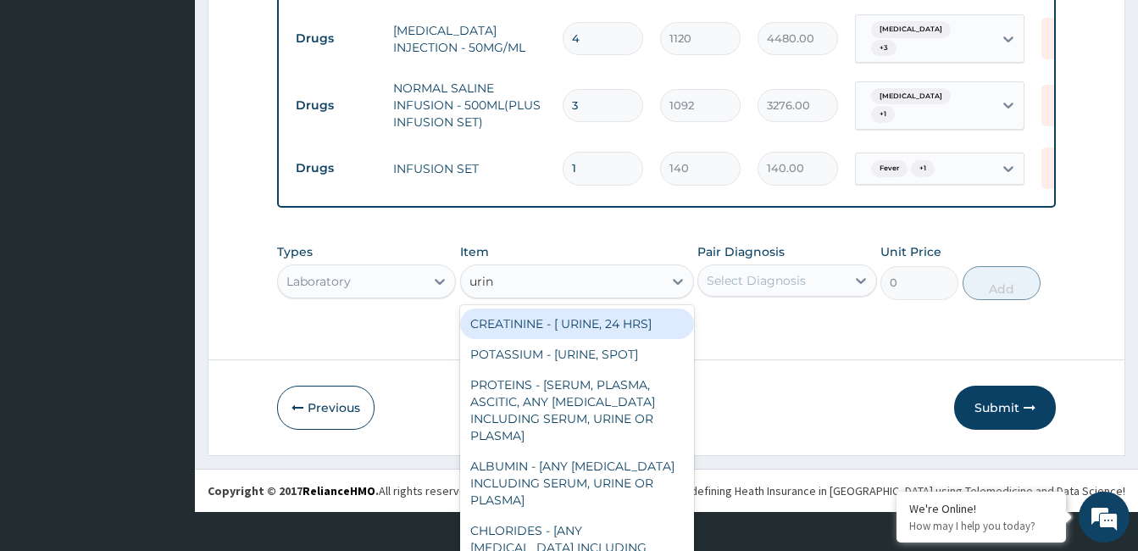
type input "urina"
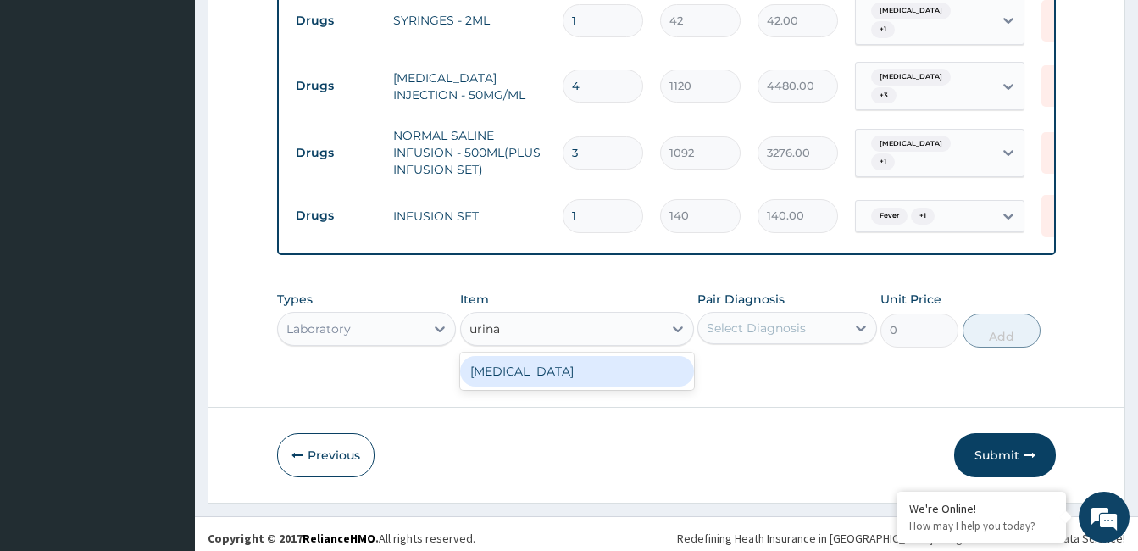
type input "2187.5"
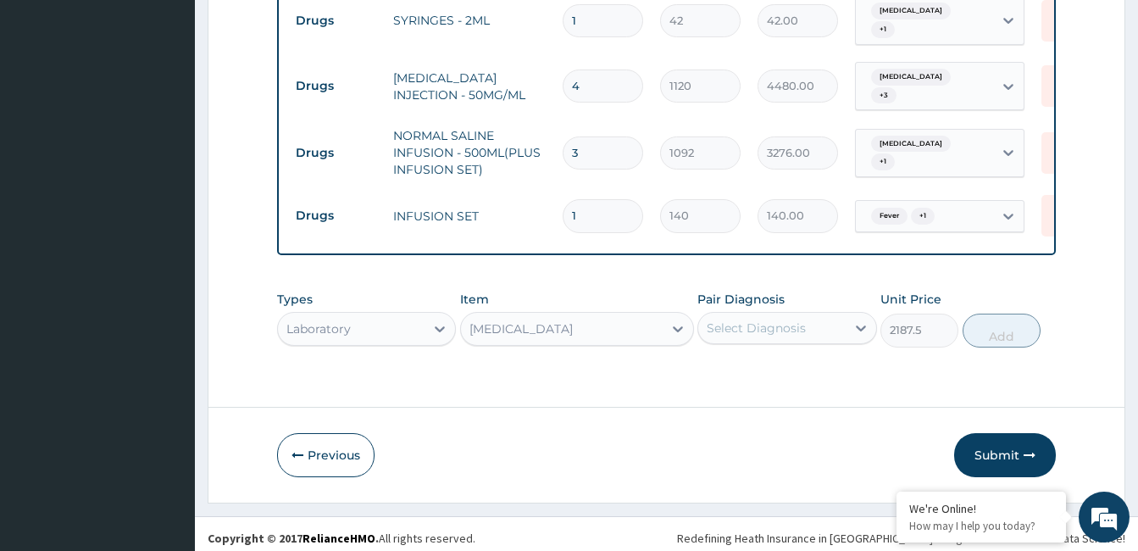
scroll to position [8, 0]
click at [768, 319] on div "Select Diagnosis" at bounding box center [756, 327] width 99 height 17
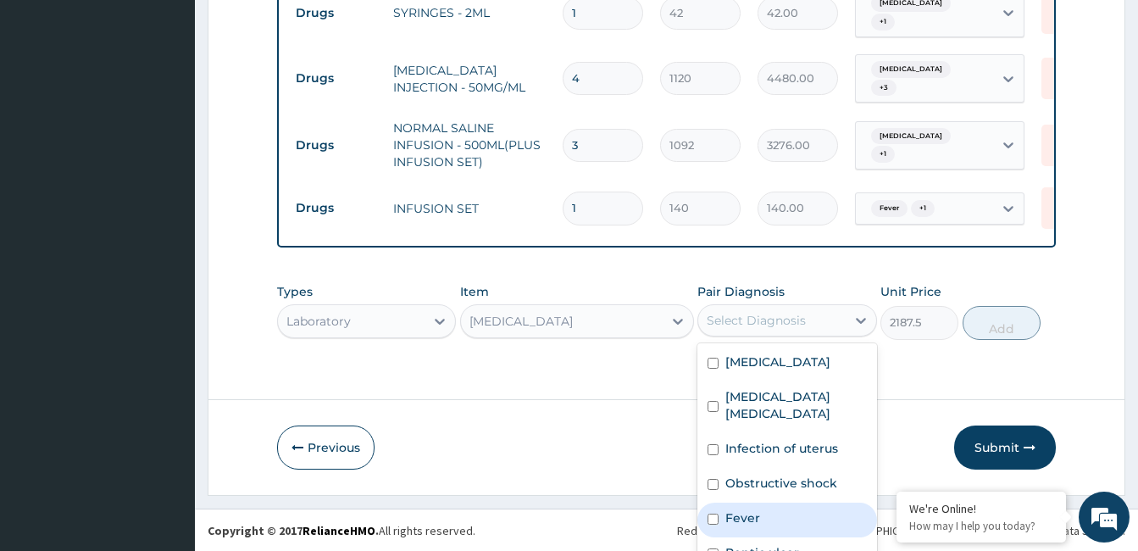
click at [747, 502] on div "Fever" at bounding box center [786, 519] width 179 height 35
checkbox input "true"
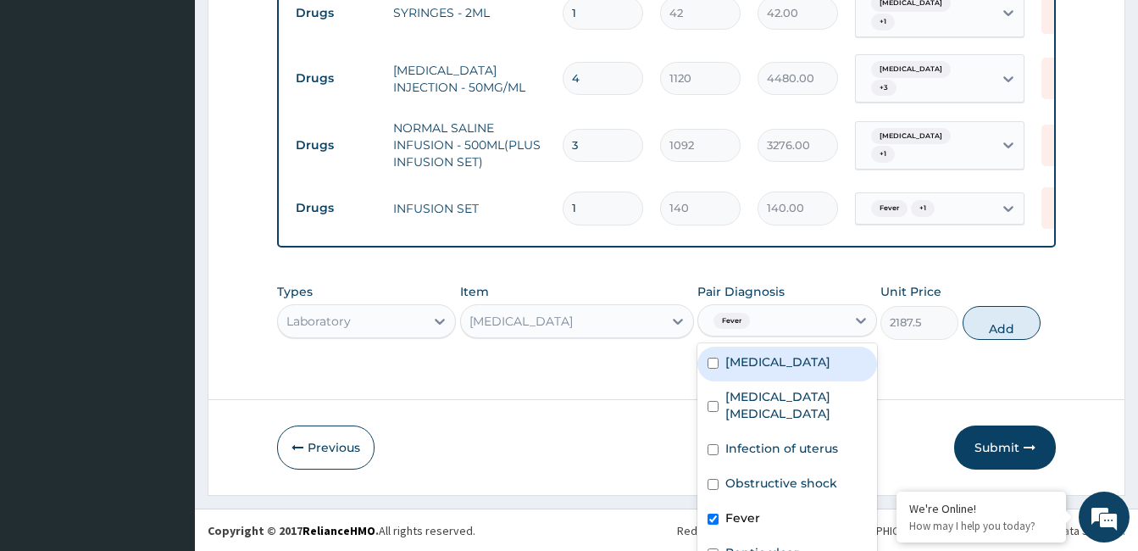
click at [745, 353] on label "Anemia" at bounding box center [777, 361] width 105 height 17
checkbox input "true"
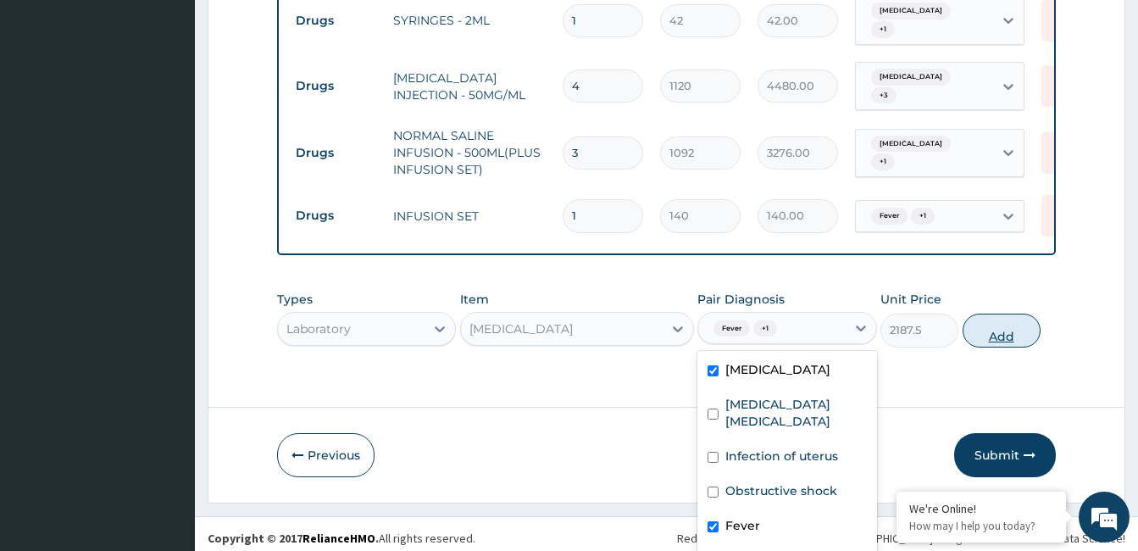
click at [991, 313] on button "Add" at bounding box center [1001, 330] width 78 height 34
type input "0"
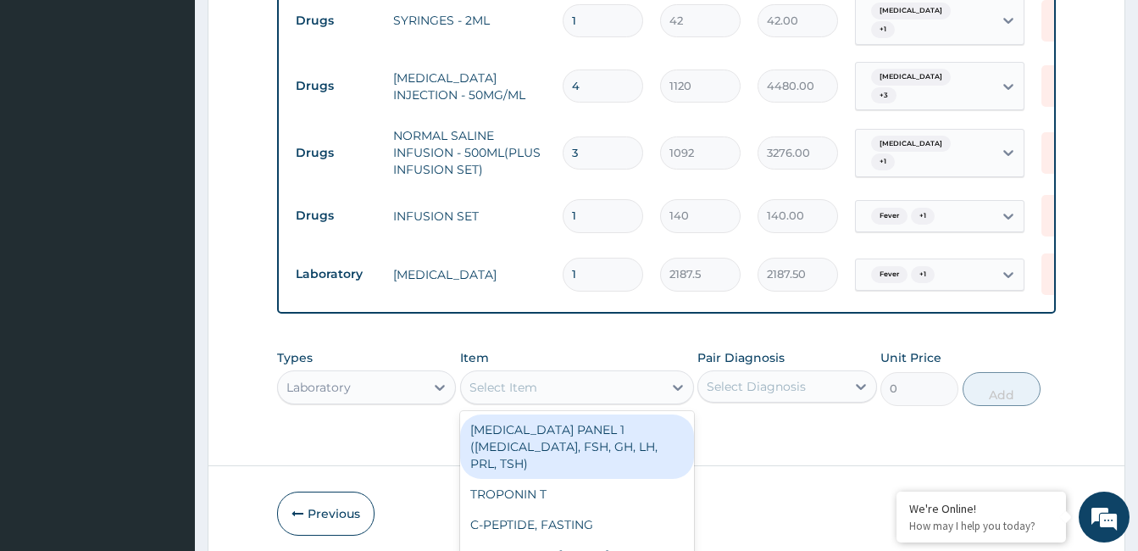
click at [585, 372] on div "option URINALYSIS, selected. option PITUITARY PANEL 1 (CORTISOL, FSH, GH, LH, P…" at bounding box center [577, 387] width 234 height 34
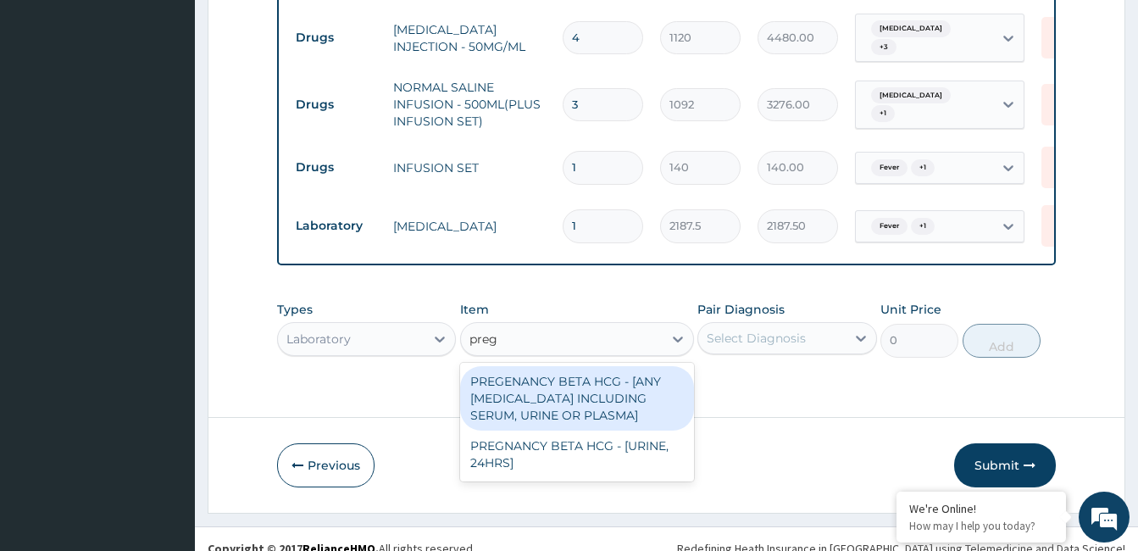
type input "pregn"
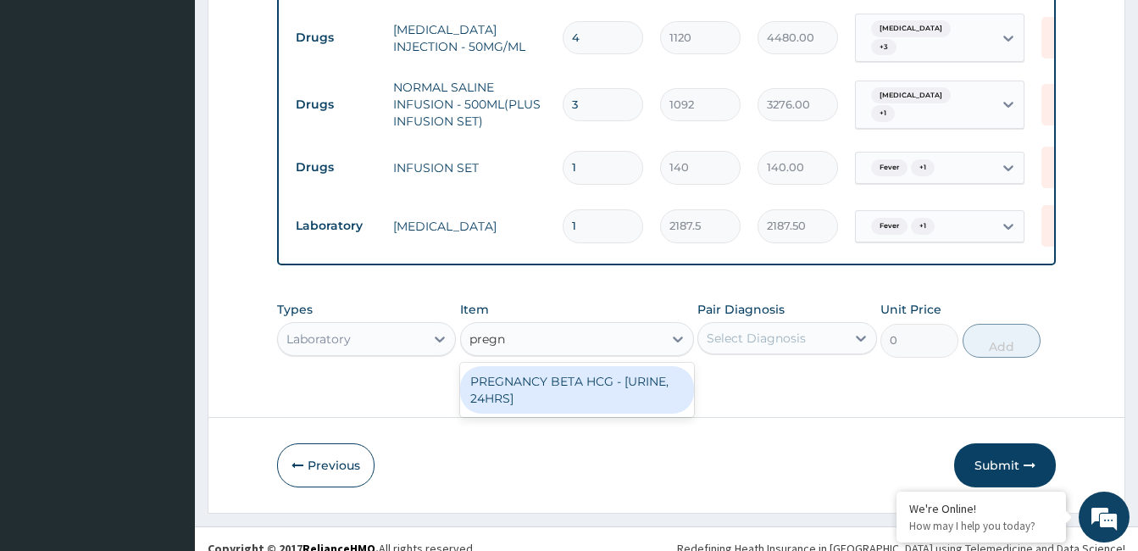
click at [585, 372] on div "PREGNANCY BETA HCG - [URINE, 24HRS]" at bounding box center [577, 389] width 234 height 47
type input "2500"
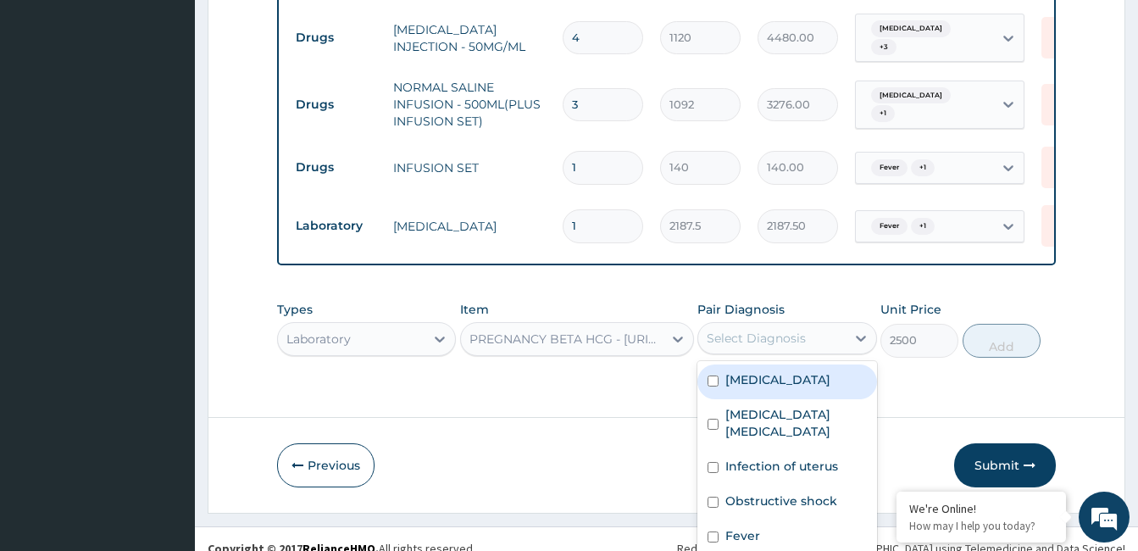
scroll to position [8, 0]
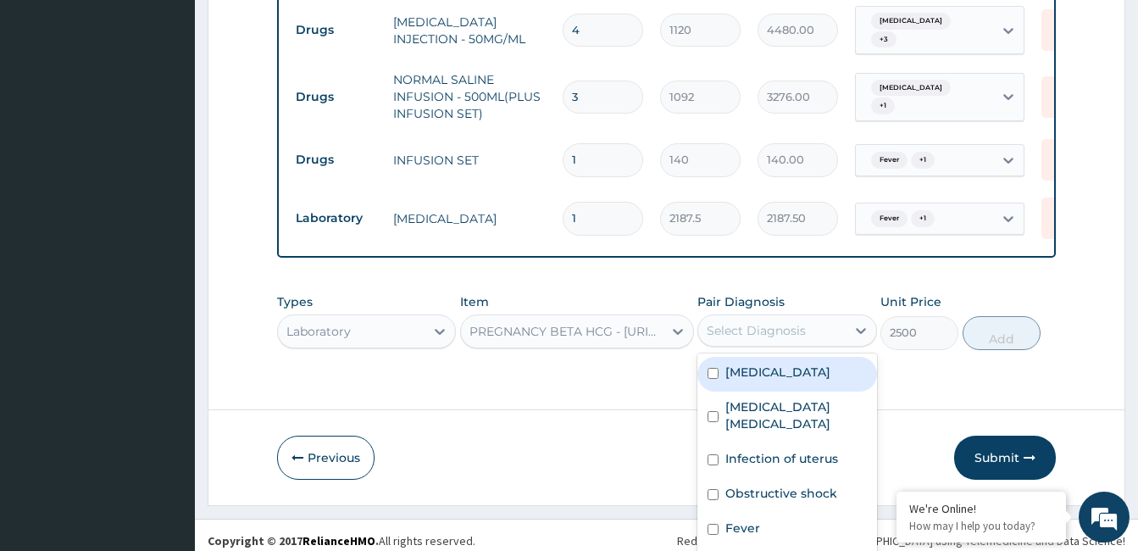
click at [810, 325] on div "Select Diagnosis" at bounding box center [771, 330] width 147 height 27
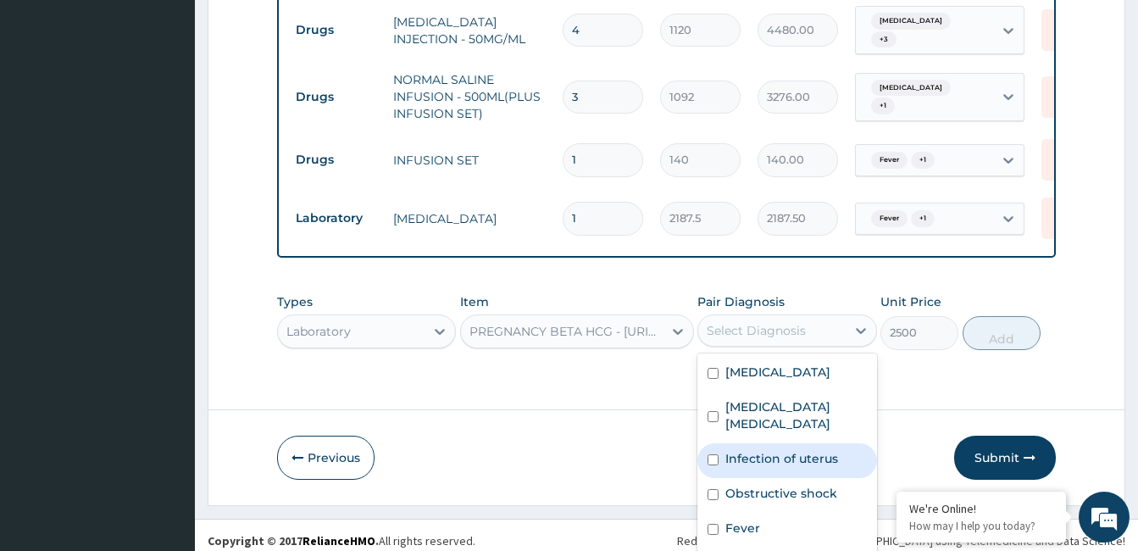
scroll to position [1343, 0]
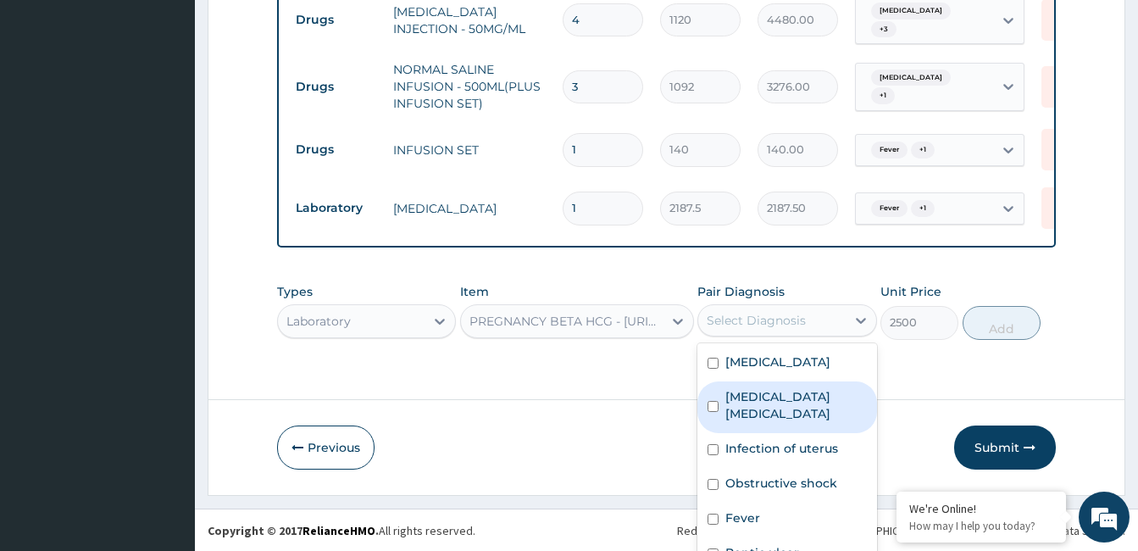
click at [785, 388] on label "Uterine fibroid polyp" at bounding box center [795, 405] width 141 height 34
checkbox input "true"
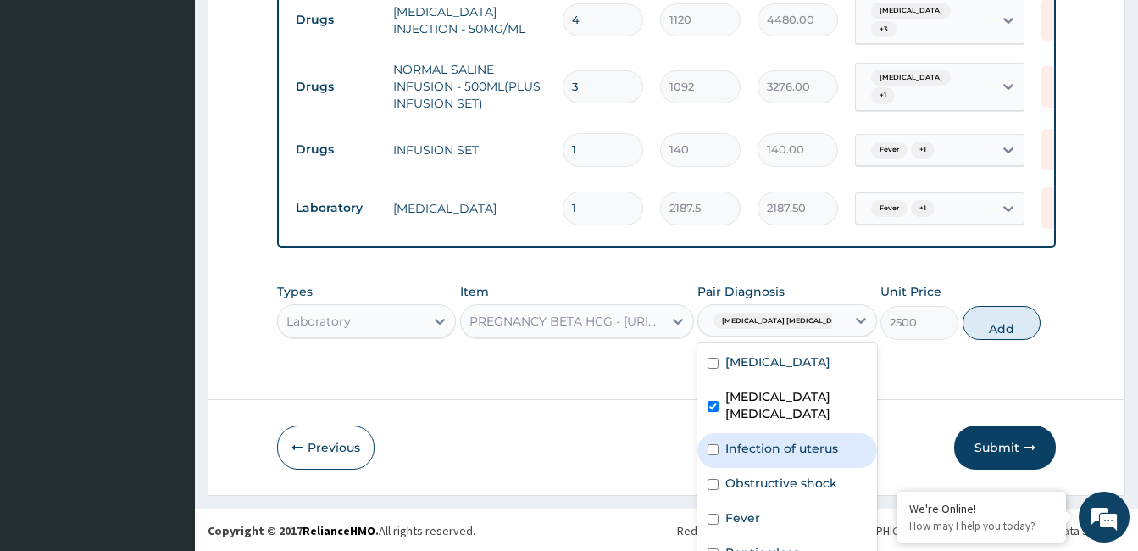
click at [779, 440] on label "Infection of uterus" at bounding box center [781, 448] width 113 height 17
checkbox input "true"
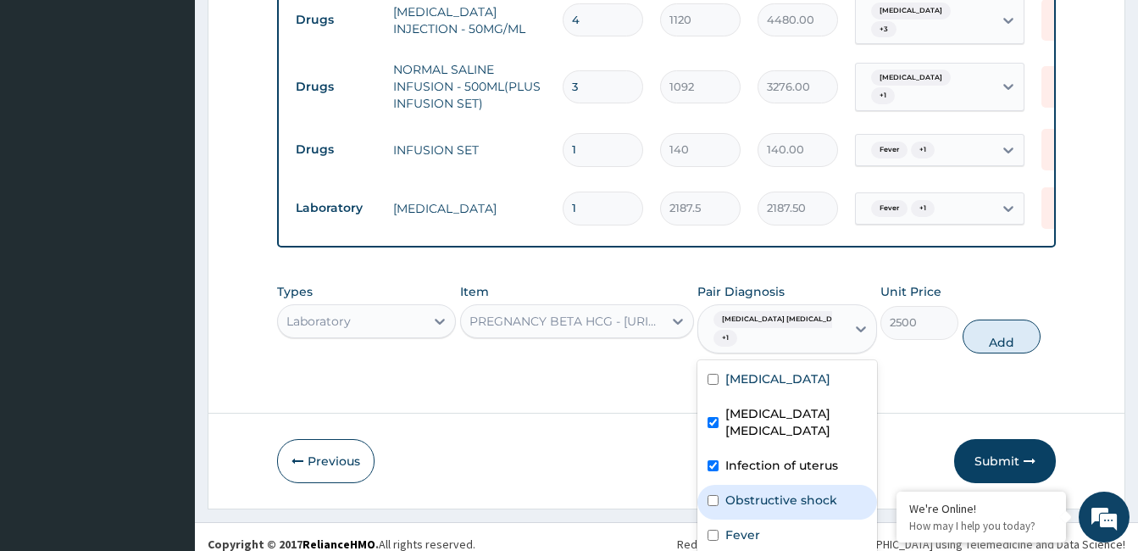
click at [776, 491] on label "Obstructive shock" at bounding box center [781, 499] width 112 height 17
checkbox input "true"
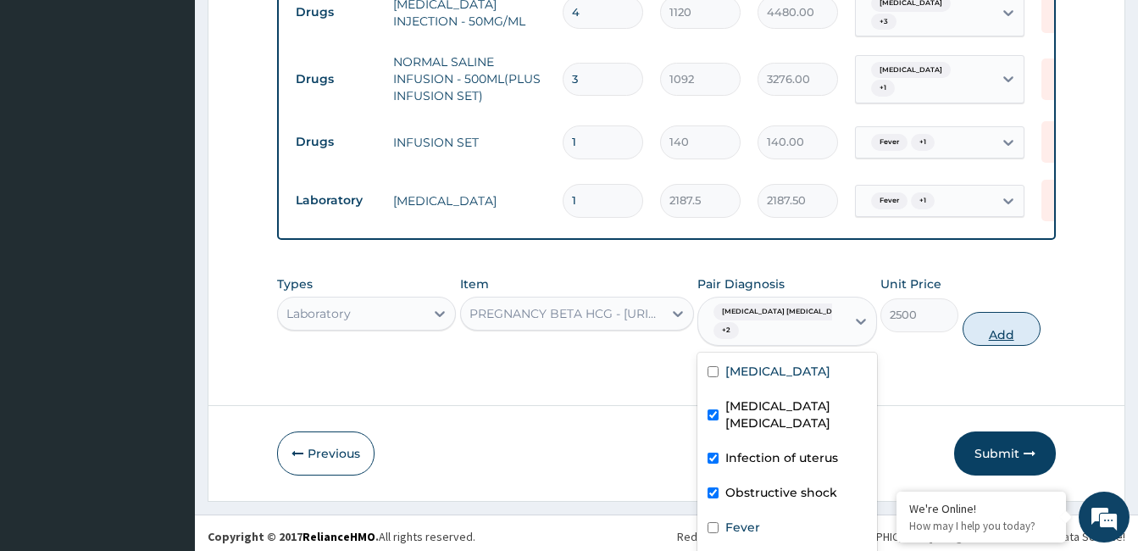
scroll to position [0, 0]
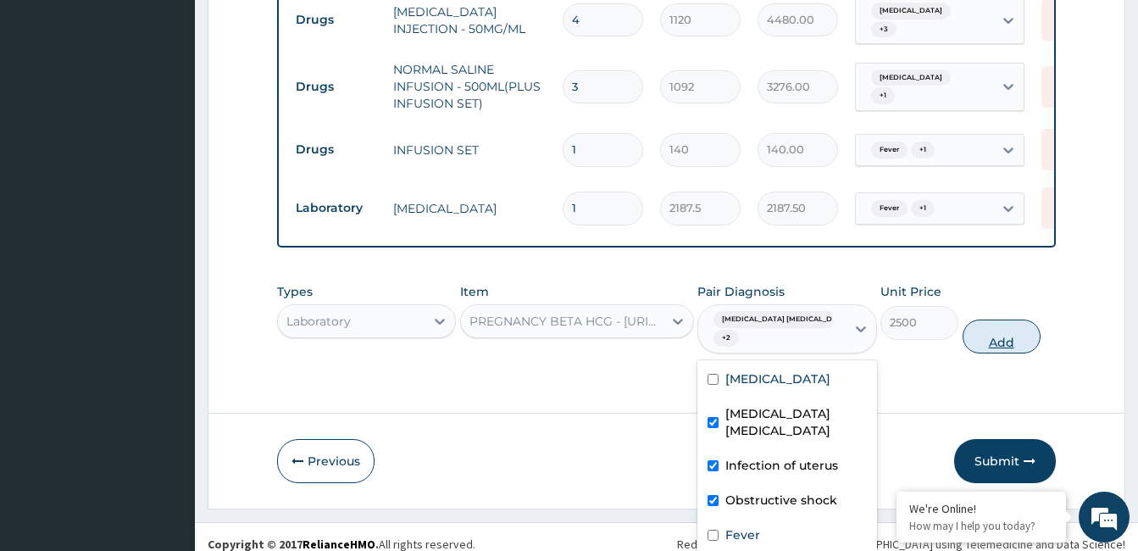
click at [977, 335] on button "Add" at bounding box center [1001, 336] width 78 height 34
type input "0"
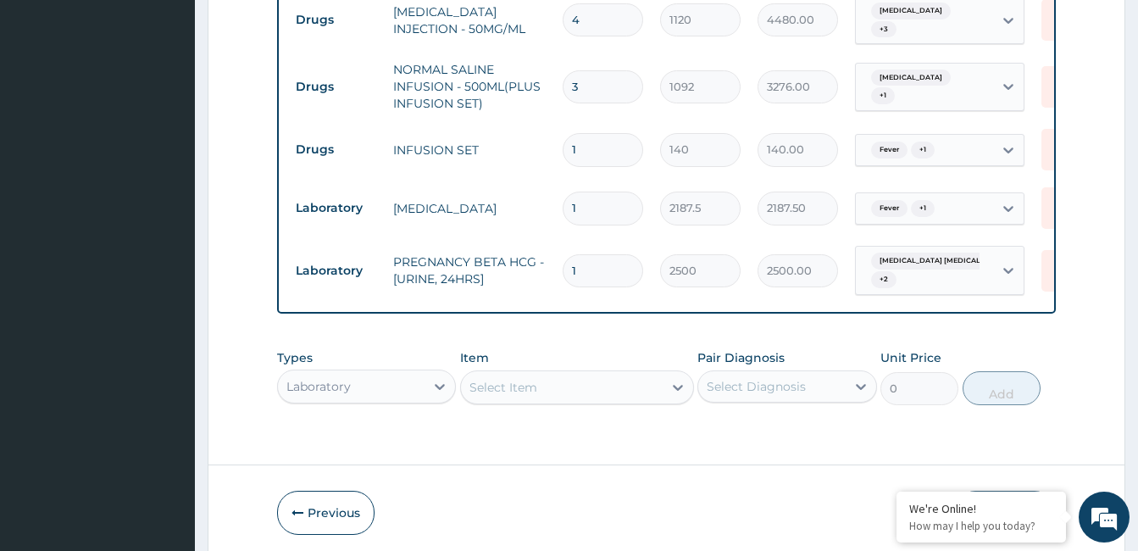
click at [594, 382] on div "Select Item" at bounding box center [577, 387] width 234 height 34
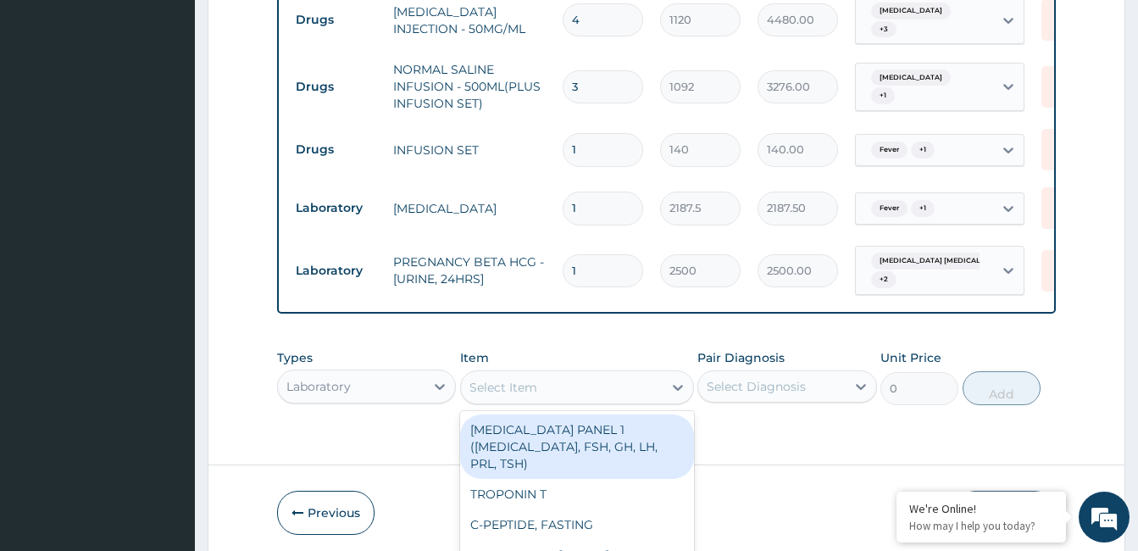
scroll to position [48, 0]
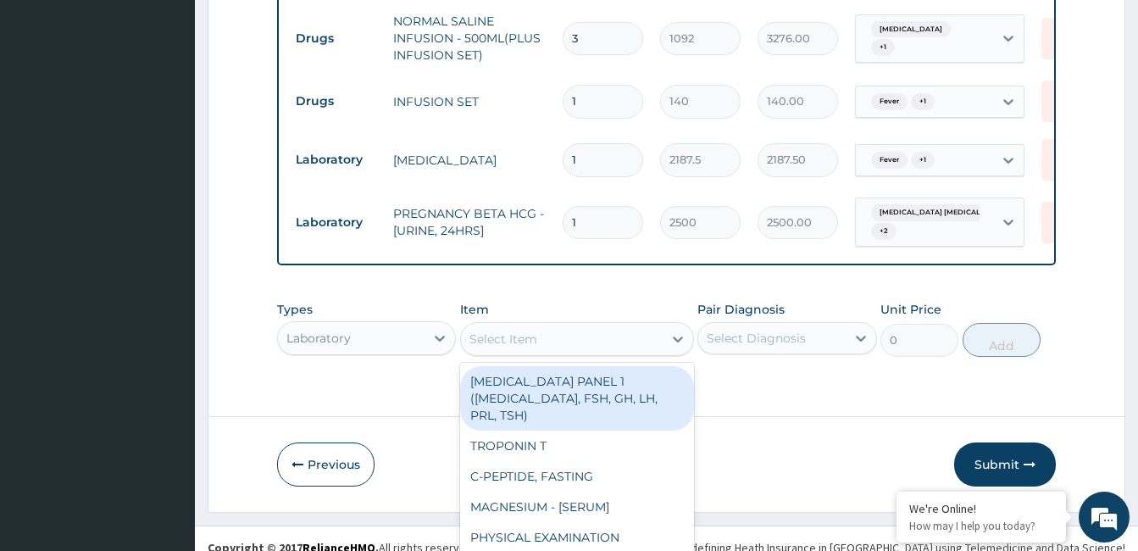
type input "g"
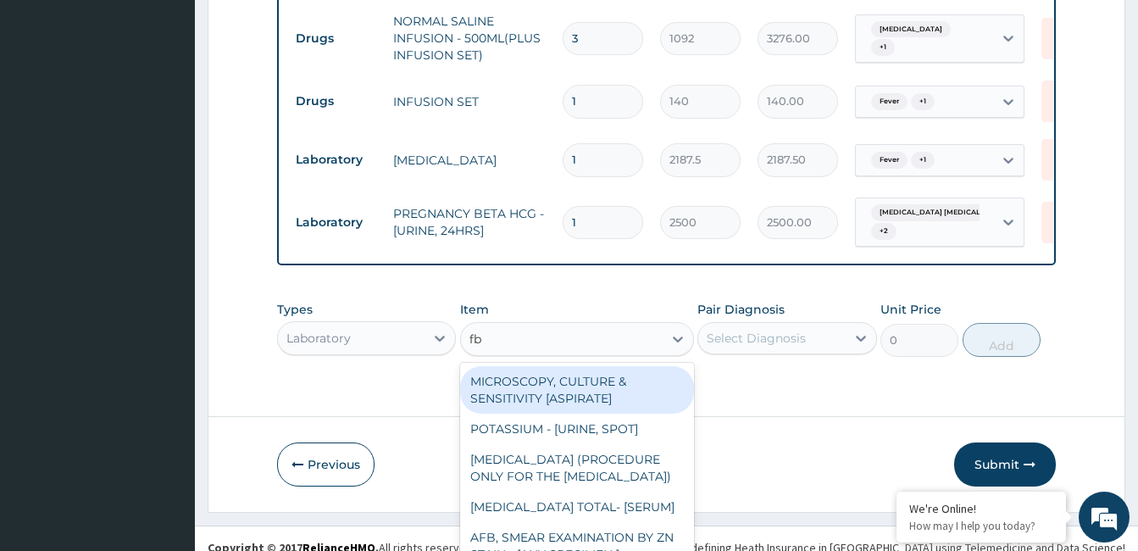
type input "fbc"
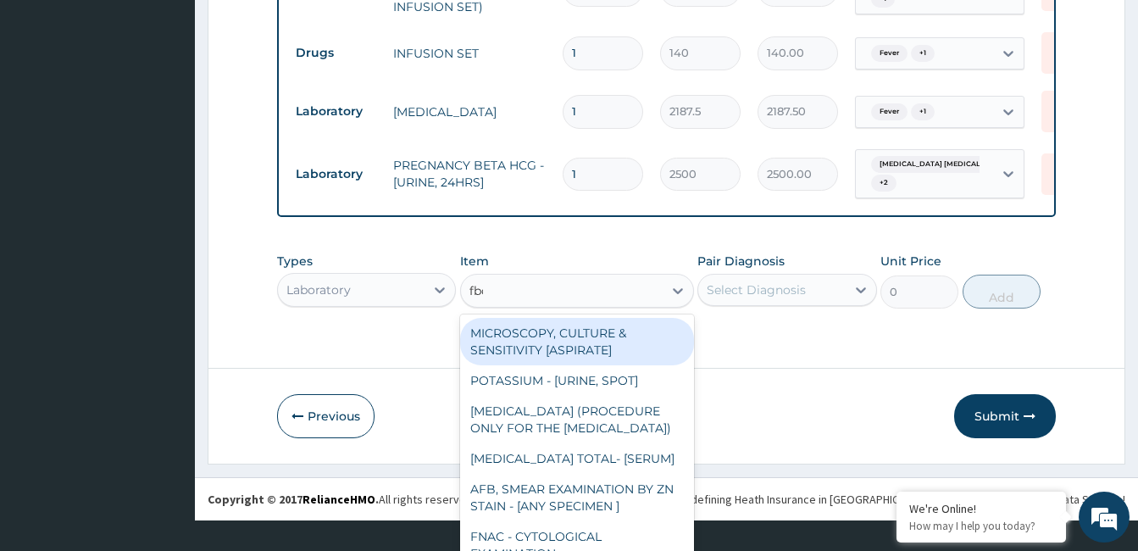
scroll to position [0, 0]
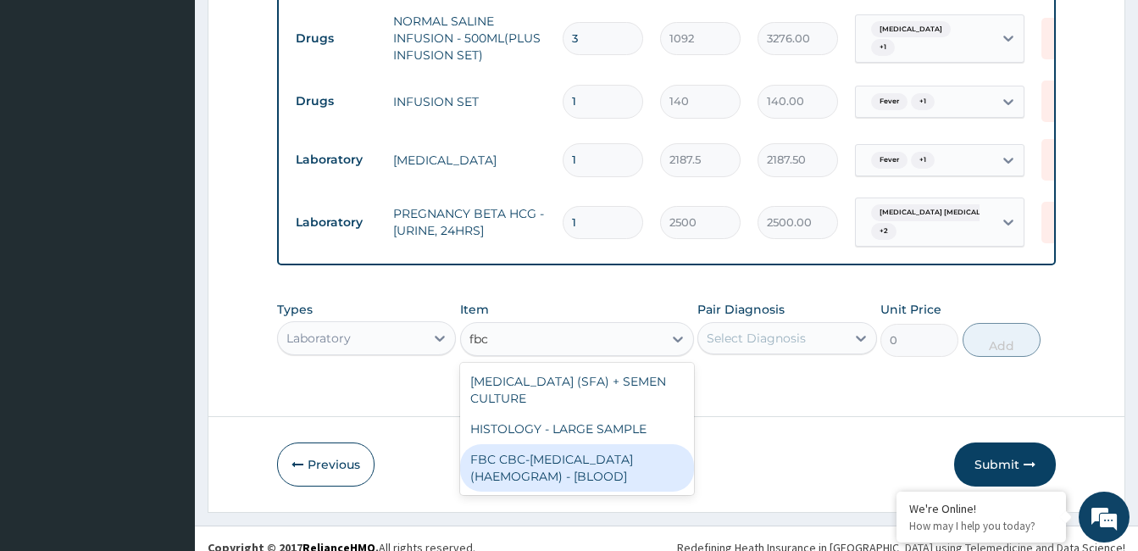
click at [606, 456] on div "FBC CBC-COMPLETE BLOOD COUNT (HAEMOGRAM) - [BLOOD]" at bounding box center [577, 467] width 234 height 47
type input "5000"
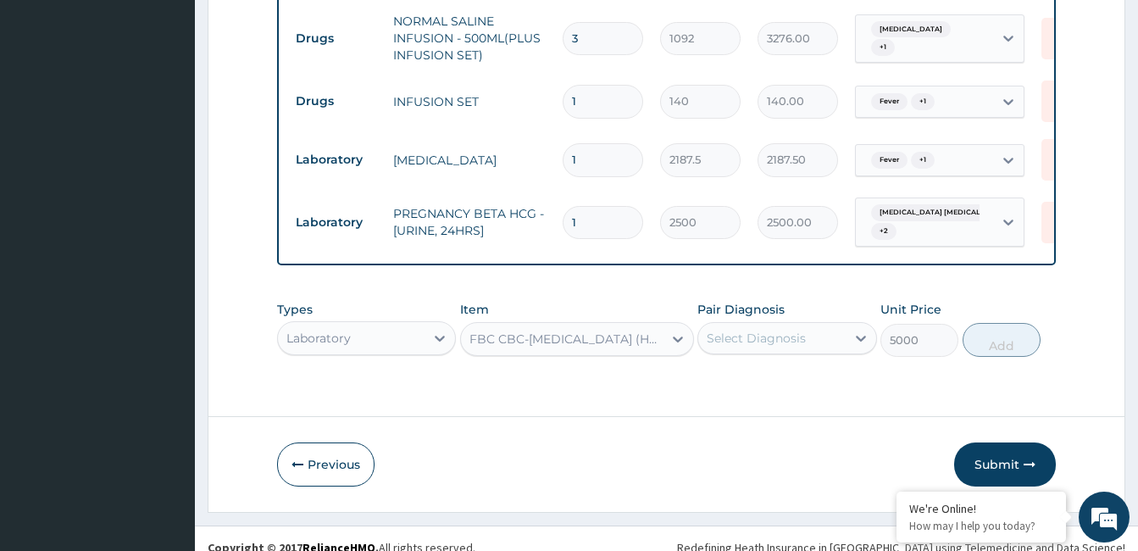
scroll to position [8, 0]
click at [818, 336] on div "Select Diagnosis" at bounding box center [786, 338] width 179 height 32
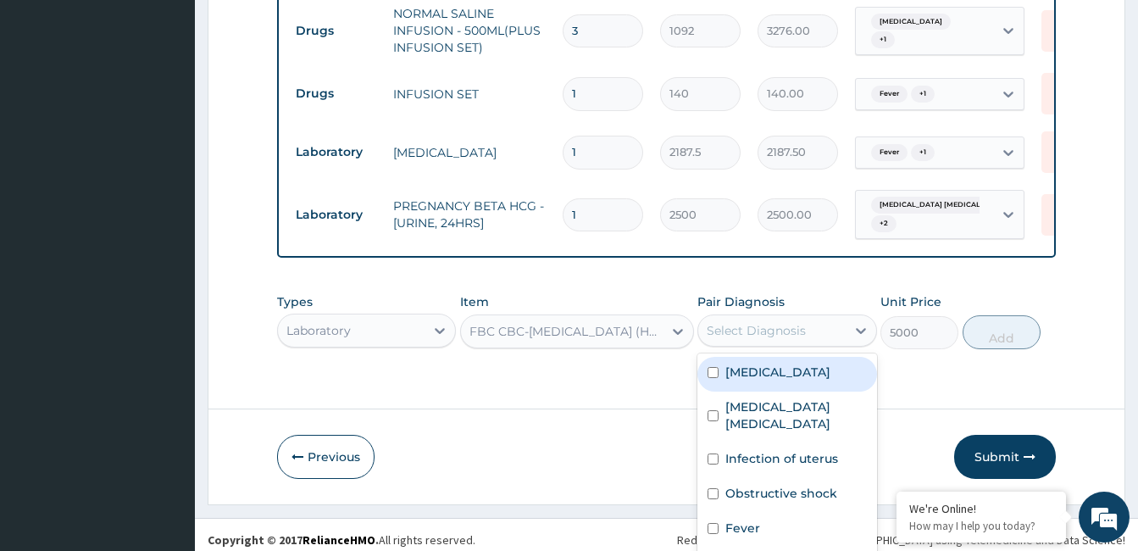
click at [785, 380] on div "Anemia" at bounding box center [786, 374] width 179 height 35
checkbox input "true"
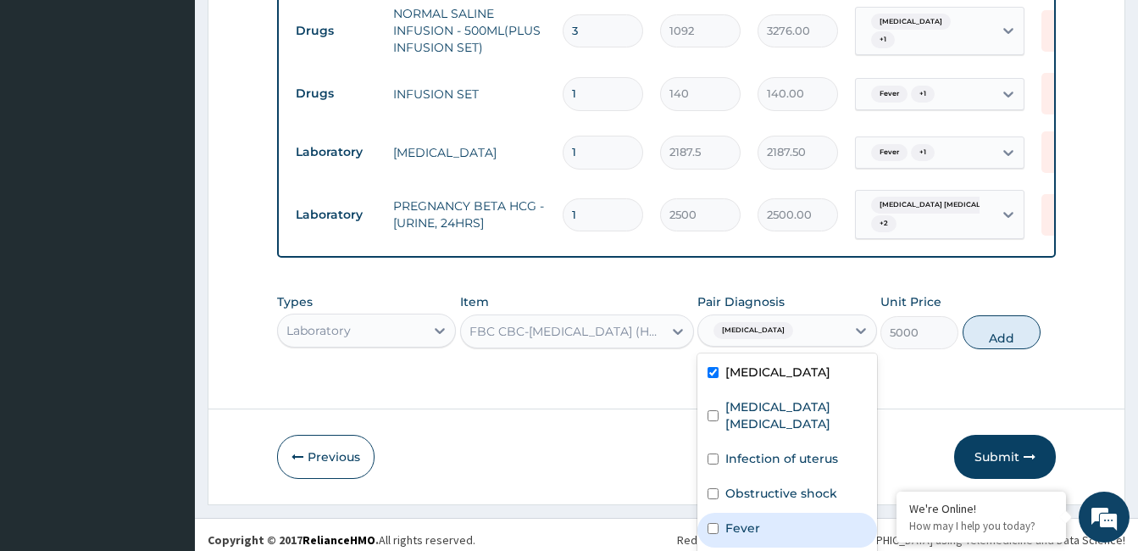
click at [749, 519] on label "Fever" at bounding box center [742, 527] width 35 height 17
checkbox input "true"
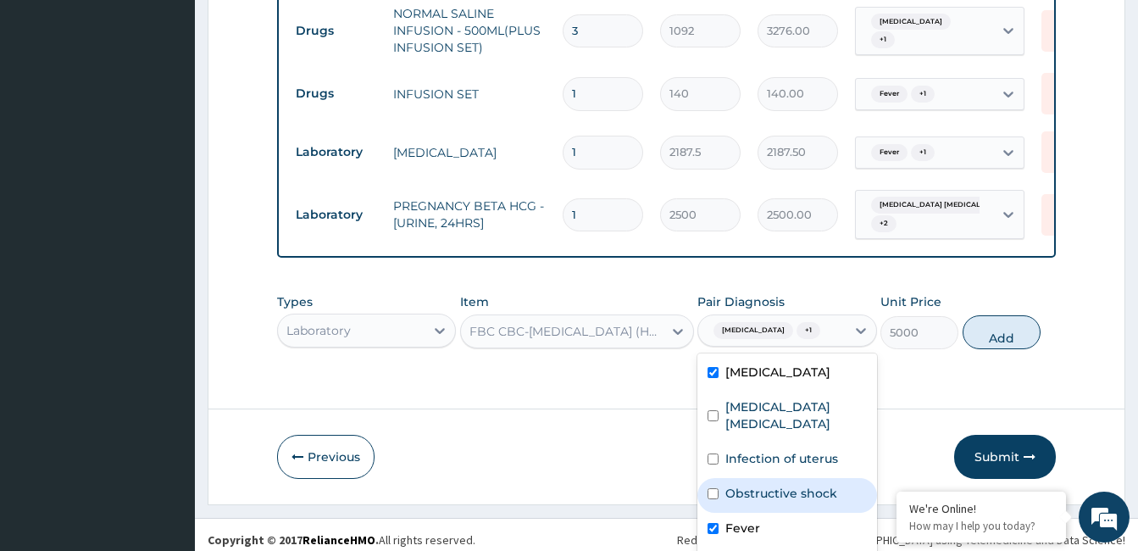
click at [752, 485] on label "Obstructive shock" at bounding box center [781, 493] width 112 height 17
checkbox input "true"
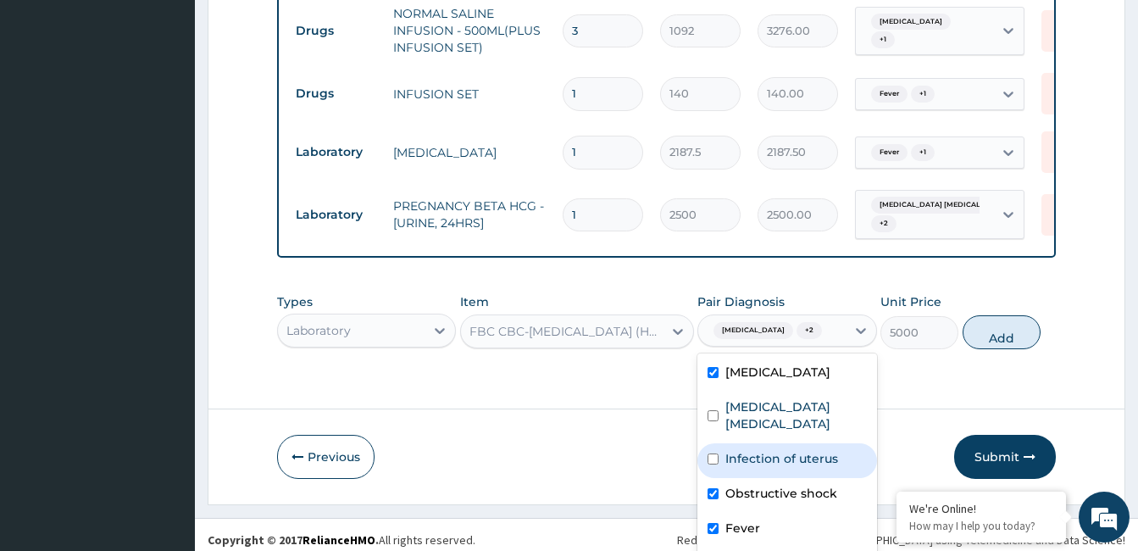
click at [752, 450] on label "Infection of uterus" at bounding box center [781, 458] width 113 height 17
checkbox input "true"
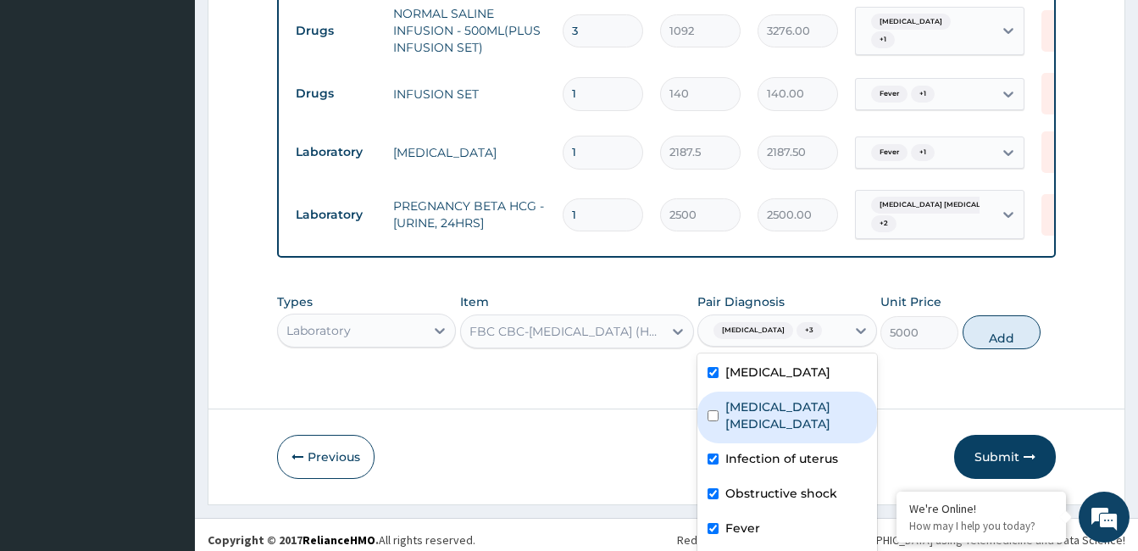
click at [754, 400] on label "Uterine fibroid polyp" at bounding box center [795, 415] width 141 height 34
checkbox input "true"
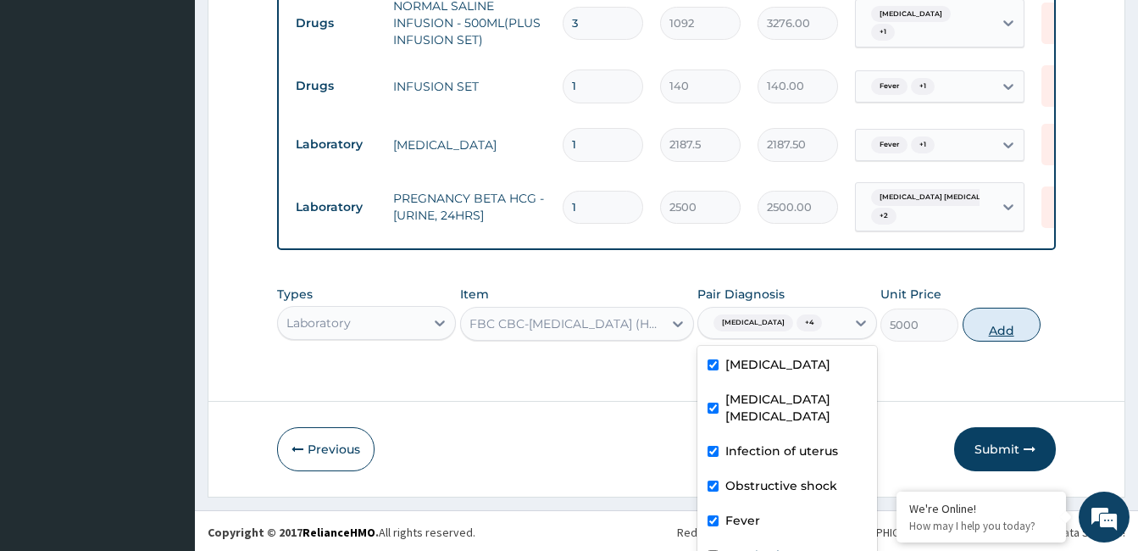
scroll to position [0, 0]
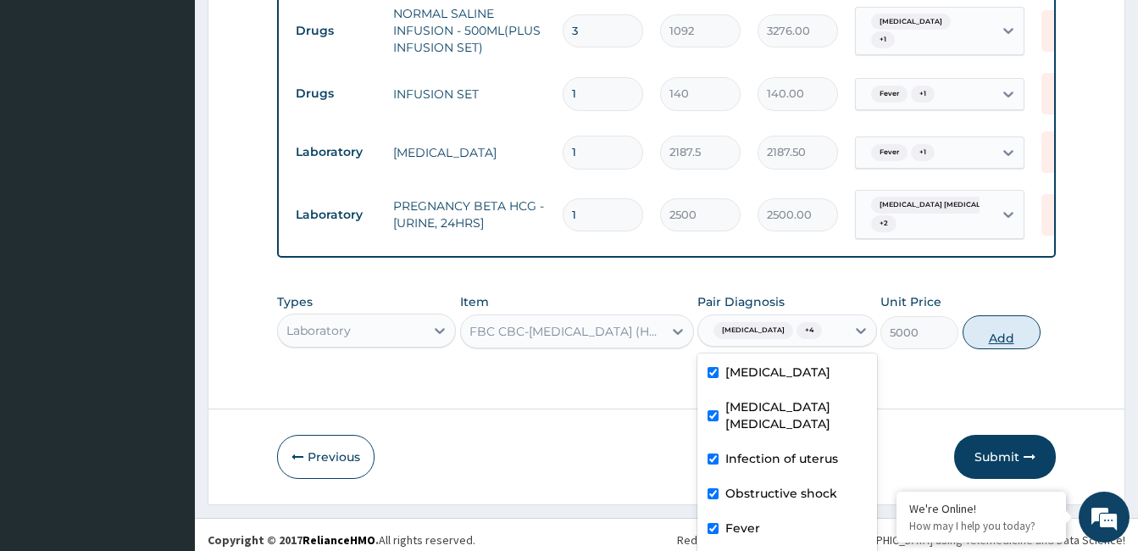
click at [974, 327] on button "Add" at bounding box center [1001, 332] width 78 height 34
type input "0"
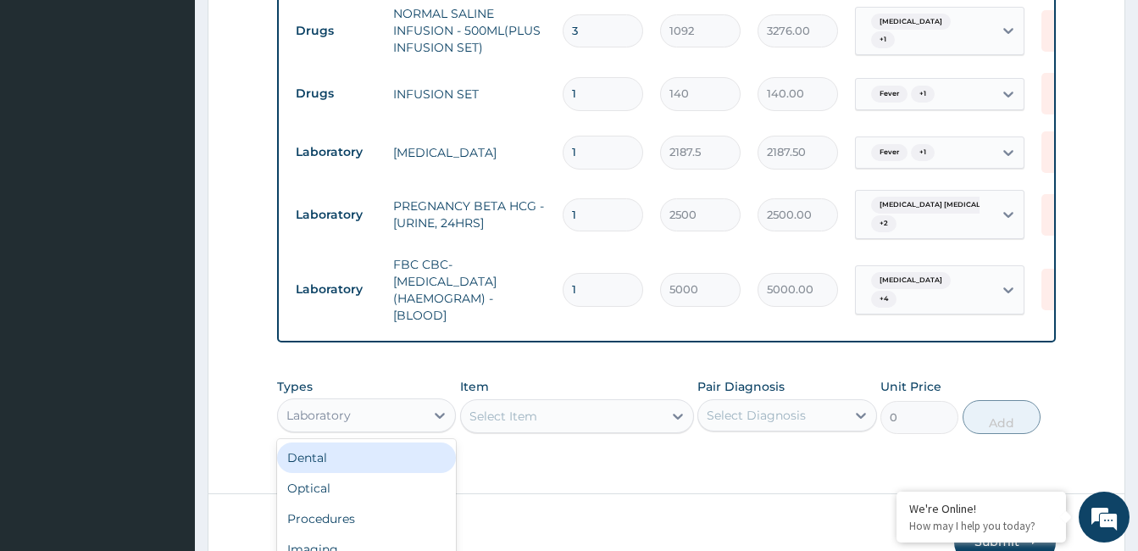
scroll to position [47, 0]
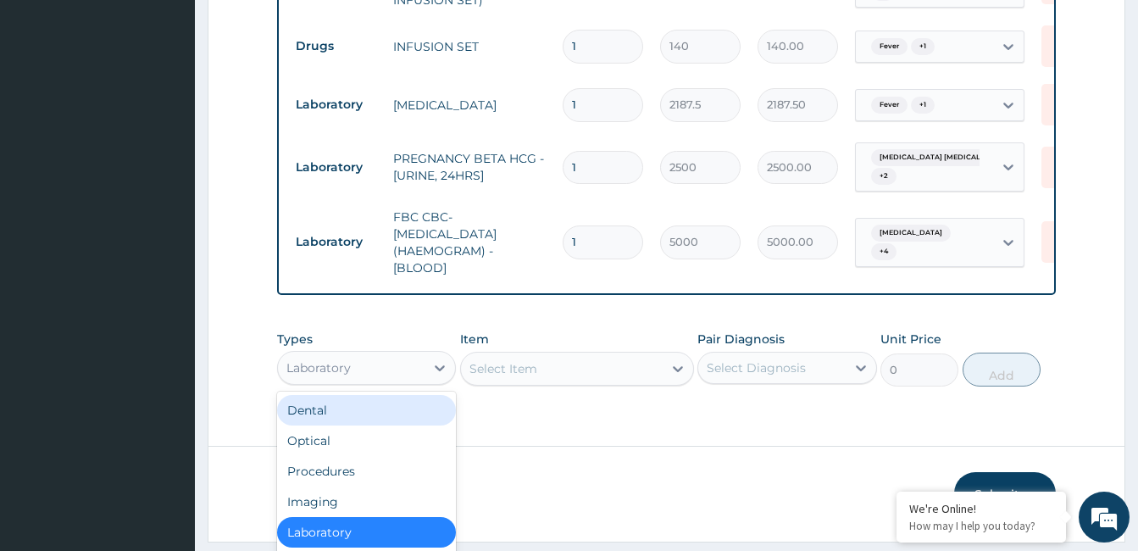
click at [416, 385] on div "option Laboratory, selected. option Dental focused, 1 of 10. 10 results availab…" at bounding box center [366, 368] width 179 height 34
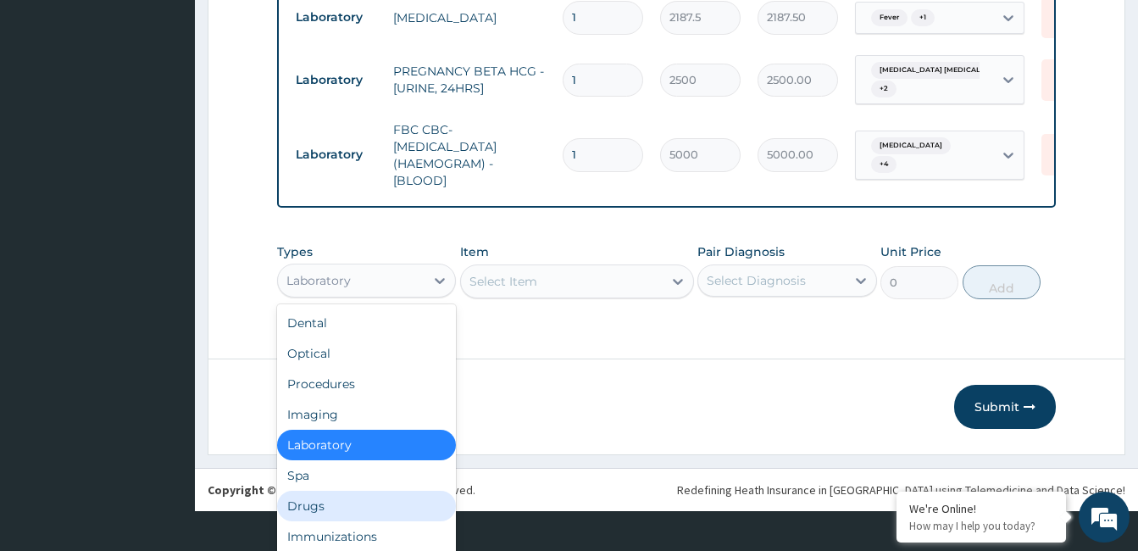
click at [372, 502] on div "Drugs" at bounding box center [366, 506] width 179 height 31
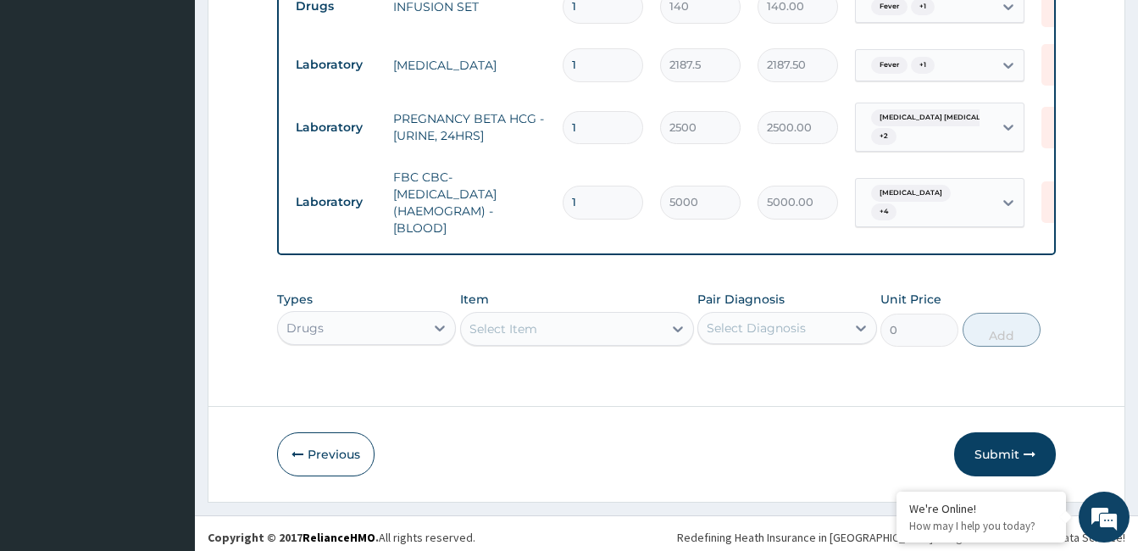
click at [657, 324] on div "Types option Drugs, selected. Select is focused ,type to refine list, press Dow…" at bounding box center [666, 318] width 779 height 73
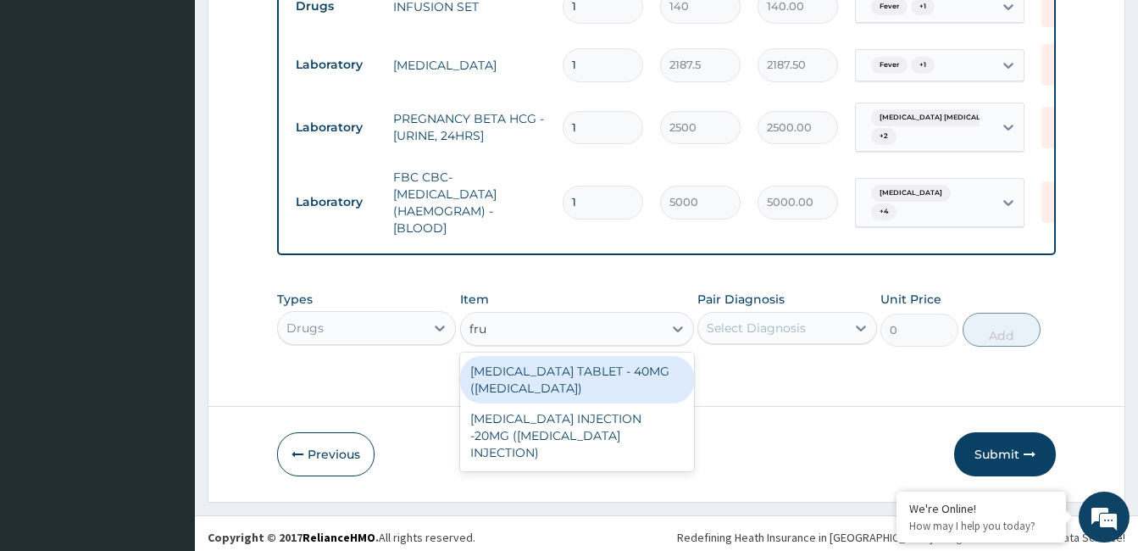
type input "frus"
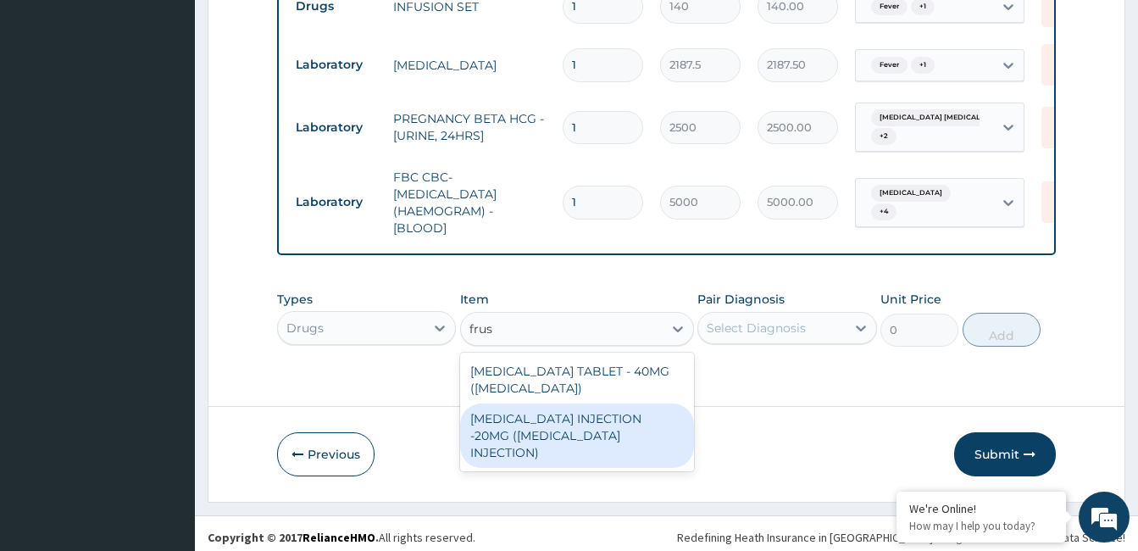
click at [607, 412] on div "FRUSEMIDE INJECTION -20MG (LASIX INJECTION)" at bounding box center [577, 435] width 234 height 64
type input "336"
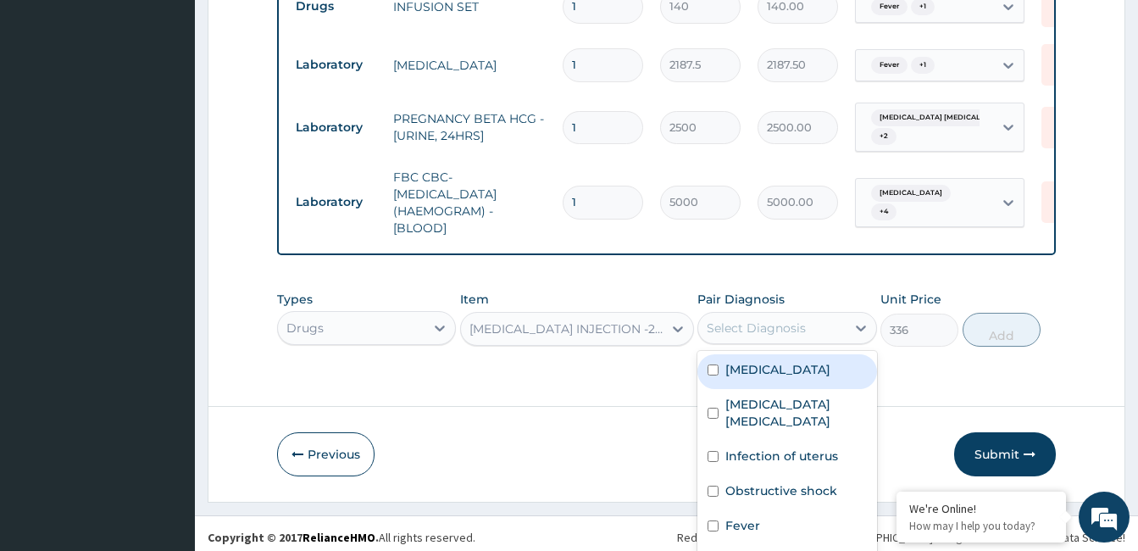
scroll to position [8, 0]
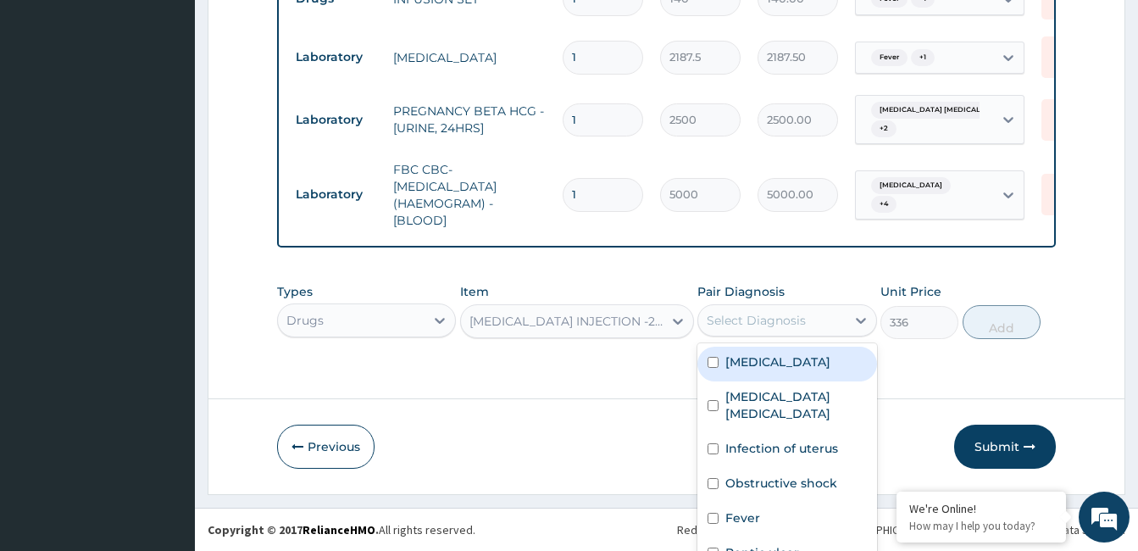
click at [767, 319] on div "Select Diagnosis" at bounding box center [756, 320] width 99 height 17
click at [752, 369] on div "Anemia" at bounding box center [786, 364] width 179 height 35
checkbox input "true"
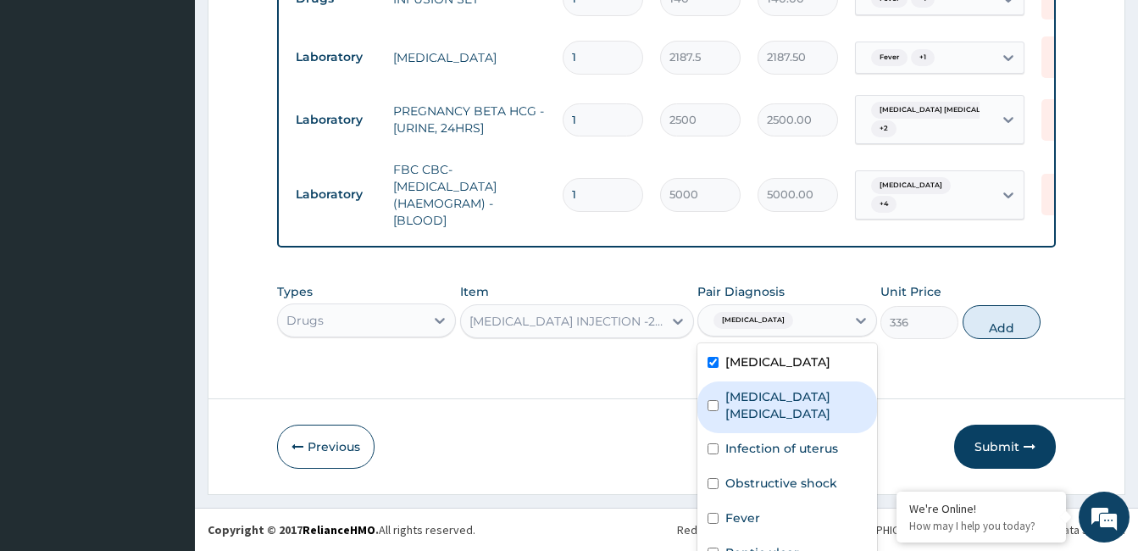
click at [752, 388] on label "Uterine fibroid polyp" at bounding box center [795, 405] width 141 height 34
checkbox input "true"
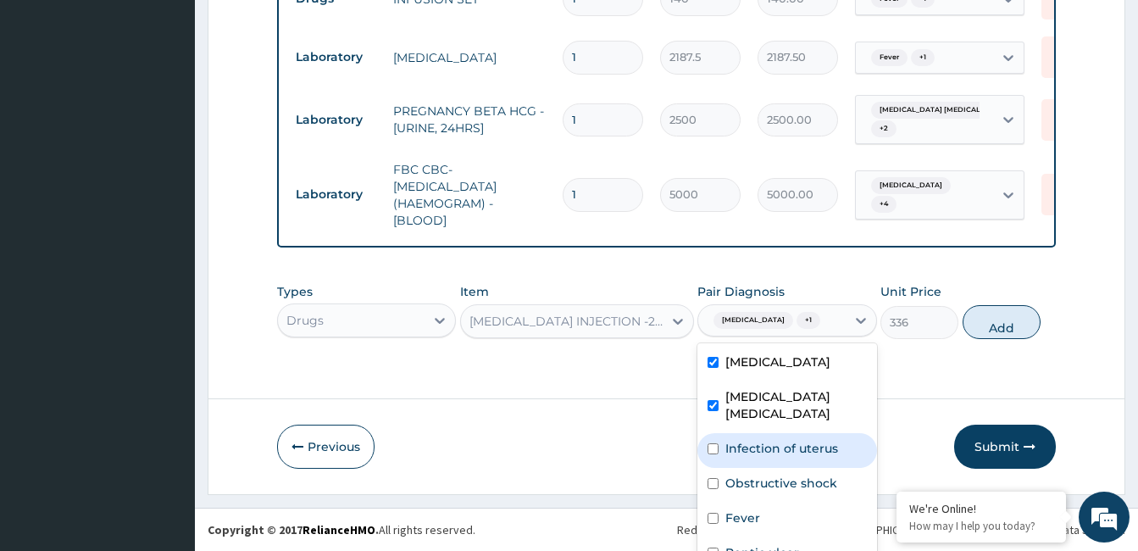
click at [742, 440] on label "Infection of uterus" at bounding box center [781, 448] width 113 height 17
checkbox input "true"
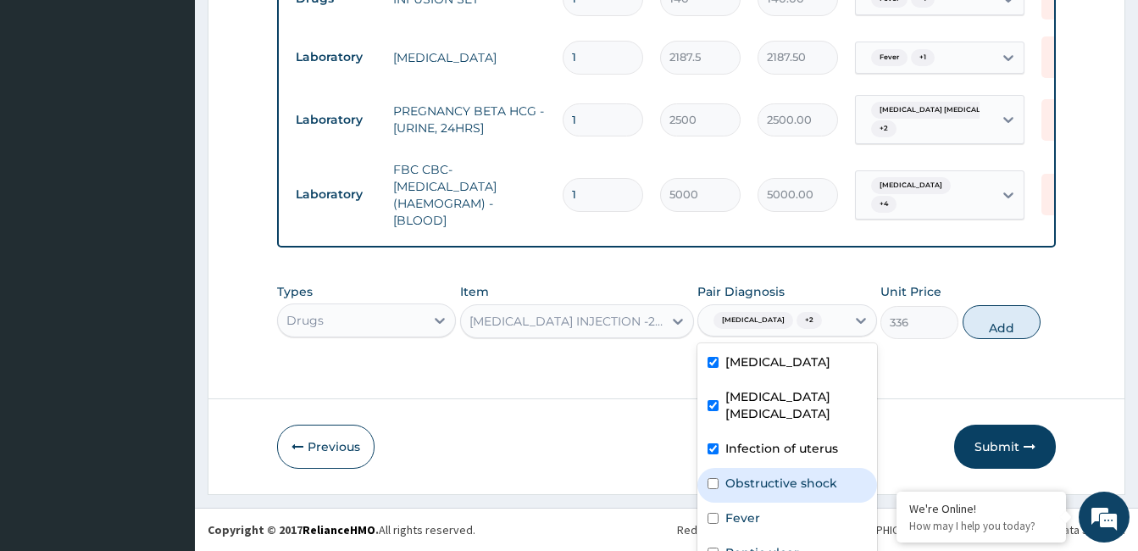
click at [735, 474] on label "Obstructive shock" at bounding box center [781, 482] width 112 height 17
checkbox input "true"
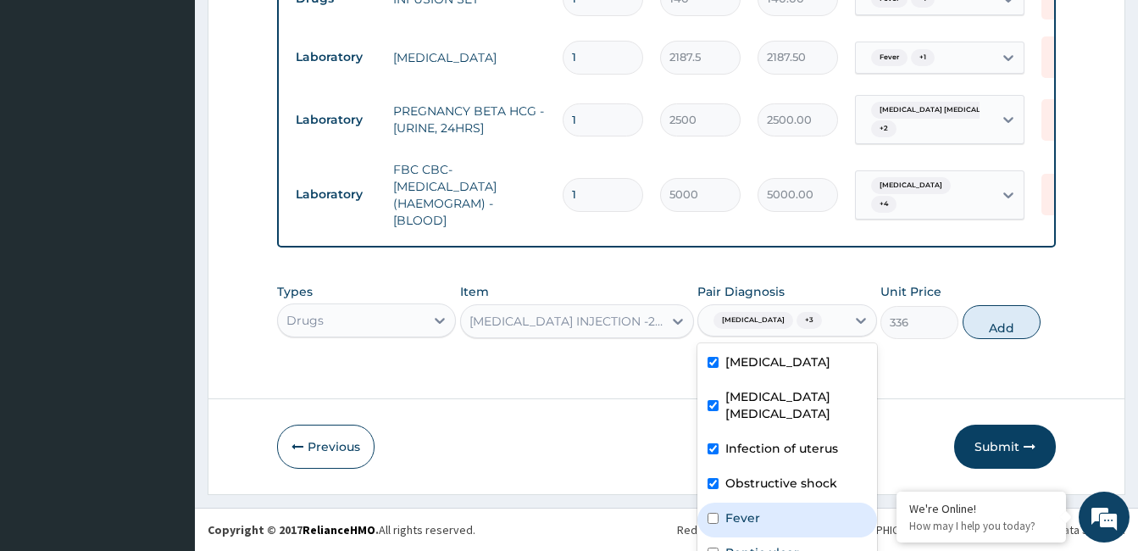
click at [727, 509] on label "Fever" at bounding box center [742, 517] width 35 height 17
checkbox input "true"
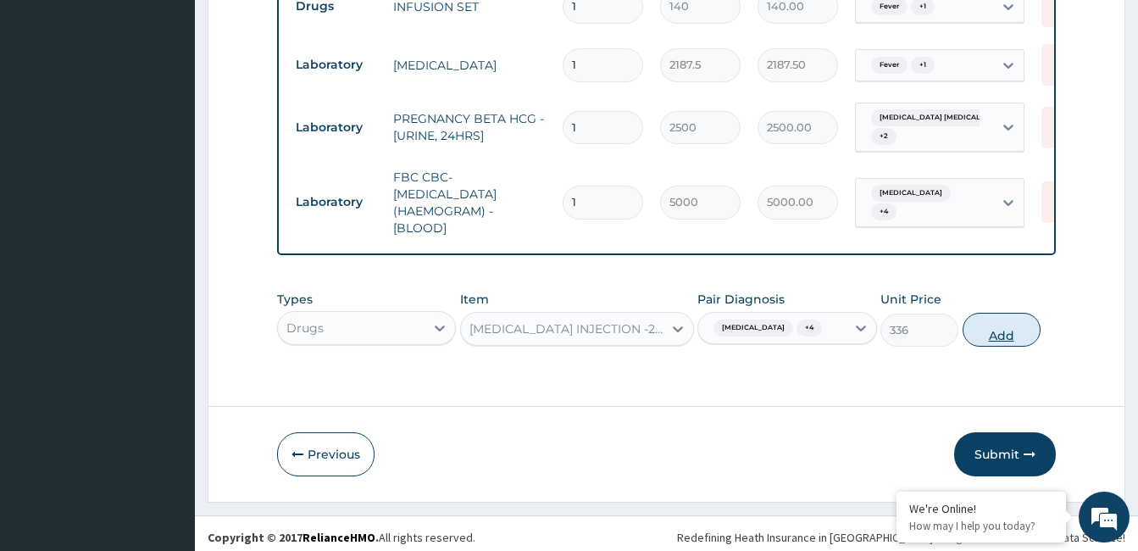
scroll to position [0, 0]
click at [977, 330] on button "Add" at bounding box center [1001, 330] width 78 height 34
type input "0"
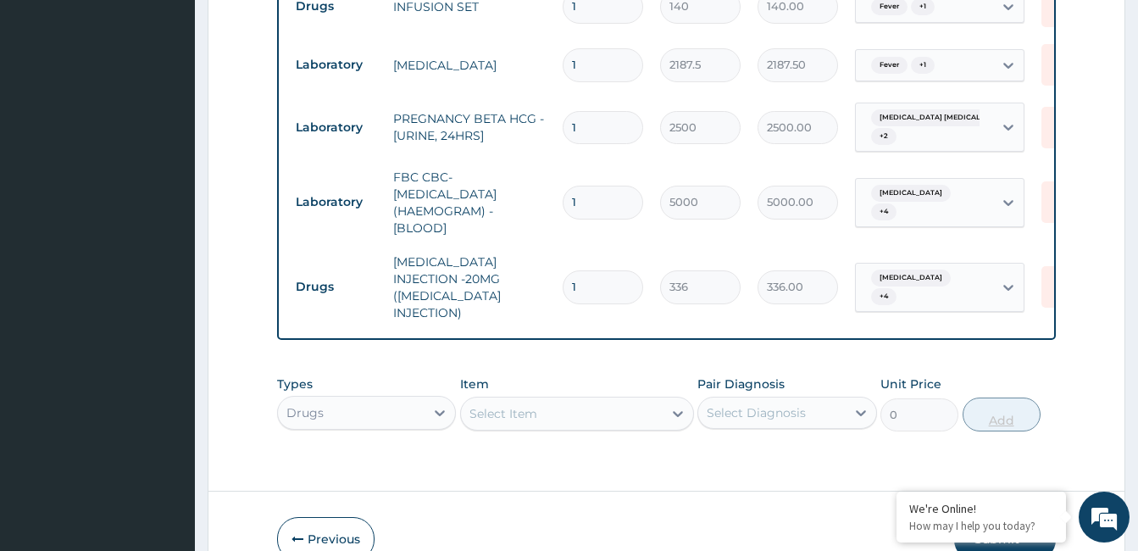
type input "0.00"
type input "4"
type input "1344.00"
type input "0.00"
type input "5"
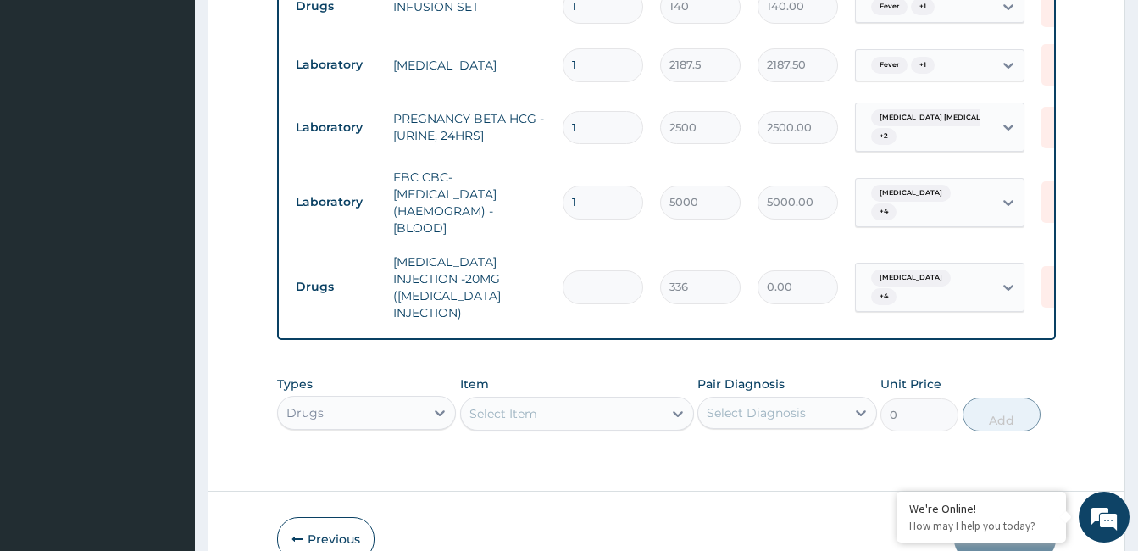
type input "1680.00"
type input "0.00"
type input "4"
type input "1344.00"
type input "4"
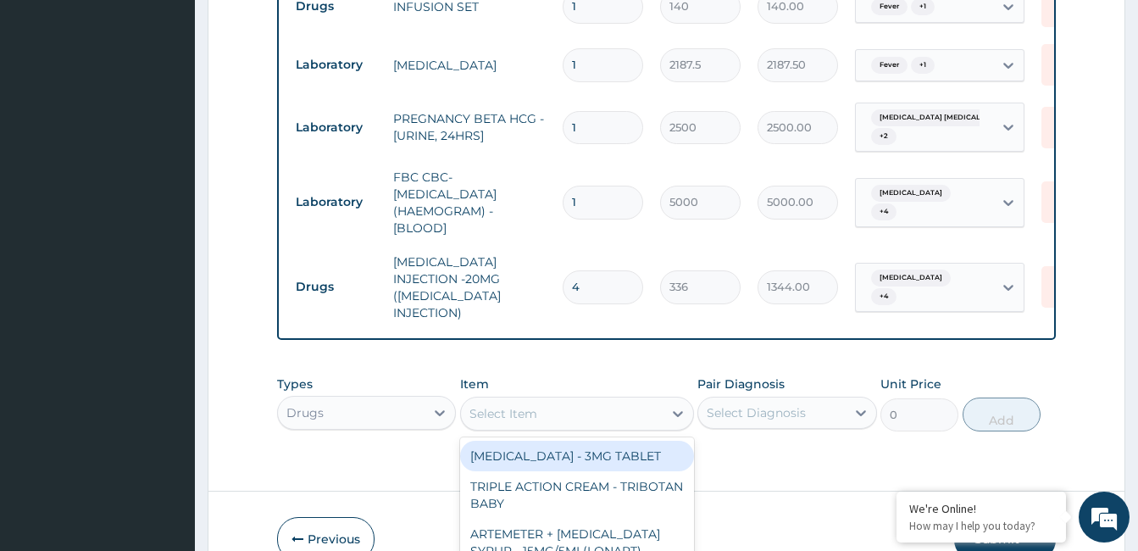
click at [559, 397] on div "option FRUSEMIDE INJECTION -20MG (LASIX INJECTION), selected. option WARFARIN -…" at bounding box center [577, 414] width 234 height 34
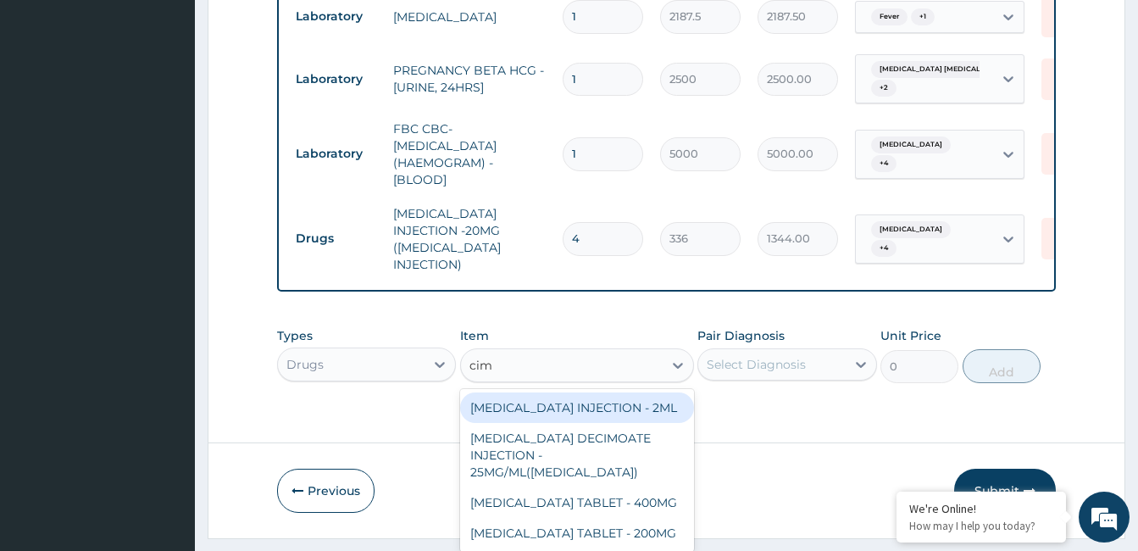
type input "cime"
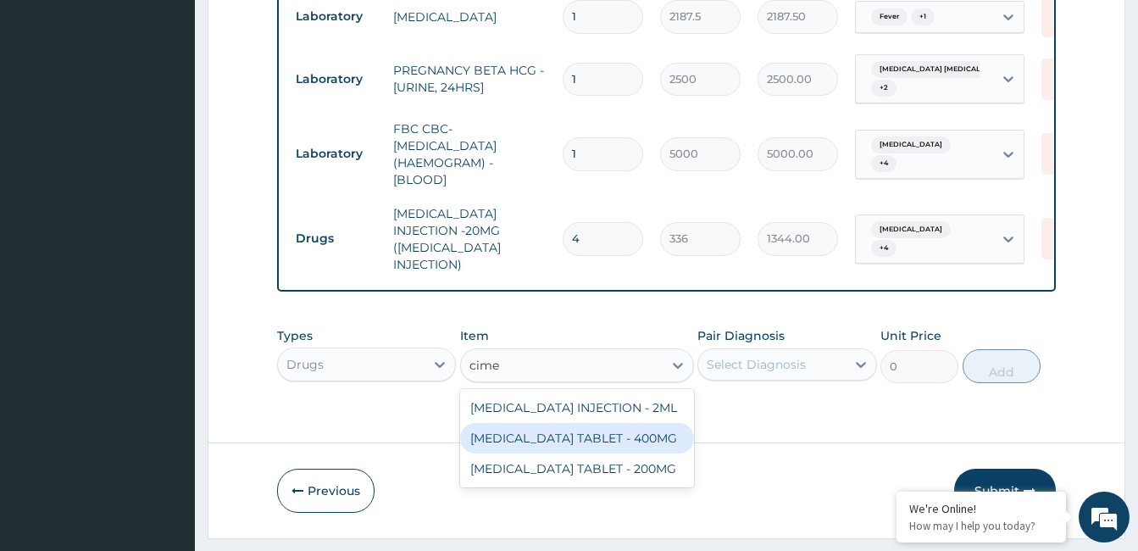
click at [596, 423] on div "CIMETIDINE TABLET - 400MG" at bounding box center [577, 438] width 234 height 31
type input "95.19999999999999"
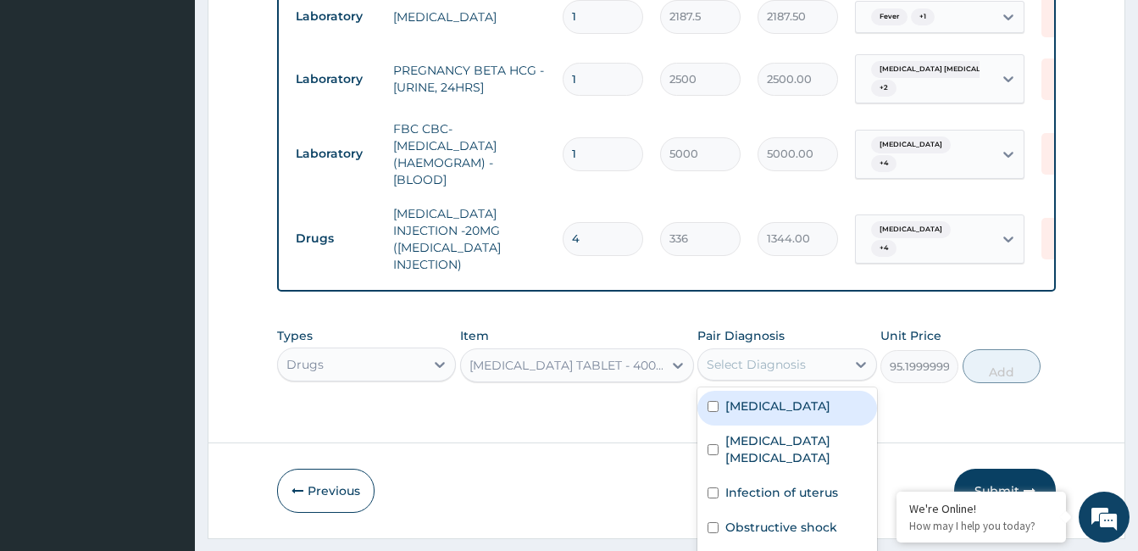
scroll to position [8, 0]
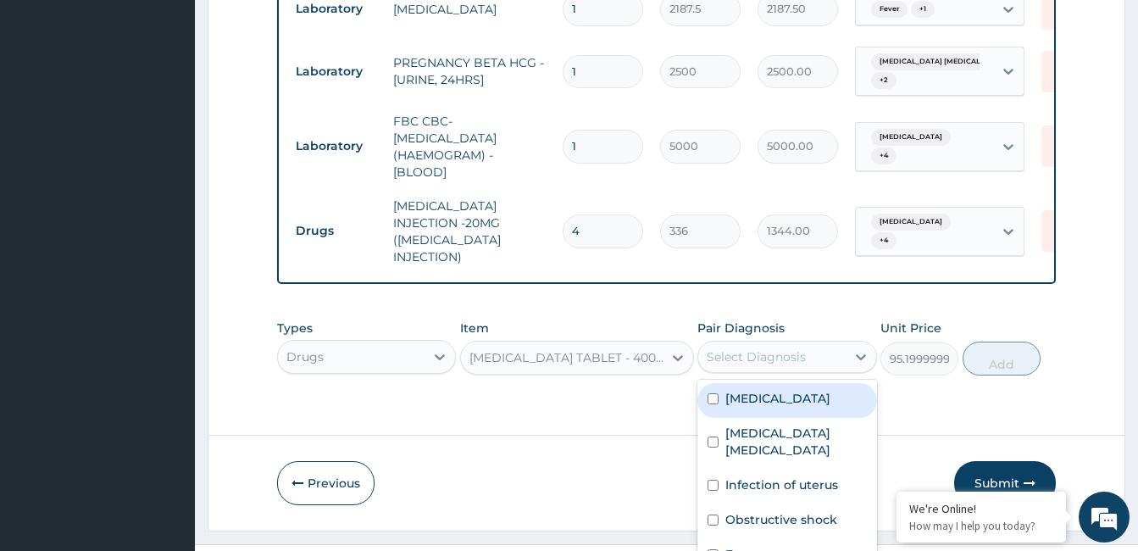
drag, startPoint x: 791, startPoint y: 347, endPoint x: 785, endPoint y: 378, distance: 32.1
click at [785, 373] on div "option Fever, selected. option Anemia focused, 1 of 6. 6 results available. Use…" at bounding box center [786, 357] width 179 height 32
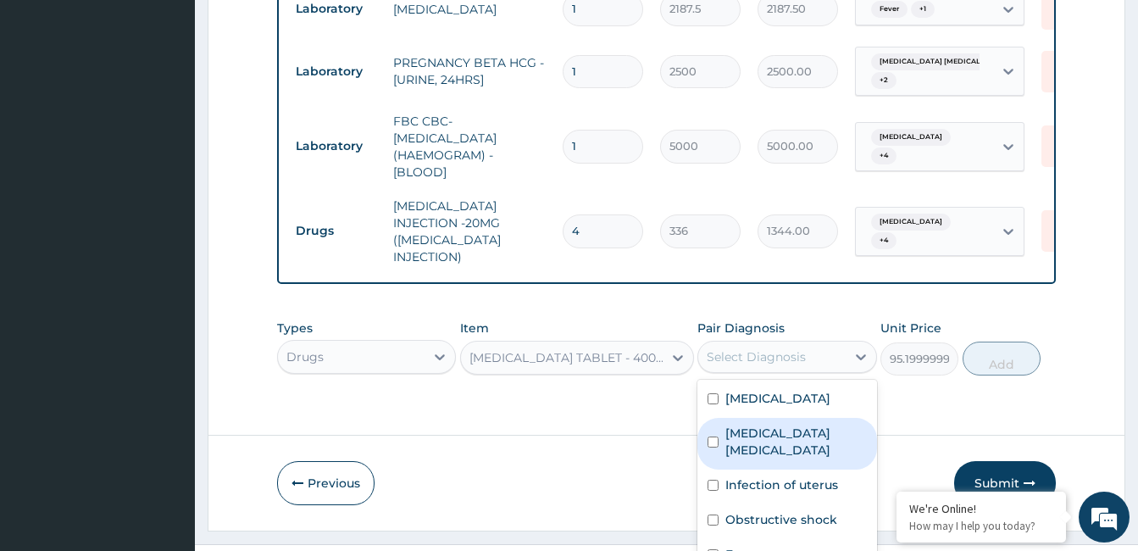
drag, startPoint x: 785, startPoint y: 378, endPoint x: 779, endPoint y: 418, distance: 40.1
click at [779, 418] on div "Anemia Uterine fibroid polyp Infection of uterus Obstructive shock Fever Peptic…" at bounding box center [786, 496] width 179 height 232
click at [779, 418] on div "Uterine fibroid polyp" at bounding box center [786, 444] width 179 height 52
checkbox input "true"
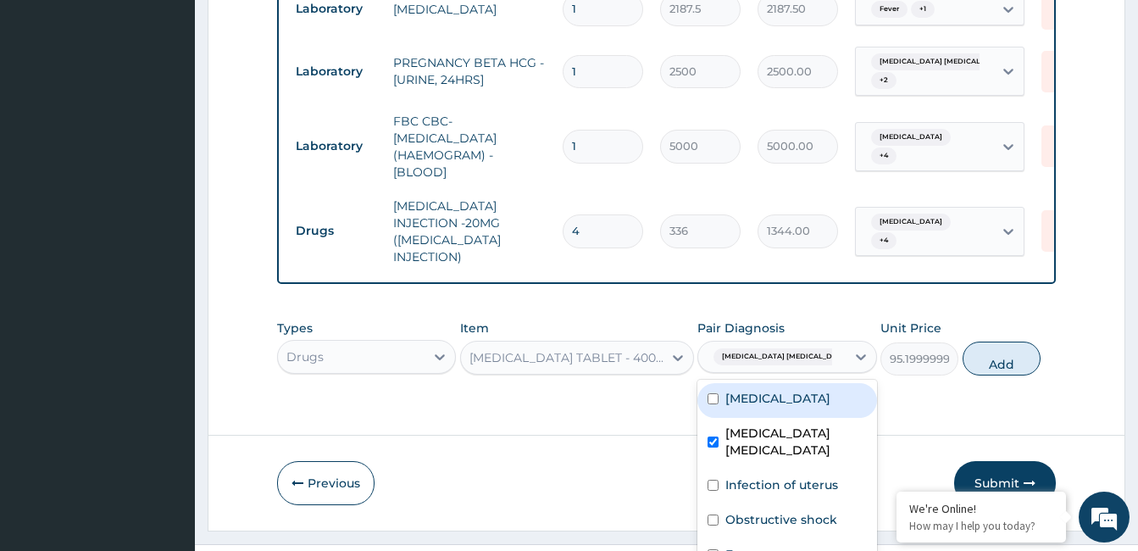
click at [761, 390] on label "Anemia" at bounding box center [777, 398] width 105 height 17
checkbox input "true"
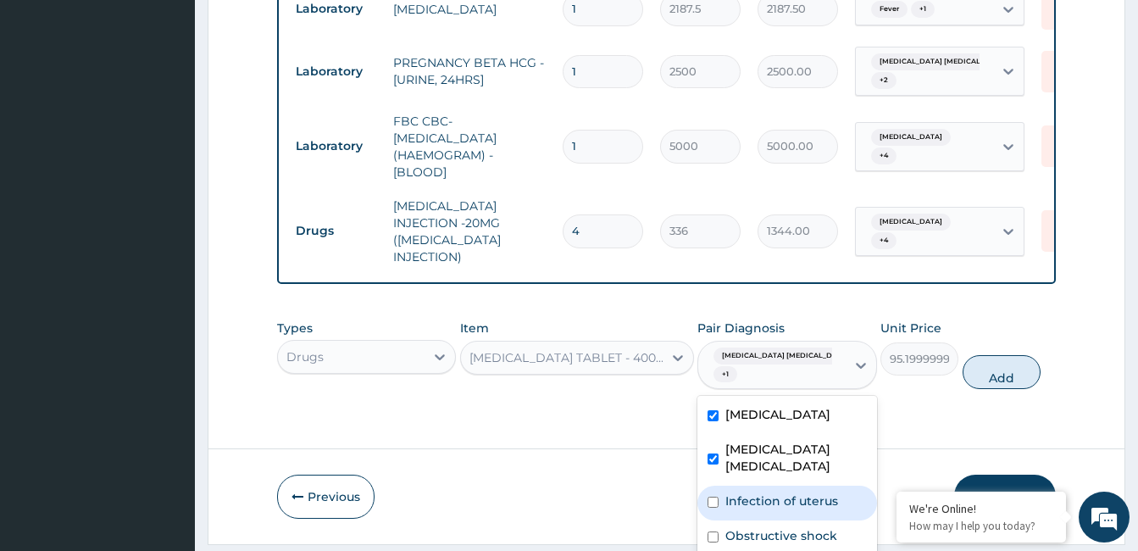
click at [763, 492] on label "Infection of uterus" at bounding box center [781, 500] width 113 height 17
checkbox input "true"
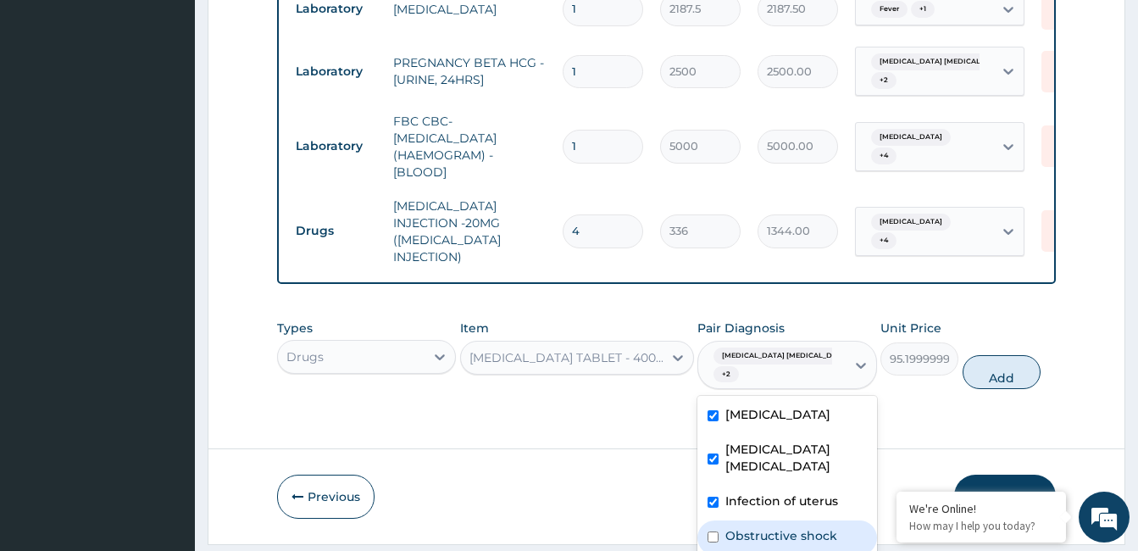
click at [761, 527] on label "Obstructive shock" at bounding box center [781, 535] width 112 height 17
checkbox input "true"
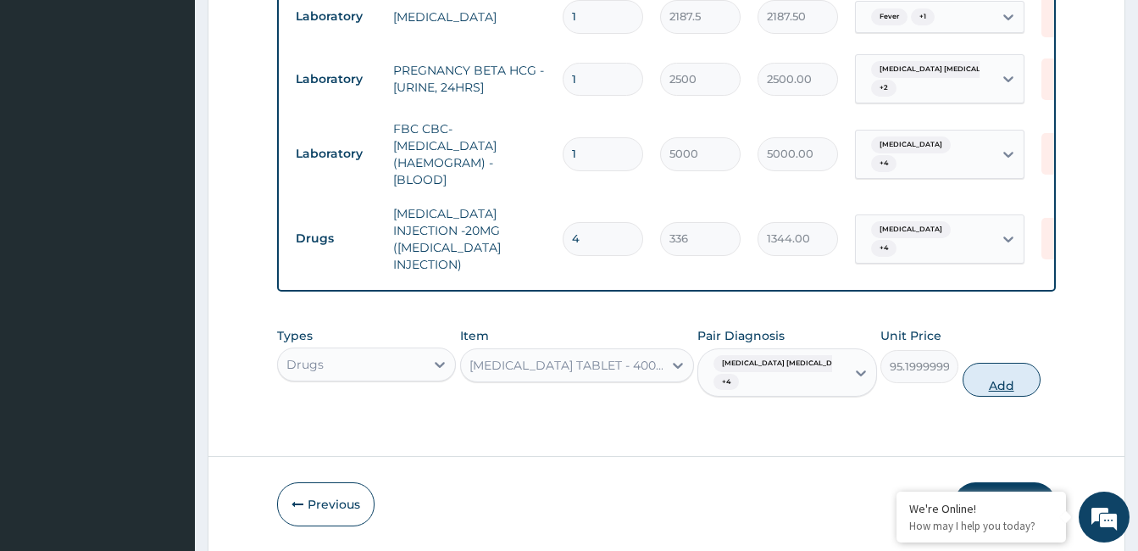
scroll to position [0, 0]
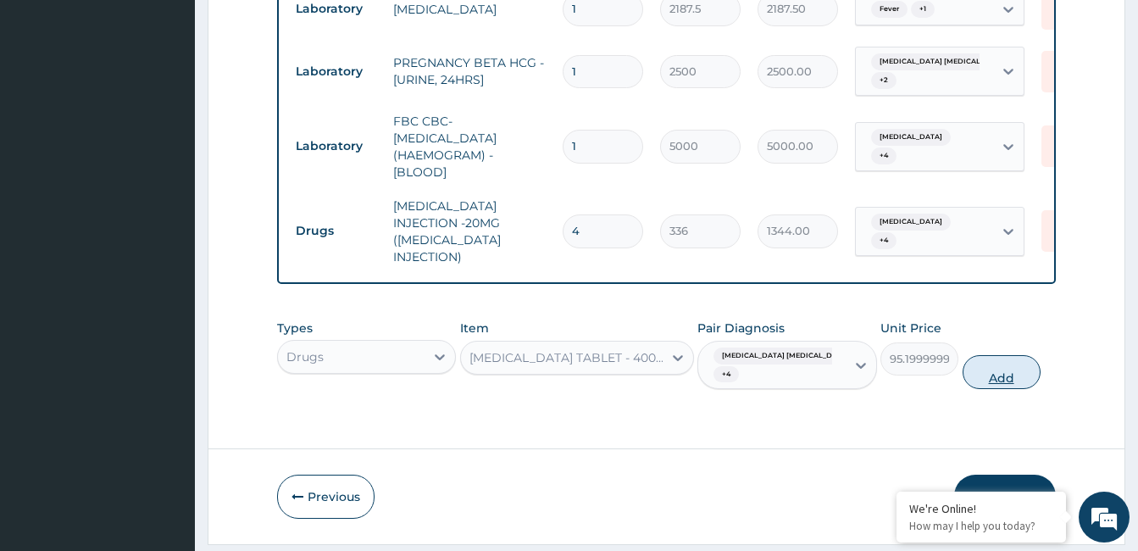
click at [973, 355] on button "Add" at bounding box center [1001, 372] width 78 height 34
type input "0"
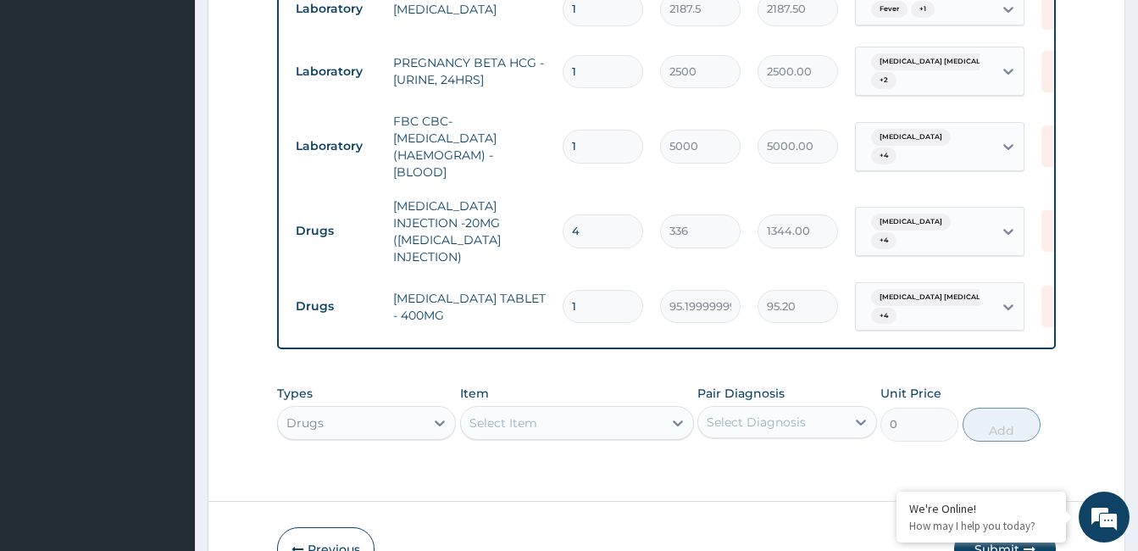
scroll to position [1627, 0]
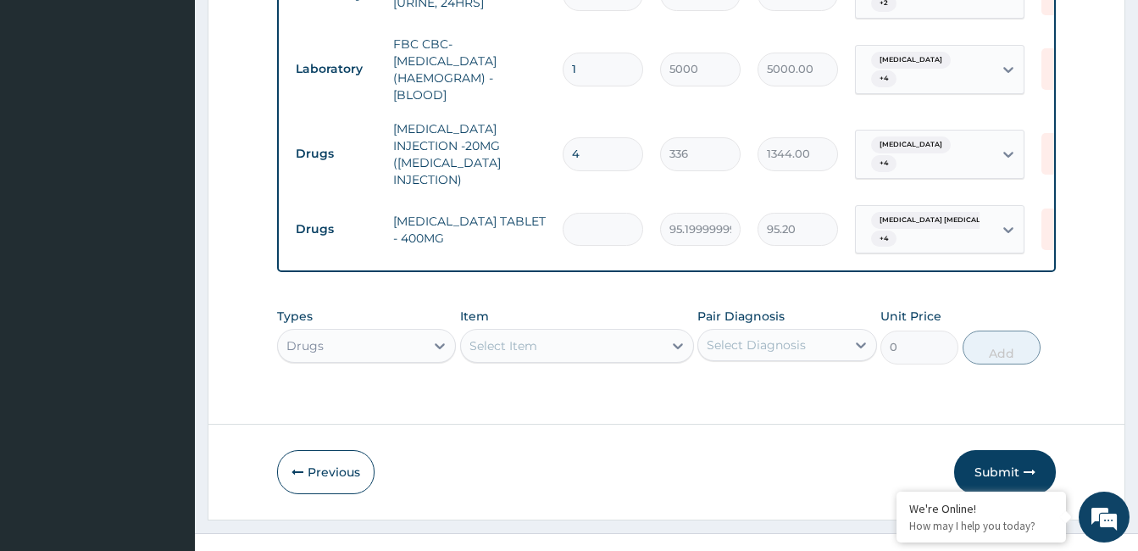
type input "0.00"
type input "2"
type input "190.40"
type input "28"
type input "2665.60"
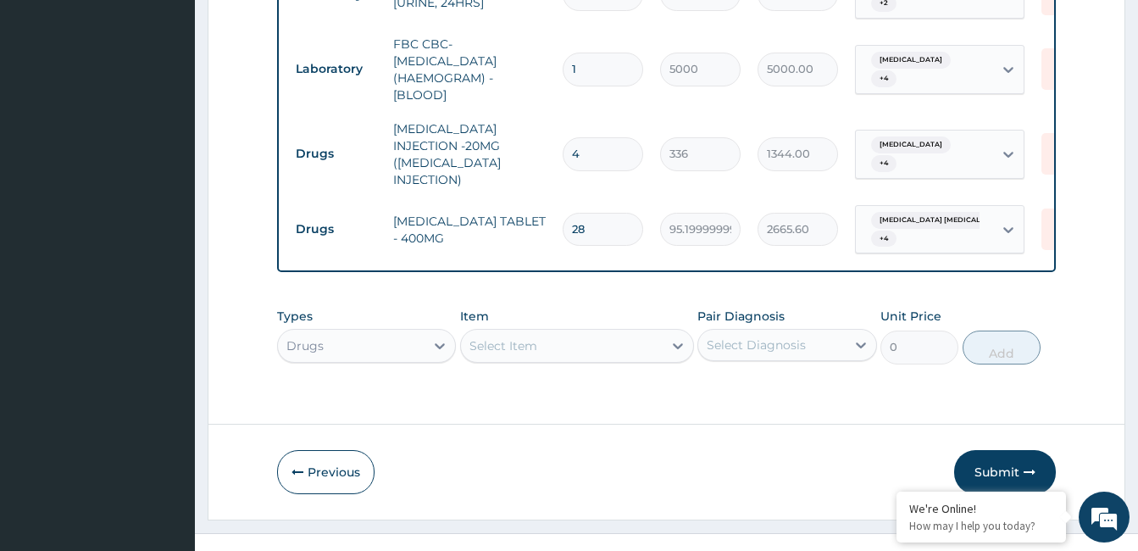
type input "28"
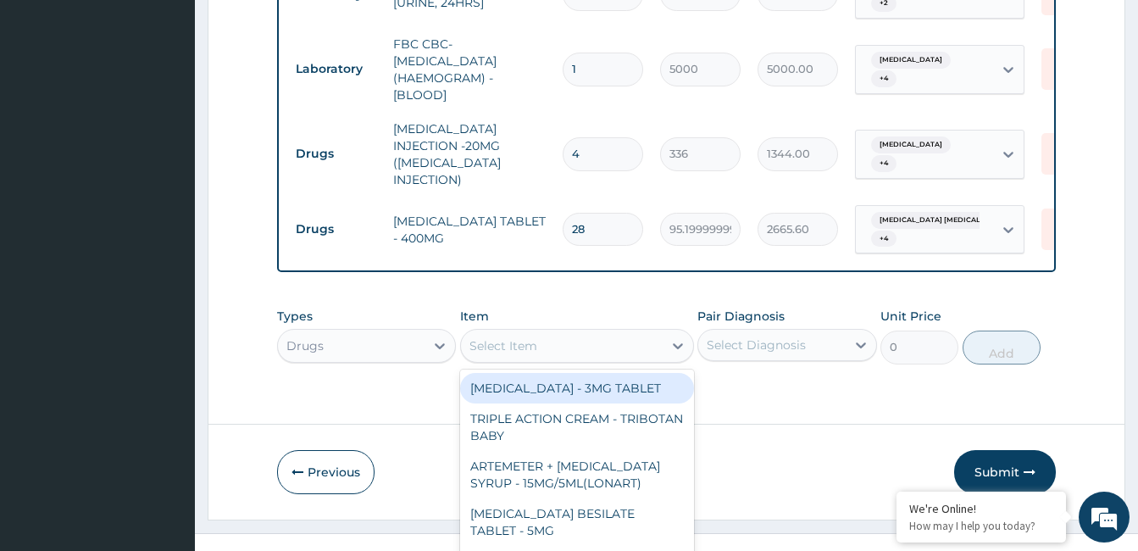
click at [554, 309] on div "Types Drugs Item option CIMETIDINE TABLET - 400MG, selected. option WARFARIN - …" at bounding box center [666, 335] width 779 height 73
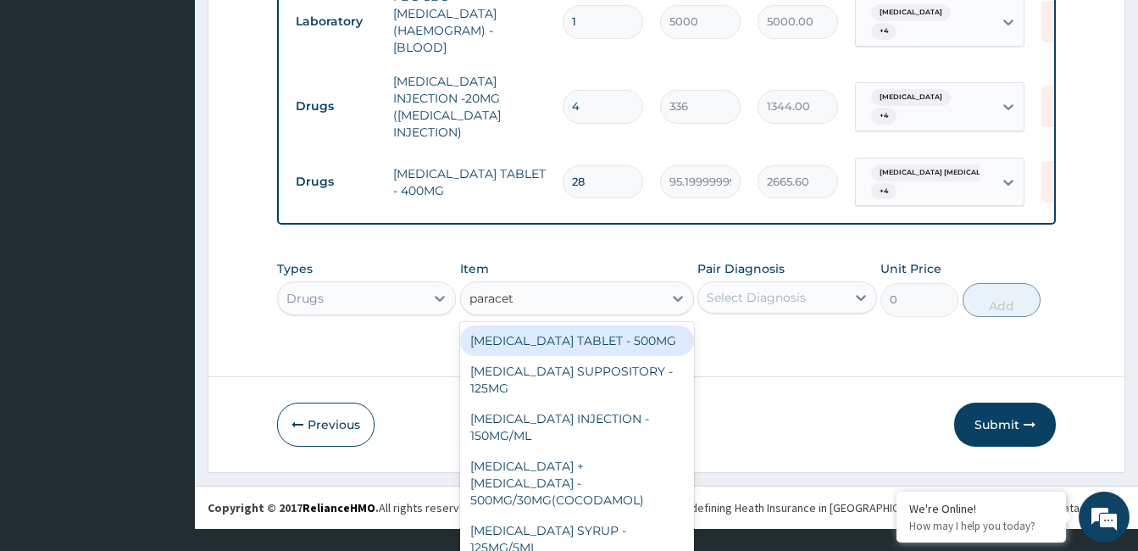
type input "paraceta"
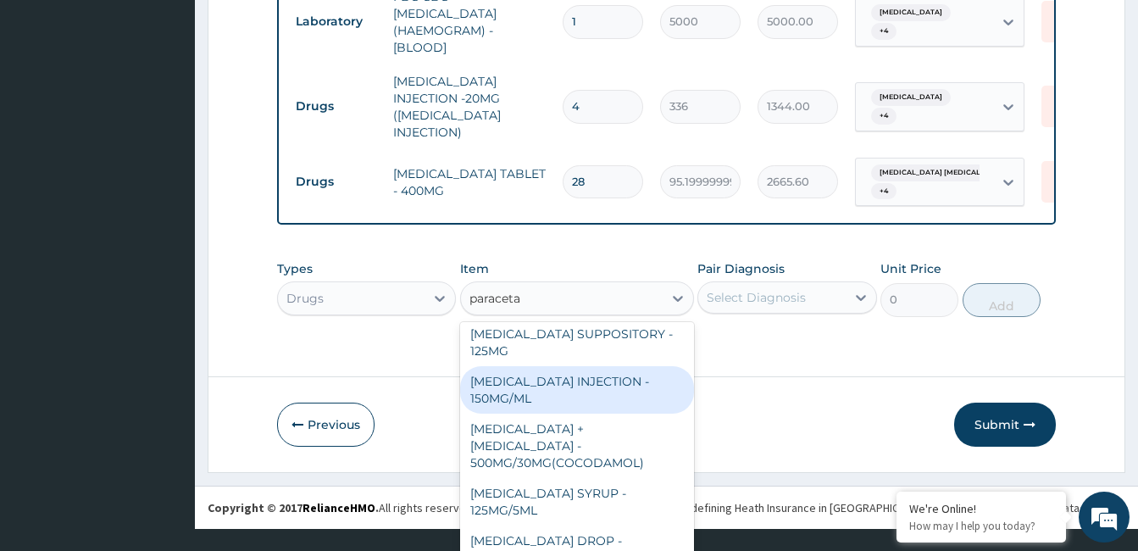
scroll to position [0, 0]
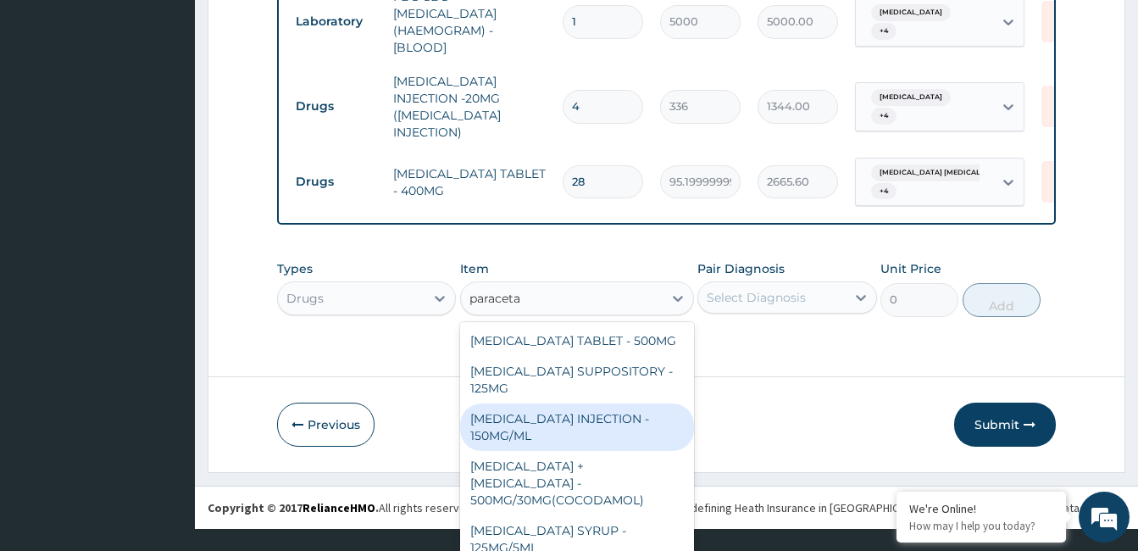
click at [635, 403] on div "PARACETAMOL INJECTION - 150MG/ML" at bounding box center [577, 426] width 234 height 47
type input "560"
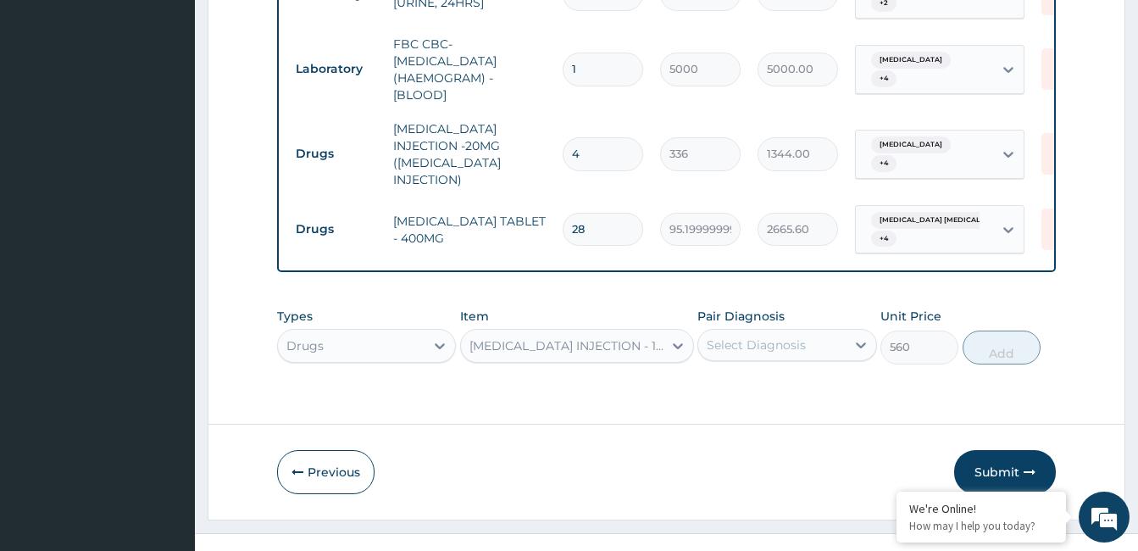
scroll to position [8, 0]
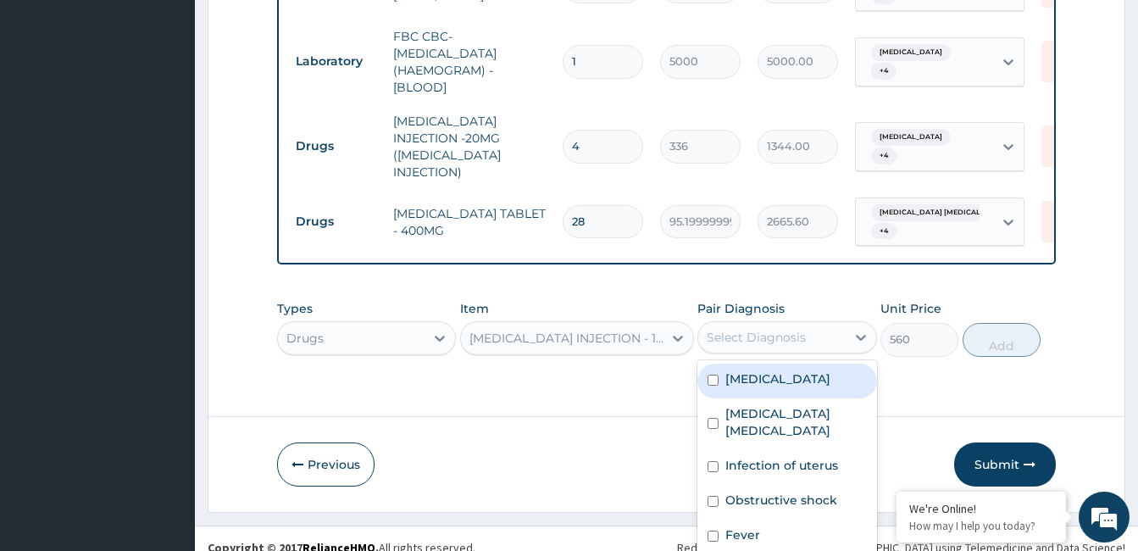
click at [763, 324] on div "Select Diagnosis" at bounding box center [771, 337] width 147 height 27
click at [755, 370] on label "Anemia" at bounding box center [777, 378] width 105 height 17
checkbox input "true"
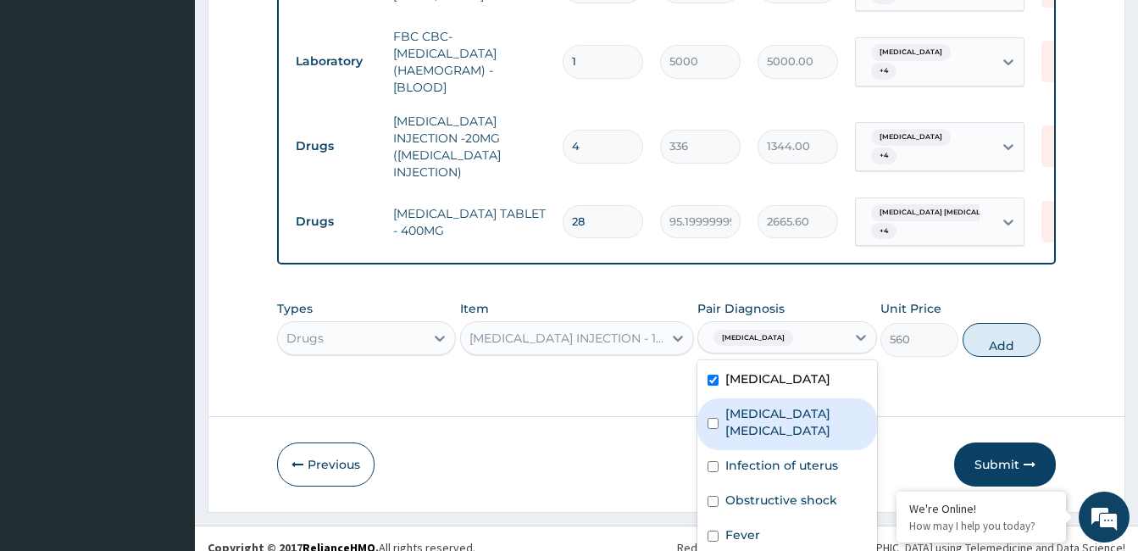
click at [753, 405] on label "Uterine fibroid polyp" at bounding box center [795, 422] width 141 height 34
checkbox input "true"
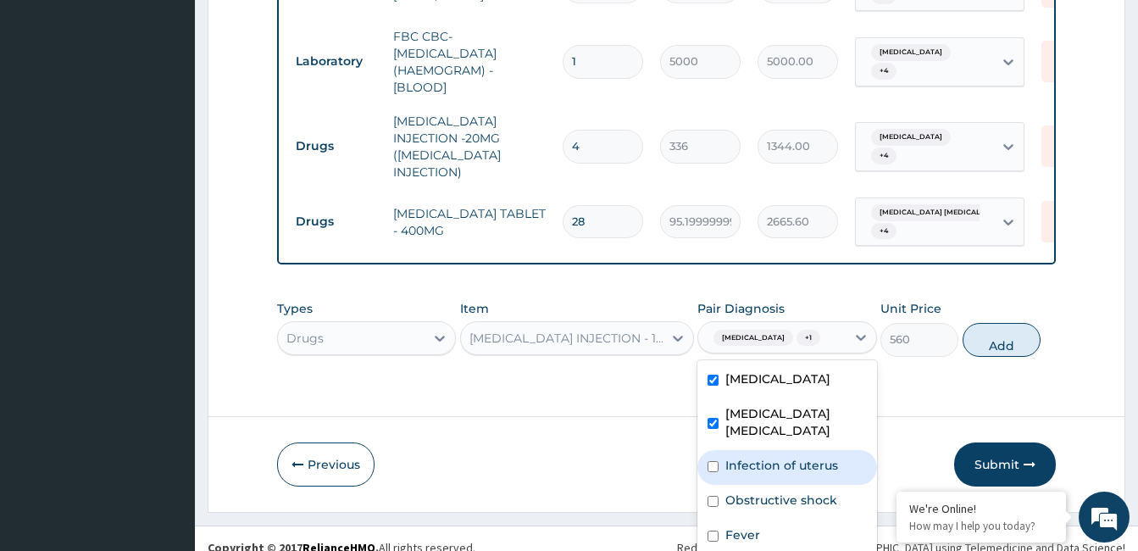
click at [750, 457] on label "Infection of uterus" at bounding box center [781, 465] width 113 height 17
checkbox input "true"
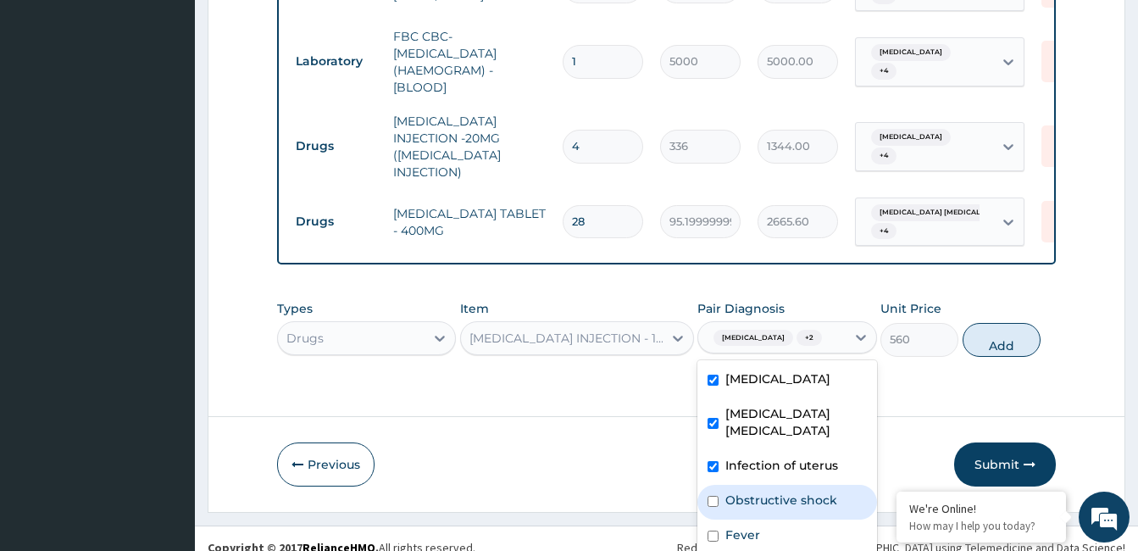
click at [748, 491] on label "Obstructive shock" at bounding box center [781, 499] width 112 height 17
checkbox input "true"
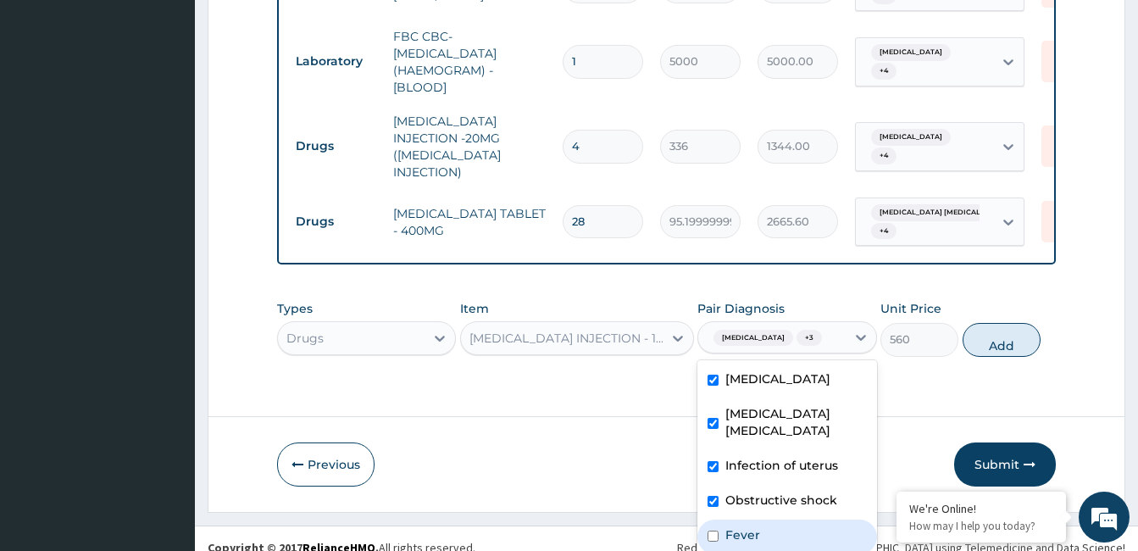
click at [742, 526] on label "Fever" at bounding box center [742, 534] width 35 height 17
checkbox input "true"
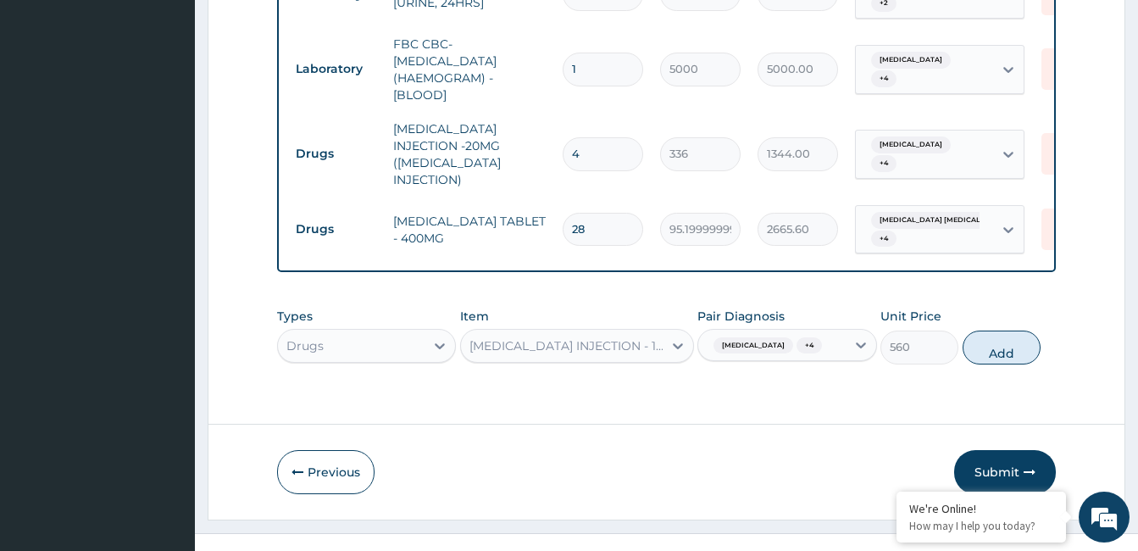
click at [997, 351] on div "Types Drugs Item PARACETAMOL INJECTION - 150MG/ML Pair Diagnosis Anemia + 4 Uni…" at bounding box center [666, 348] width 779 height 98
click at [994, 330] on button "Add" at bounding box center [1001, 347] width 78 height 34
type input "0"
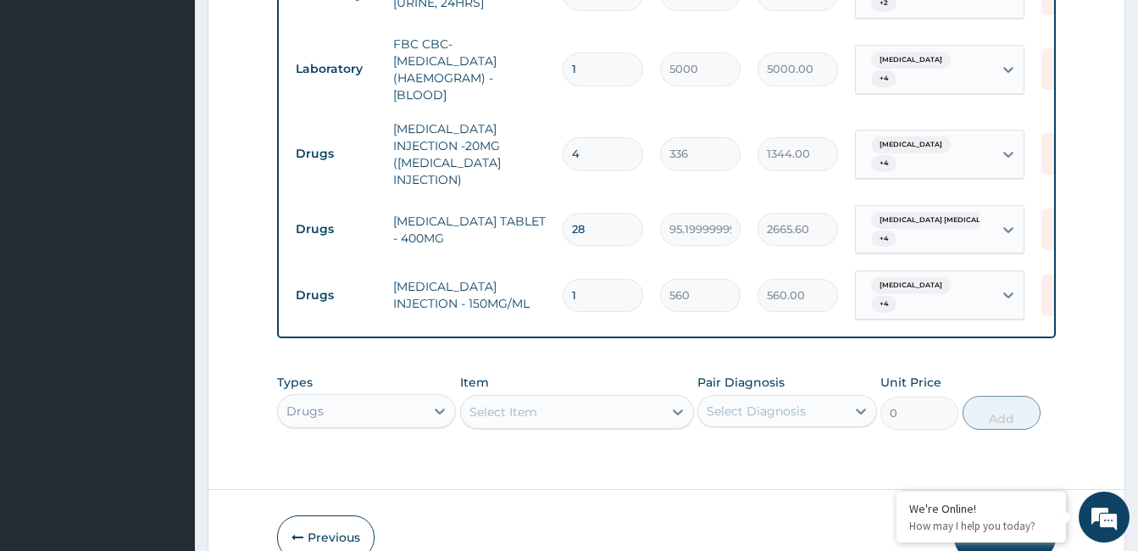
type input "0.00"
type input "2"
type input "1120.00"
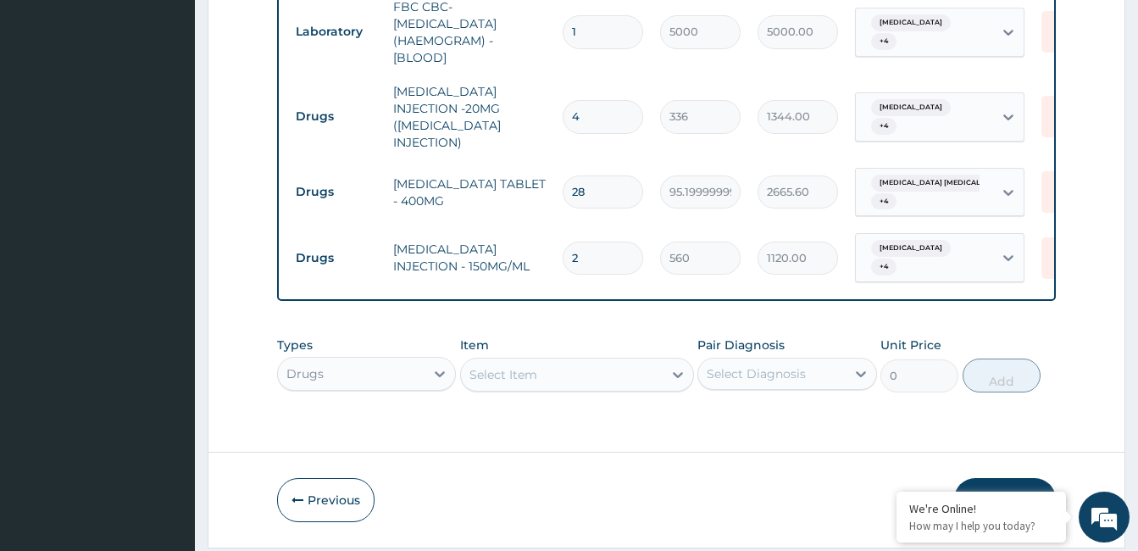
scroll to position [1685, 0]
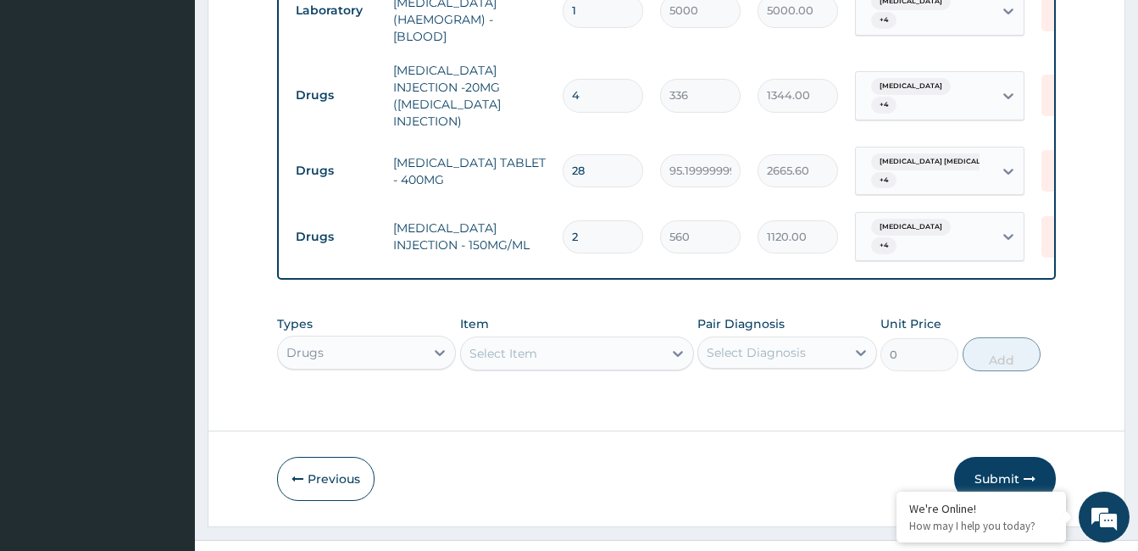
type input "2"
click at [602, 340] on div "Select Item" at bounding box center [562, 353] width 202 height 27
click at [1009, 457] on button "Submit" at bounding box center [1005, 479] width 102 height 44
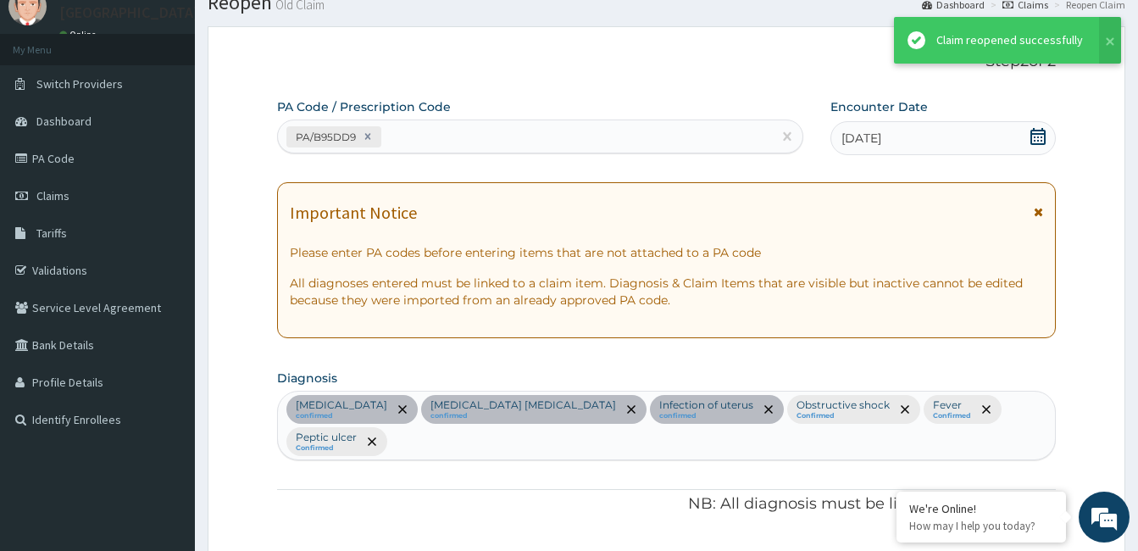
scroll to position [1685, 0]
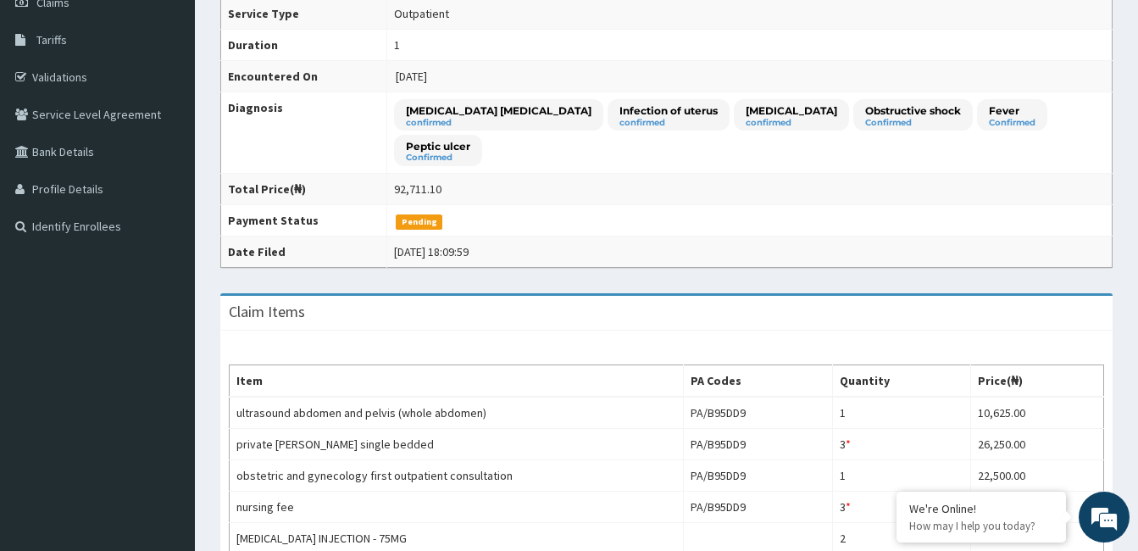
scroll to position [241, 0]
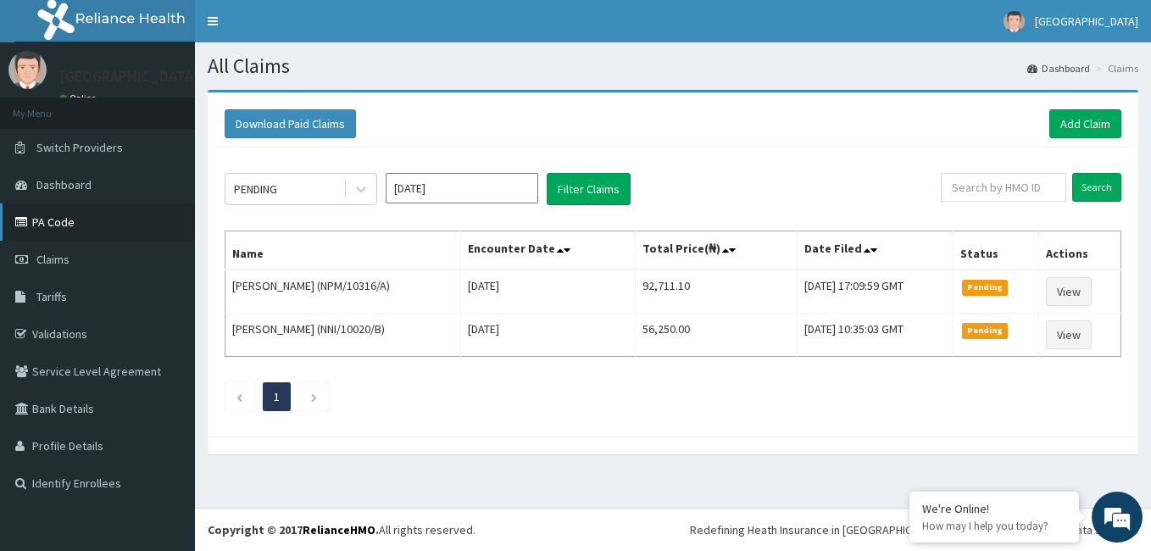
click at [63, 231] on link "PA Code" at bounding box center [97, 221] width 195 height 37
